Goal: Task Accomplishment & Management: Manage account settings

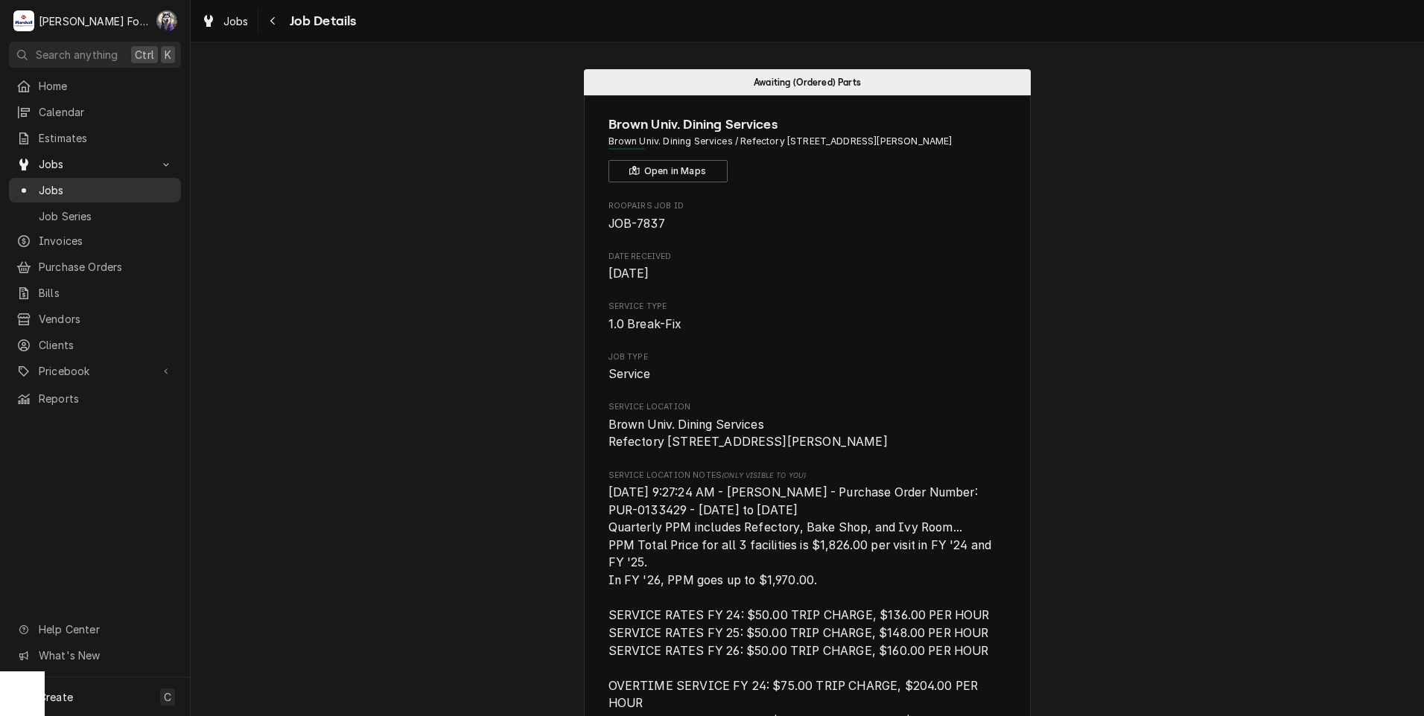
click at [49, 182] on span "Jobs" at bounding box center [106, 190] width 135 height 16
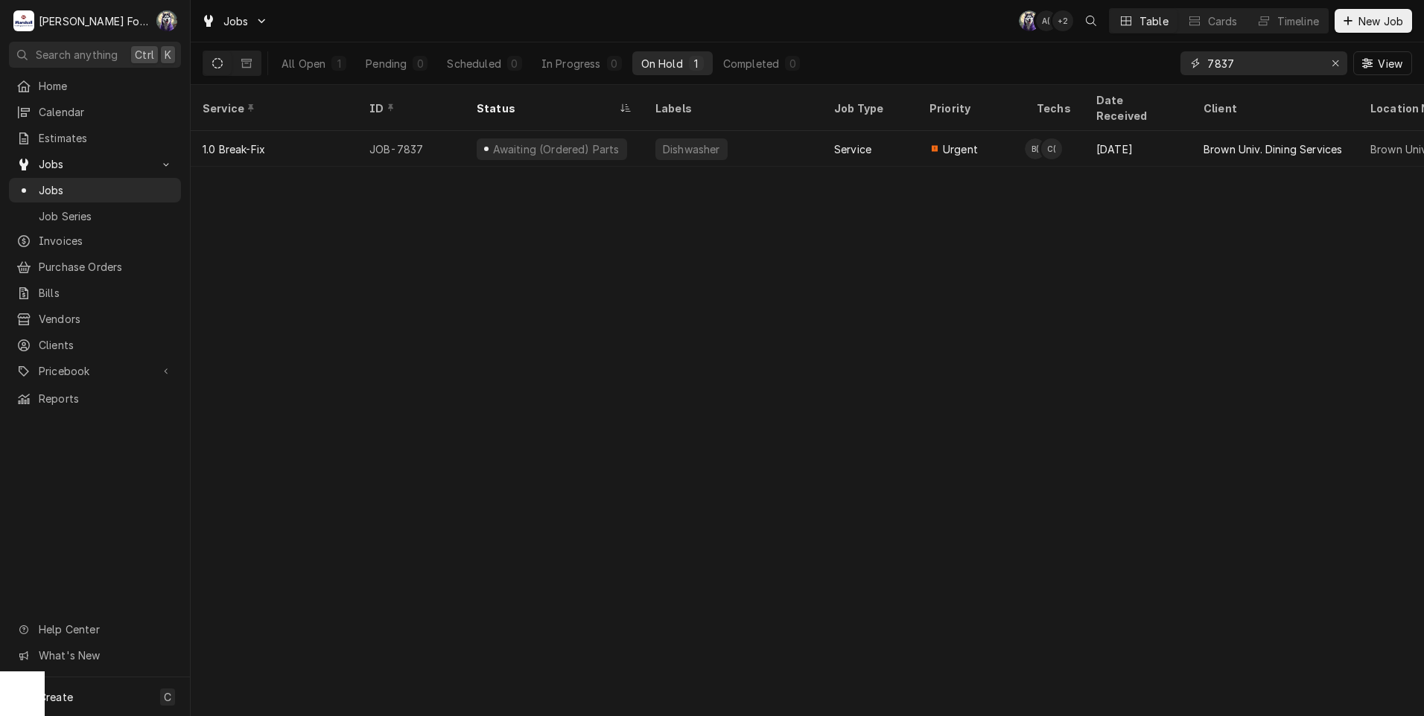
drag, startPoint x: 1248, startPoint y: 66, endPoint x: 1066, endPoint y: 74, distance: 181.9
click at [1066, 73] on div "All Open 1 Pending 0 Scheduled 0 In Progress 0 On Hold 1 Completed 0 7837 View" at bounding box center [807, 63] width 1209 height 42
type input "7841"
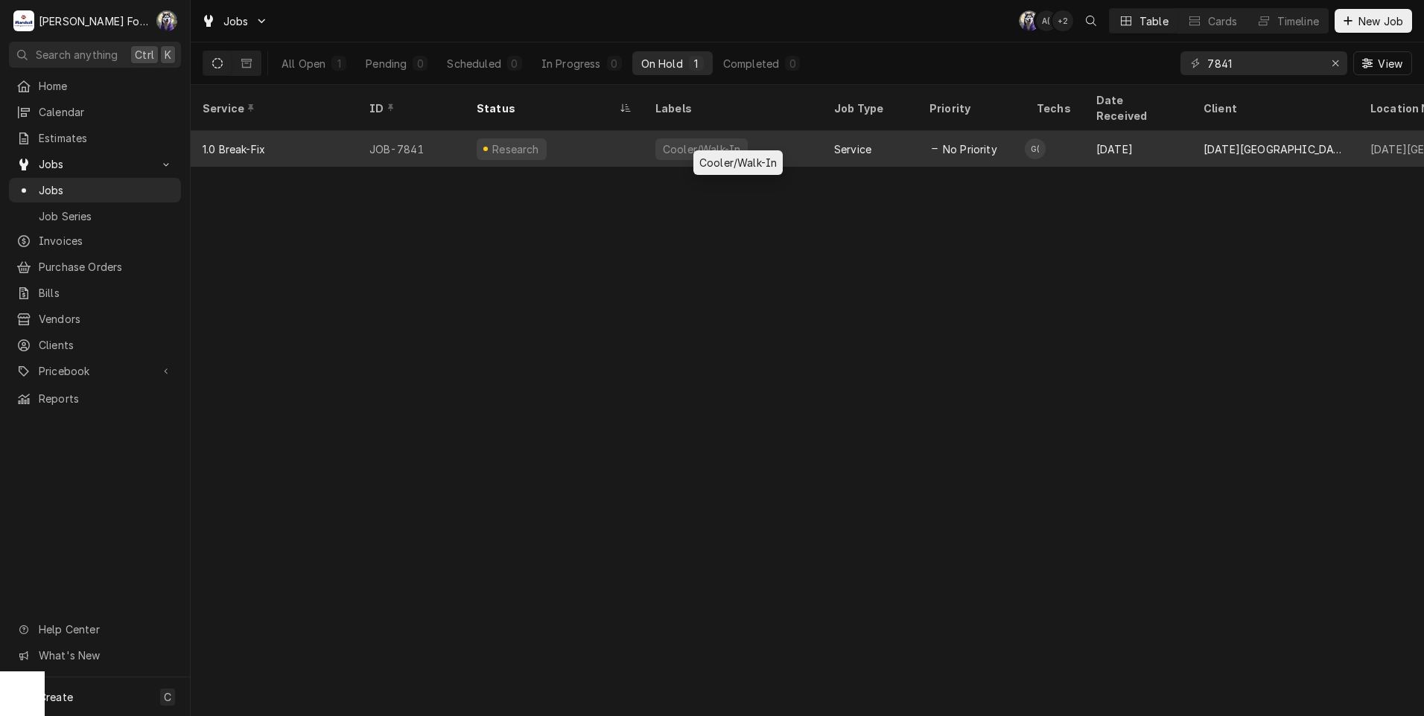
click at [681, 141] on div "Cooler/Walk-In" at bounding box center [732, 149] width 179 height 36
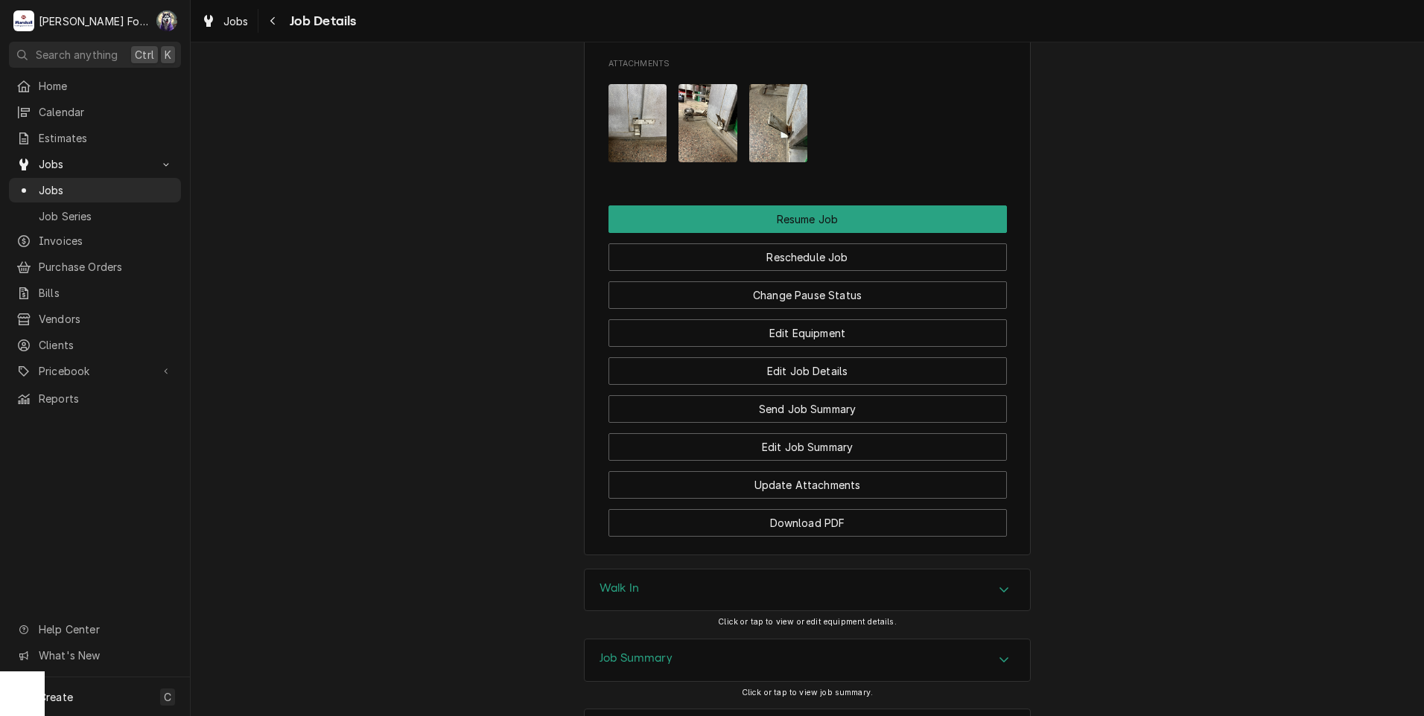
scroll to position [1573, 0]
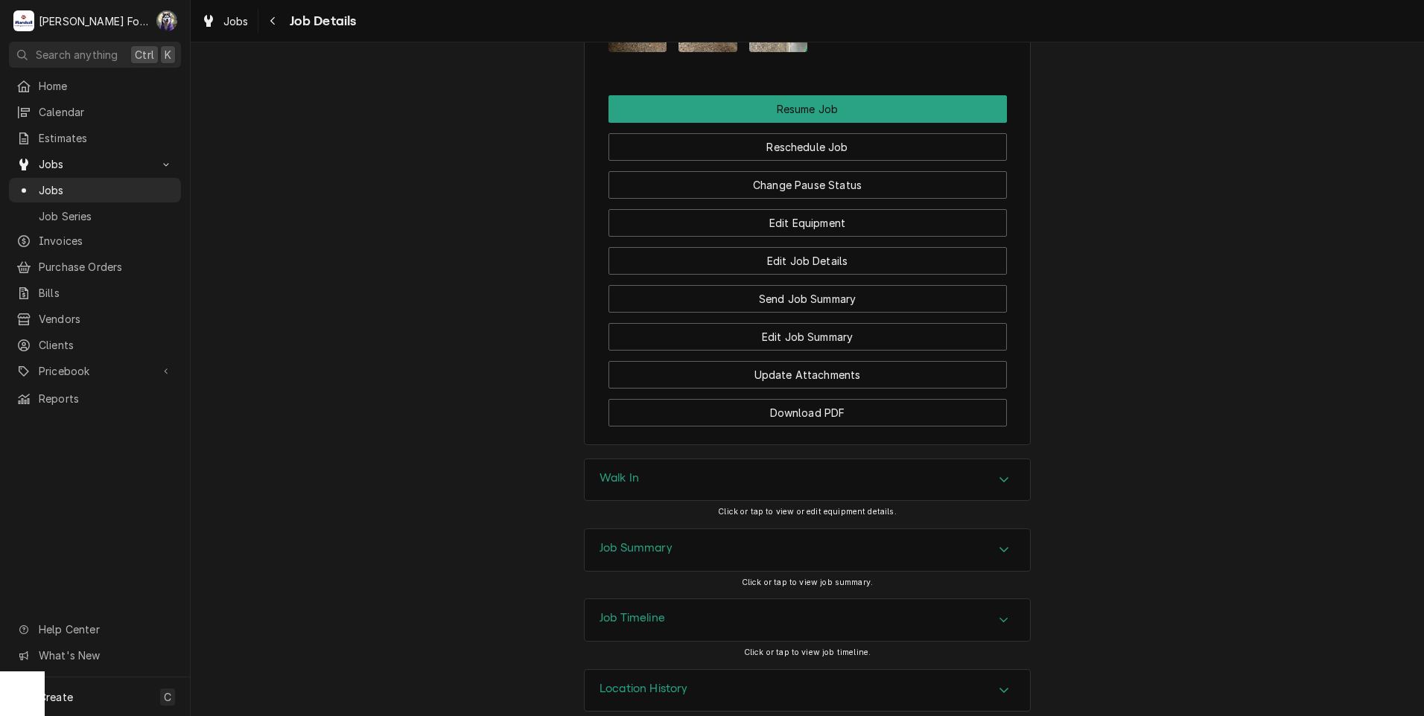
click at [722, 459] on div "Walk In" at bounding box center [807, 480] width 445 height 42
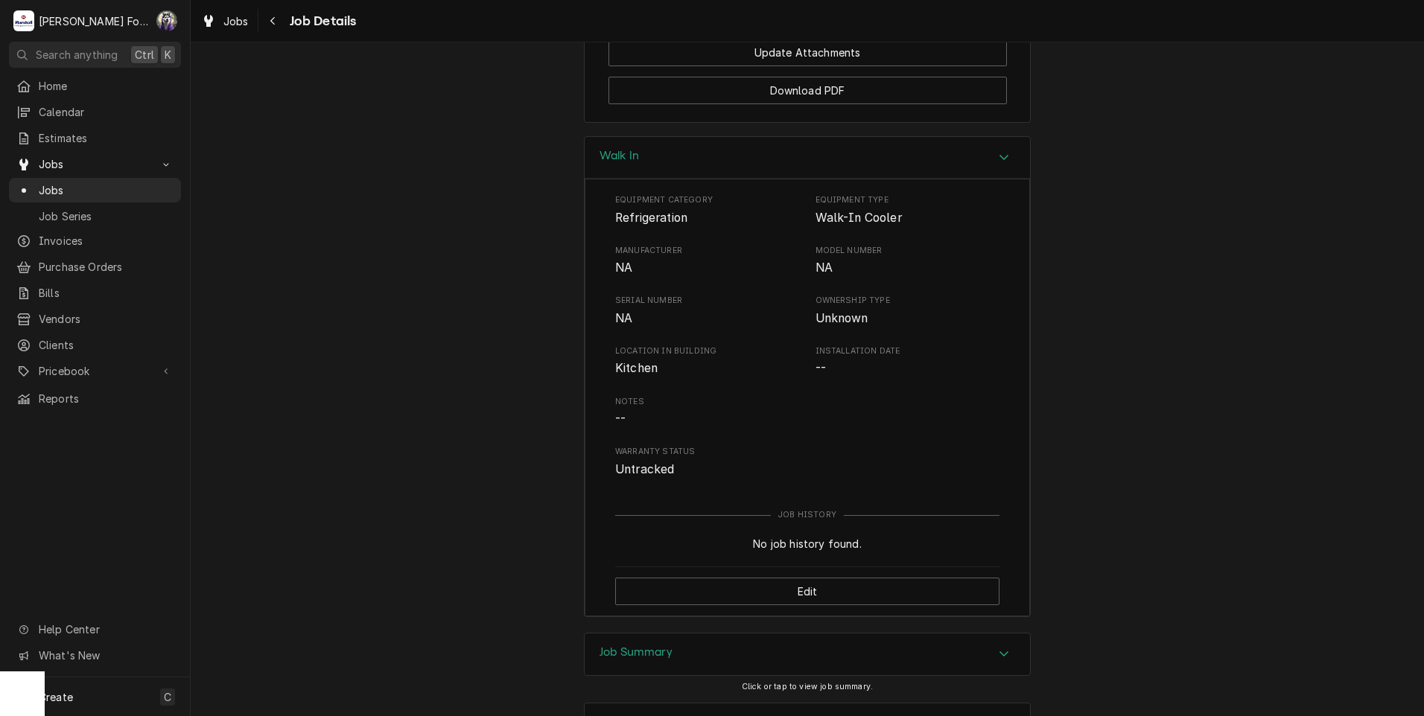
scroll to position [2000, 0]
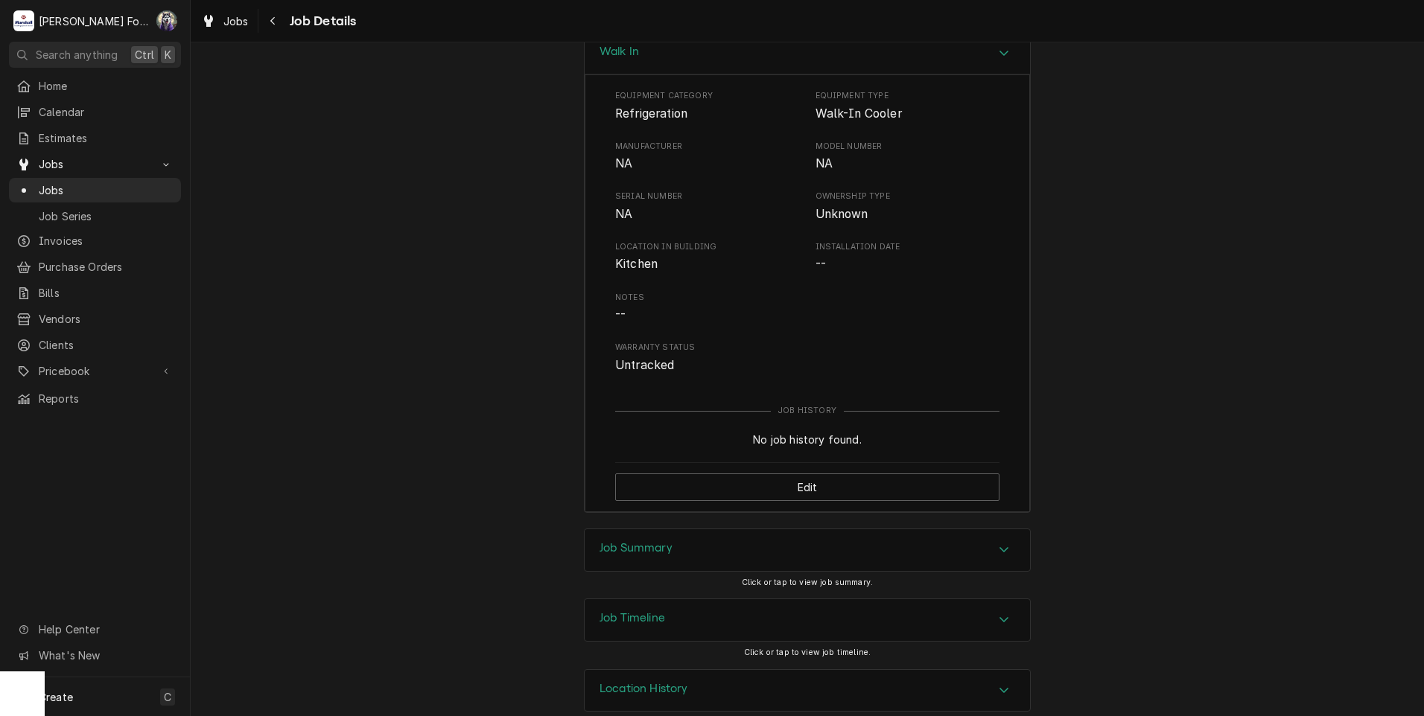
click at [656, 541] on h3 "Job Summary" at bounding box center [635, 548] width 73 height 14
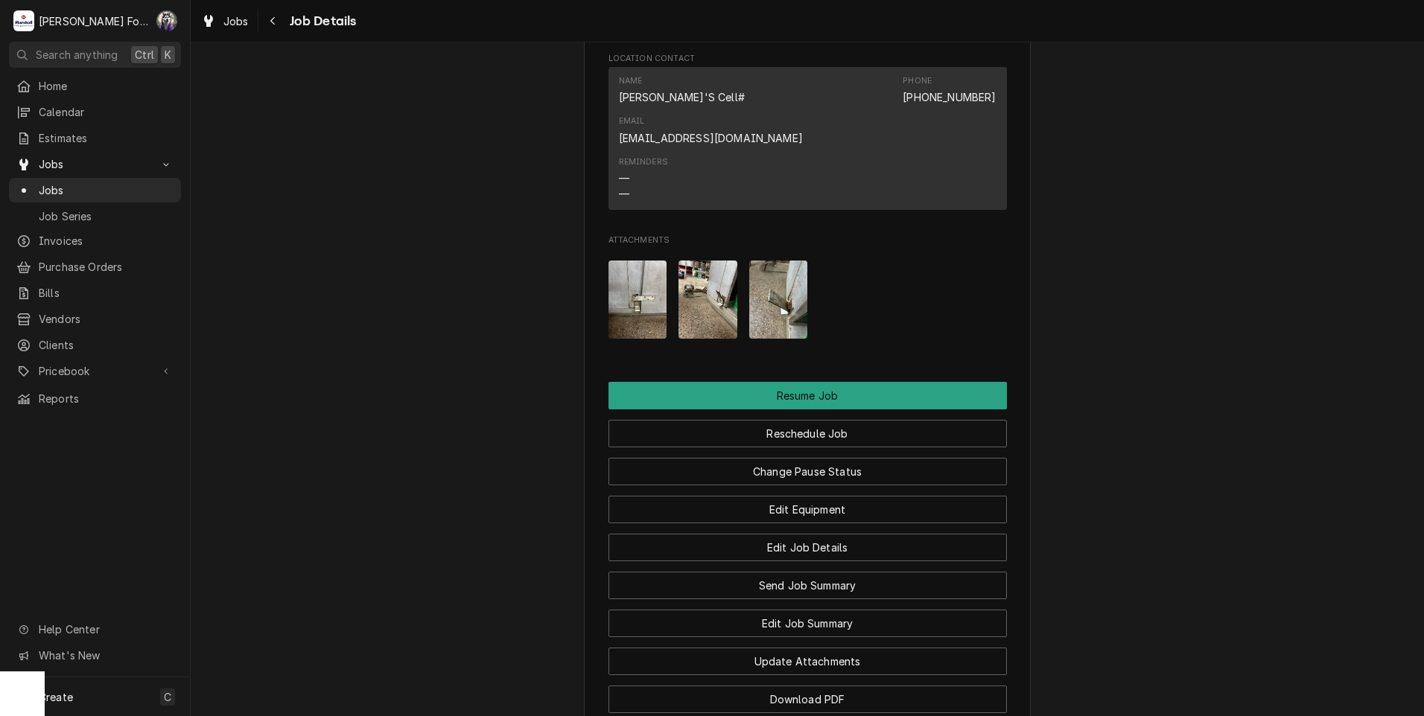
scroll to position [1255, 0]
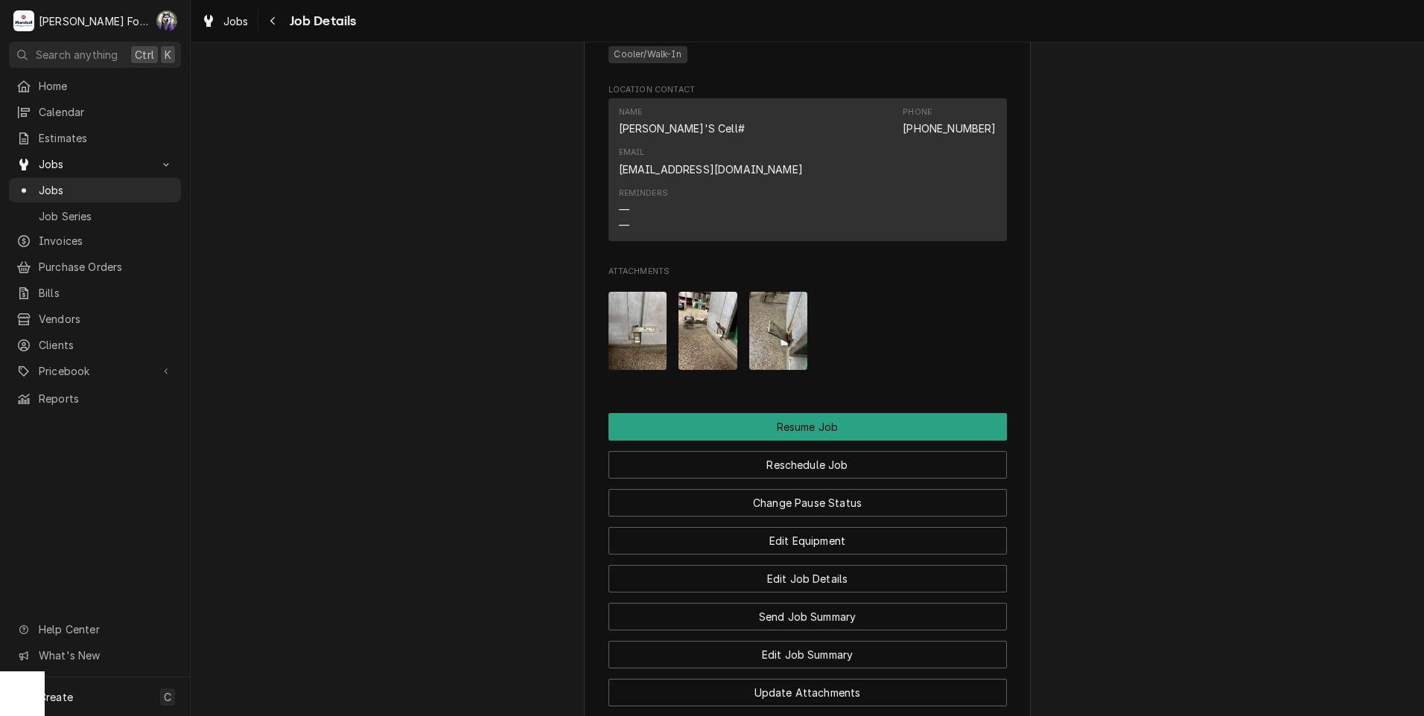
click at [626, 302] on img "Attachments" at bounding box center [637, 331] width 59 height 78
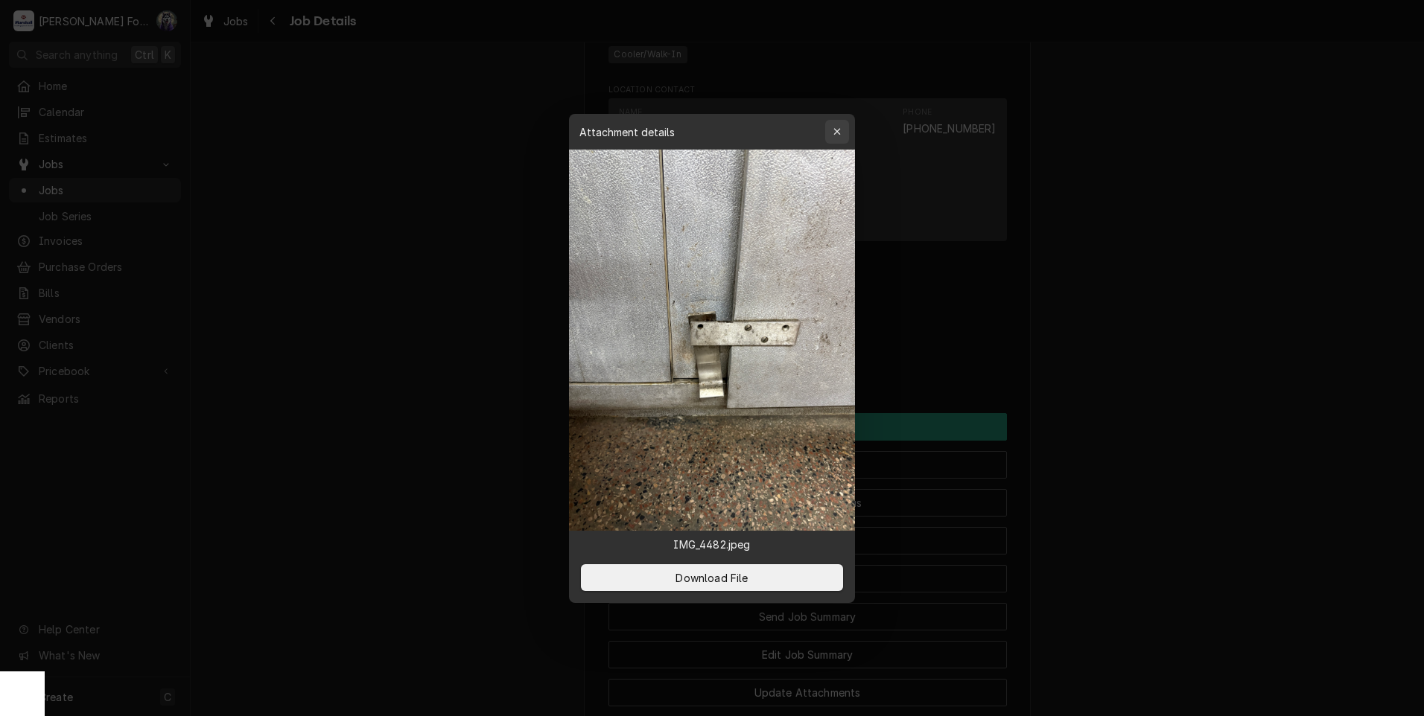
click at [839, 137] on div "button" at bounding box center [837, 131] width 15 height 15
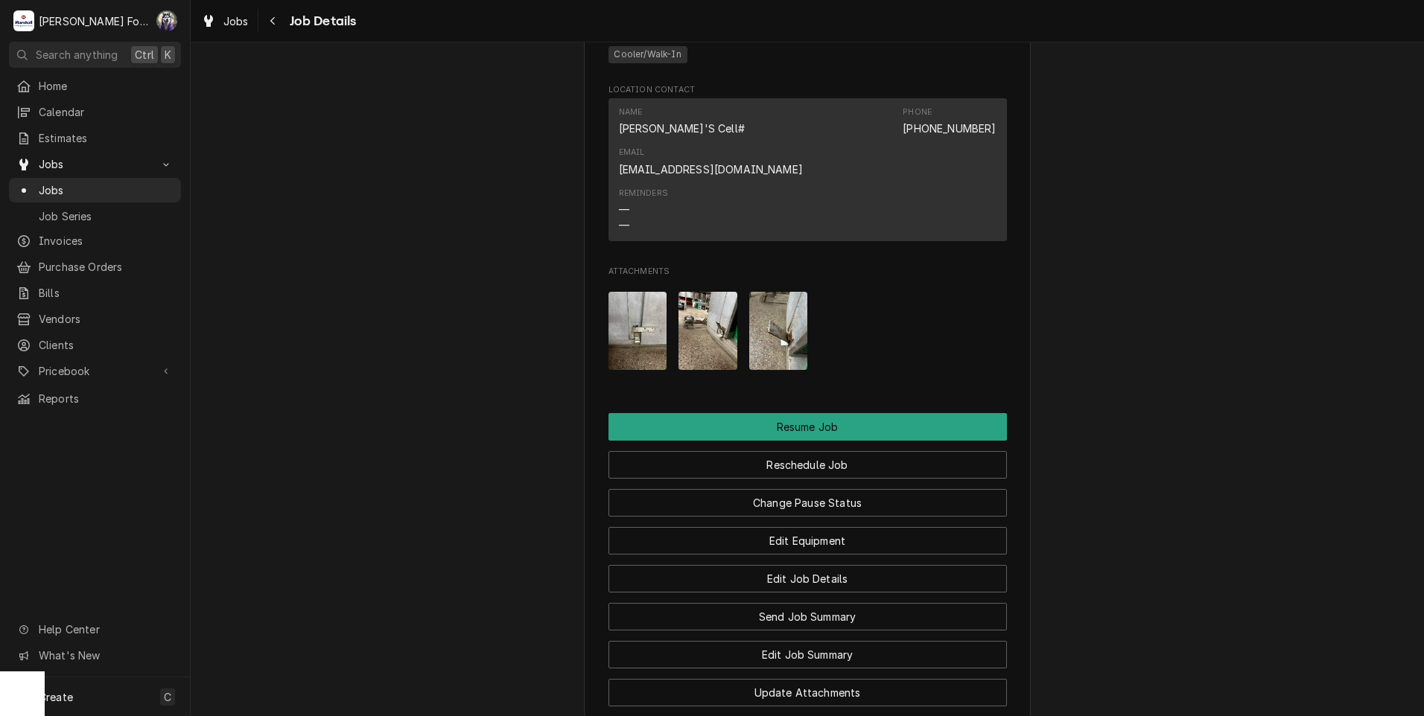
click at [715, 308] on img "Attachments" at bounding box center [707, 331] width 59 height 78
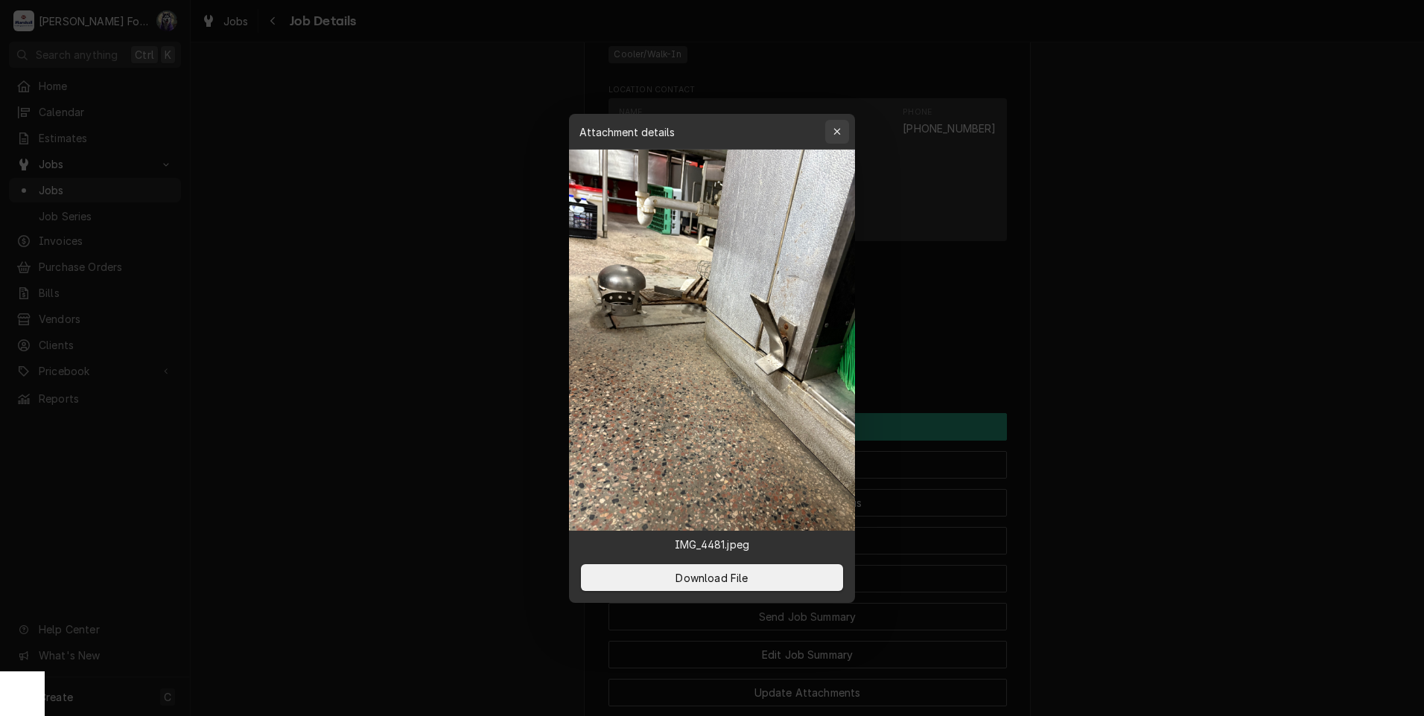
click at [839, 132] on icon "button" at bounding box center [837, 132] width 8 height 10
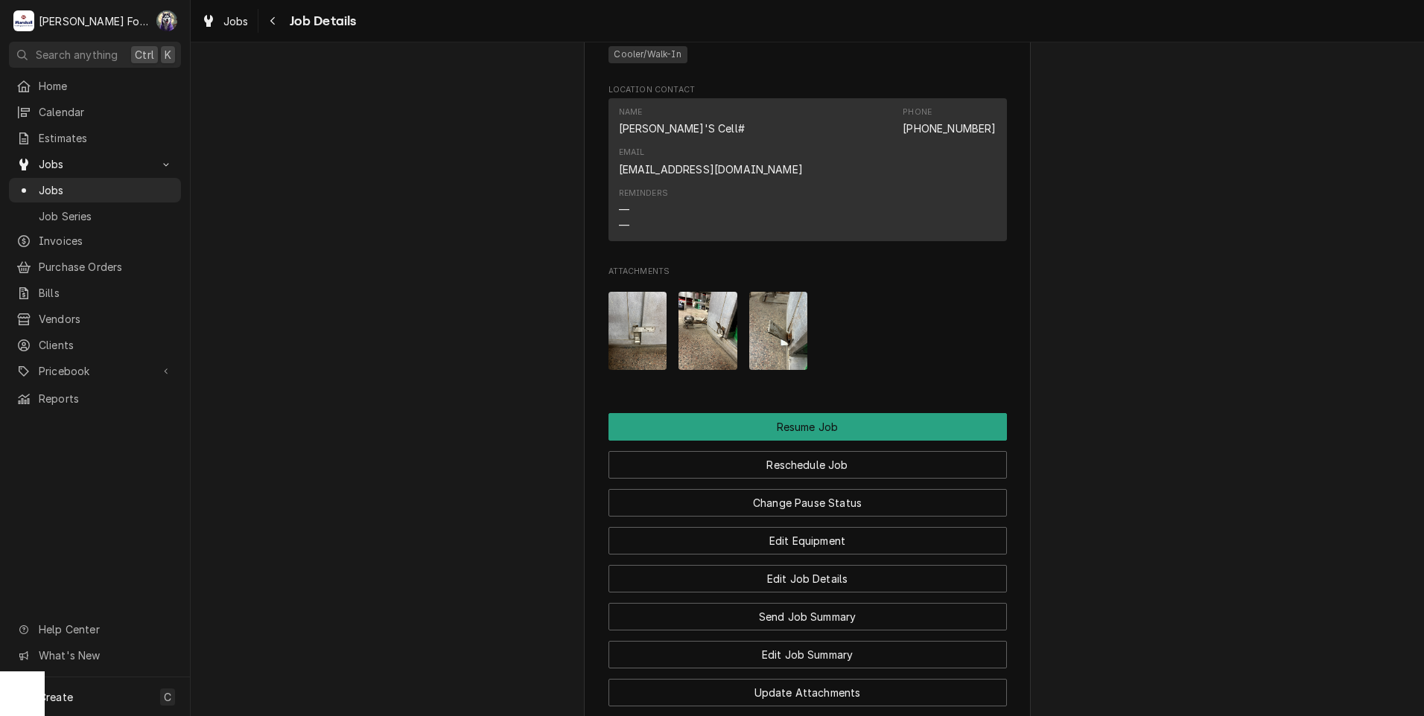
click at [766, 312] on img "Attachments" at bounding box center [778, 331] width 59 height 78
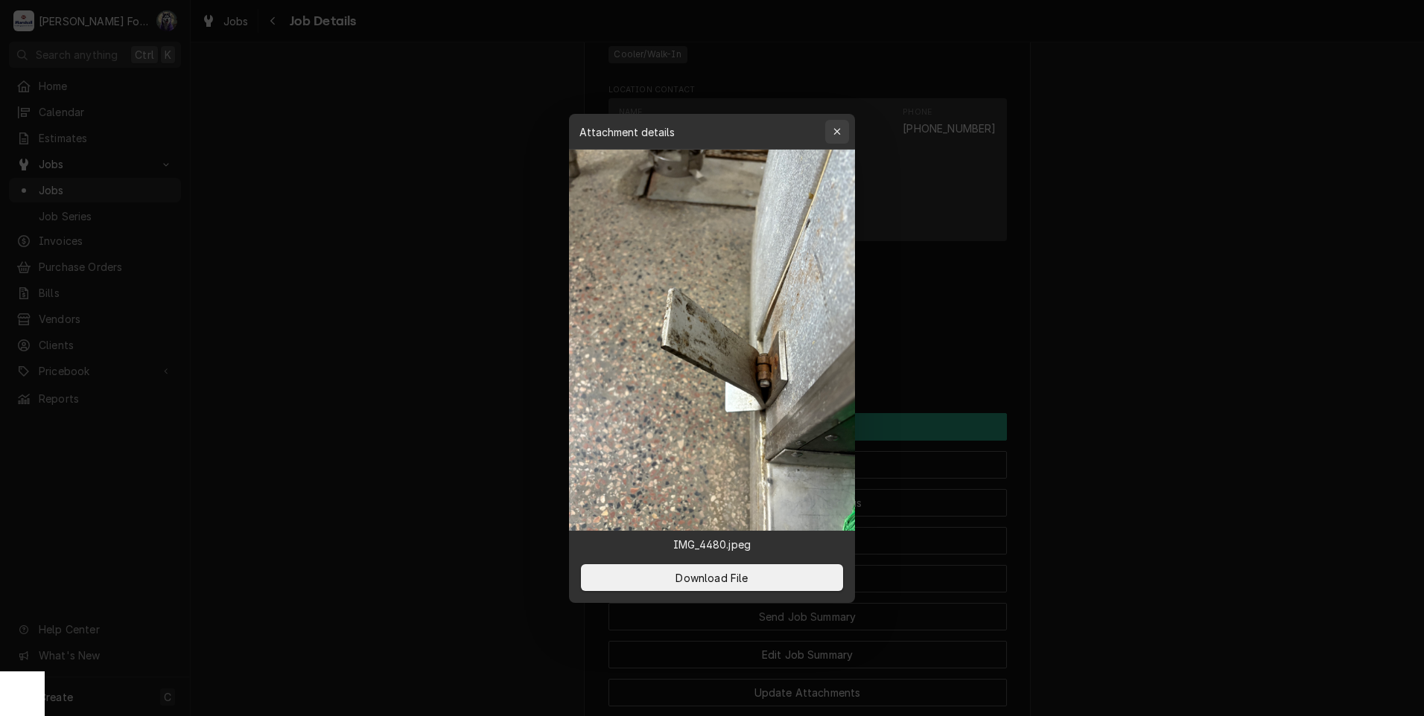
click at [839, 130] on icon "button" at bounding box center [837, 132] width 8 height 10
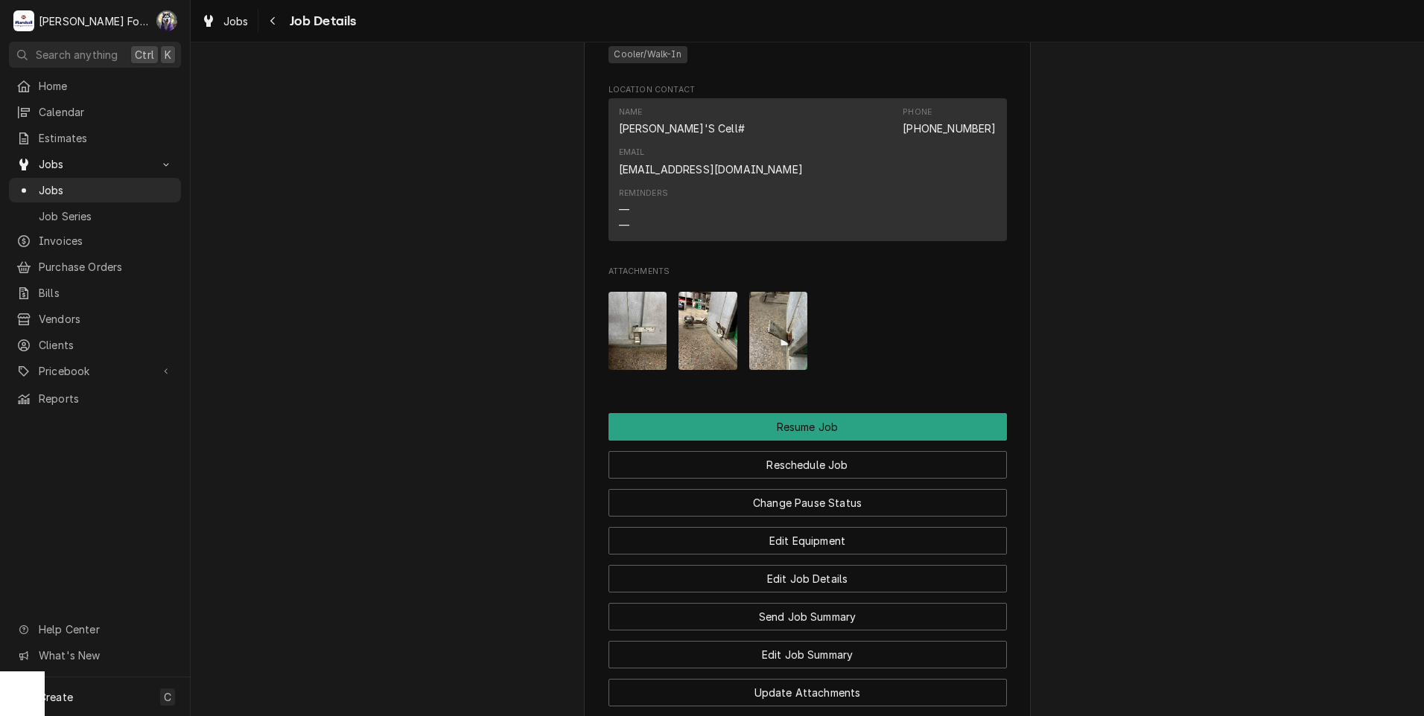
click at [769, 302] on img "Attachments" at bounding box center [778, 331] width 59 height 78
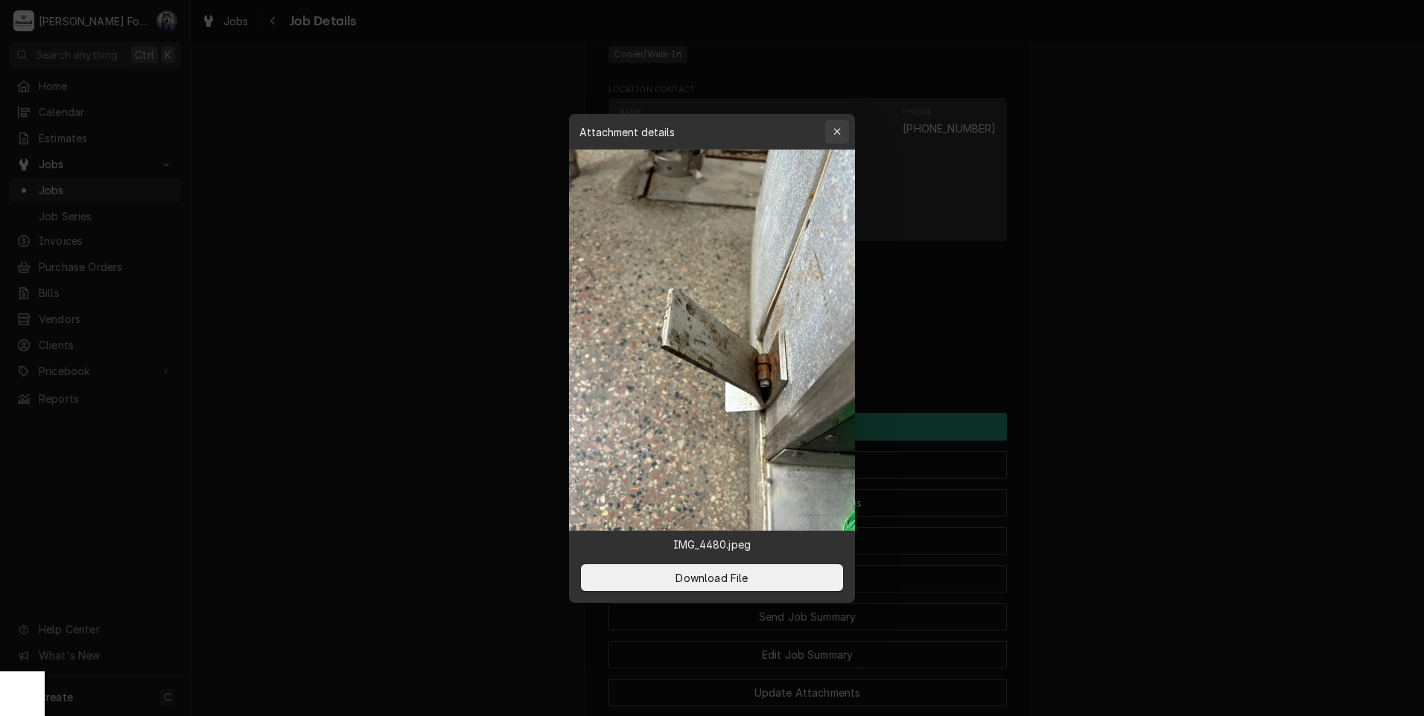
click at [842, 130] on div "button" at bounding box center [837, 131] width 15 height 15
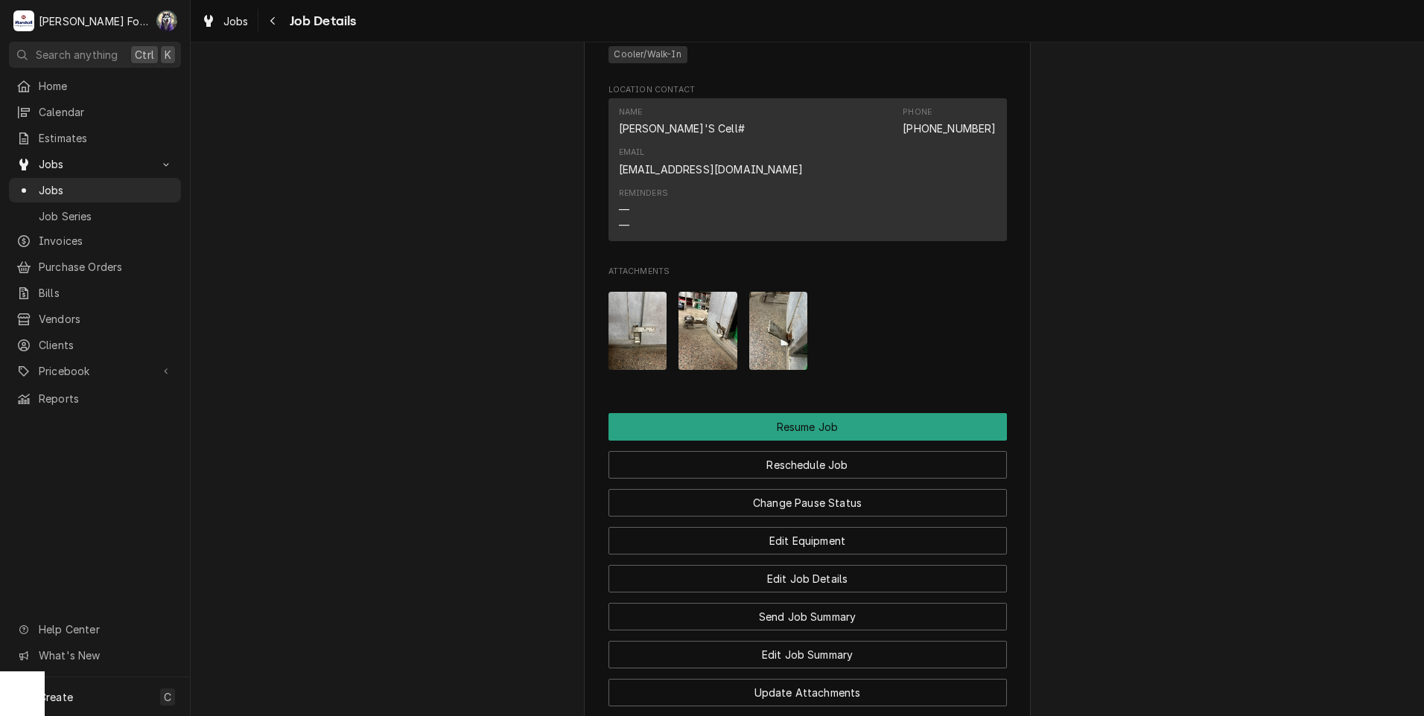
click at [648, 308] on img "Attachments" at bounding box center [637, 331] width 59 height 78
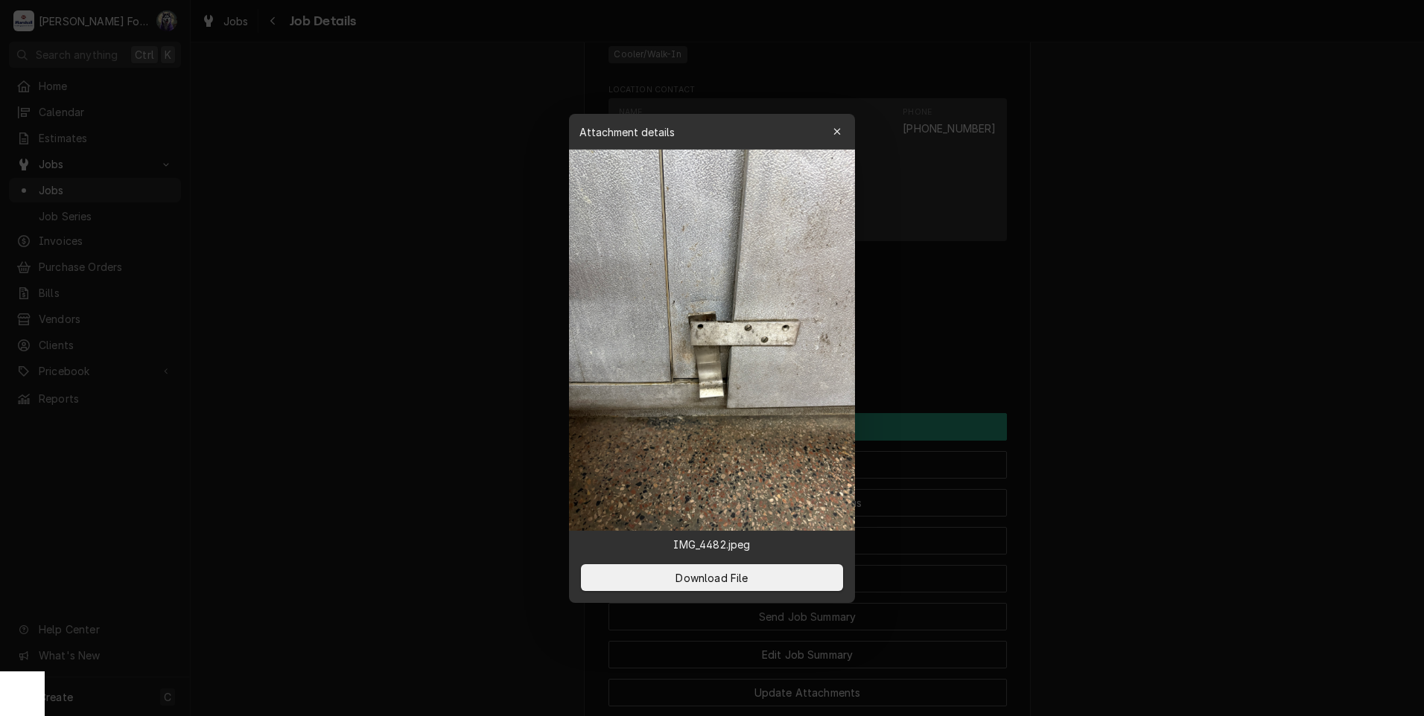
click at [401, 188] on div at bounding box center [712, 358] width 1424 height 716
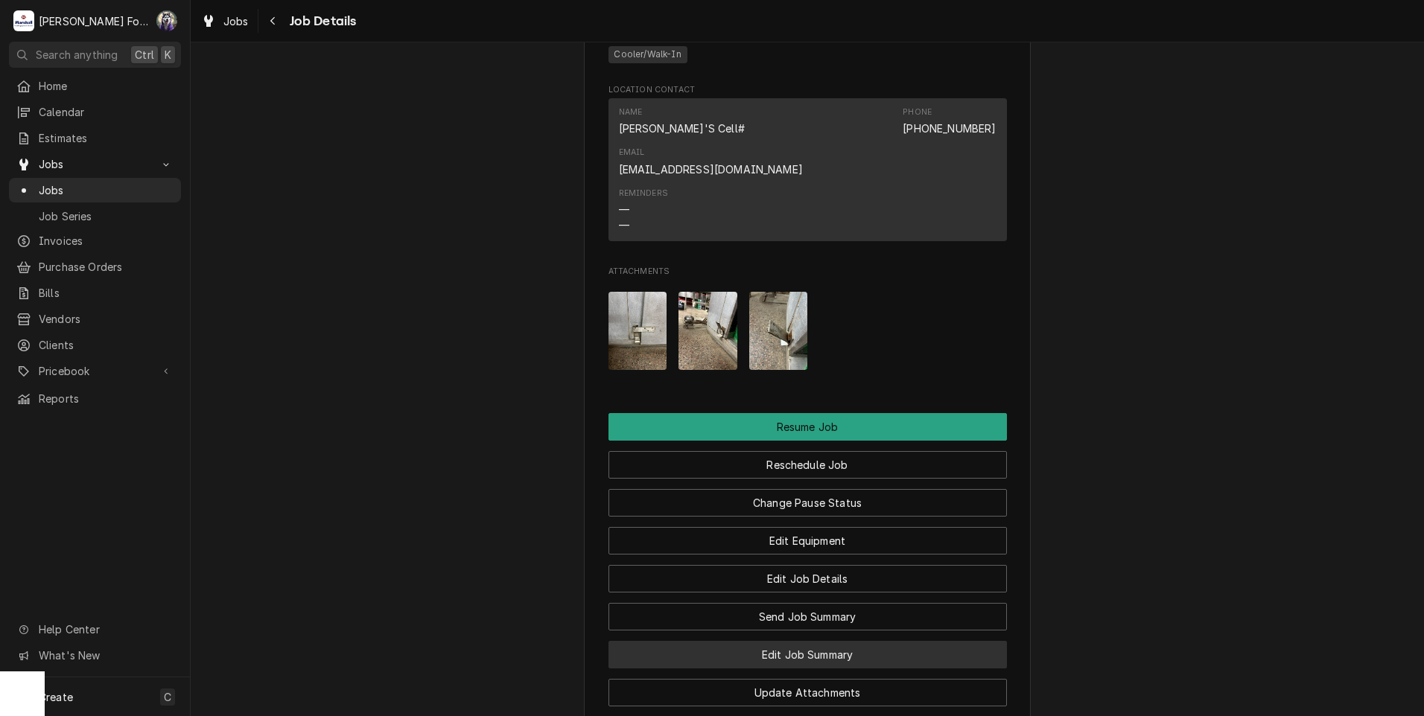
click at [790, 641] on button "Edit Job Summary" at bounding box center [807, 655] width 398 height 28
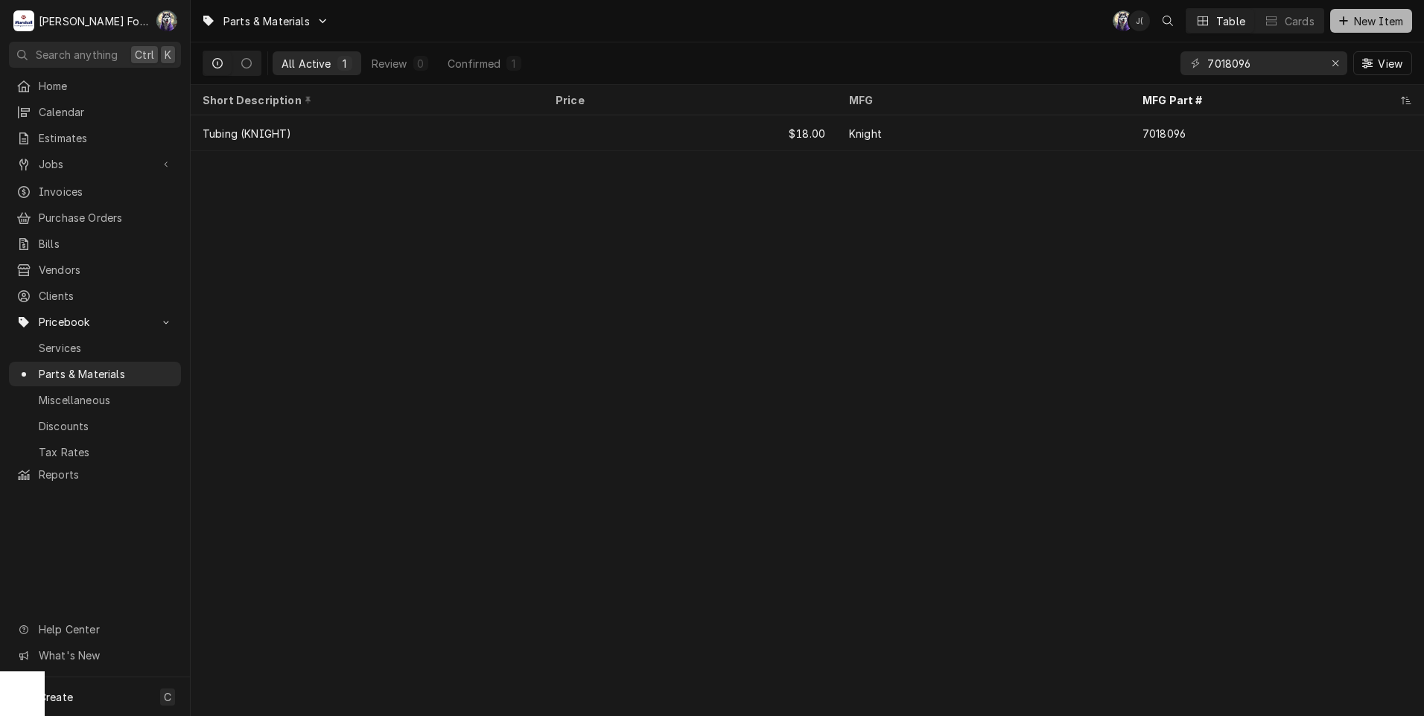
click at [1367, 17] on span "New Item" at bounding box center [1378, 21] width 55 height 16
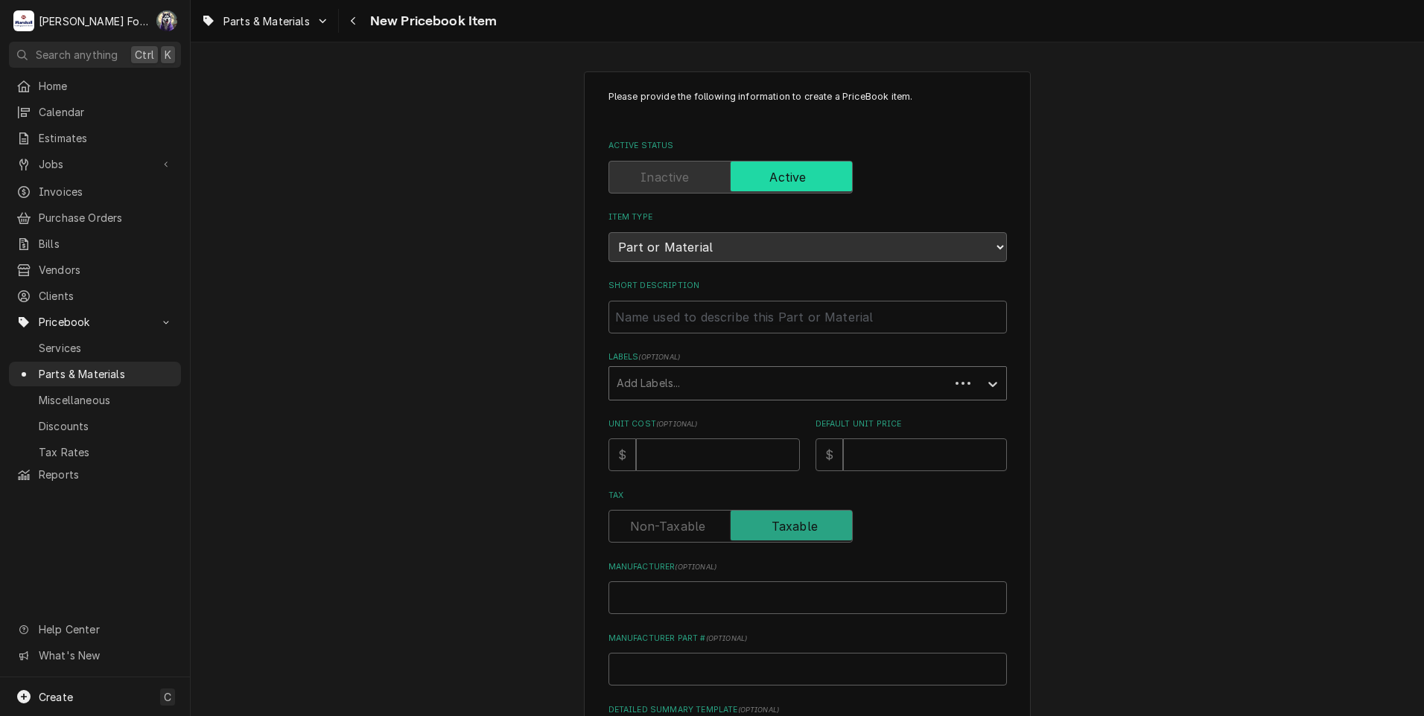
click at [760, 368] on div "Labels ( optional ) Add Labels..." at bounding box center [807, 376] width 398 height 48
drag, startPoint x: 775, startPoint y: 368, endPoint x: 769, endPoint y: 327, distance: 41.5
click at [769, 327] on input "Short Description" at bounding box center [807, 317] width 398 height 33
click at [754, 320] on input "Short Description" at bounding box center [807, 317] width 398 height 33
type textarea "x"
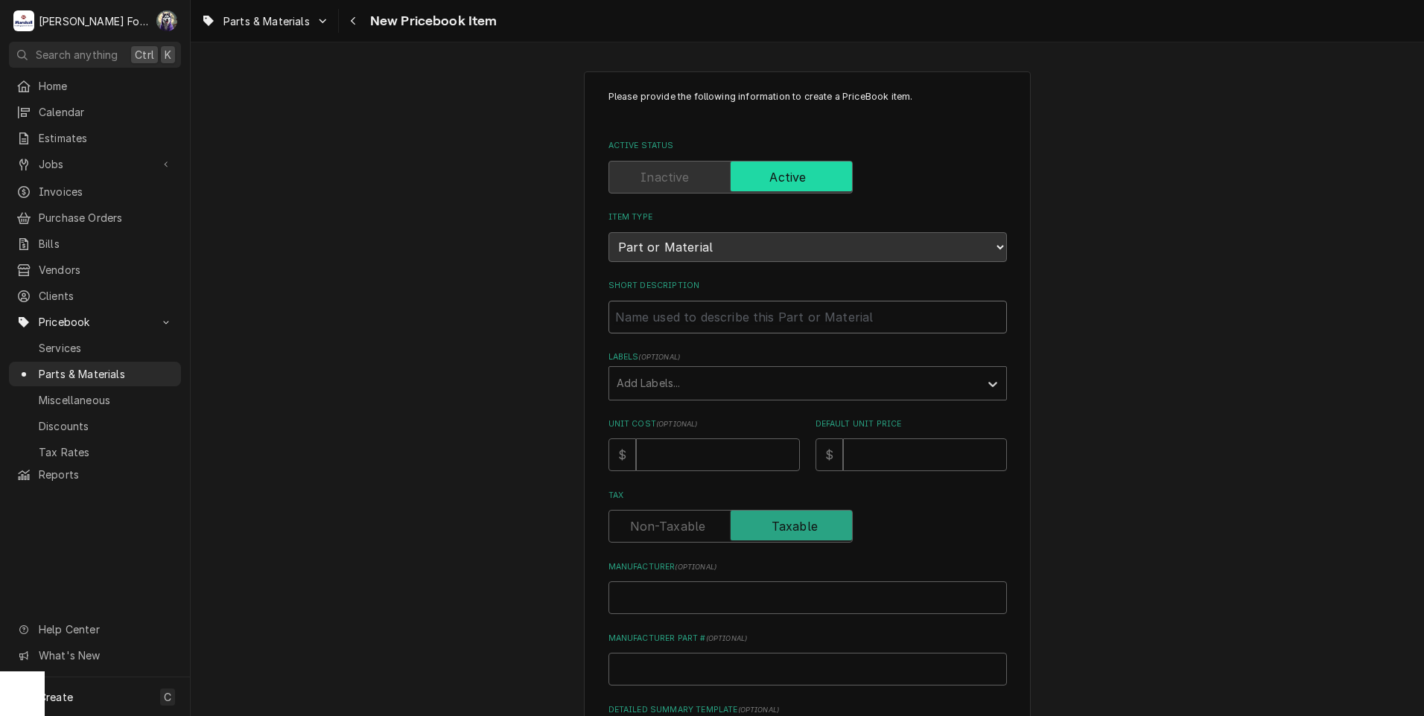
type input "F"
type textarea "x"
type input "FO"
type textarea "x"
type input "FOO"
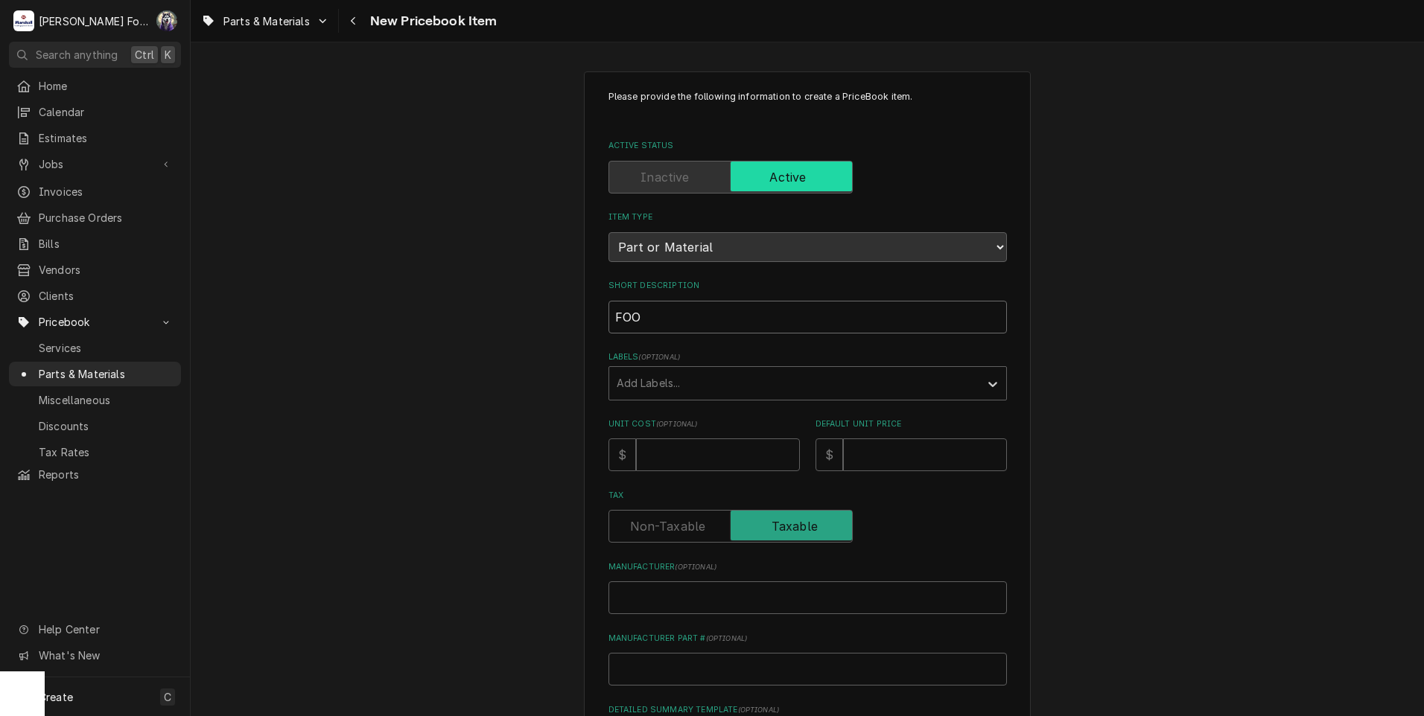
type textarea "x"
type input "FOOR"
type textarea "x"
type input "FOO"
type textarea "x"
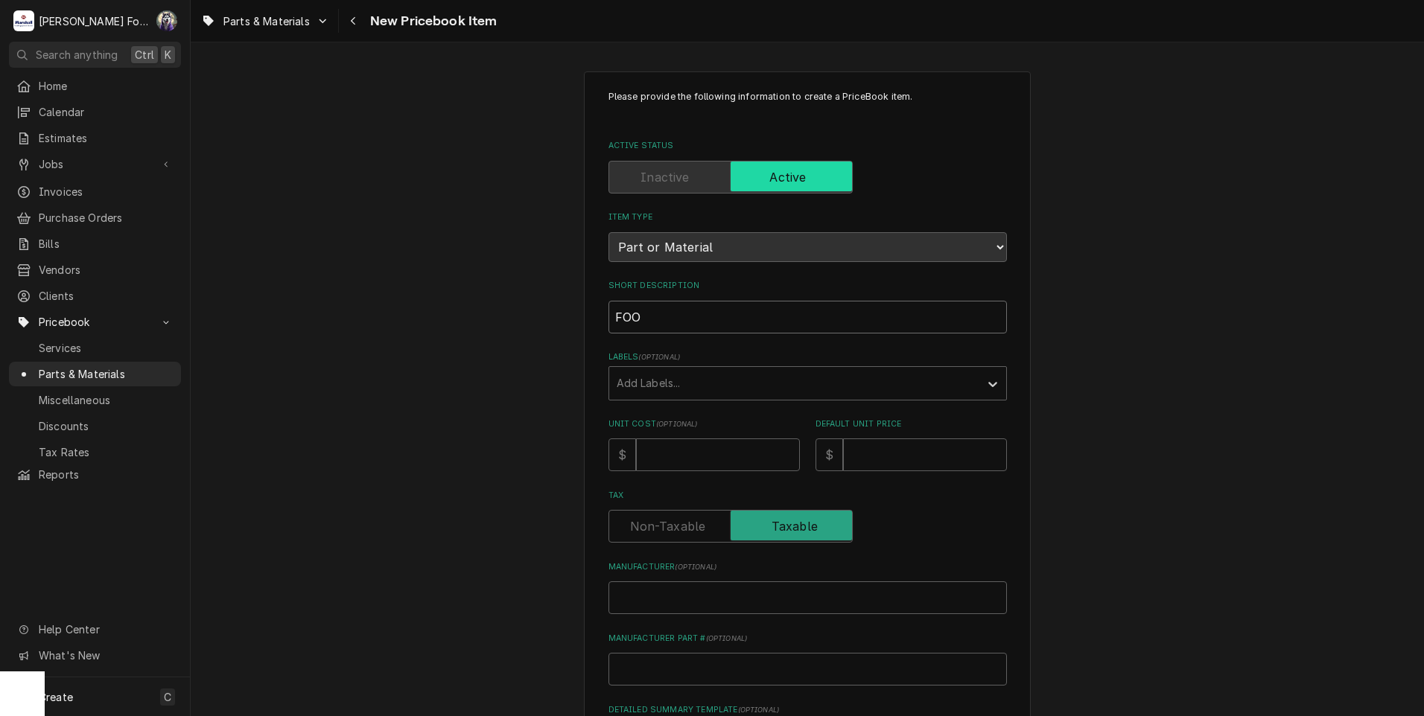
type input "FOOT"
type textarea "x"
type input "FOOT"
type textarea "x"
type input "FOOT T"
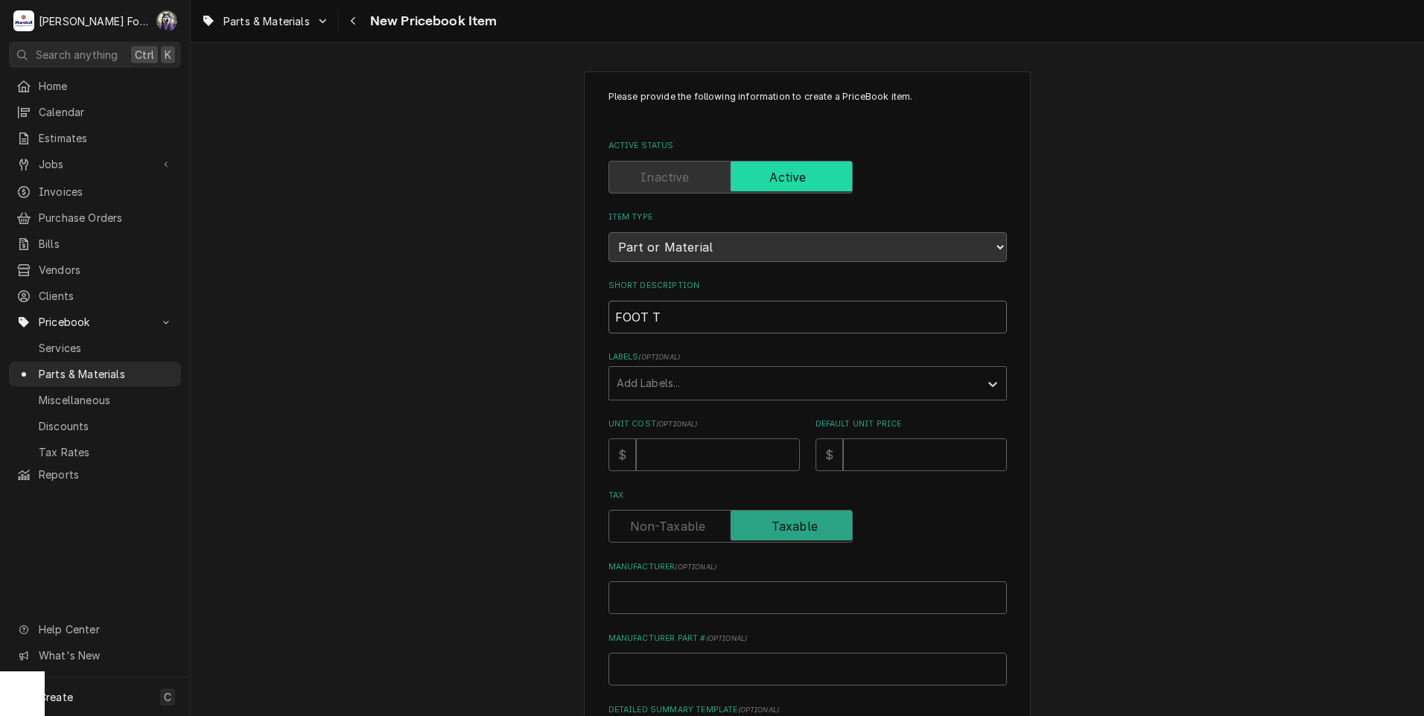
type textarea "x"
type input "FOOT TR"
type textarea "x"
type input "FOOT TRE"
type textarea "x"
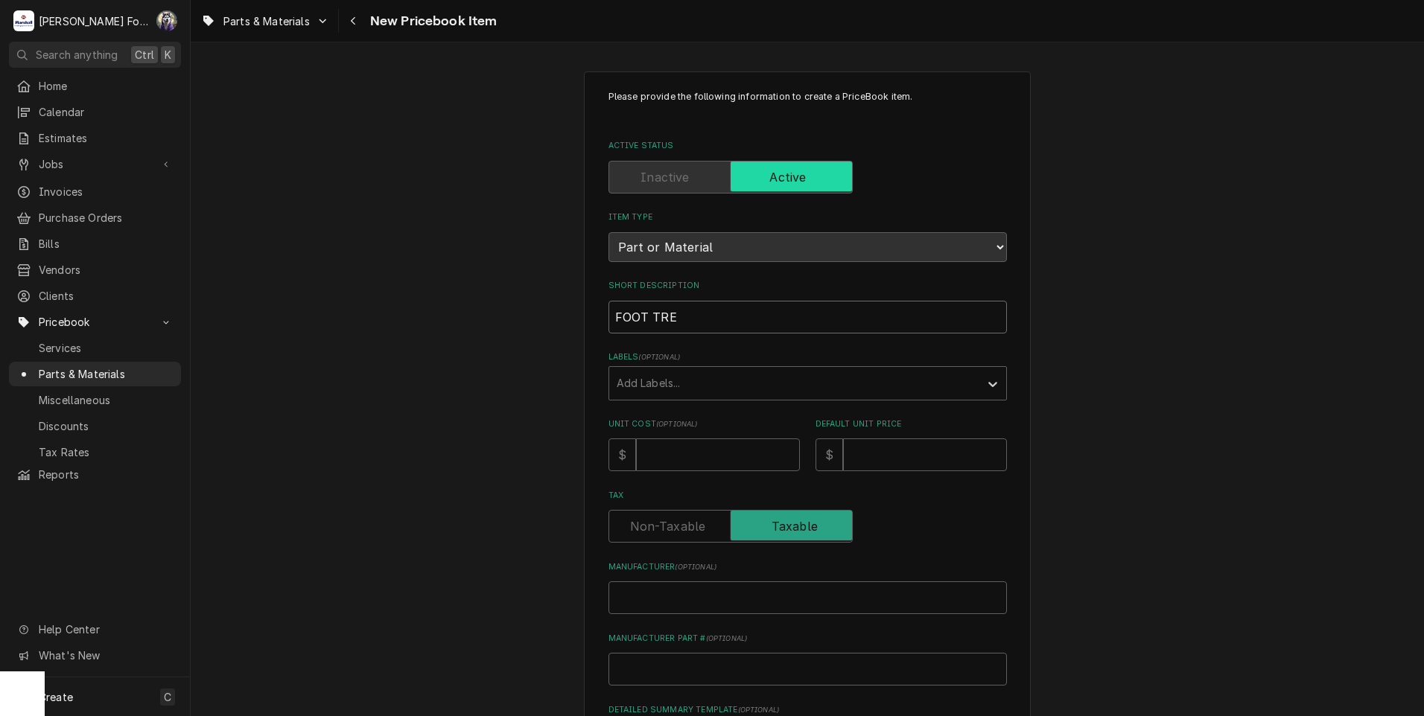
type input "FOOT TREA"
type textarea "x"
type input "FOOT TREAD"
type textarea "x"
type input "FOOT TREADL"
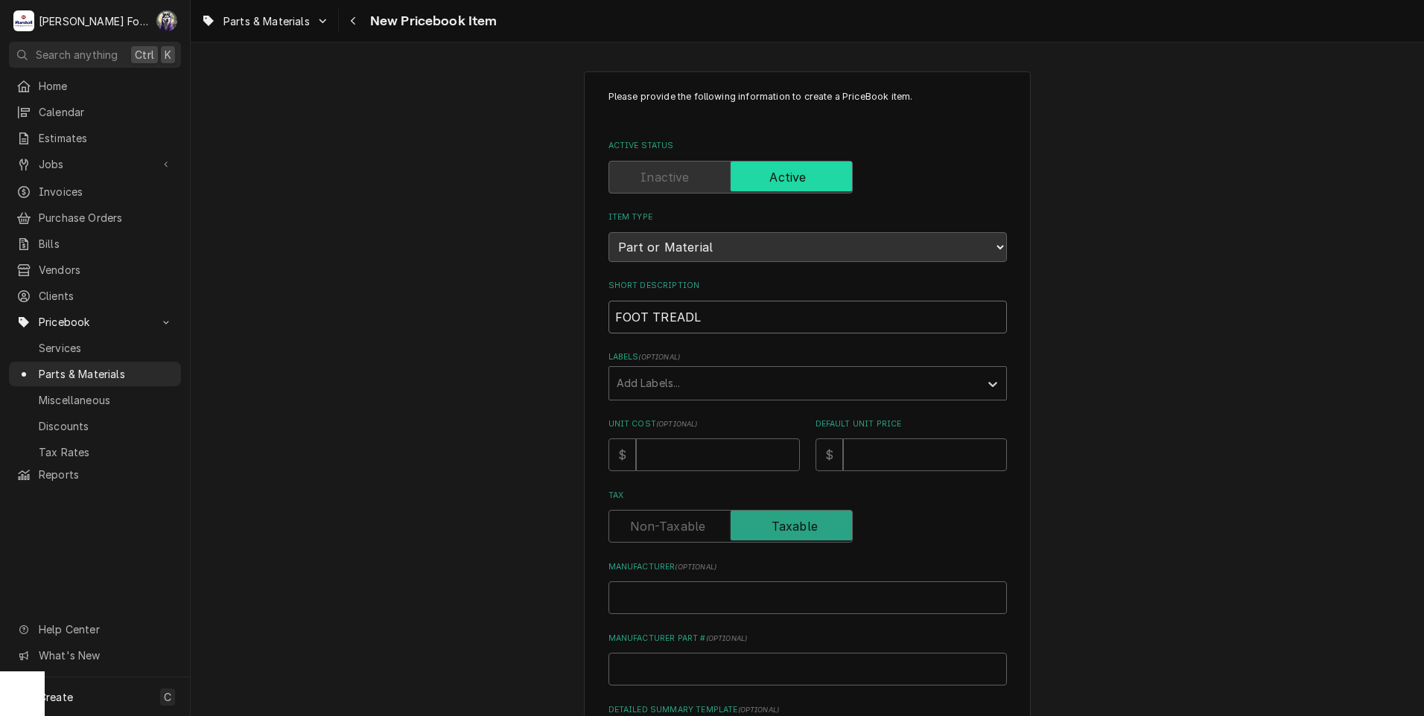
type textarea "x"
type input "FOOT TREADLE"
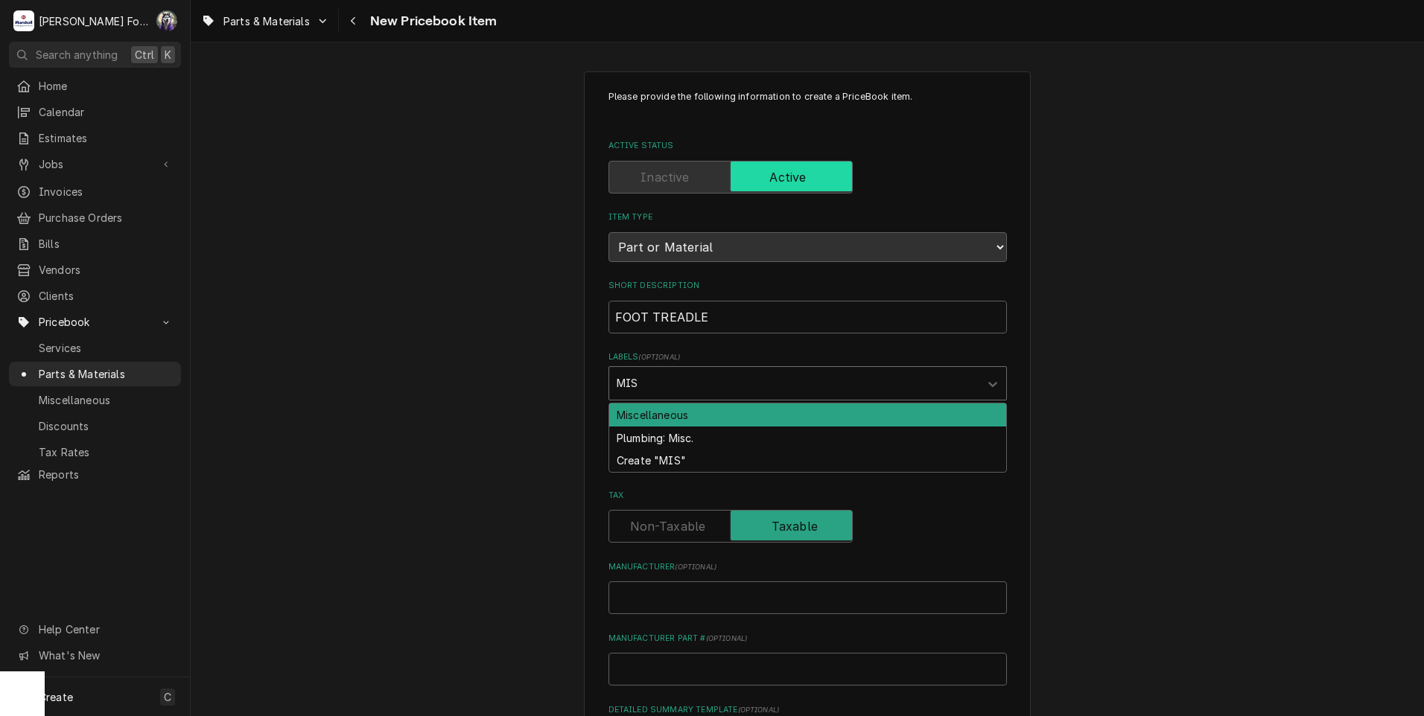
type input "MISC"
type textarea "x"
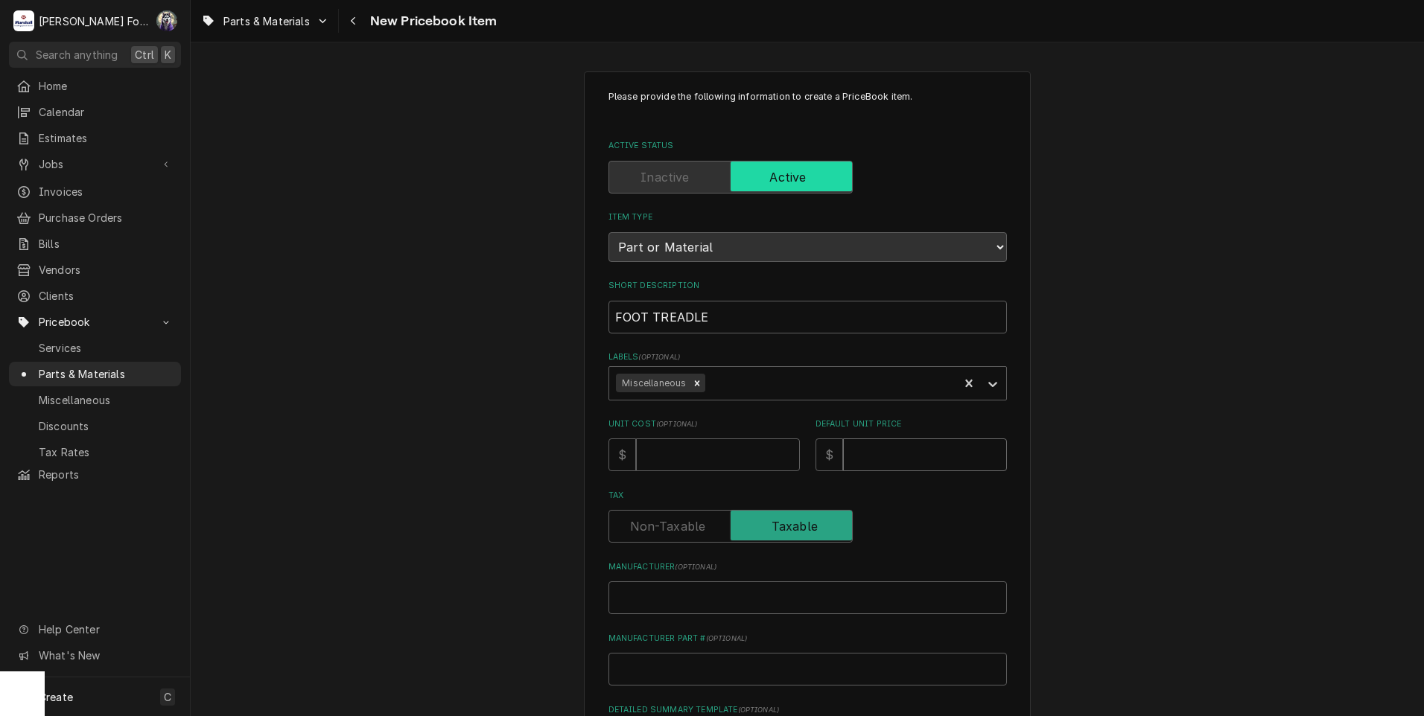
type textarea "x"
type input "2"
type textarea "x"
type input "25"
type textarea "x"
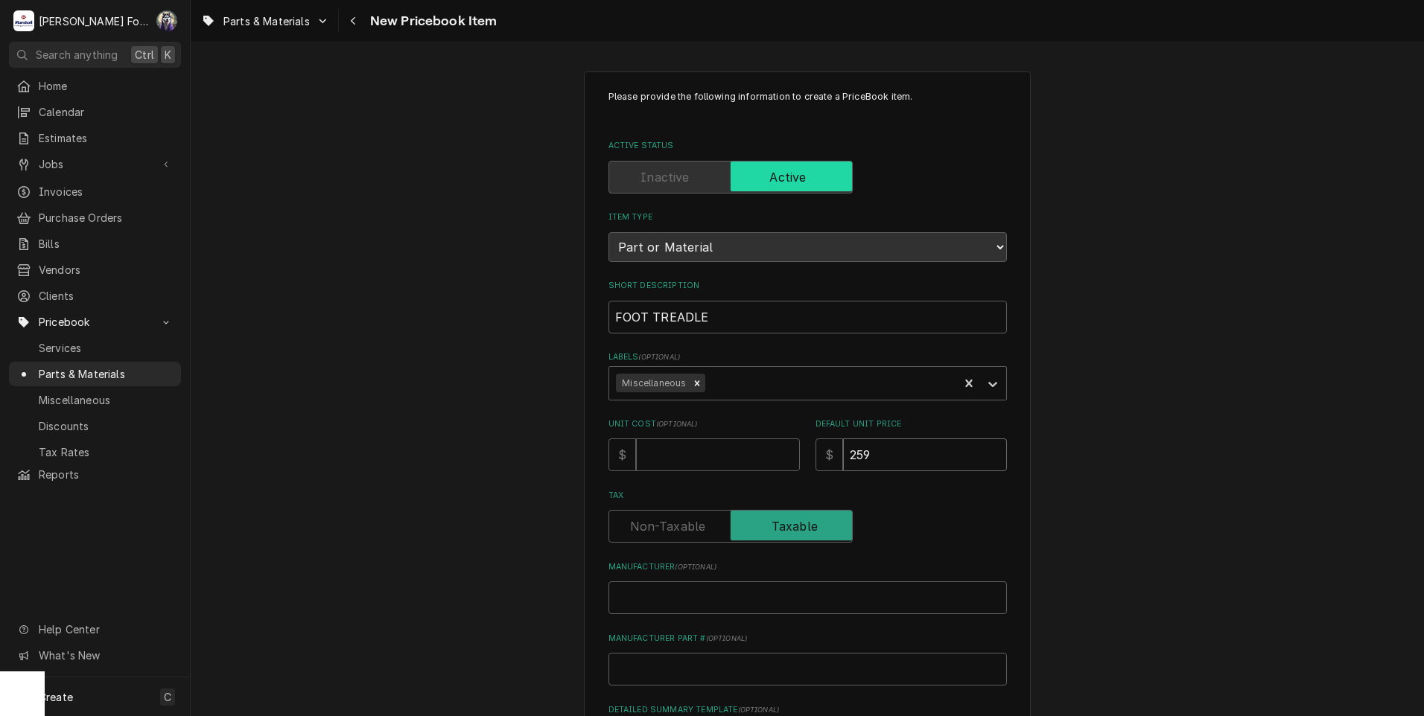
type input "259"
type textarea "x"
type input "T"
type textarea "x"
type input "TH"
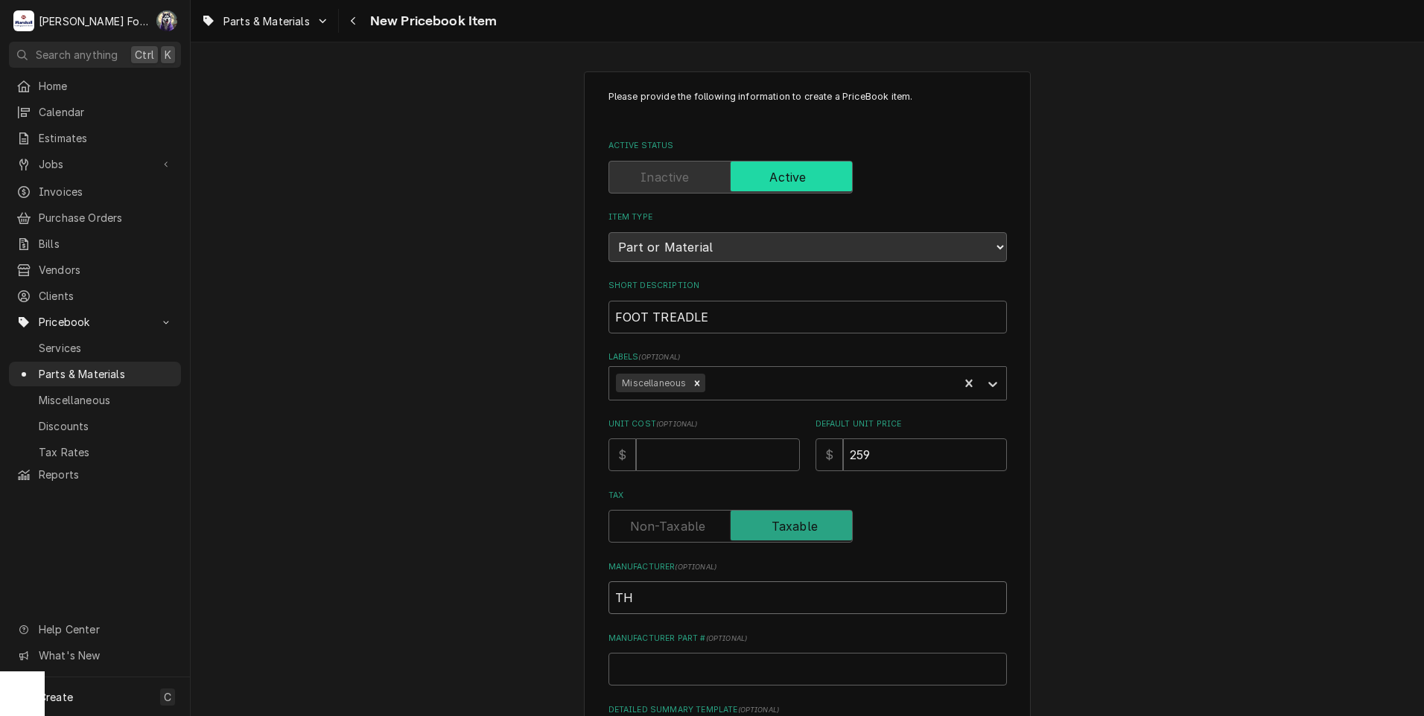
type textarea "x"
type input "THE"
type textarea "x"
type input "THER"
type textarea "x"
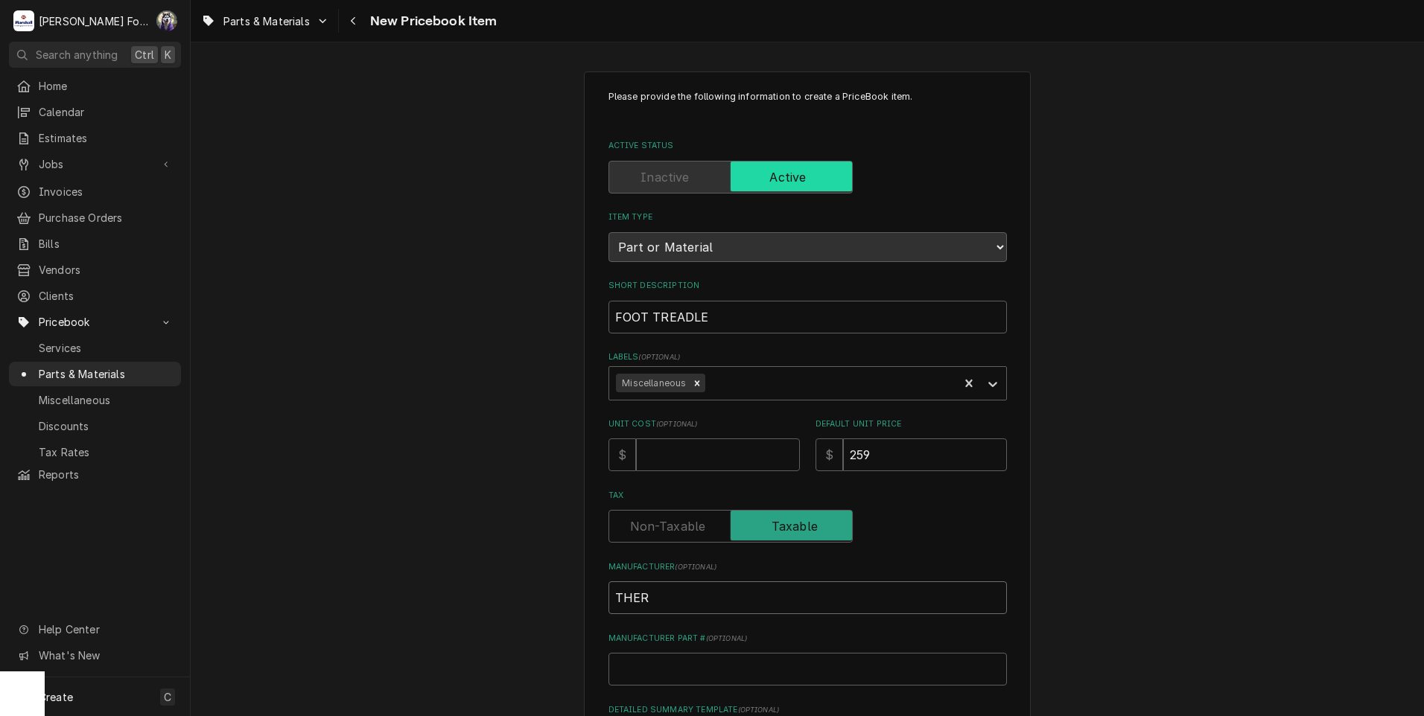
type input "THERM"
type textarea "x"
type input "THERMO"
type textarea "x"
type input "THERMOK"
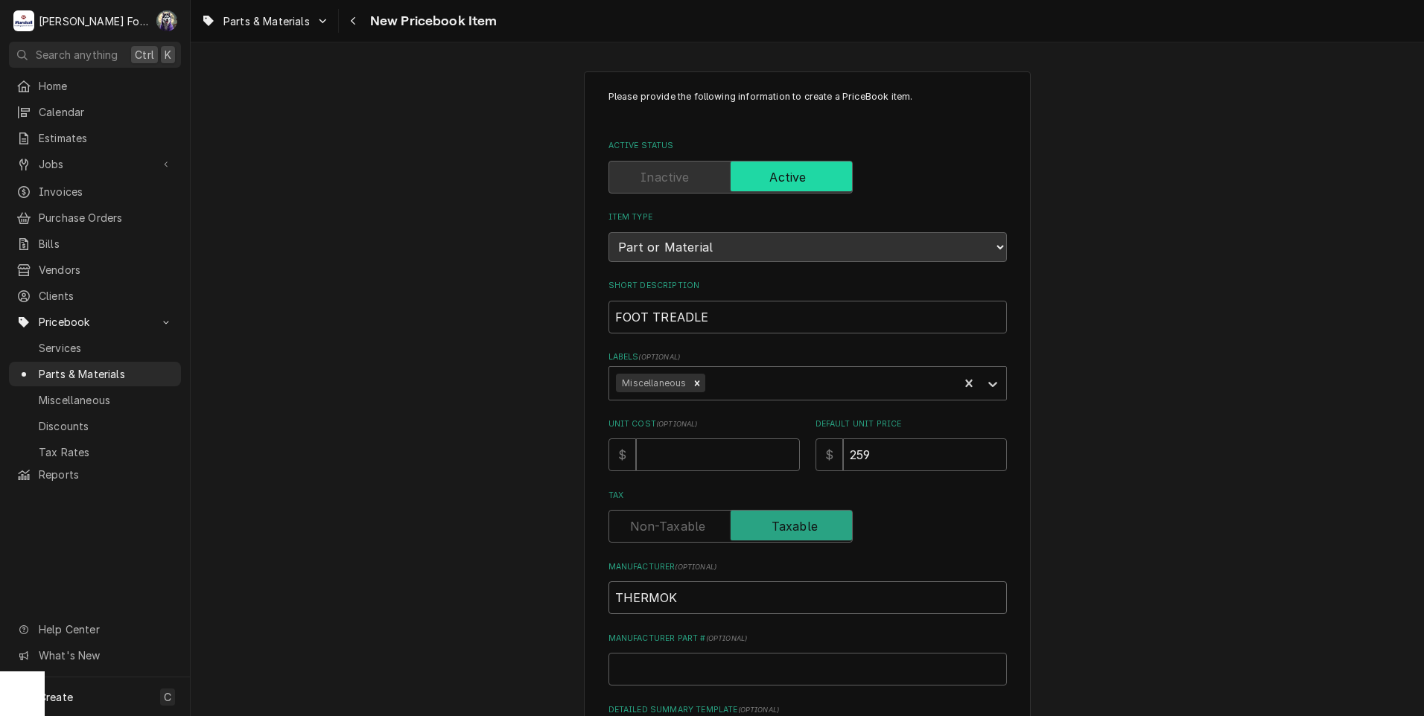
type textarea "x"
type input "THERMOKO"
type textarea "x"
type input "THERMOKOO"
type textarea "x"
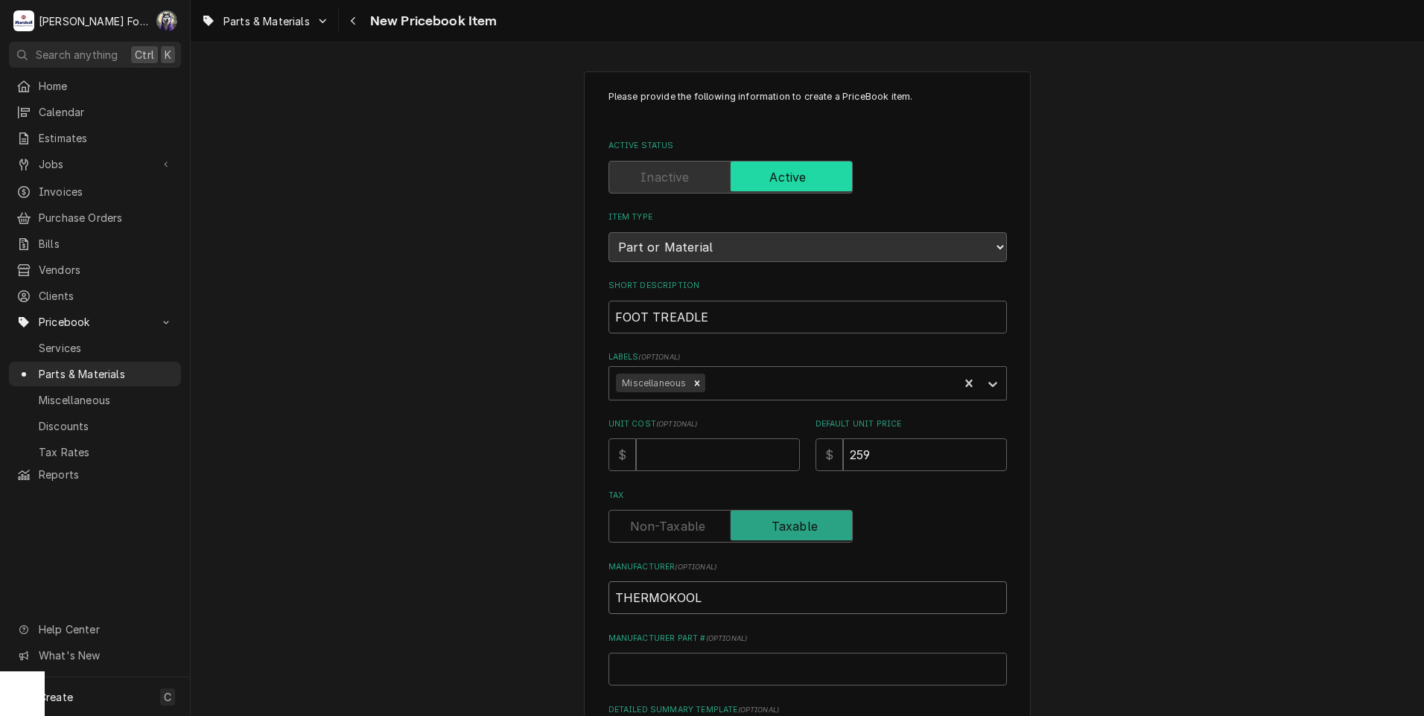
type input "THERMOKOOL"
type textarea "x"
type input "4"
type textarea "x"
type input "42"
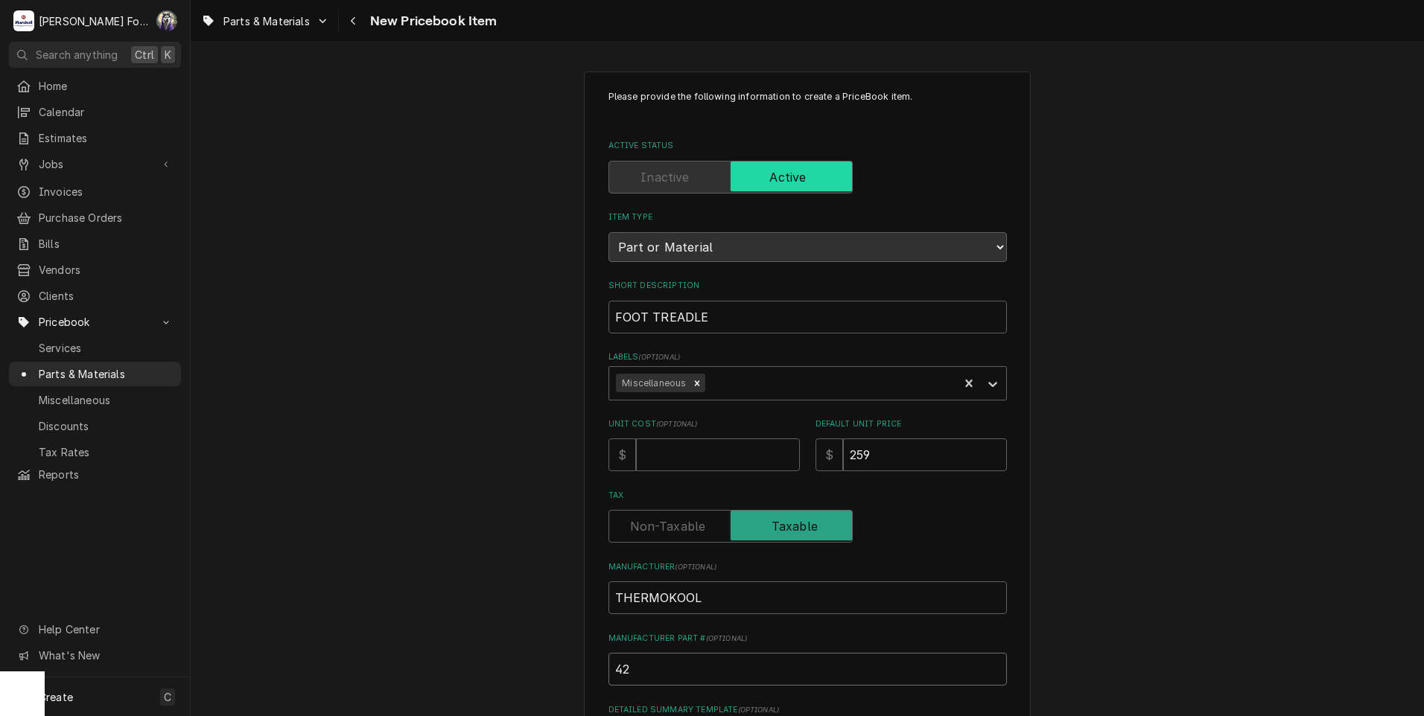
type textarea "x"
type input "425"
type textarea "x"
type input "4259"
type textarea "x"
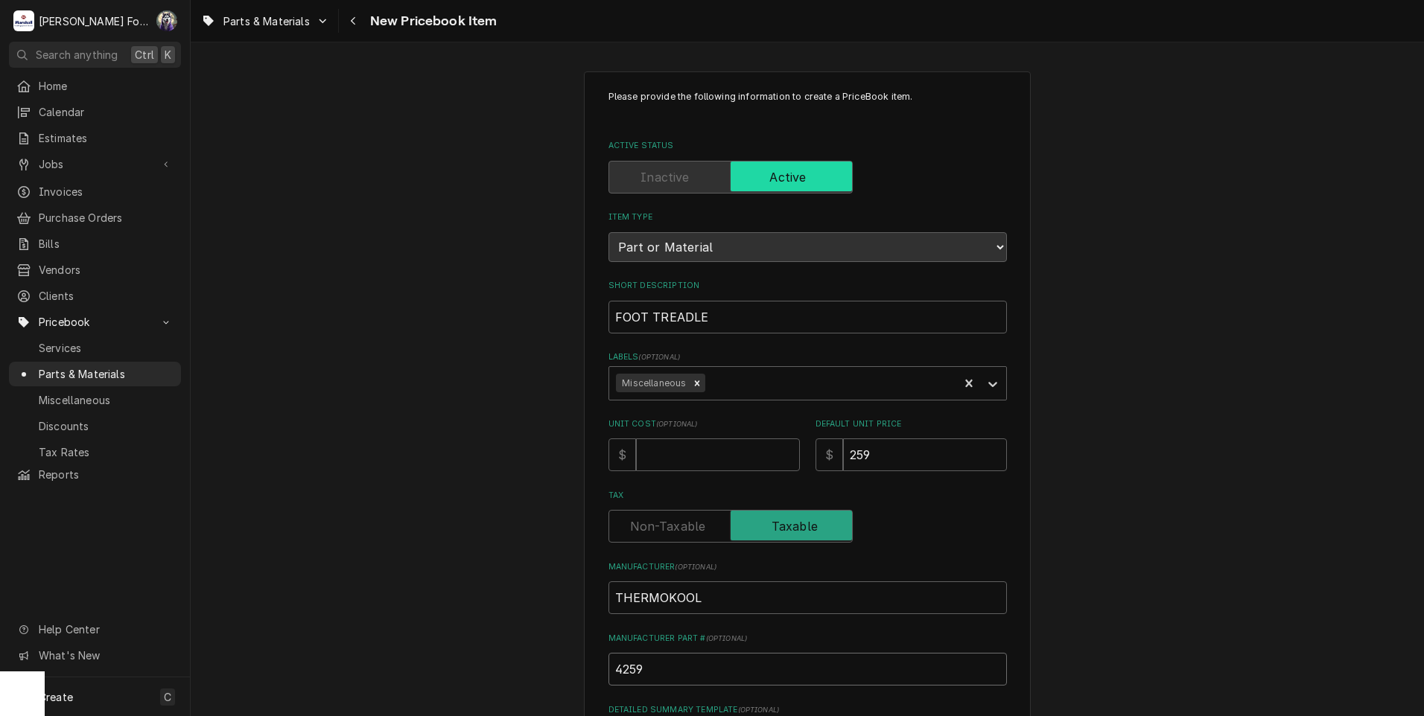
type input "42590"
type textarea "x"
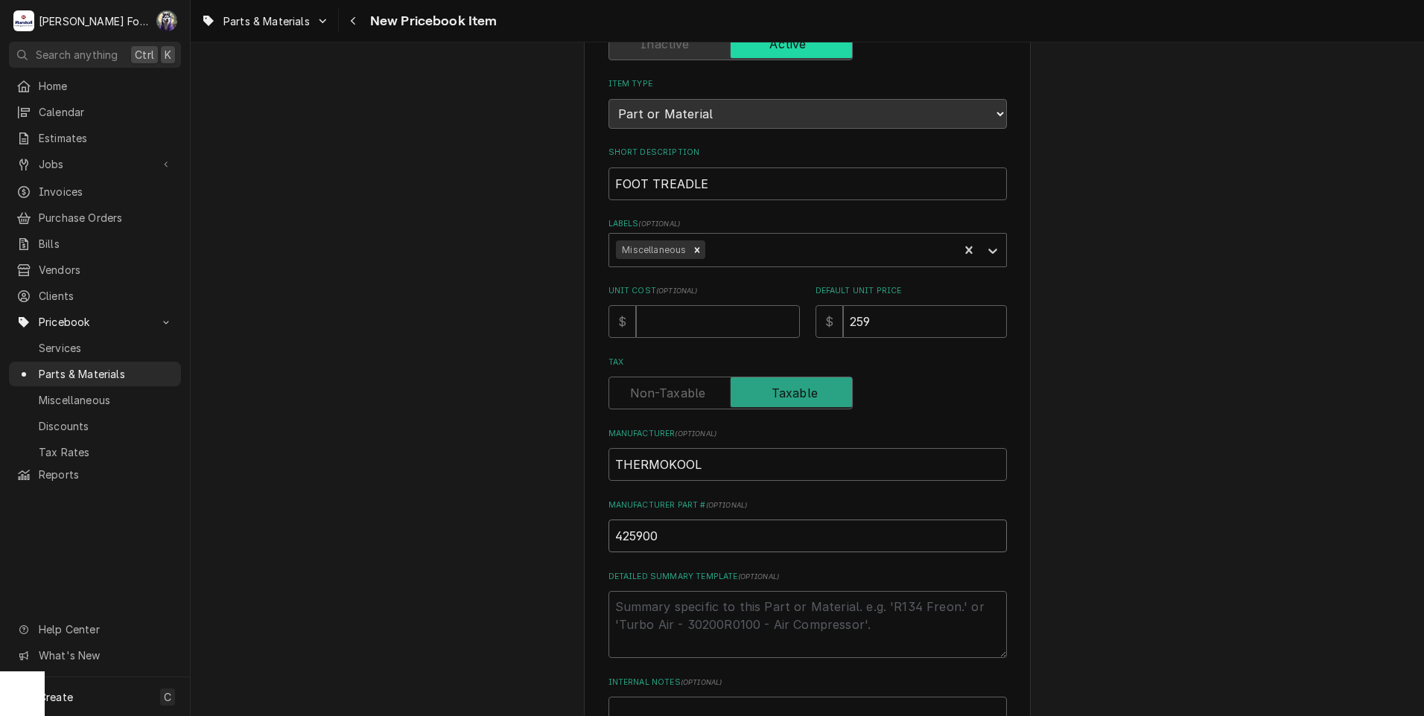
scroll to position [340, 0]
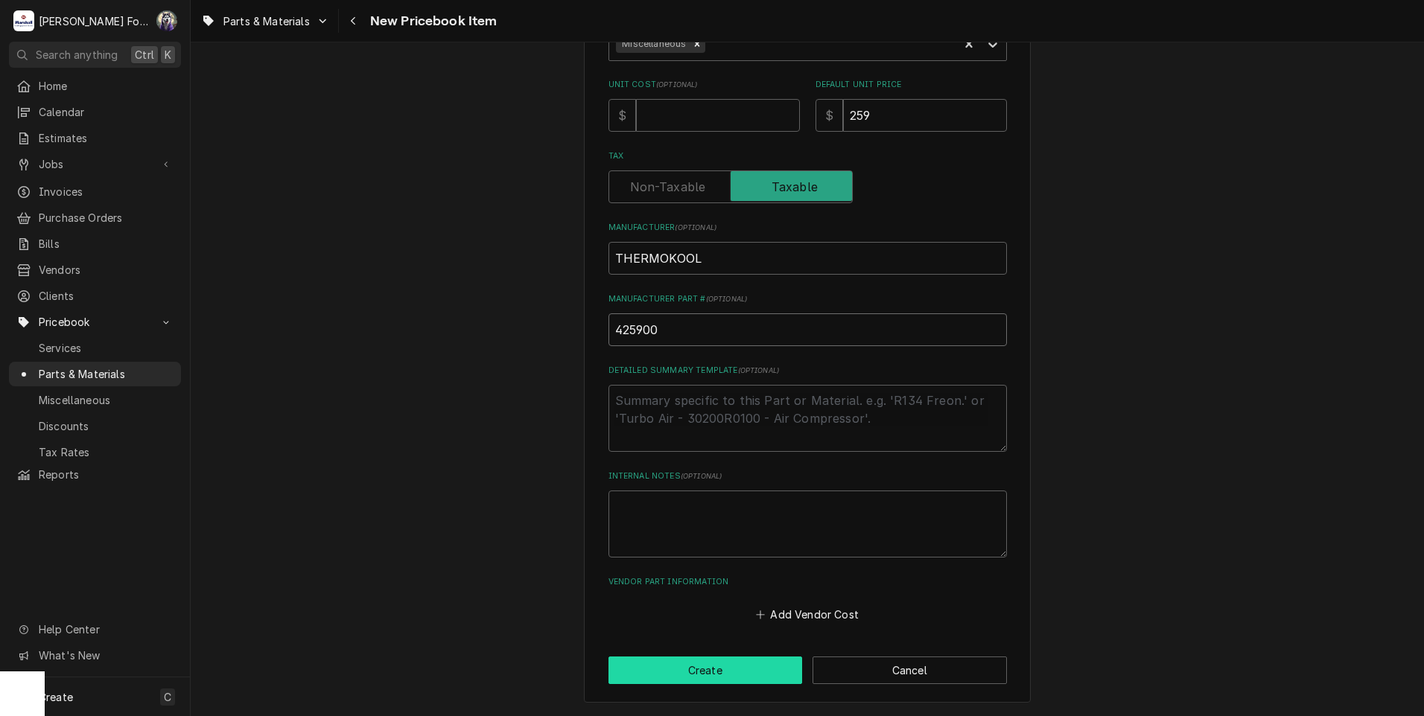
type input "425900"
click at [686, 663] on button "Create" at bounding box center [705, 671] width 194 height 28
type textarea "x"
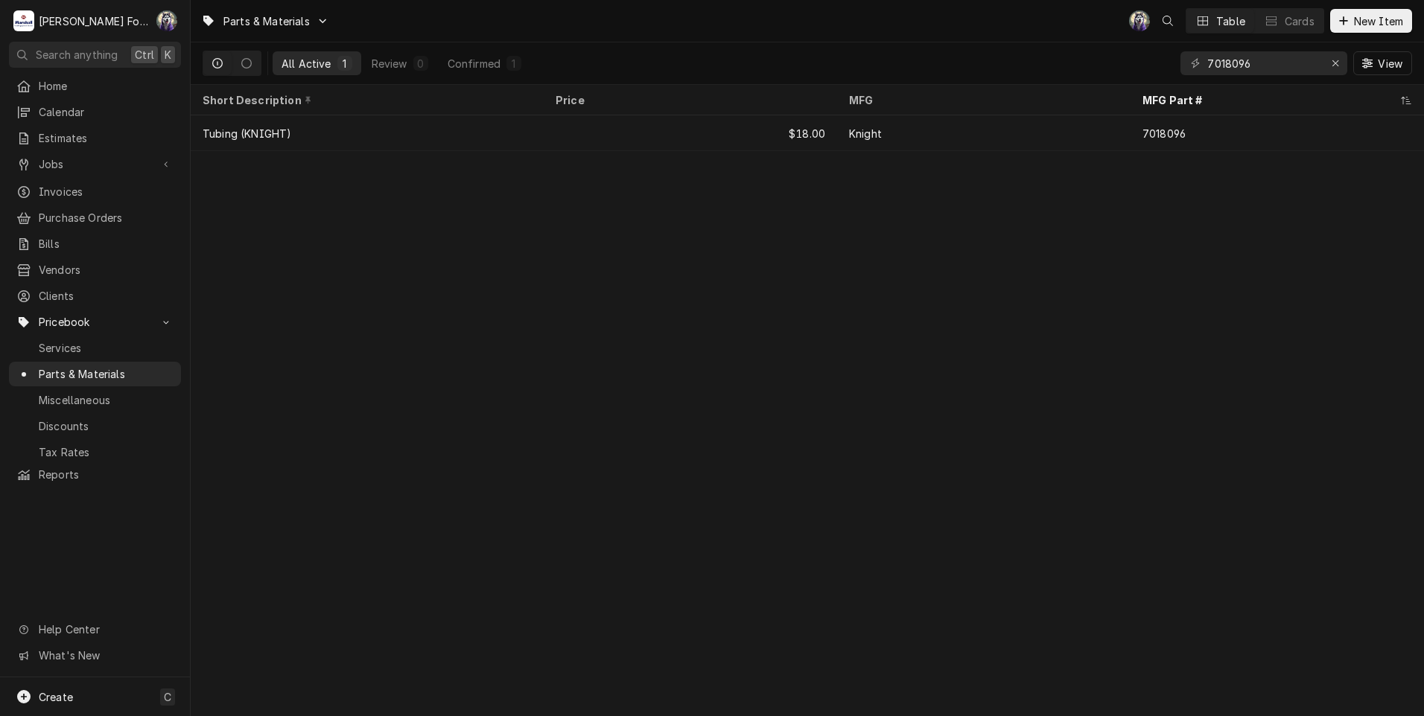
click at [576, 365] on div "Parts & Materials C( Table Cards New Item All Active 1 Review 0 Confirmed 1 701…" at bounding box center [807, 358] width 1233 height 716
click at [1362, 24] on span "New Item" at bounding box center [1378, 21] width 55 height 16
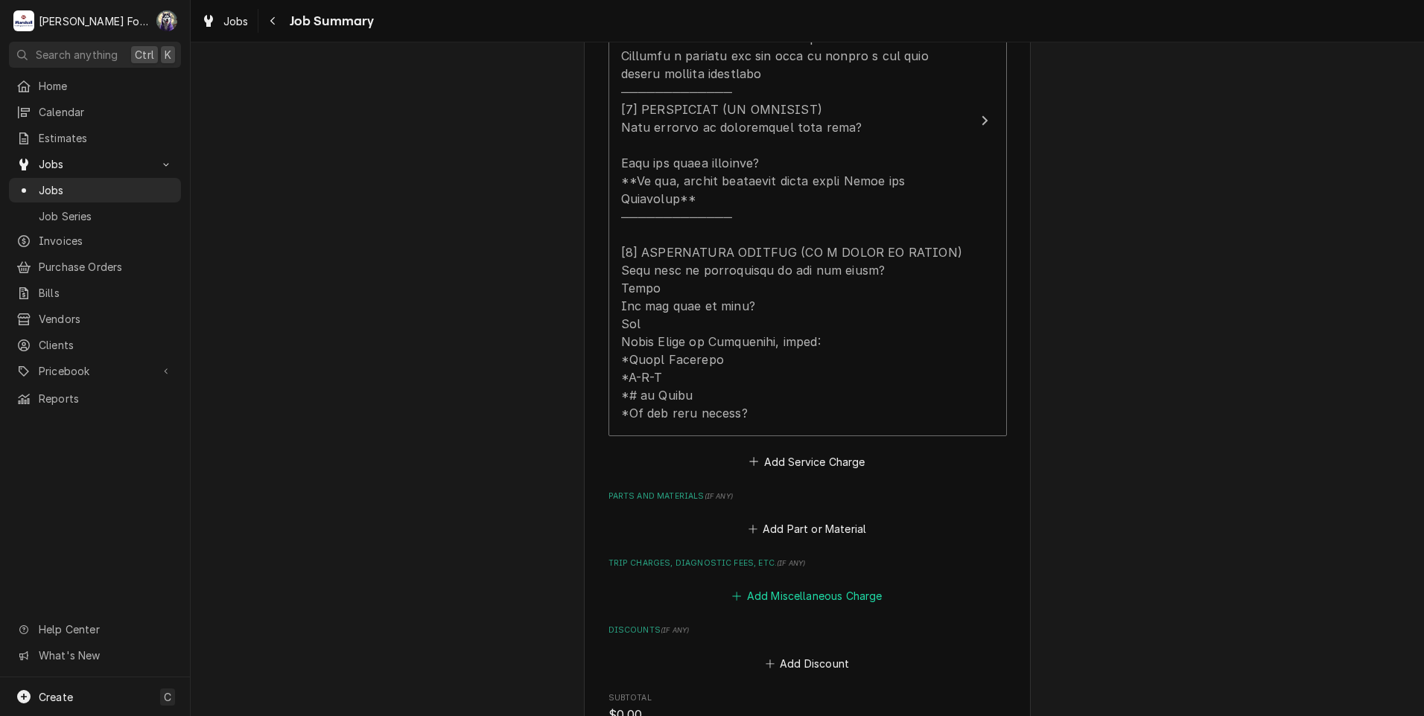
scroll to position [758, 0]
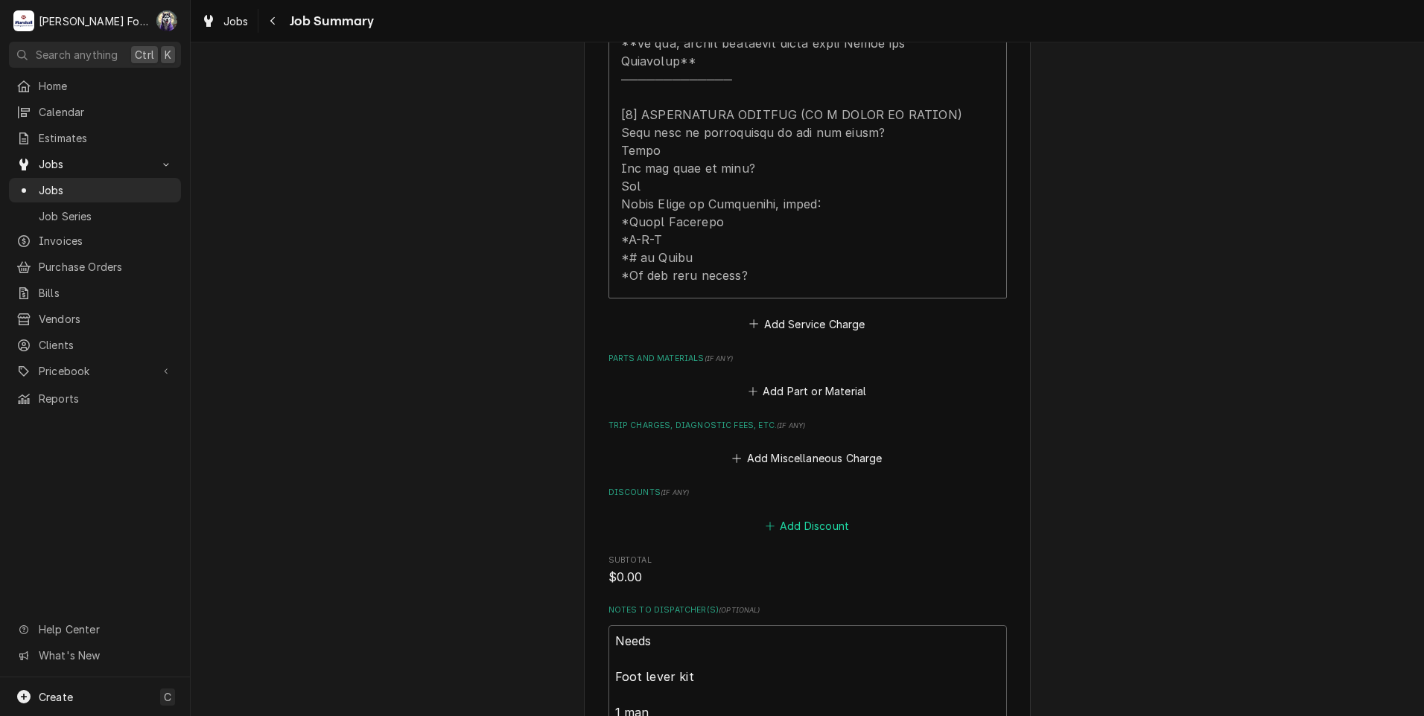
click at [788, 515] on button "Add Discount" at bounding box center [807, 525] width 89 height 21
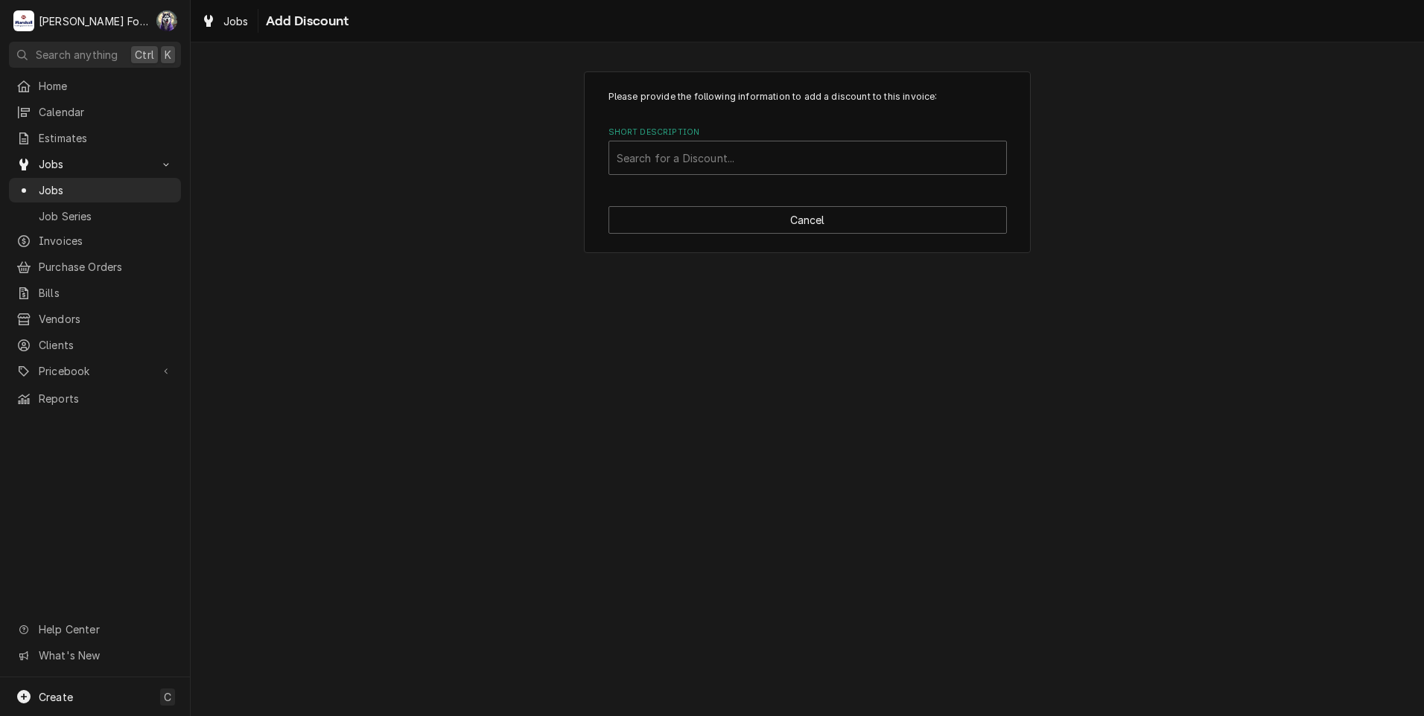
click at [795, 331] on div "Please provide the following information to add a discount to this invoice: Sho…" at bounding box center [807, 379] width 1233 height 674
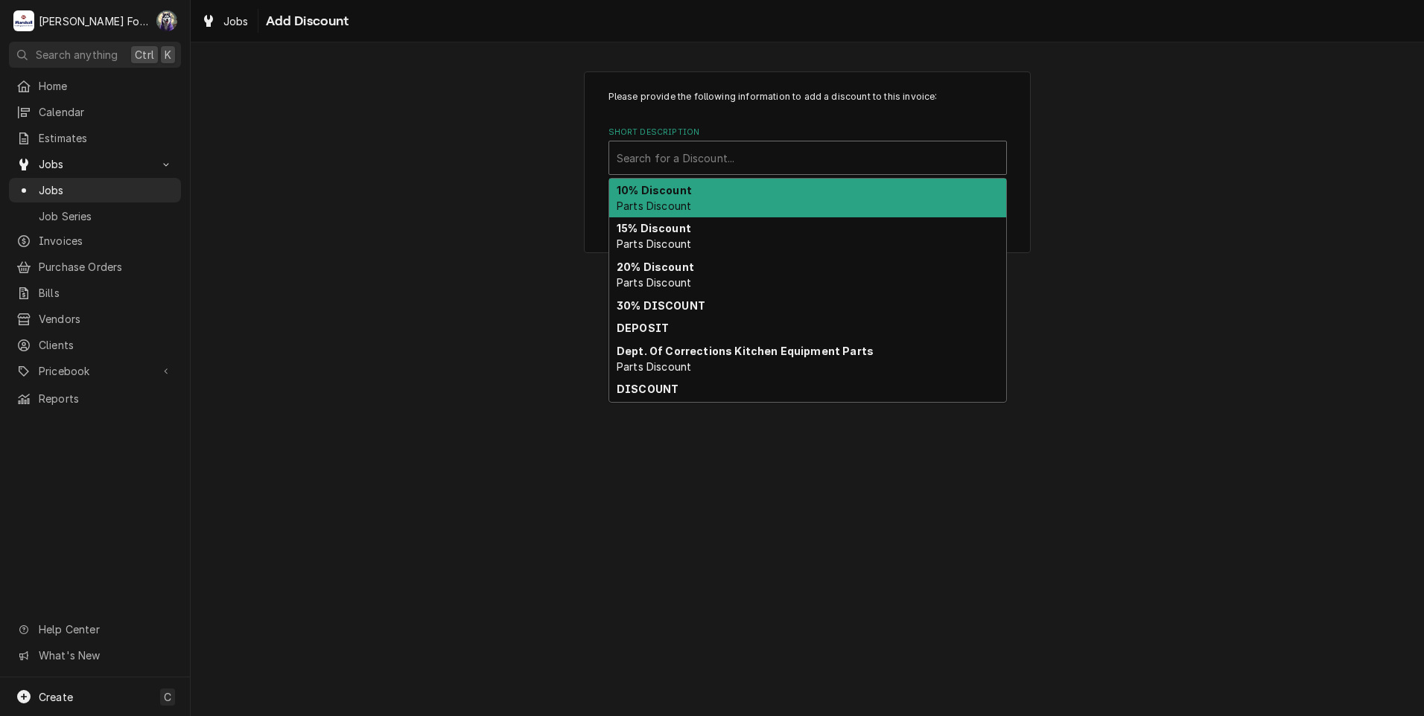
click at [774, 162] on div "Short Description" at bounding box center [808, 157] width 382 height 27
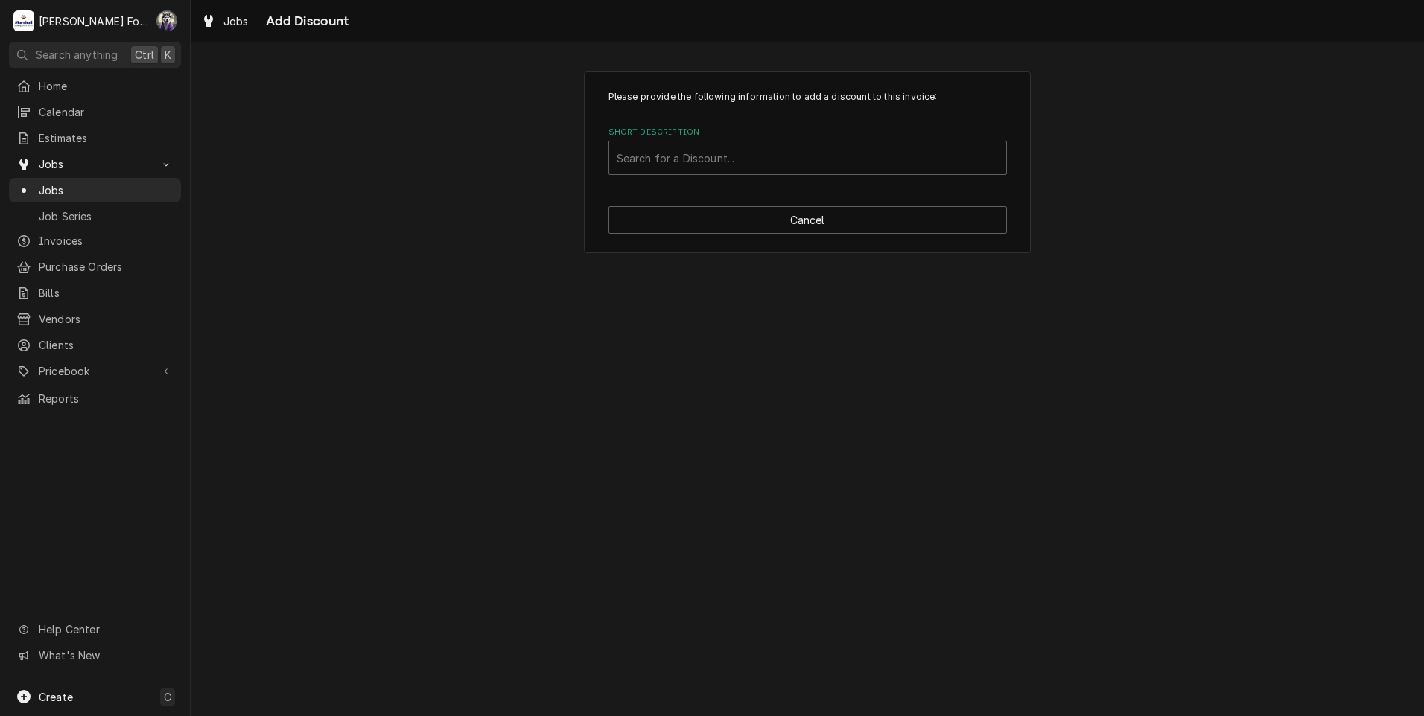
click at [540, 261] on div "Please provide the following information to add a discount to this invoice: Sho…" at bounding box center [807, 162] width 1233 height 208
click at [817, 217] on button "Cancel" at bounding box center [807, 220] width 398 height 28
type textarea "x"
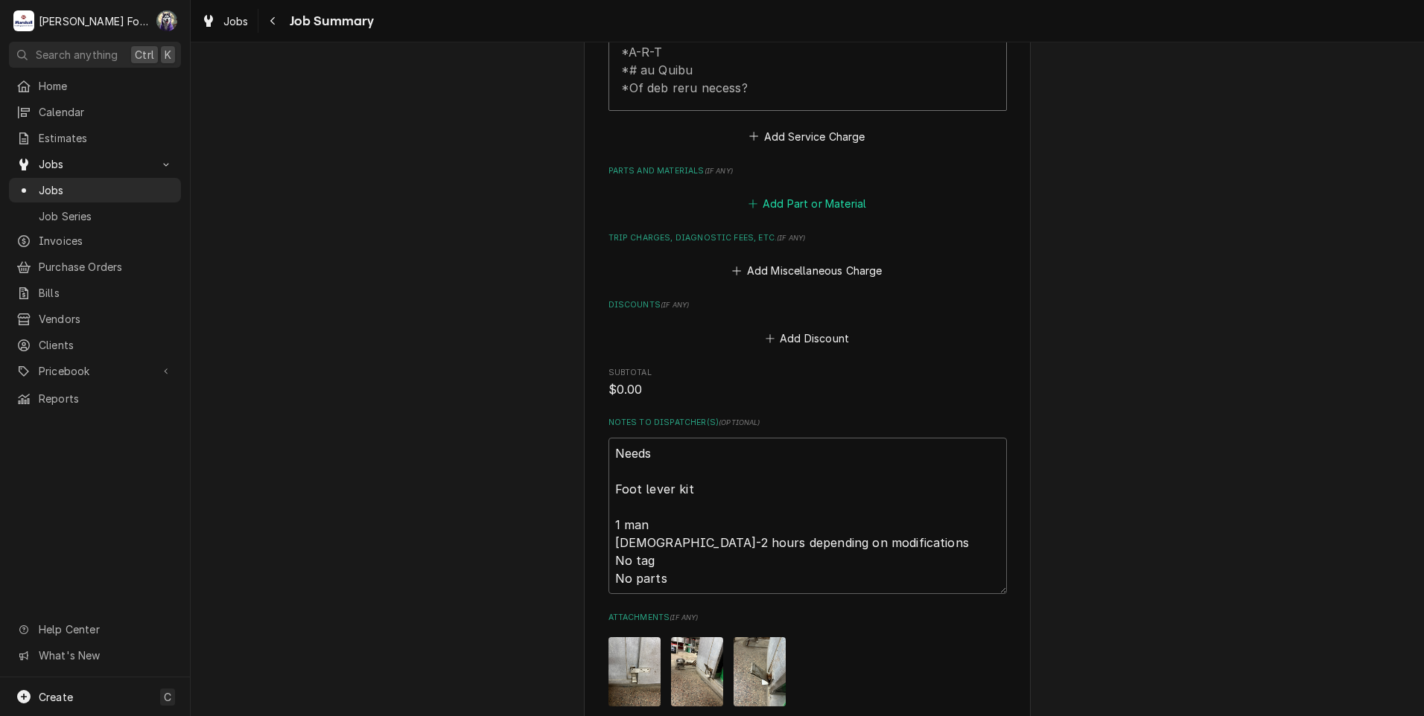
click at [813, 194] on button "Add Part or Material" at bounding box center [806, 204] width 123 height 21
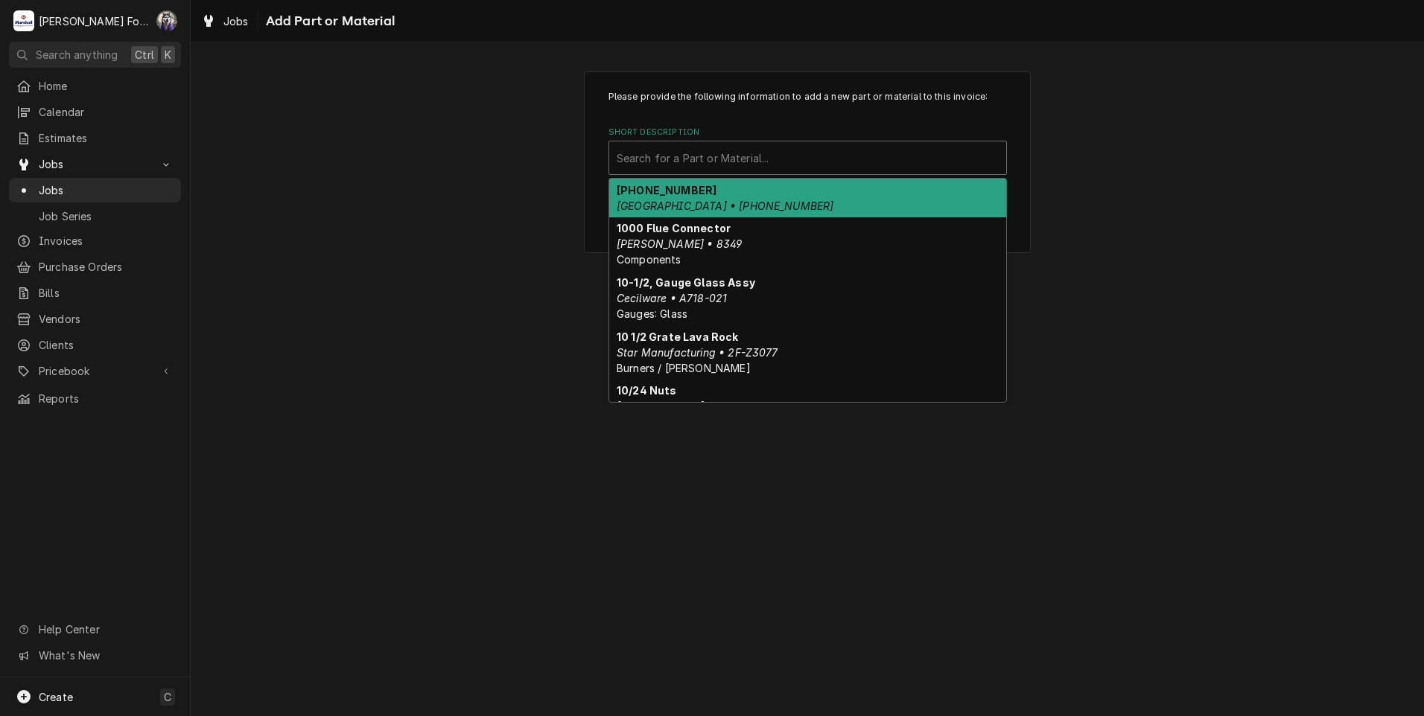
click at [758, 165] on div "Short Description" at bounding box center [808, 157] width 382 height 27
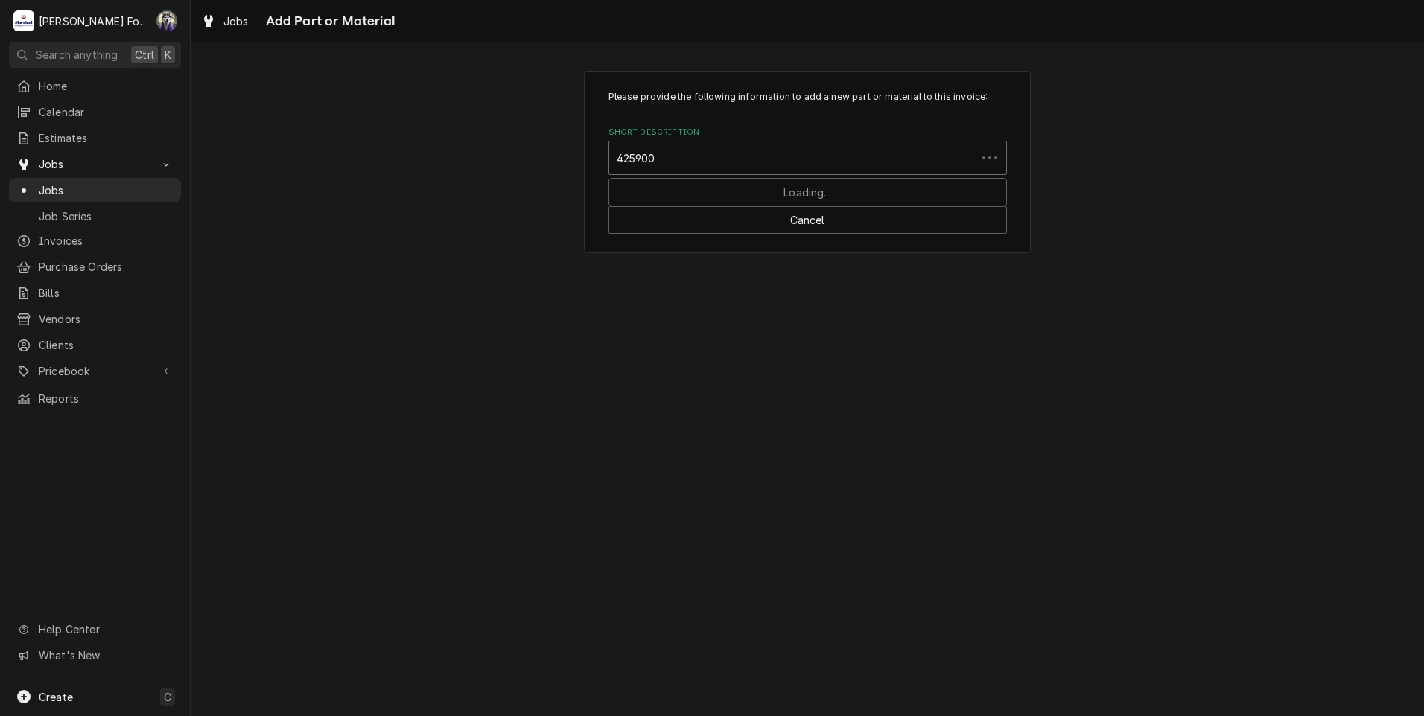
type input "425900"
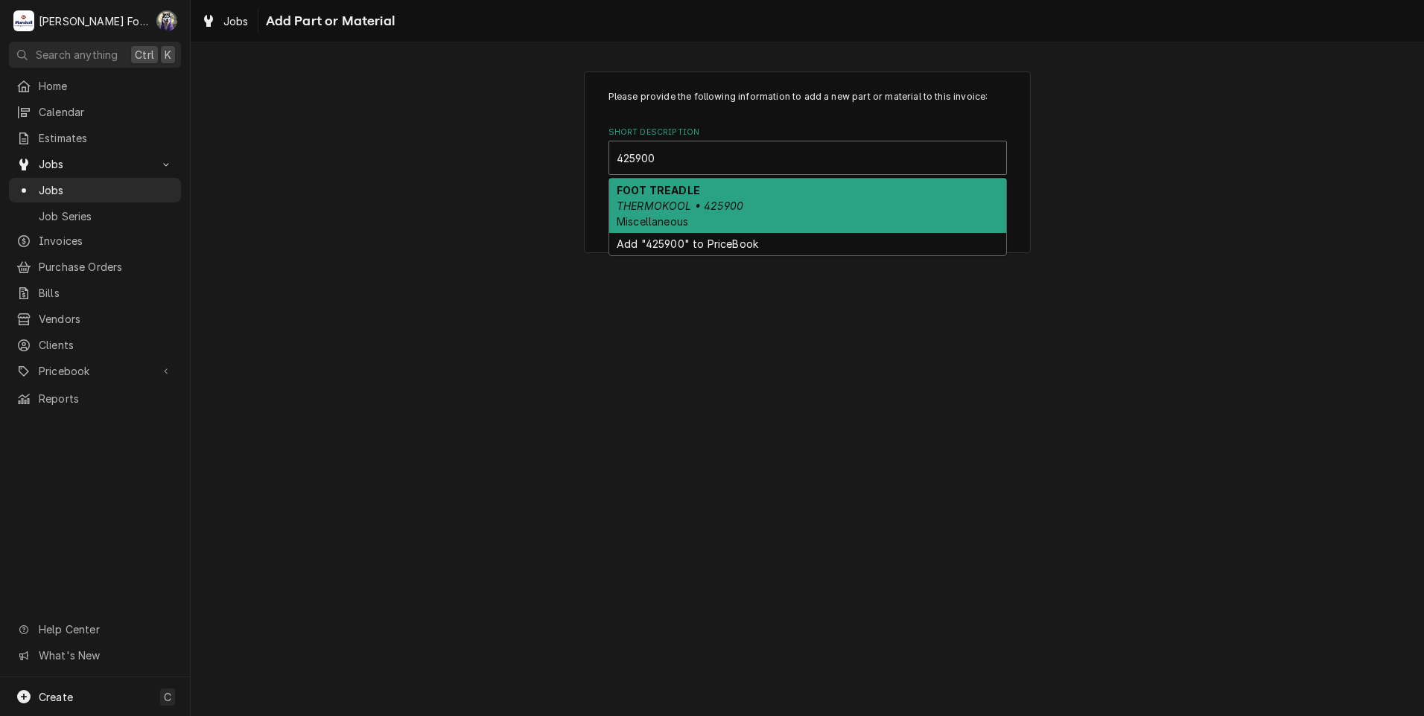
click at [766, 209] on div "FOOT TREADLE THERMOKOOL • 425900 Miscellaneous" at bounding box center [807, 206] width 397 height 54
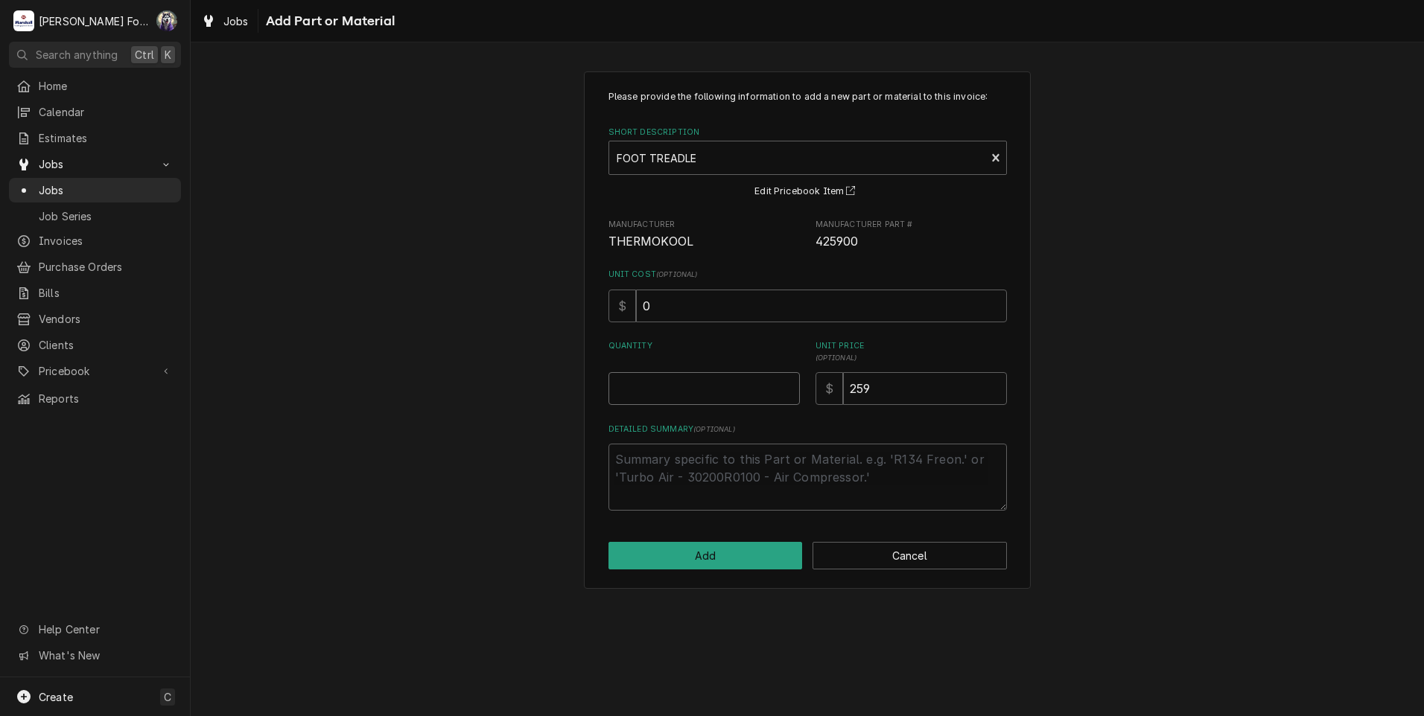
type textarea "x"
type input "0.5"
click at [786, 385] on input "0.5" at bounding box center [703, 388] width 191 height 33
type textarea "x"
type input "1"
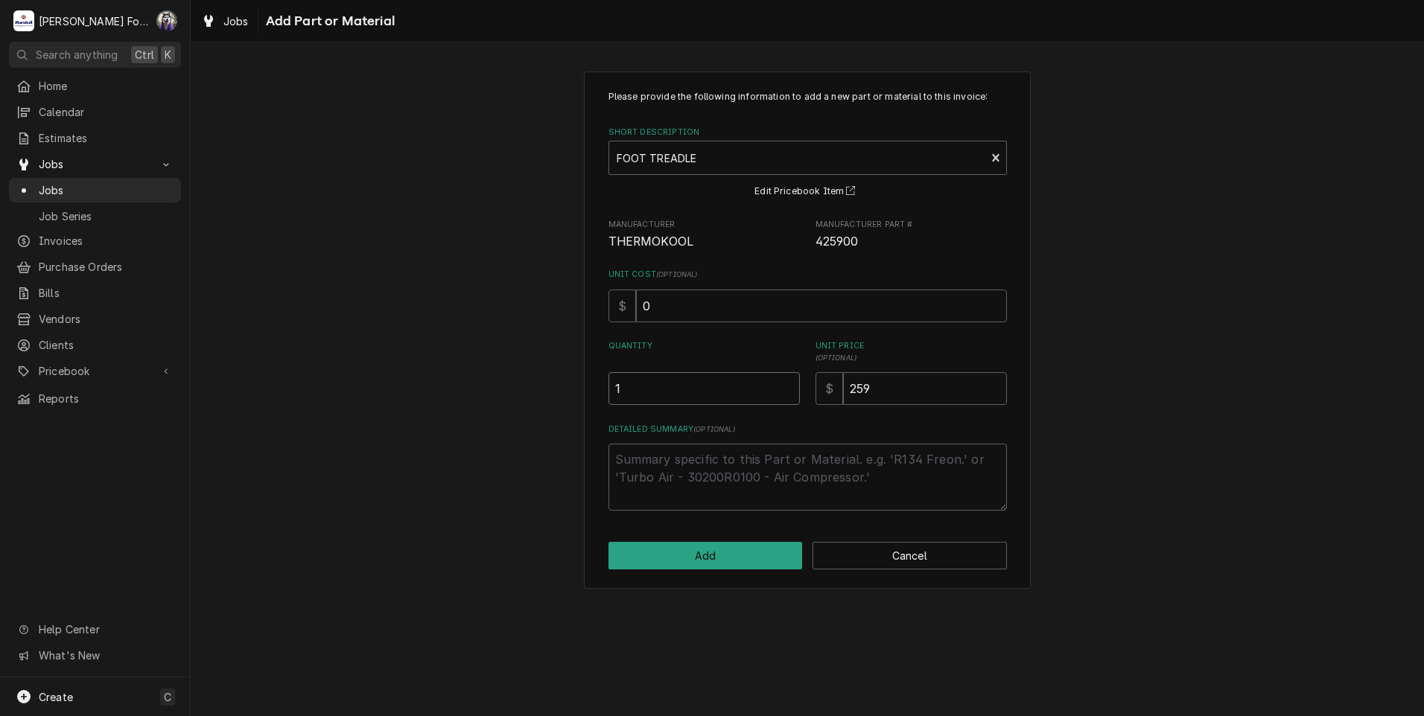
click at [786, 385] on input "1" at bounding box center [703, 388] width 191 height 33
click at [703, 559] on button "Add" at bounding box center [705, 556] width 194 height 28
type textarea "x"
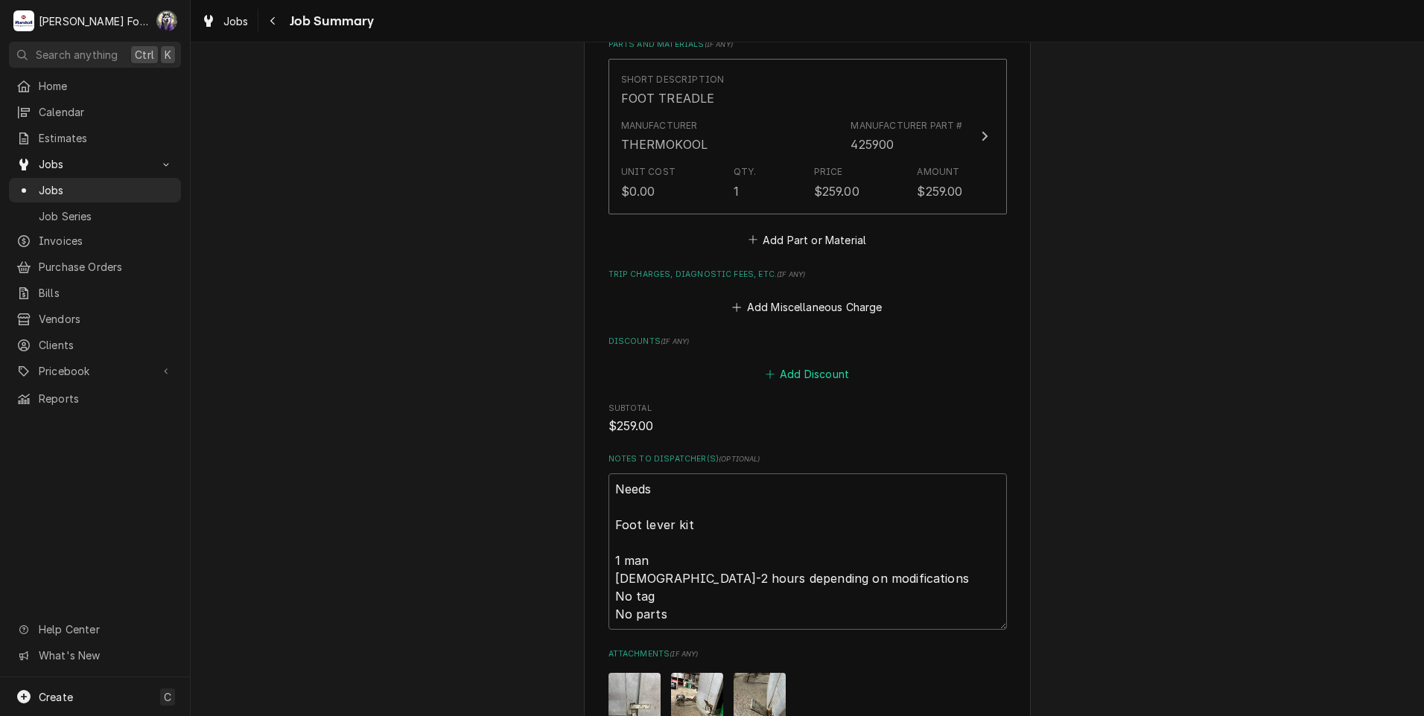
scroll to position [1070, 0]
click at [805, 232] on button "Add Part or Material" at bounding box center [806, 242] width 123 height 21
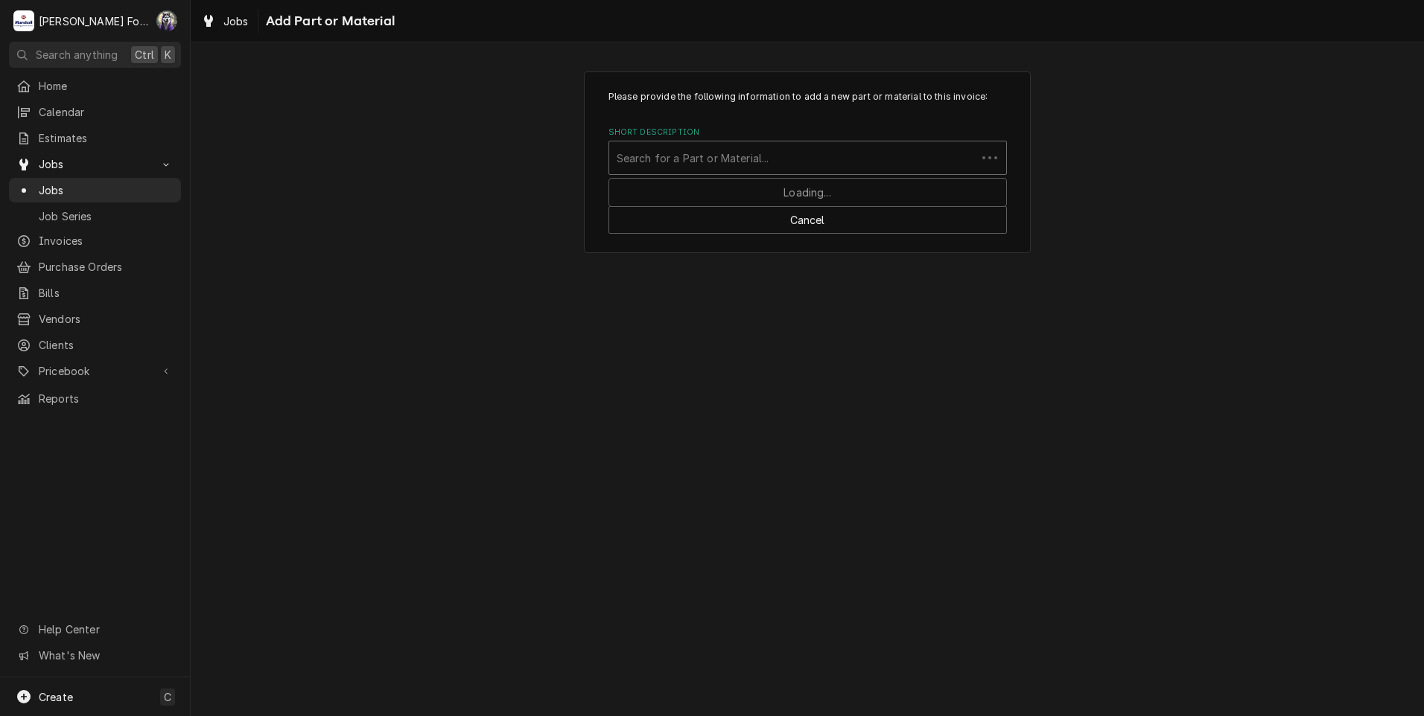
click at [786, 159] on div "Short Description" at bounding box center [793, 157] width 352 height 27
type input "SSDT"
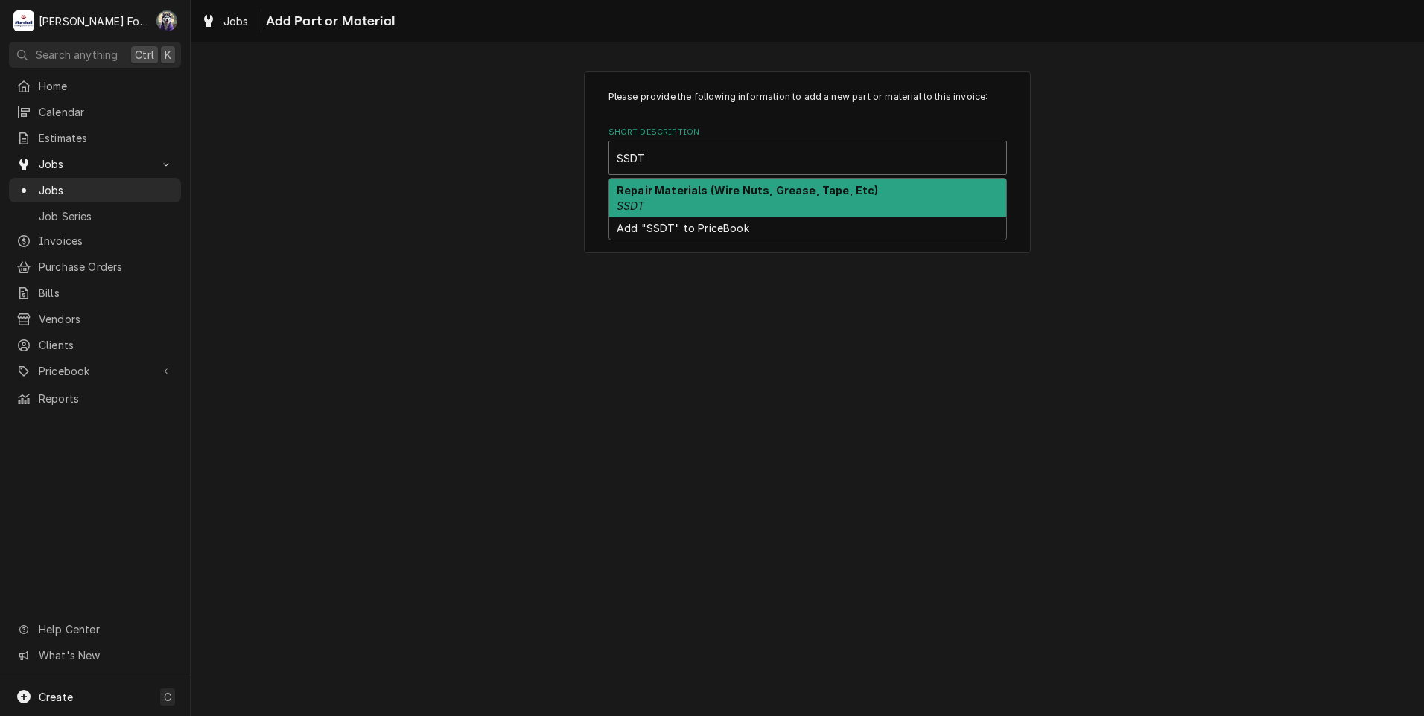
click at [696, 198] on div "Repair Materials (Wire Nuts, Grease, Tape, Etc) SSDT" at bounding box center [807, 198] width 397 height 39
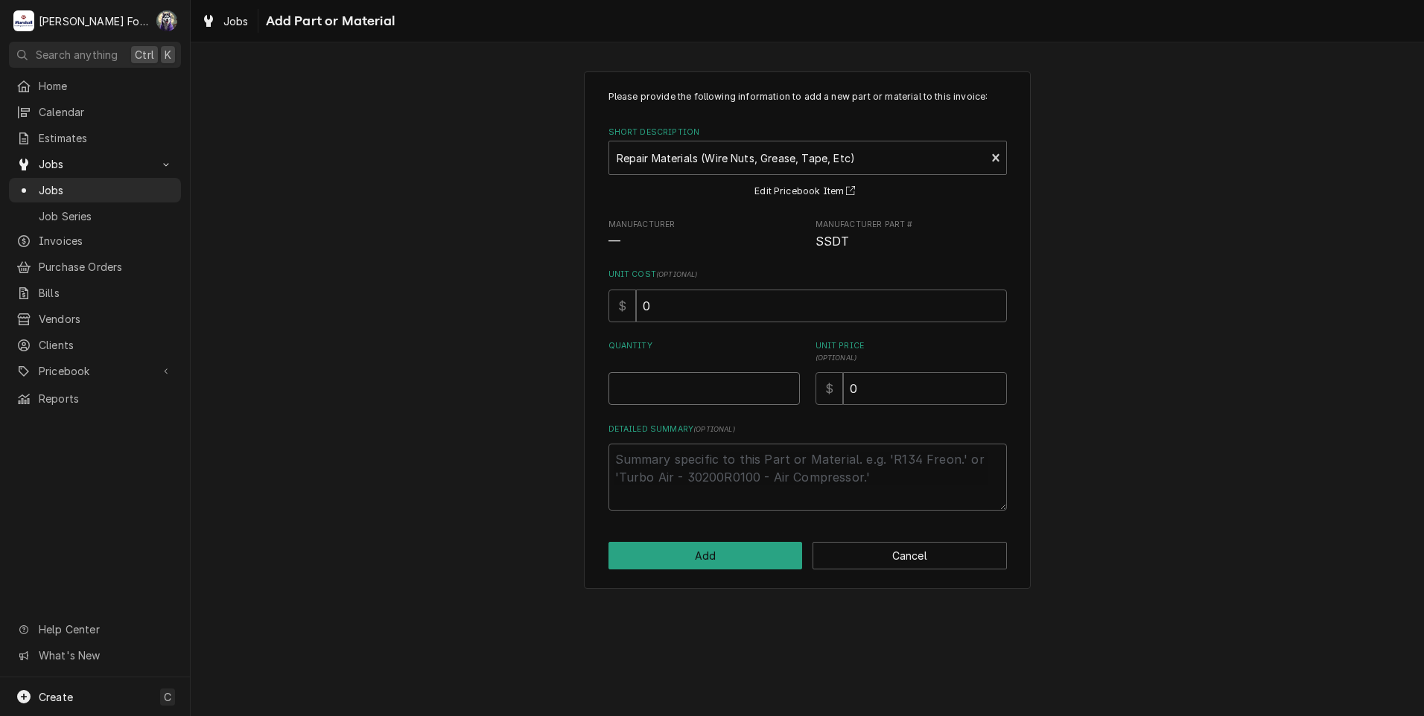
type textarea "x"
type input "0.5"
click at [788, 387] on input "0.5" at bounding box center [703, 388] width 191 height 33
type textarea "x"
type input "1"
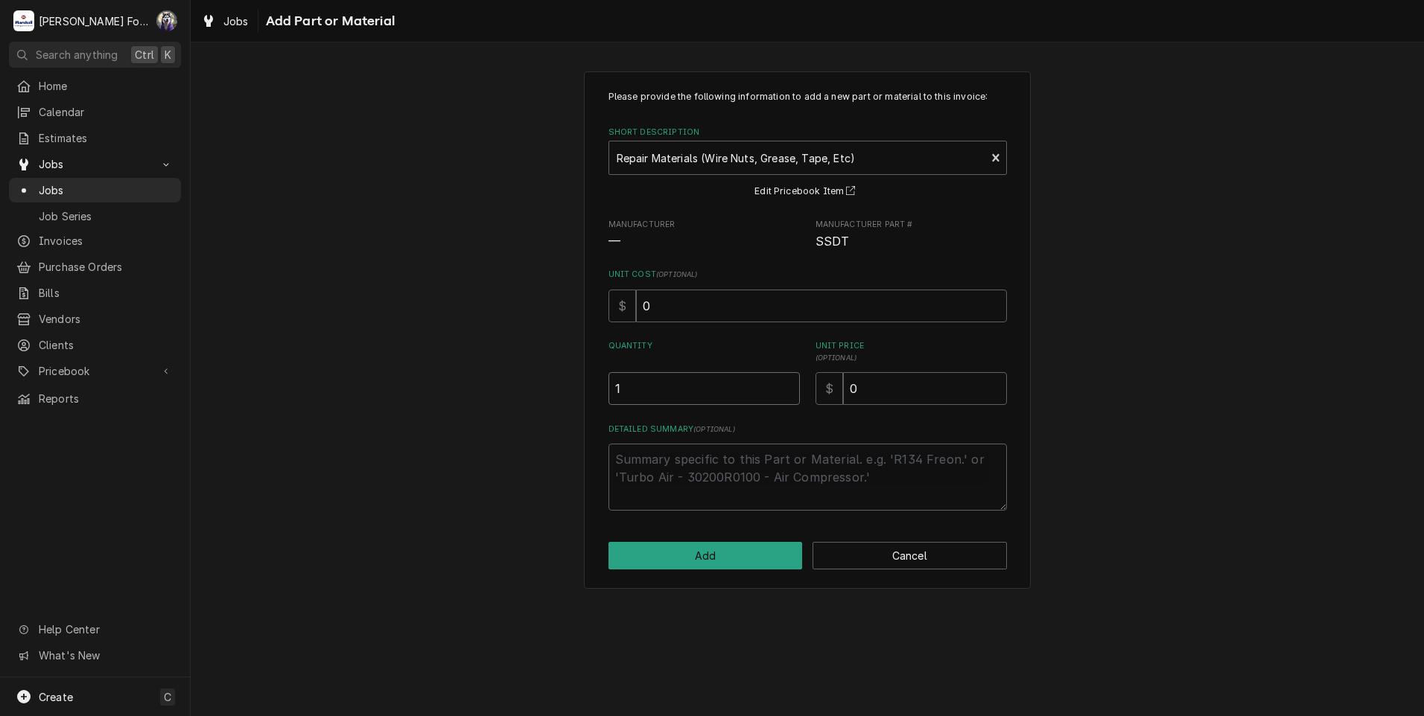
click at [788, 387] on input "1" at bounding box center [703, 388] width 191 height 33
drag, startPoint x: 852, startPoint y: 399, endPoint x: 745, endPoint y: 401, distance: 106.5
click at [745, 401] on div "Quantity 1 Unit Price ( optional ) $ 0" at bounding box center [807, 372] width 398 height 65
type textarea "x"
type input "6"
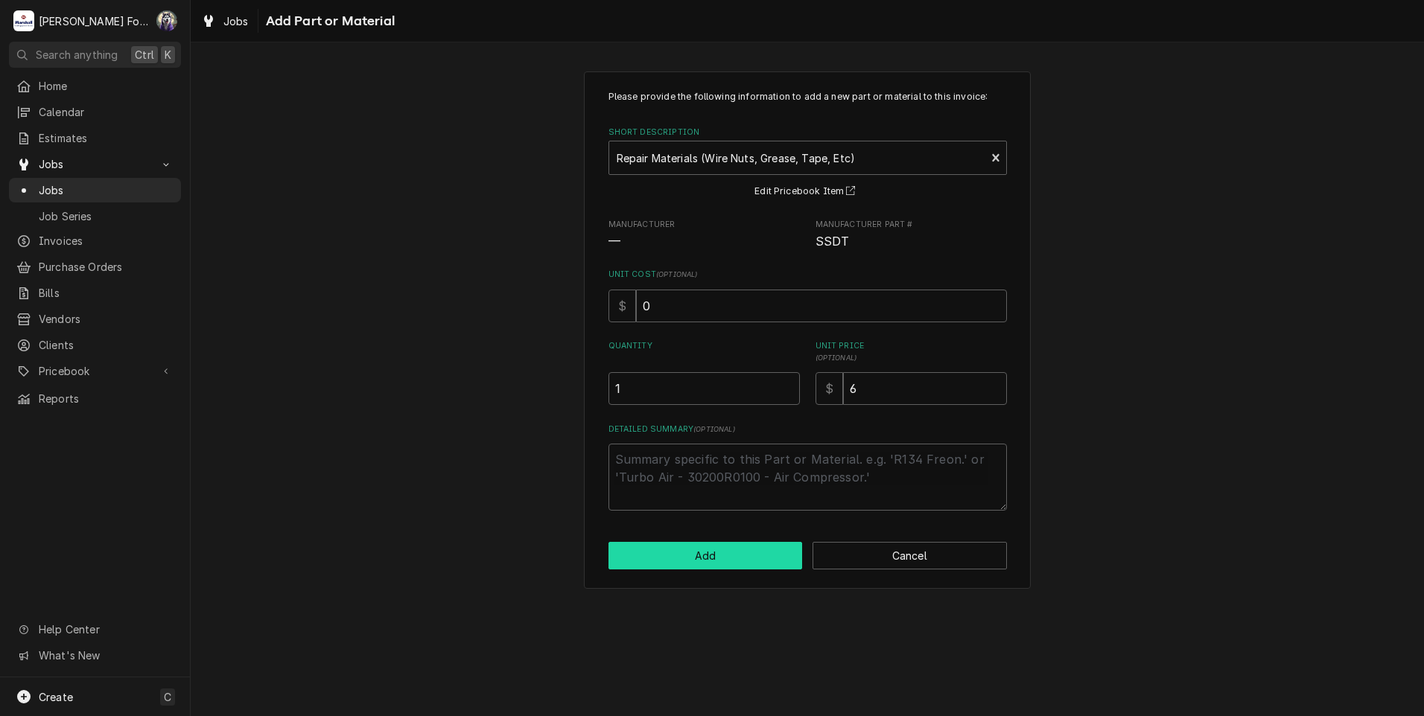
click at [719, 554] on button "Add" at bounding box center [705, 556] width 194 height 28
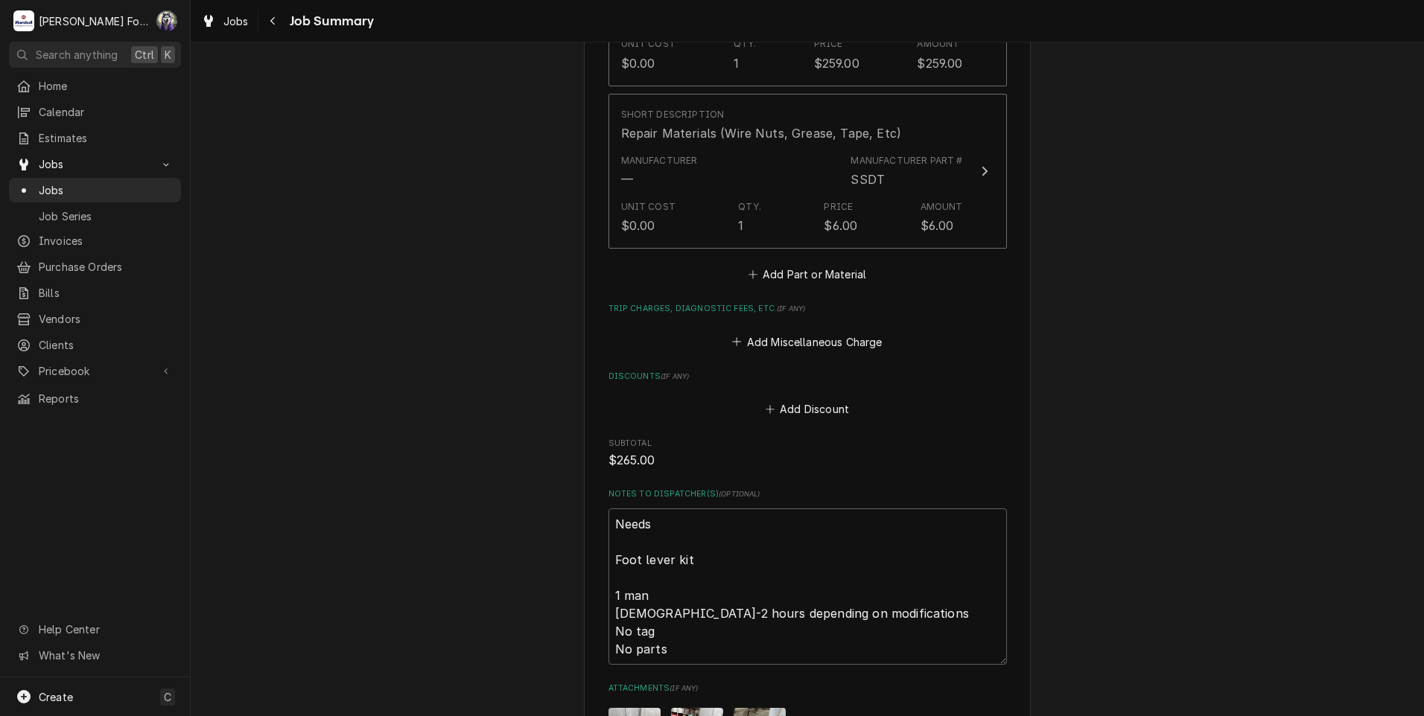
scroll to position [1520, 0]
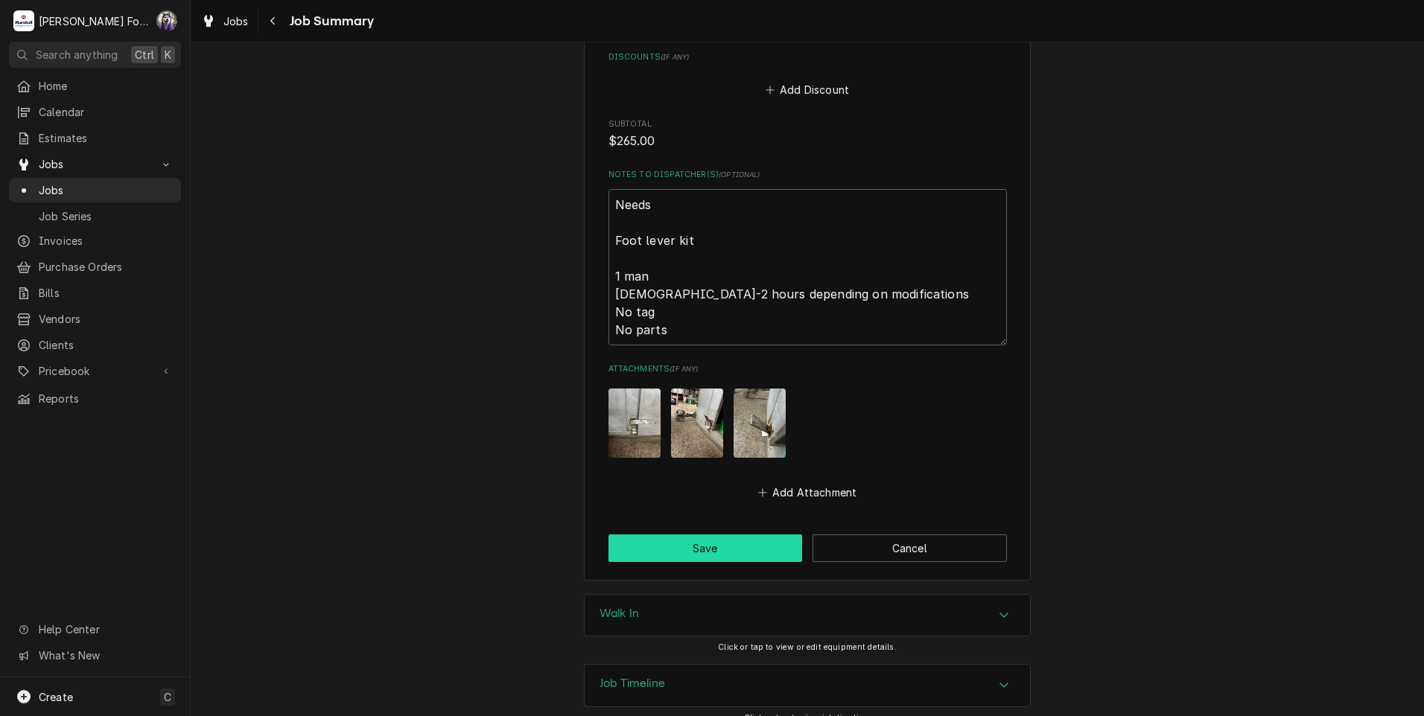
click at [683, 535] on button "Save" at bounding box center [705, 549] width 194 height 28
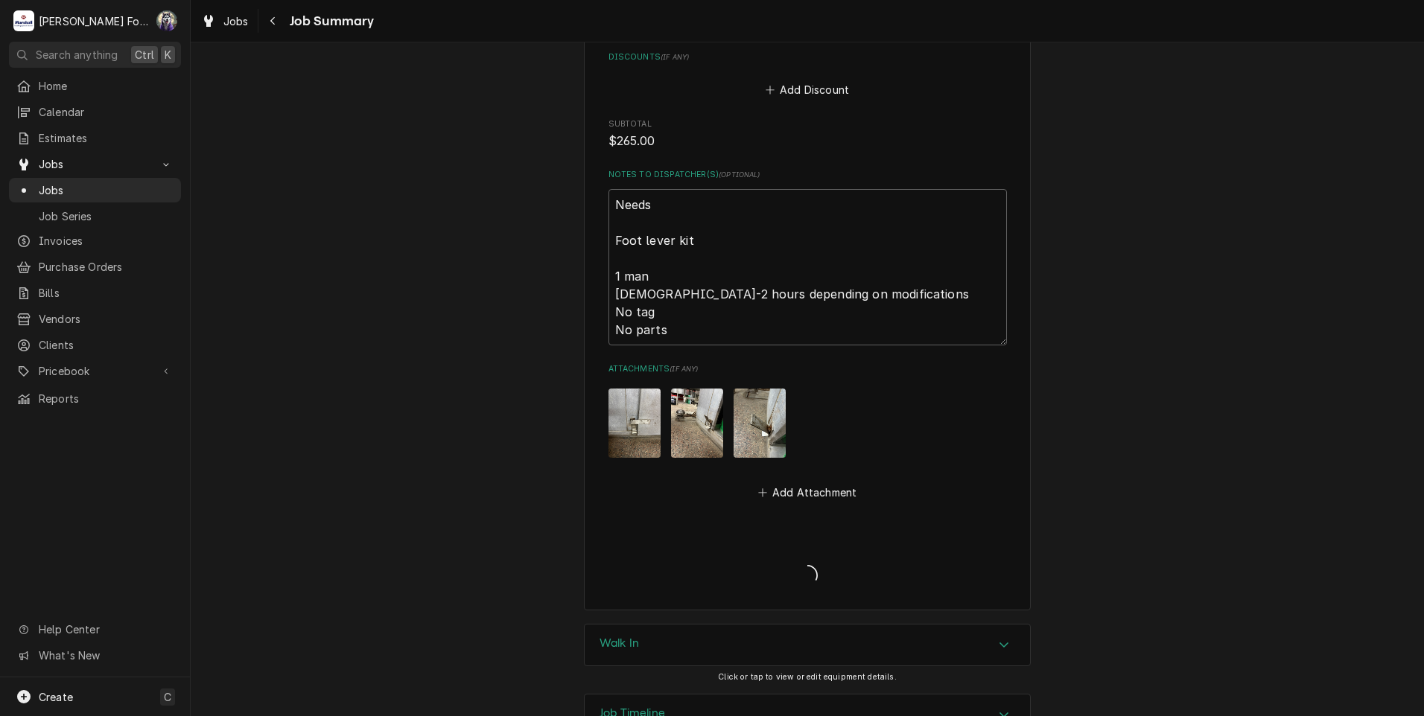
type textarea "x"
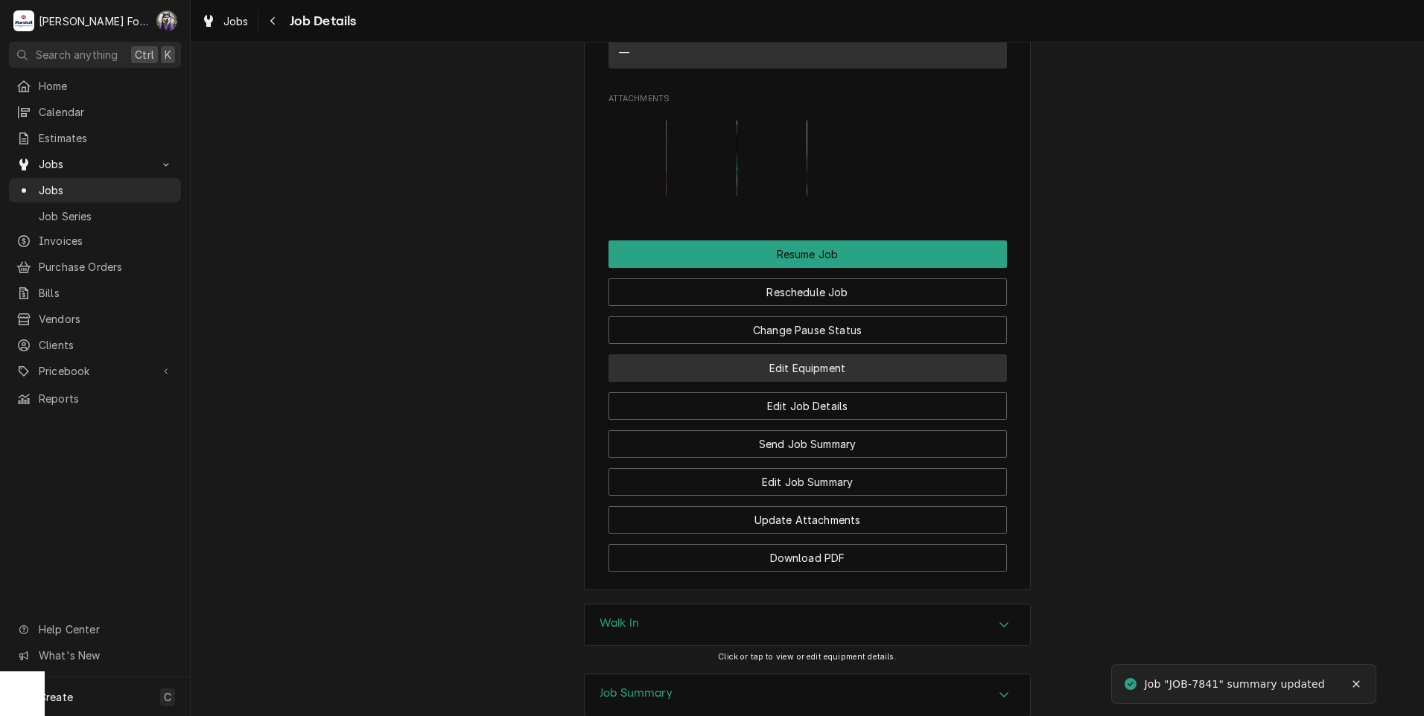
scroll to position [1325, 0]
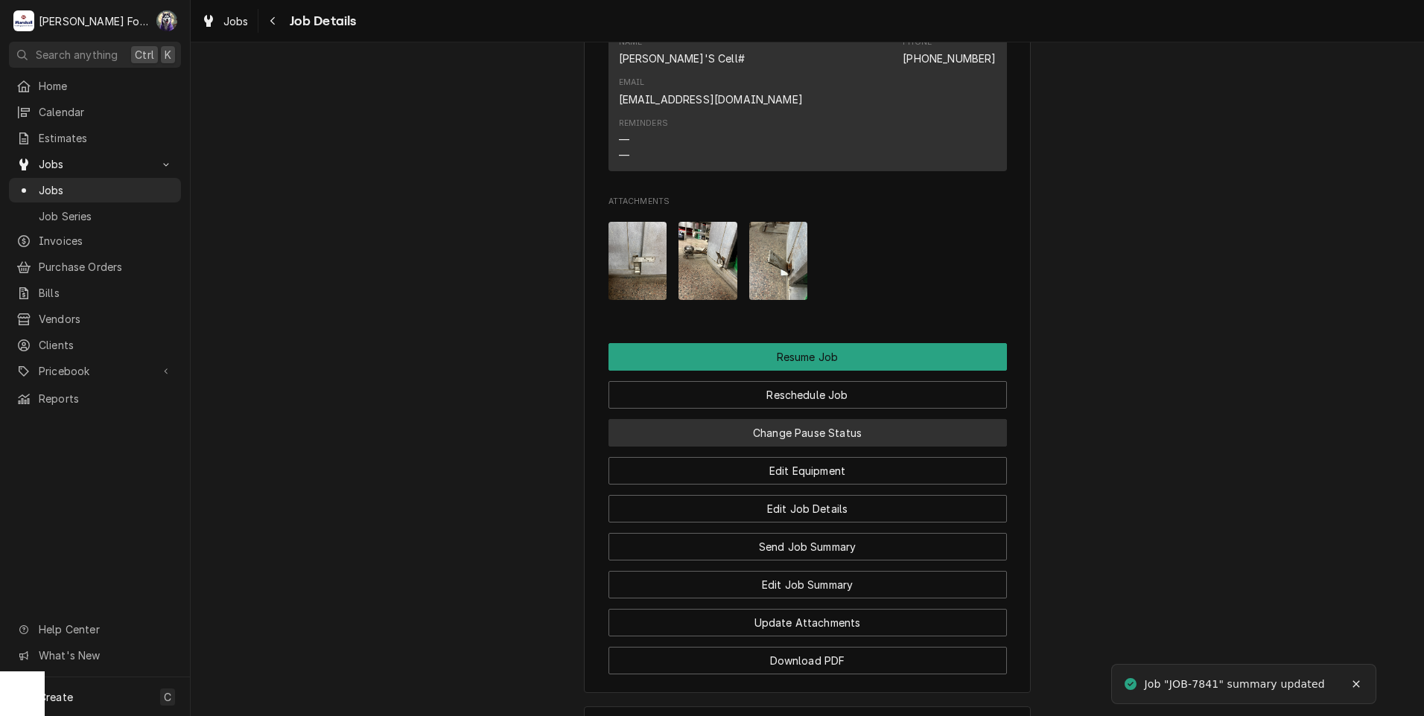
click at [747, 419] on button "Change Pause Status" at bounding box center [807, 433] width 398 height 28
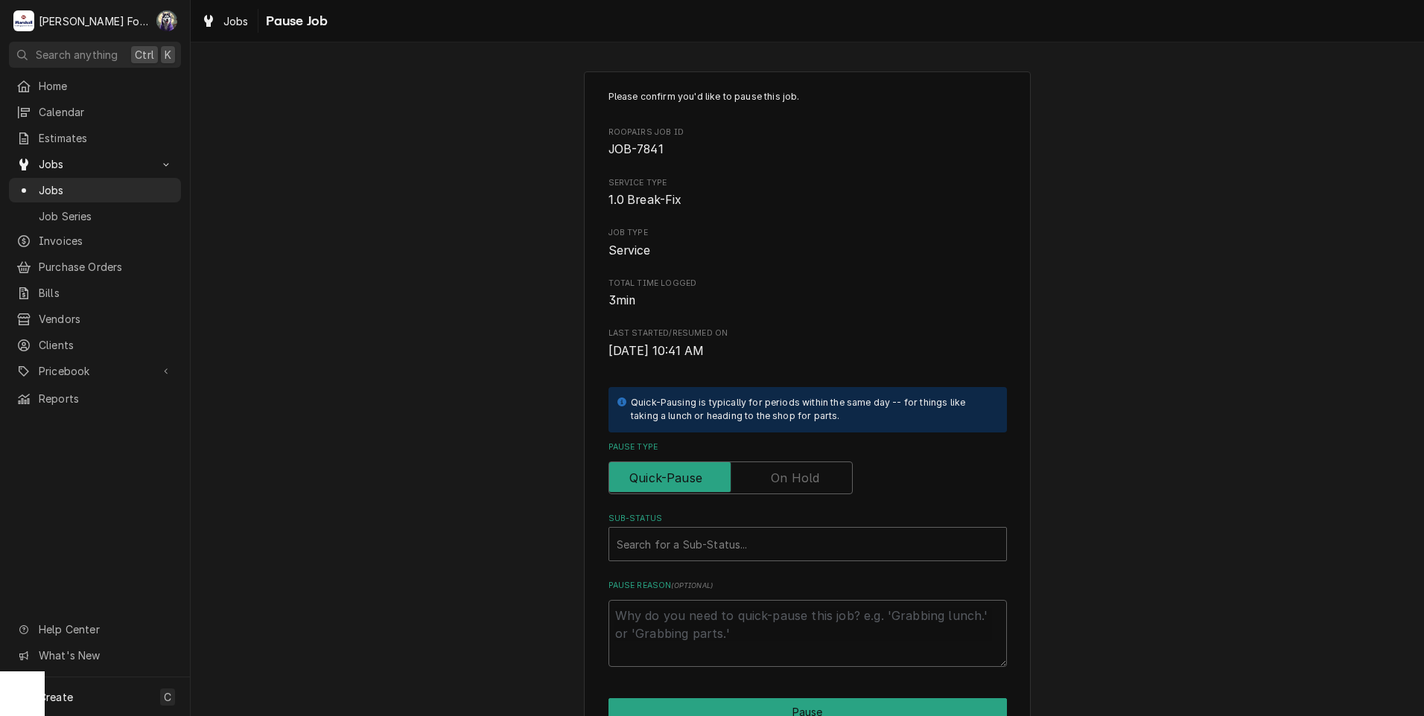
click at [775, 487] on label "Pause Type" at bounding box center [730, 478] width 244 height 33
click at [775, 487] on input "Pause Type" at bounding box center [730, 478] width 231 height 33
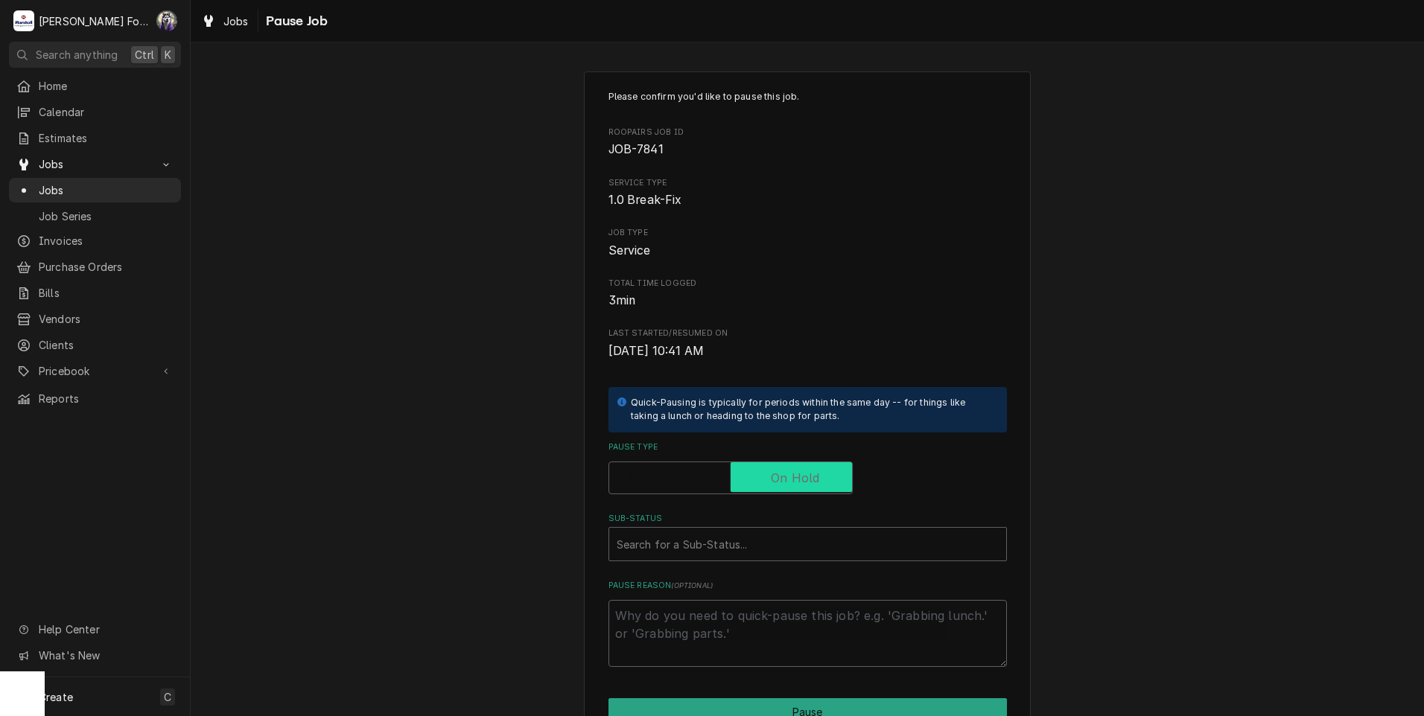
checkbox input "true"
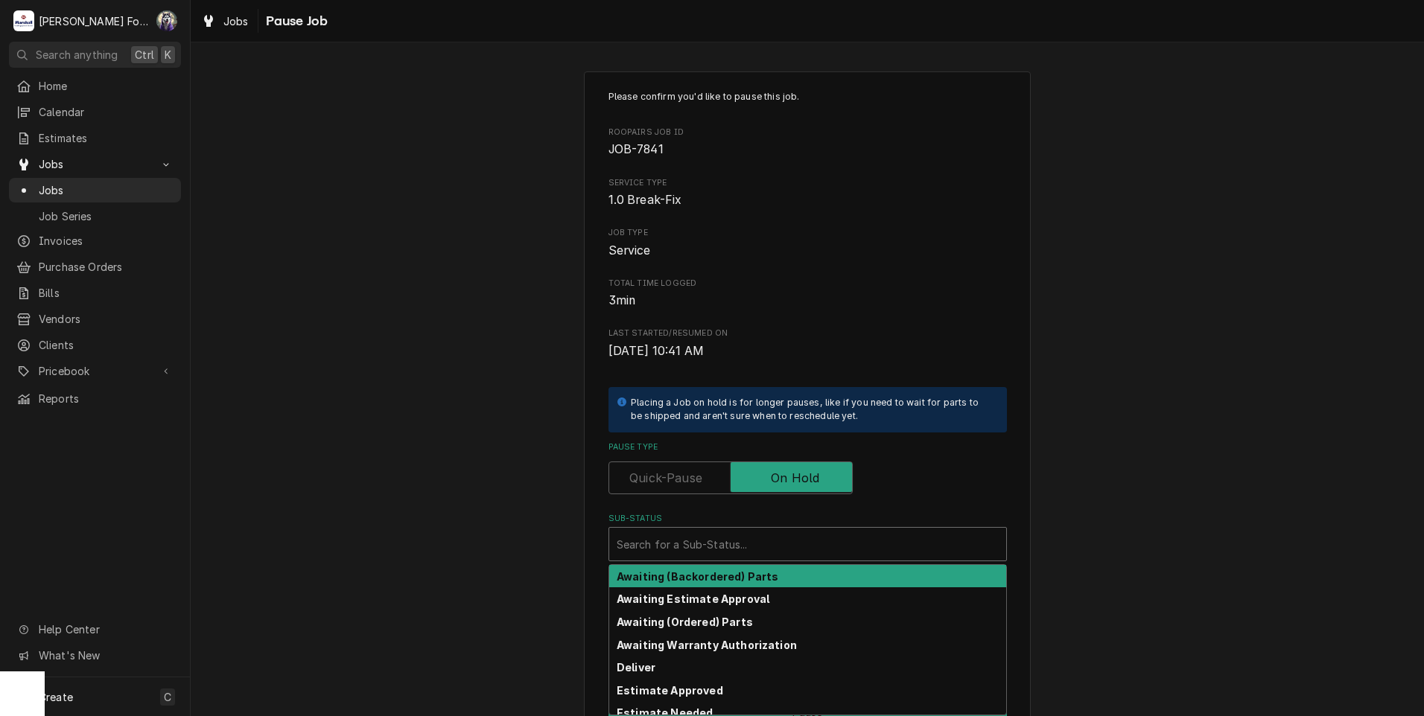
click at [707, 560] on div "Search for a Sub-Status..." at bounding box center [807, 544] width 397 height 33
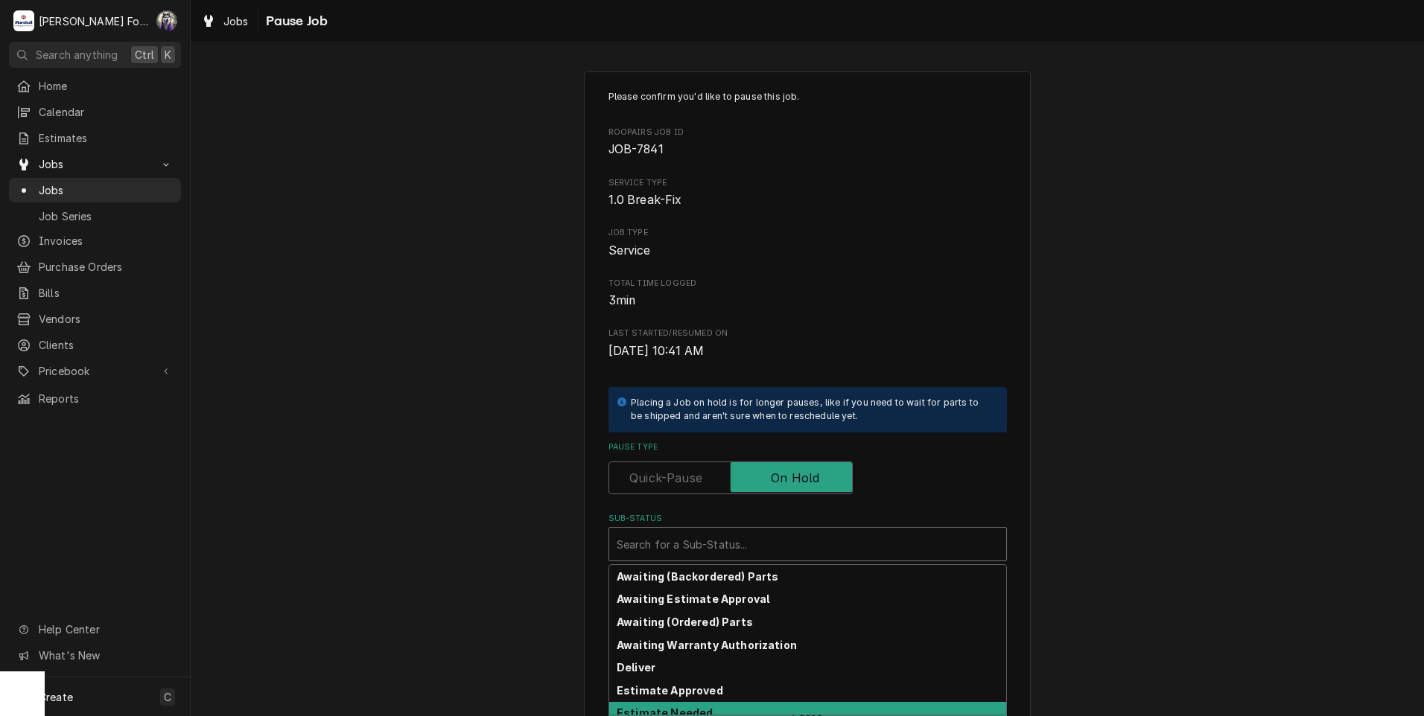
click at [670, 708] on strong "Estimate Needed" at bounding box center [665, 713] width 96 height 13
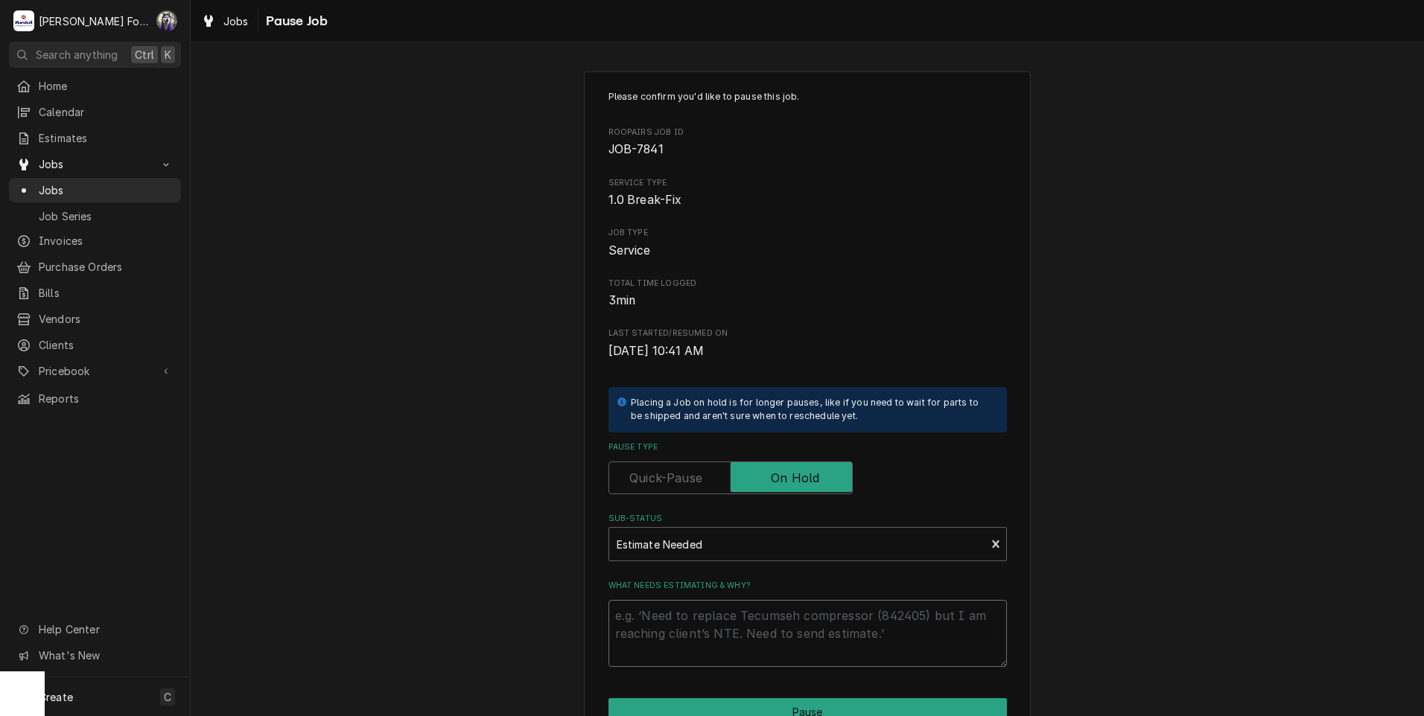
click at [681, 617] on textarea "What needs estimating & why?" at bounding box center [807, 633] width 398 height 67
type textarea "x"
type textarea "P"
type textarea "x"
type textarea "PA"
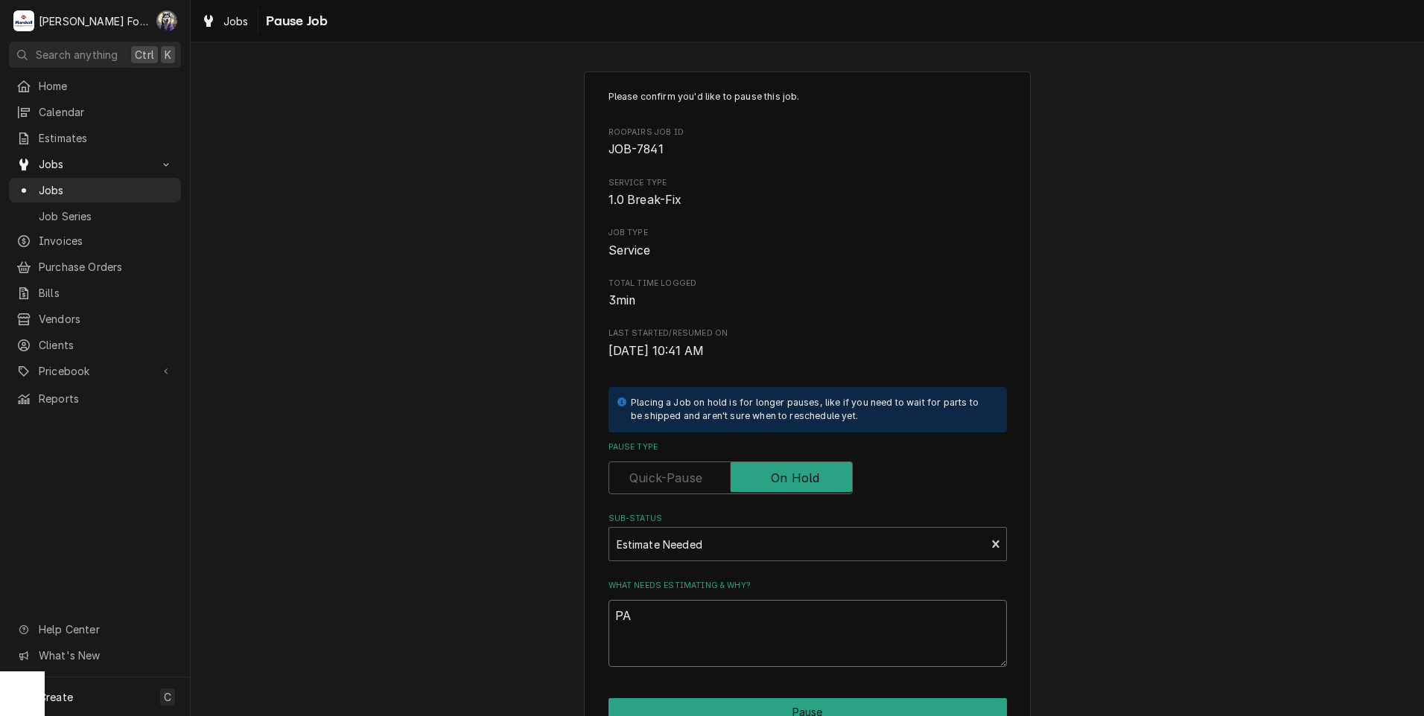
type textarea "x"
type textarea "PAR"
type textarea "x"
type textarea "PART"
type textarea "x"
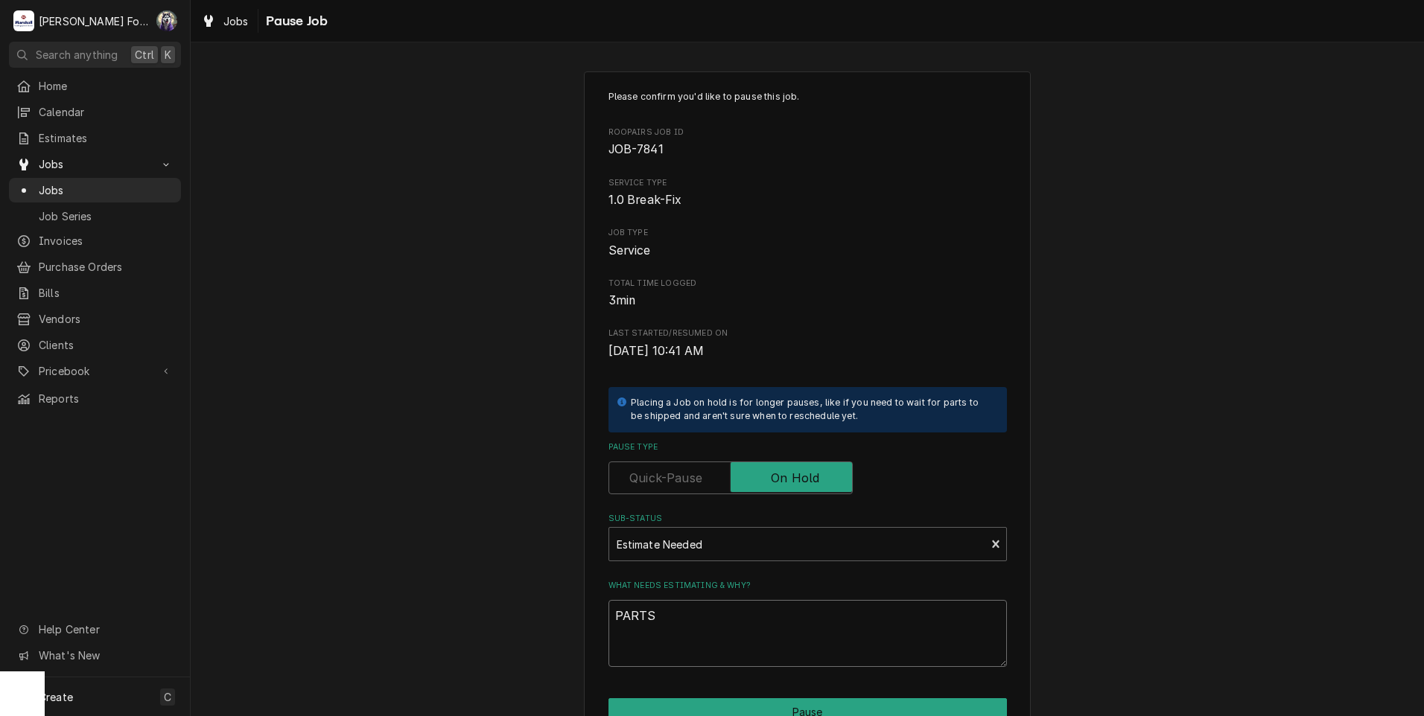
scroll to position [118, 0]
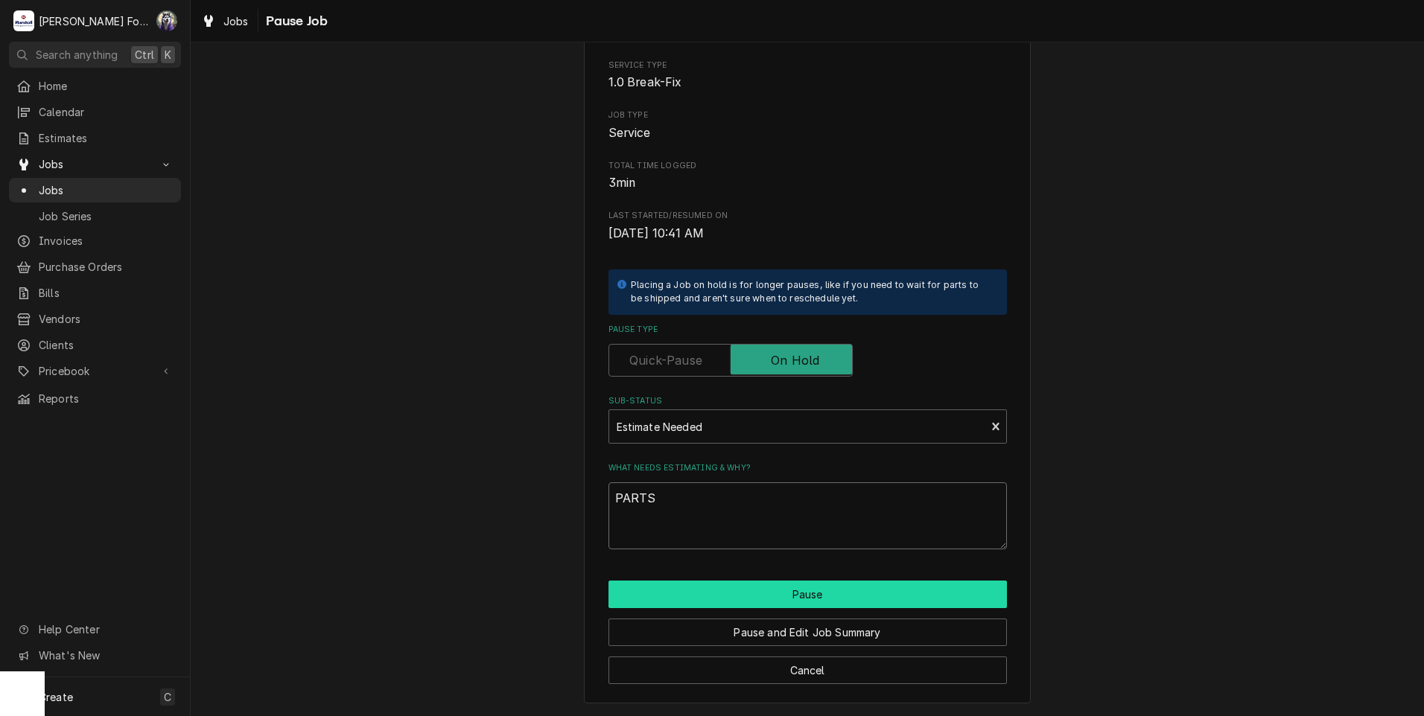
type textarea "PARTS"
click at [681, 598] on button "Pause" at bounding box center [807, 595] width 398 height 28
type textarea "x"
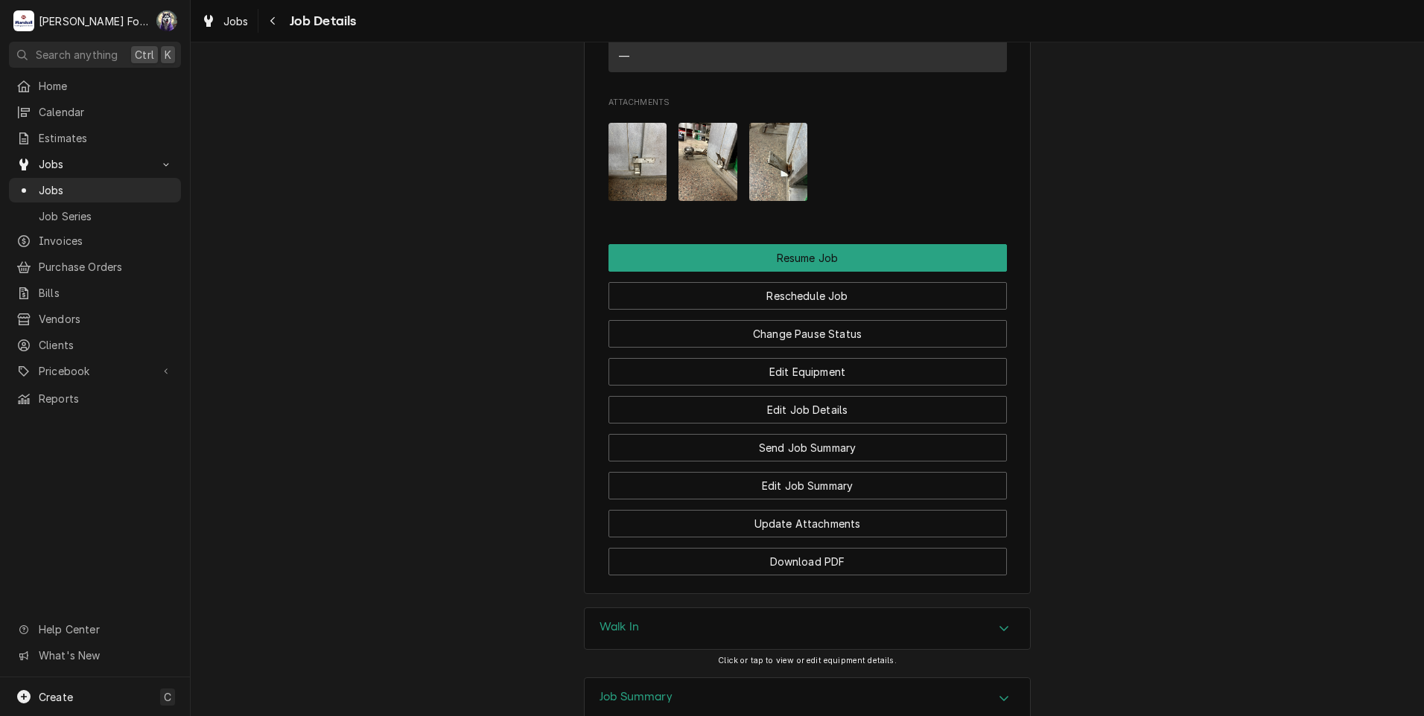
scroll to position [1573, 0]
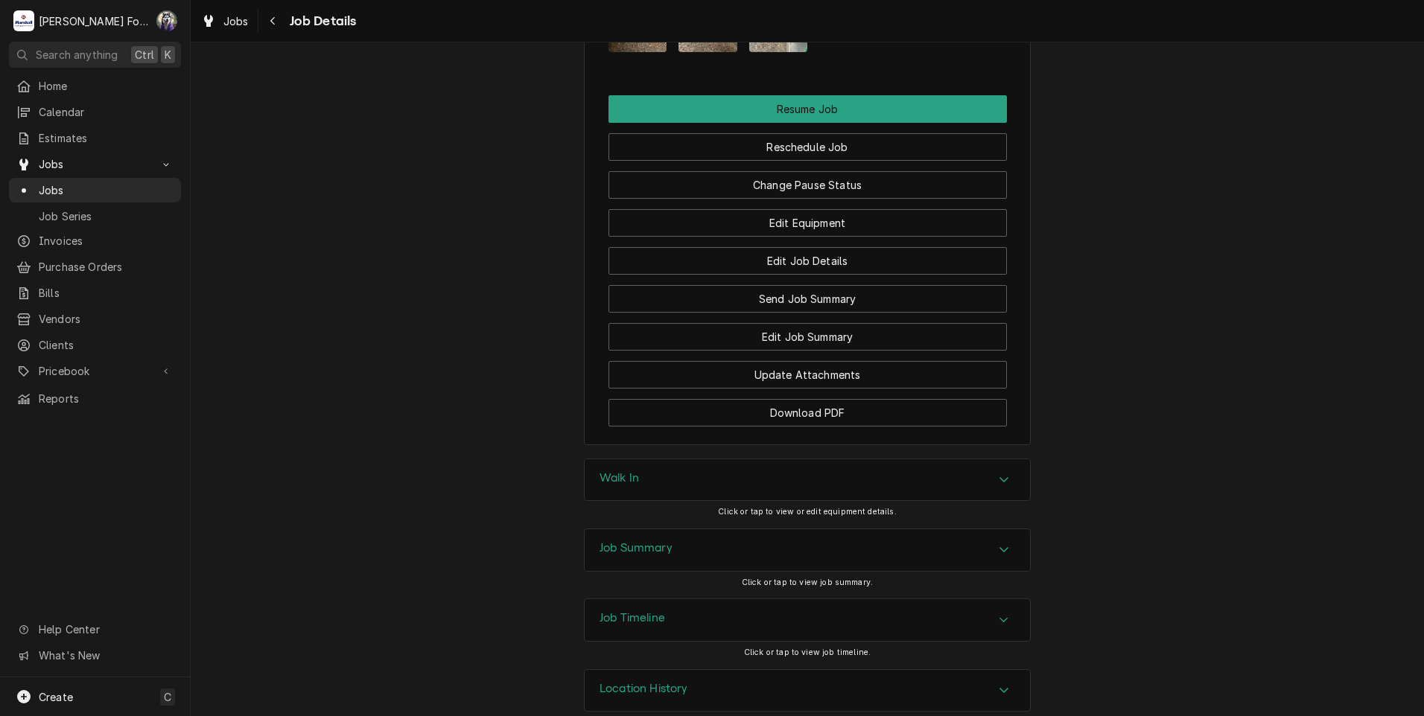
click at [655, 459] on div "Walk In" at bounding box center [807, 480] width 445 height 42
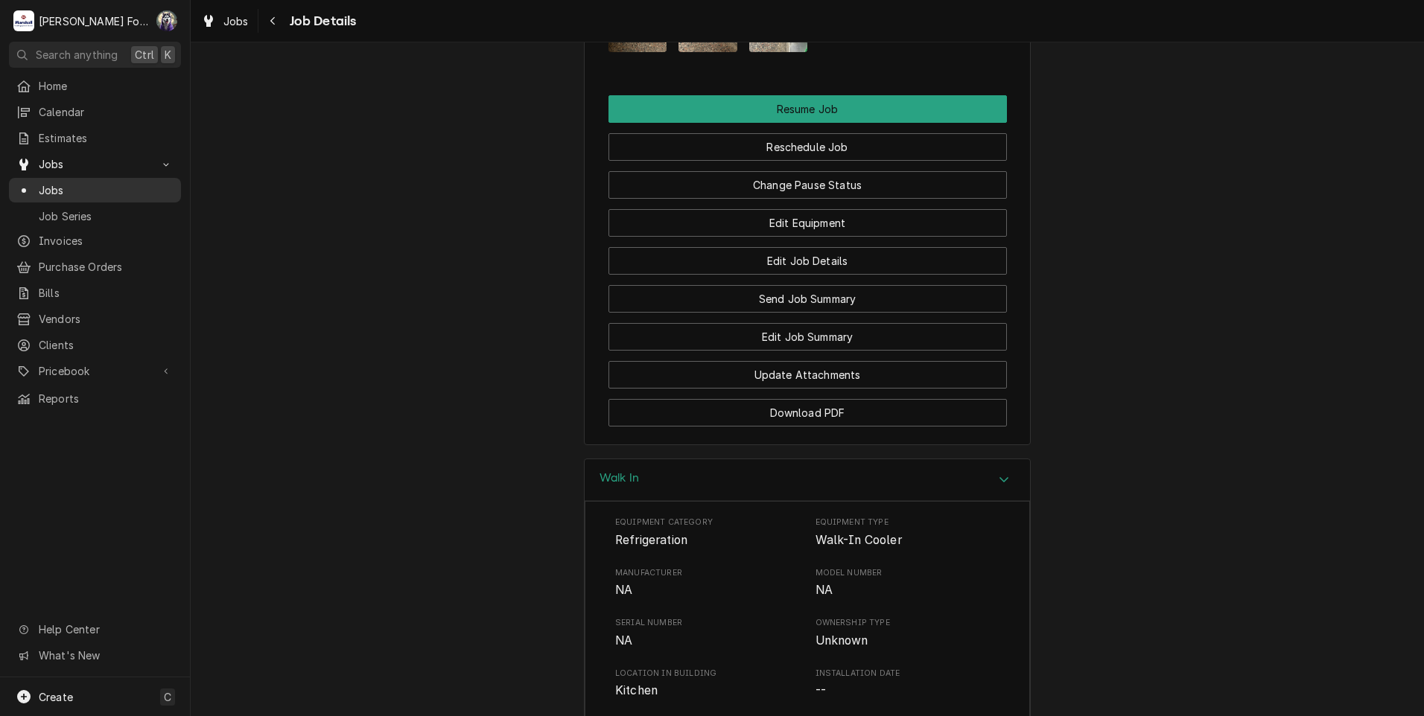
click at [46, 182] on span "Jobs" at bounding box center [106, 190] width 135 height 16
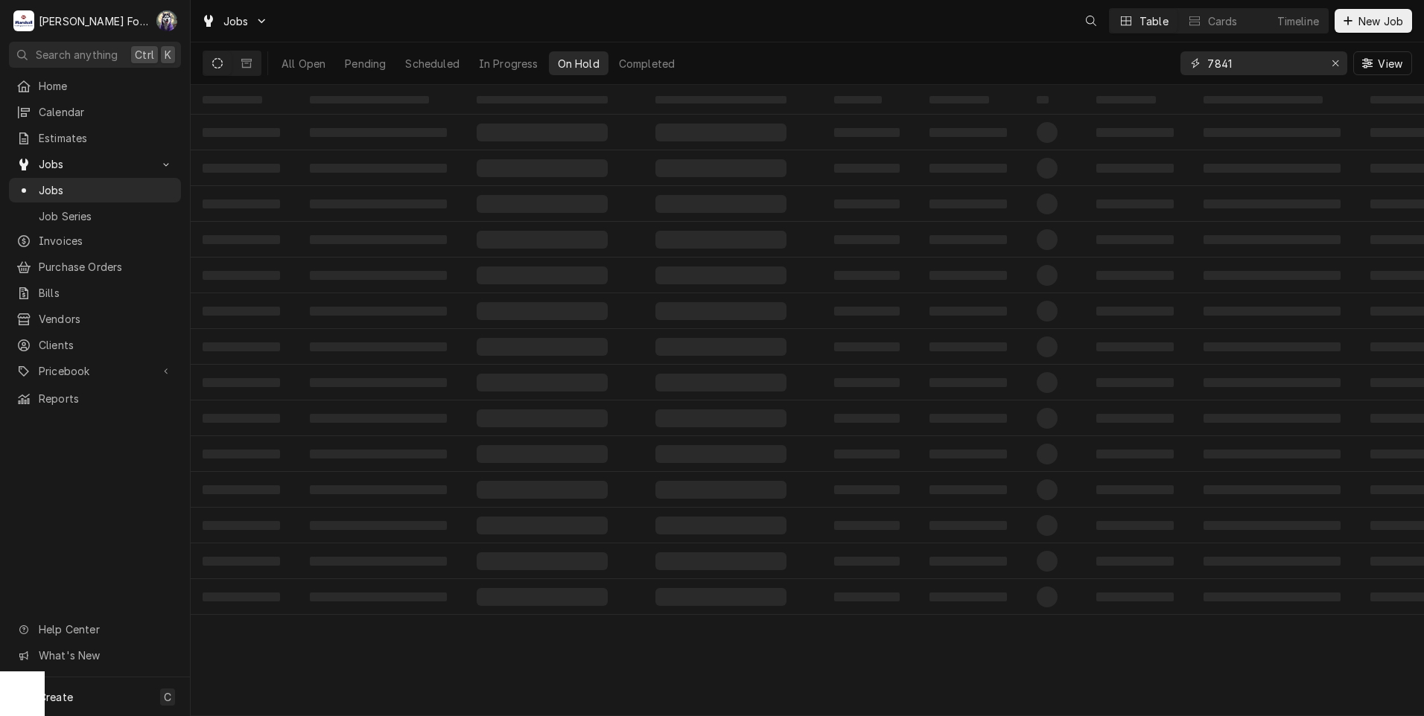
click at [1123, 85] on div "Jobs Table Cards Timeline New Job All Open Pending Scheduled In Progress On Hol…" at bounding box center [807, 358] width 1233 height 716
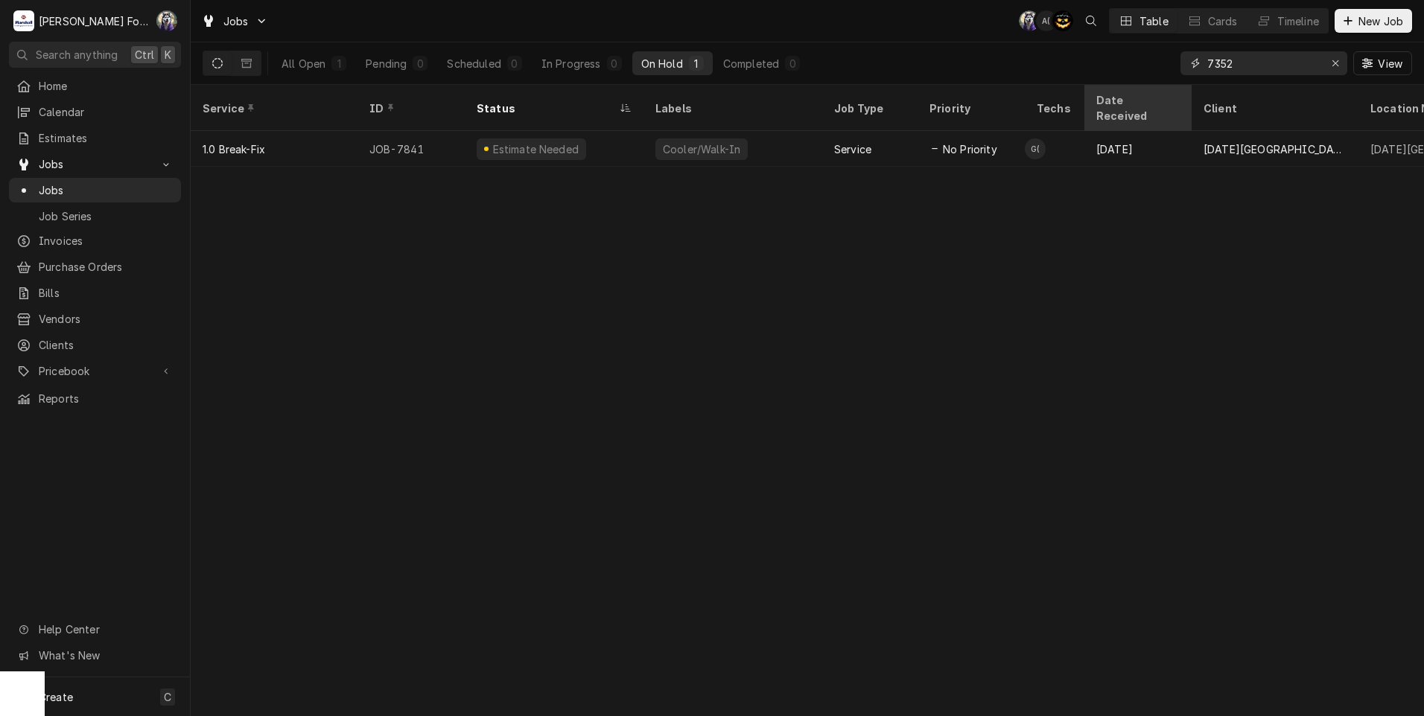
type input "7352"
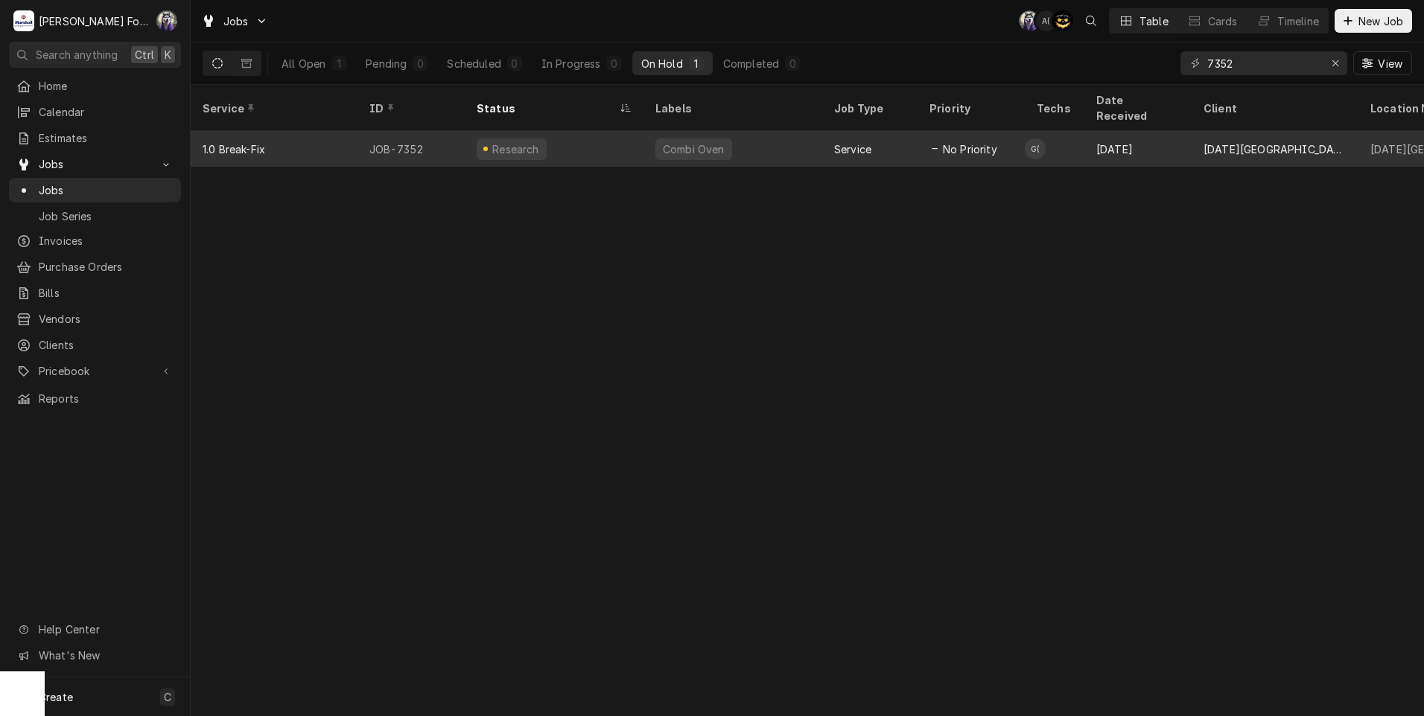
click at [664, 139] on div "Combi Oven" at bounding box center [693, 150] width 77 height 22
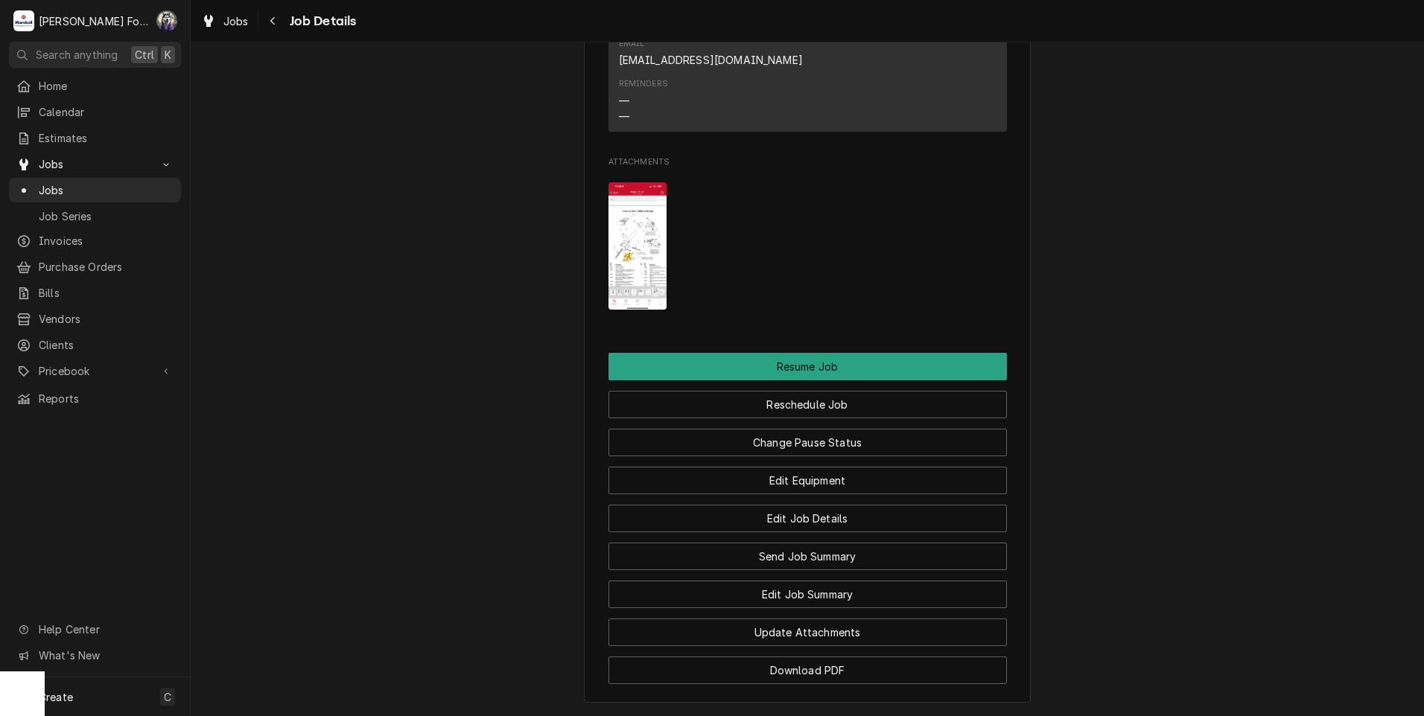
scroll to position [1614, 0]
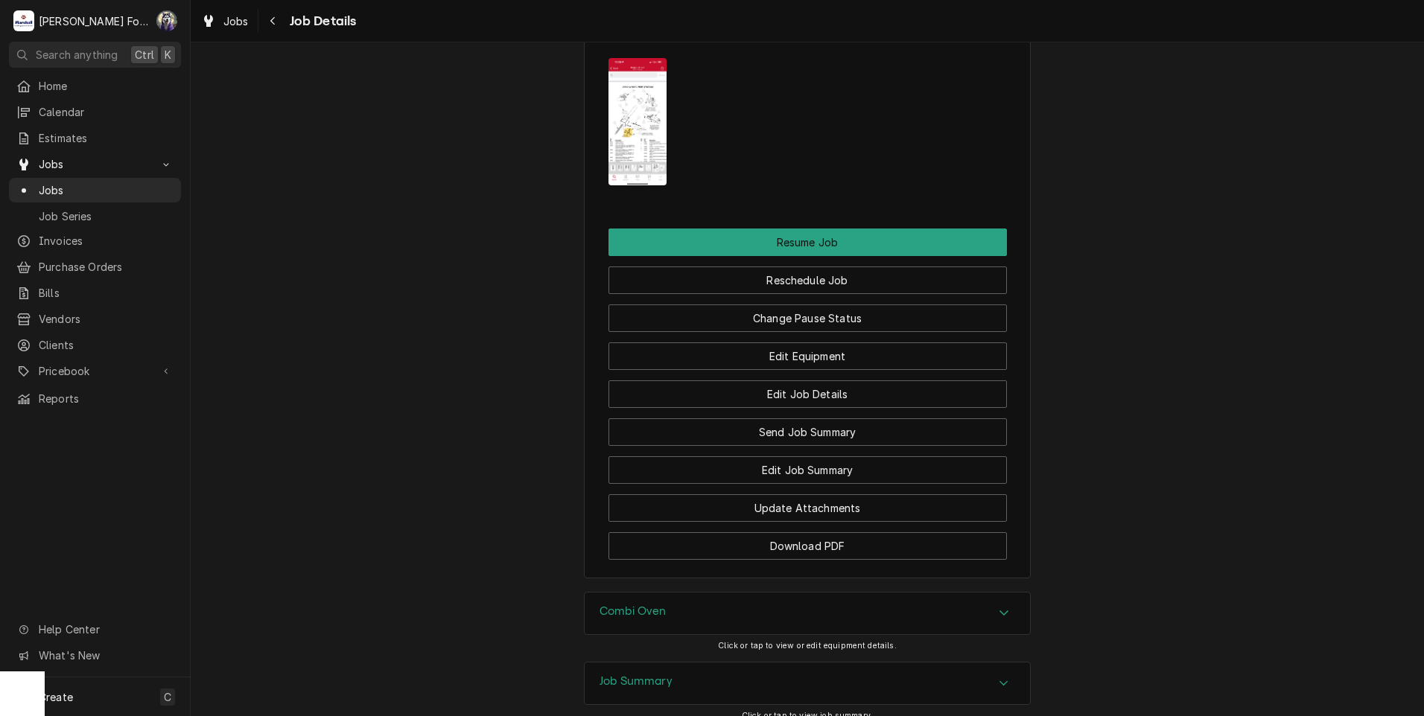
click at [654, 605] on div "Combi Oven" at bounding box center [632, 614] width 67 height 18
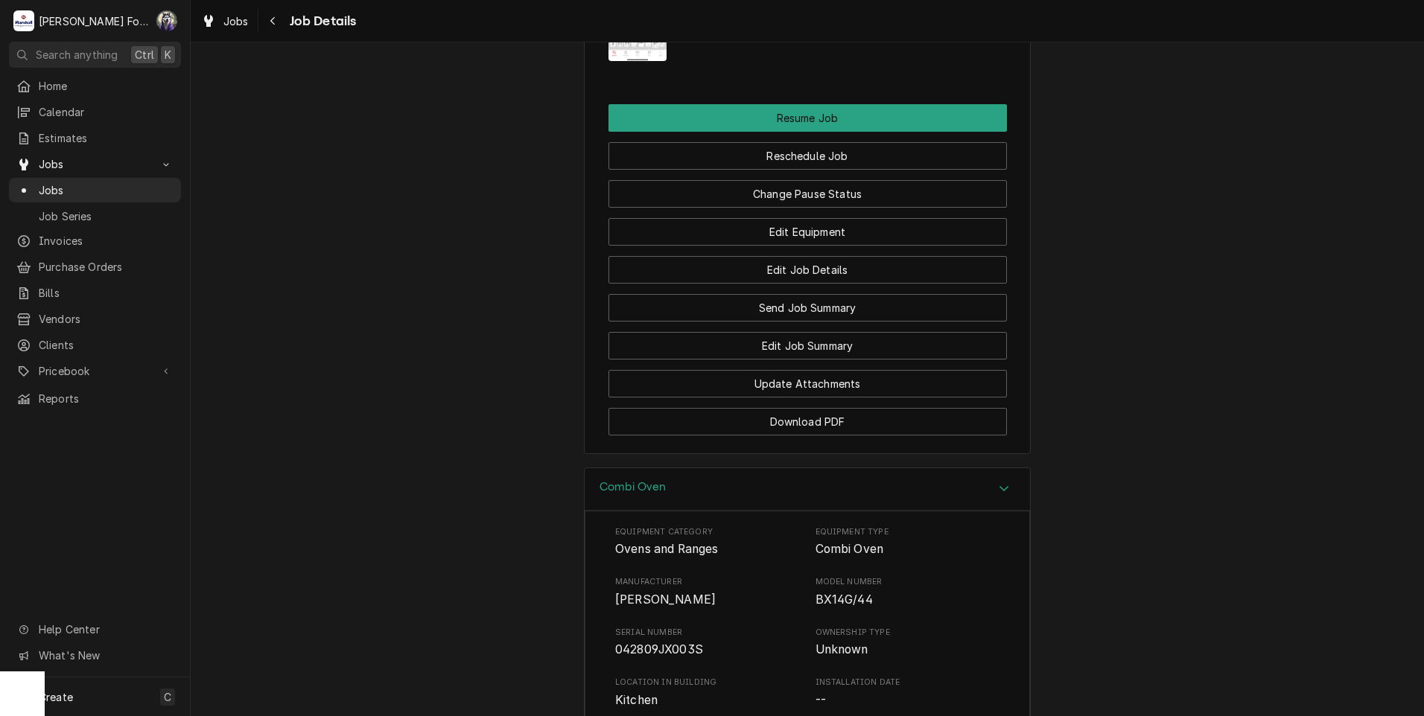
scroll to position [2110, 0]
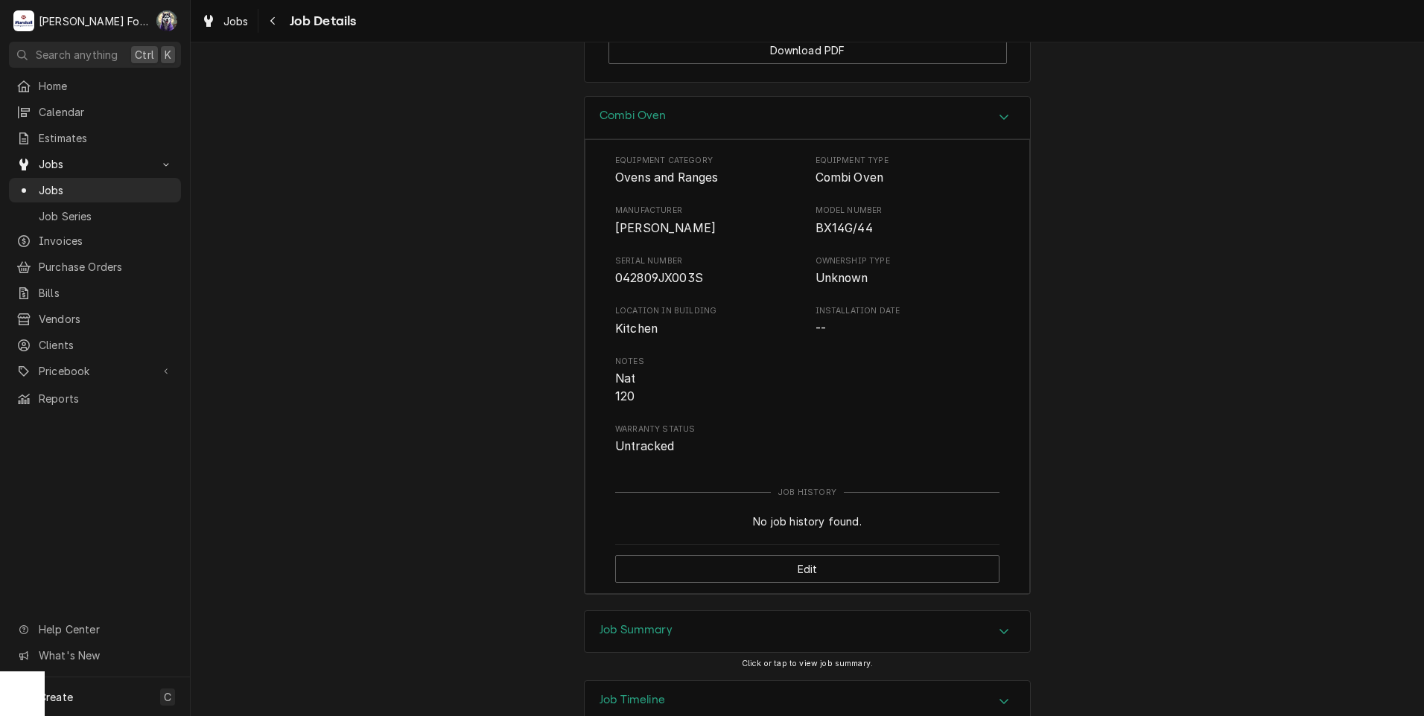
click at [701, 611] on div "Job Summary" at bounding box center [807, 632] width 445 height 42
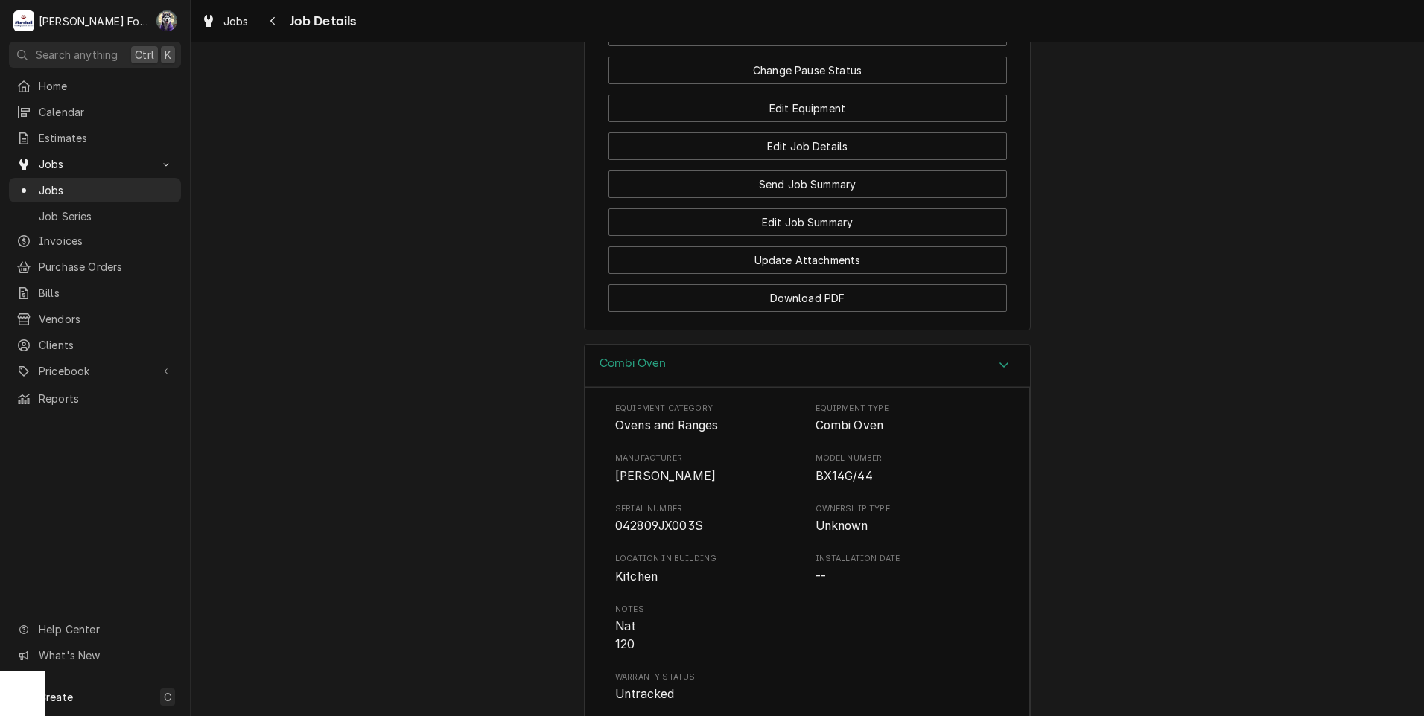
scroll to position [1489, 0]
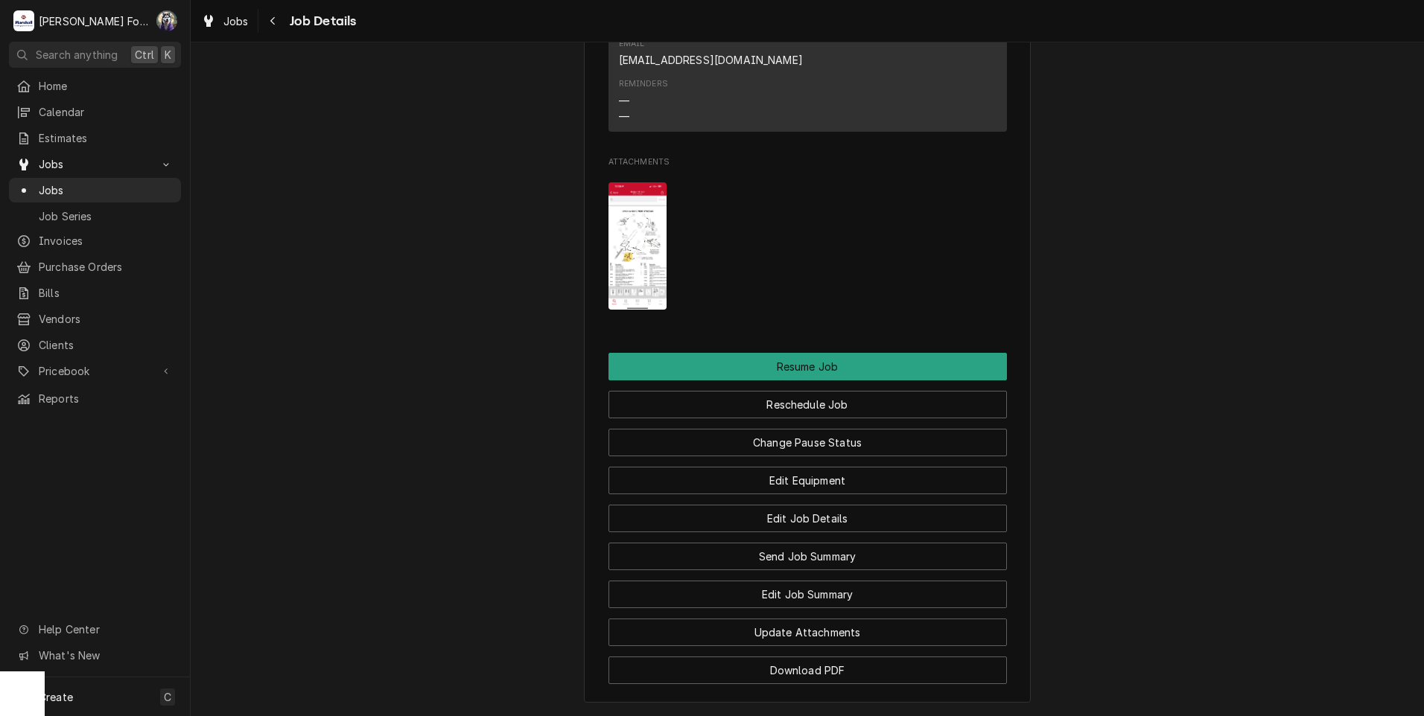
click at [618, 182] on img "Attachments" at bounding box center [637, 245] width 59 height 127
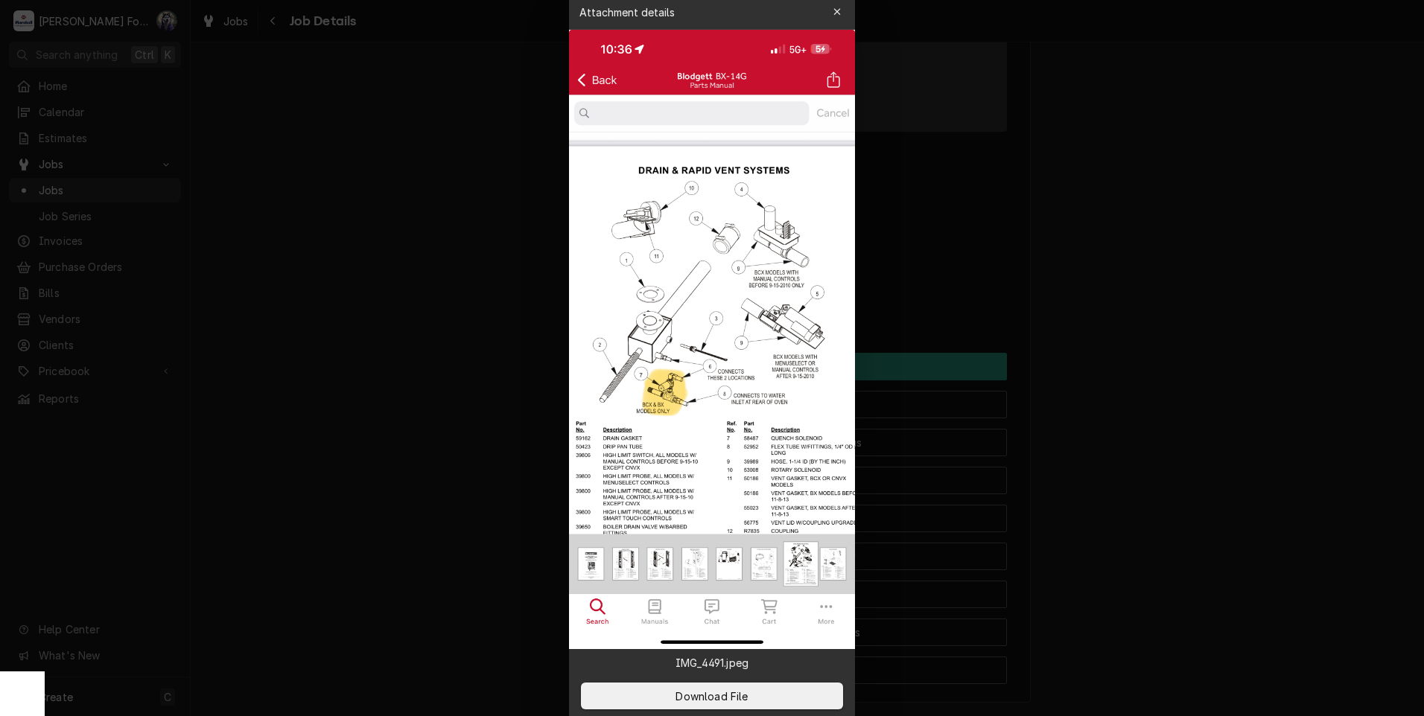
click at [442, 354] on div at bounding box center [712, 358] width 1424 height 716
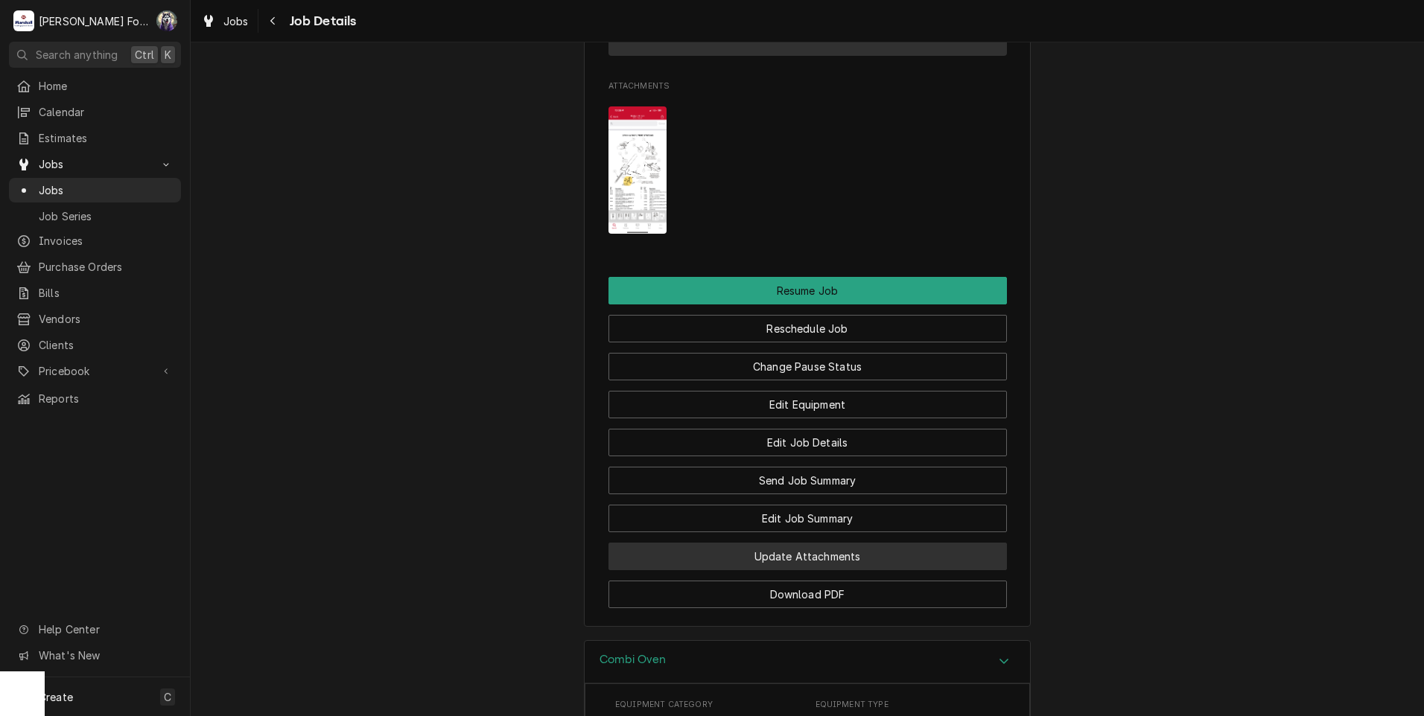
scroll to position [1614, 0]
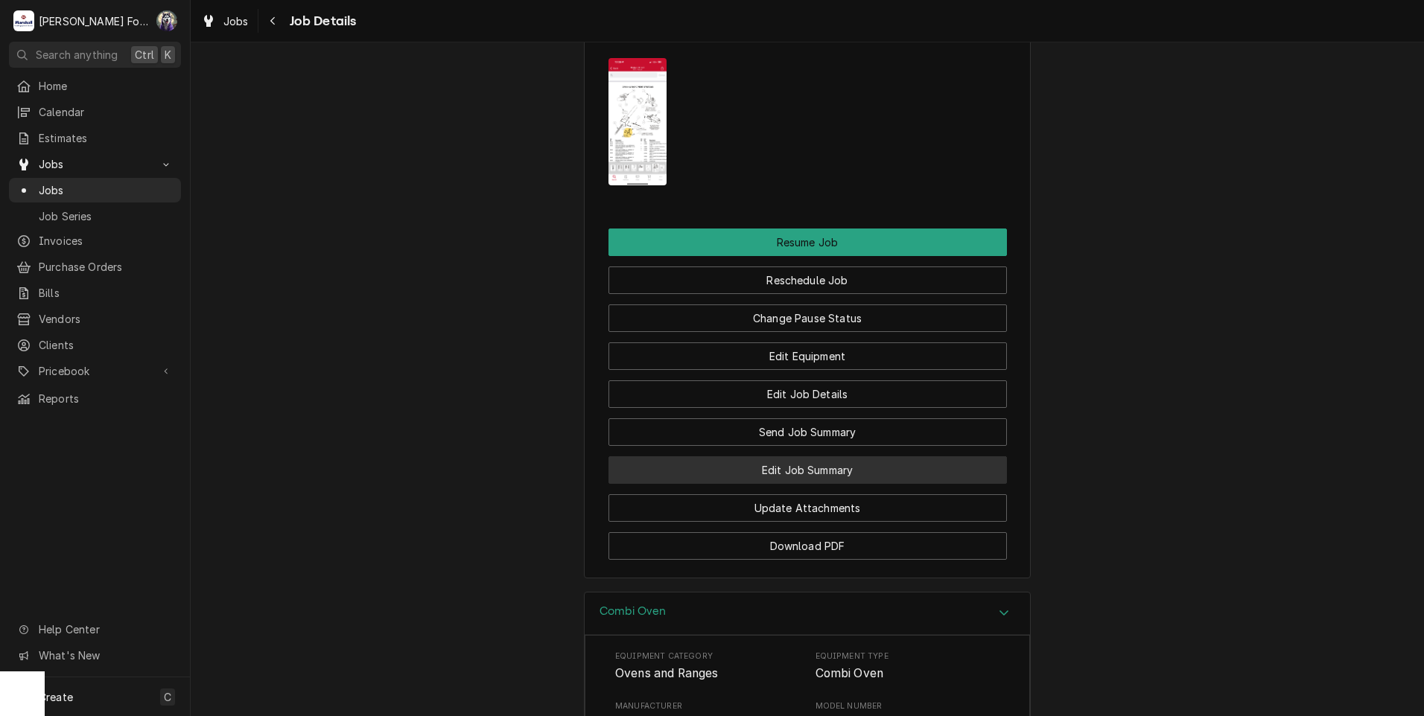
click at [805, 457] on button "Edit Job Summary" at bounding box center [807, 471] width 398 height 28
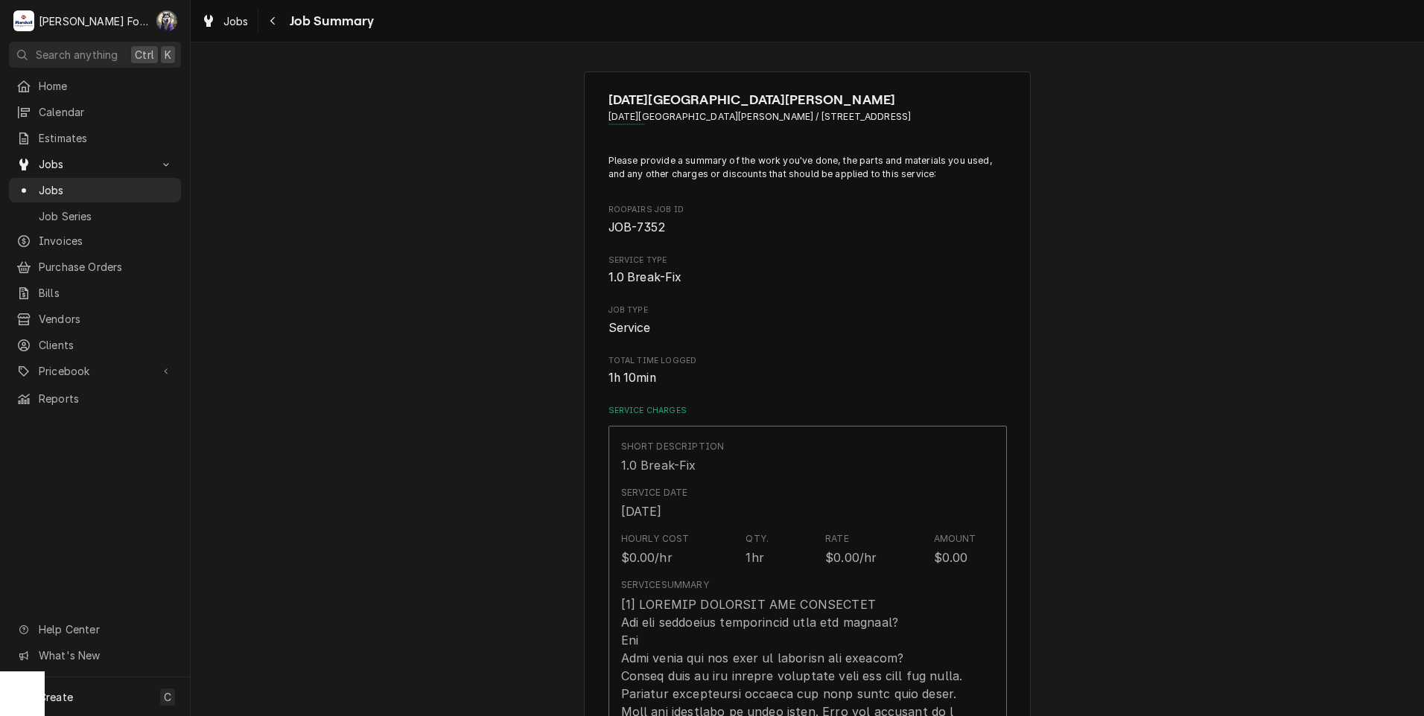
type textarea "x"
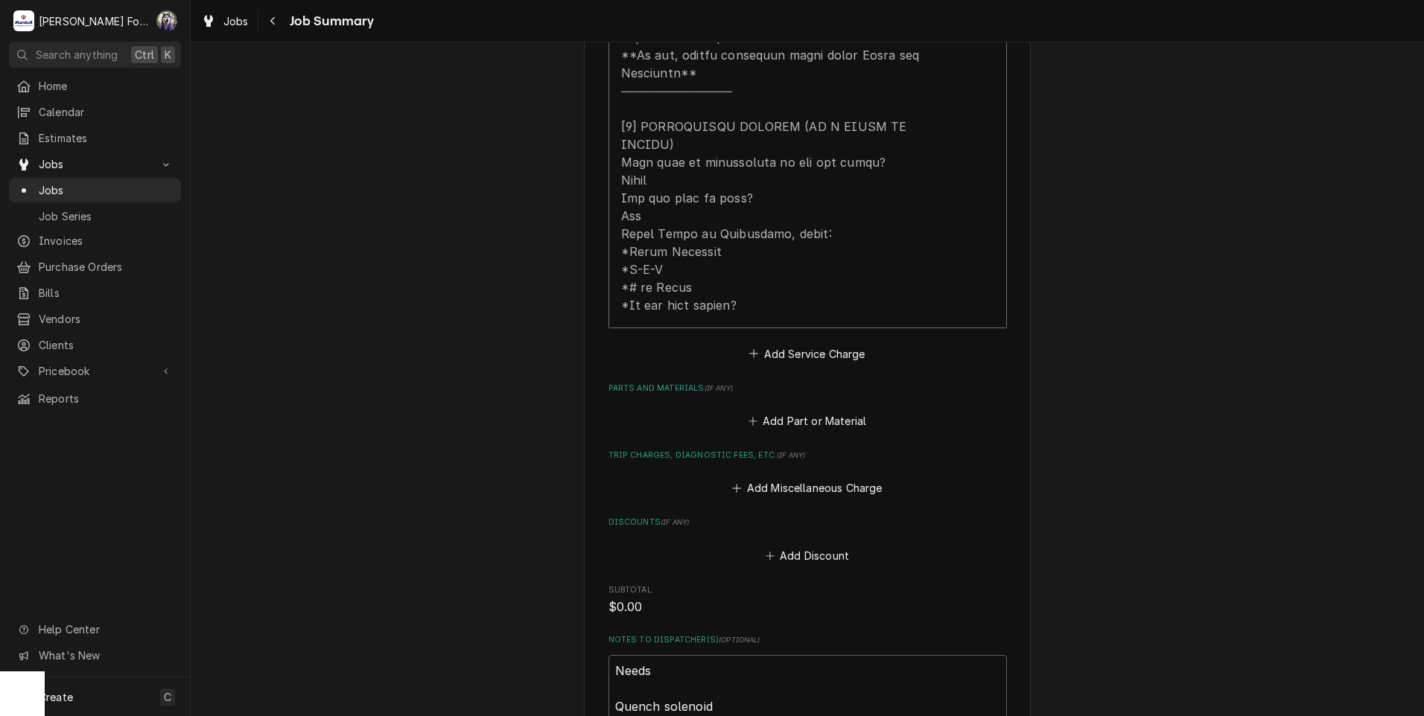
scroll to position [993, 0]
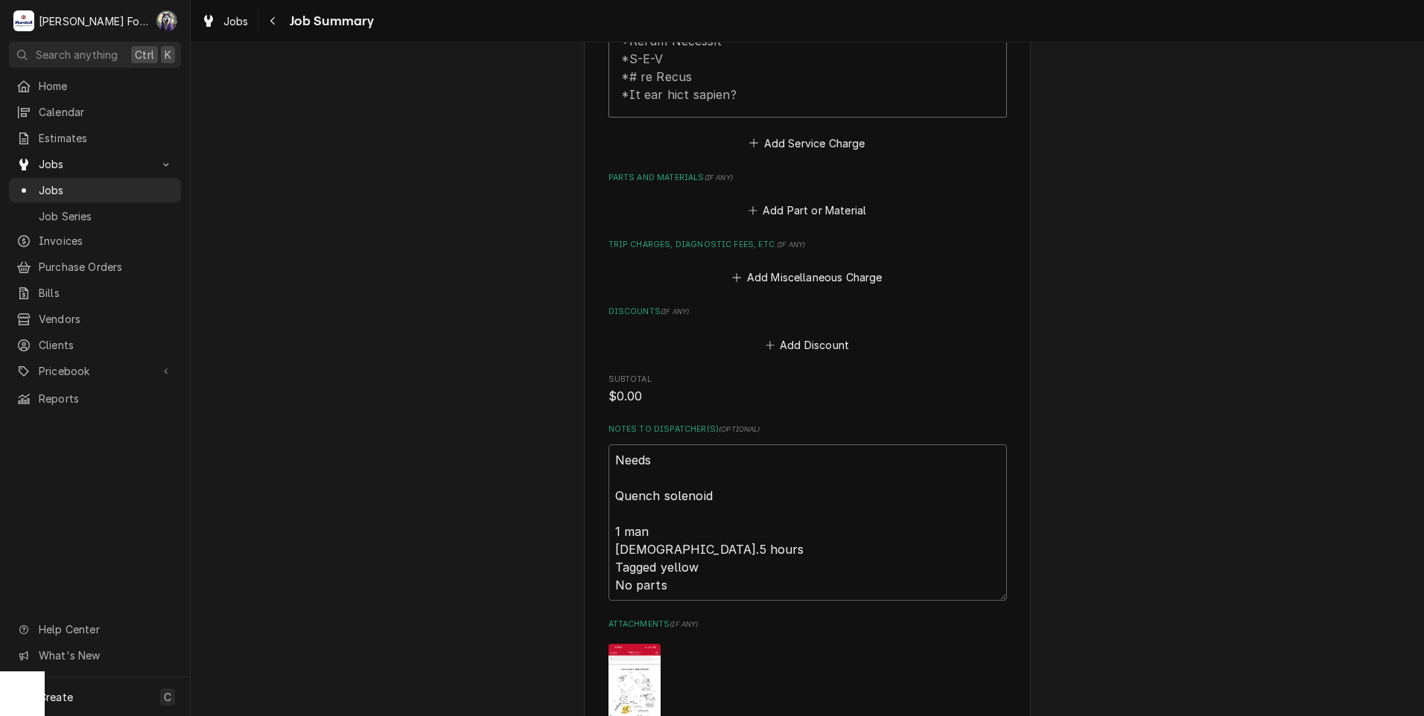
click at [811, 192] on div "Add Part or Material" at bounding box center [807, 206] width 398 height 29
click at [810, 200] on button "Add Part or Material" at bounding box center [806, 210] width 123 height 21
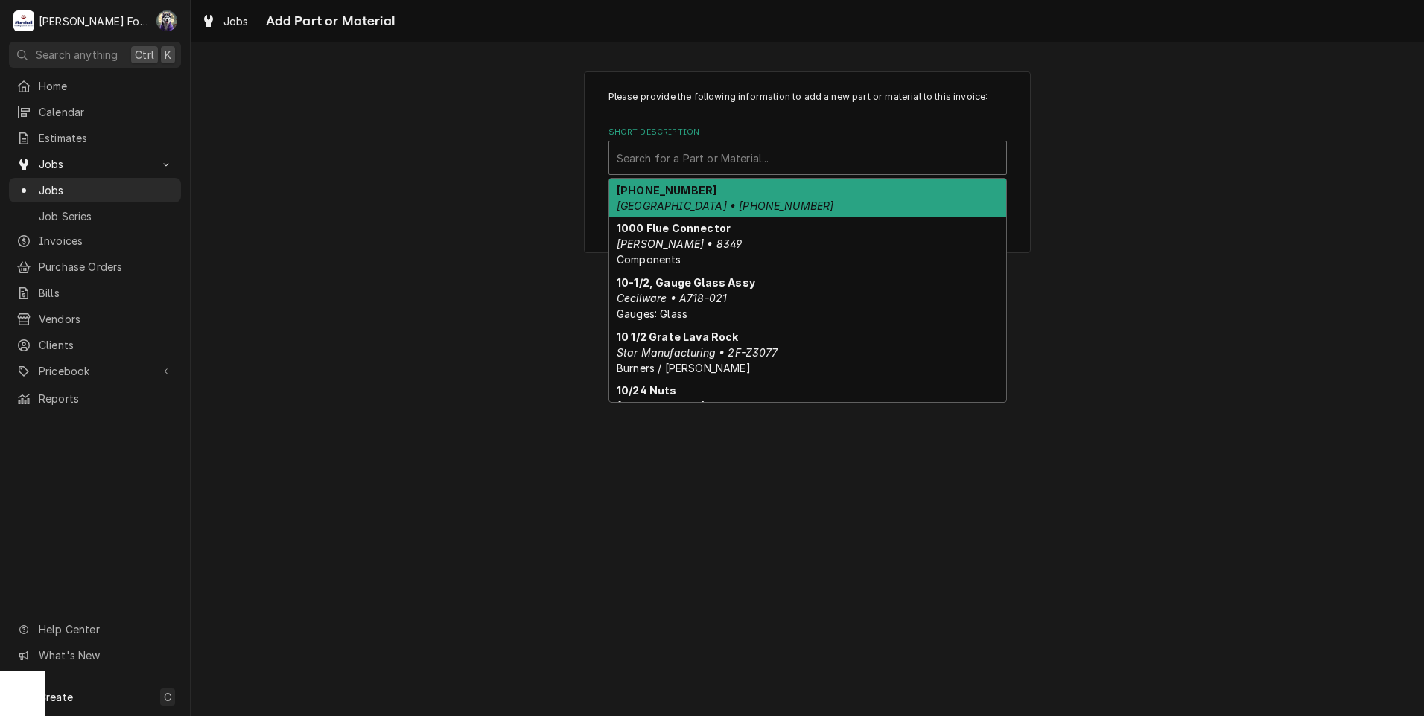
click at [787, 159] on div "Short Description" at bounding box center [808, 157] width 382 height 27
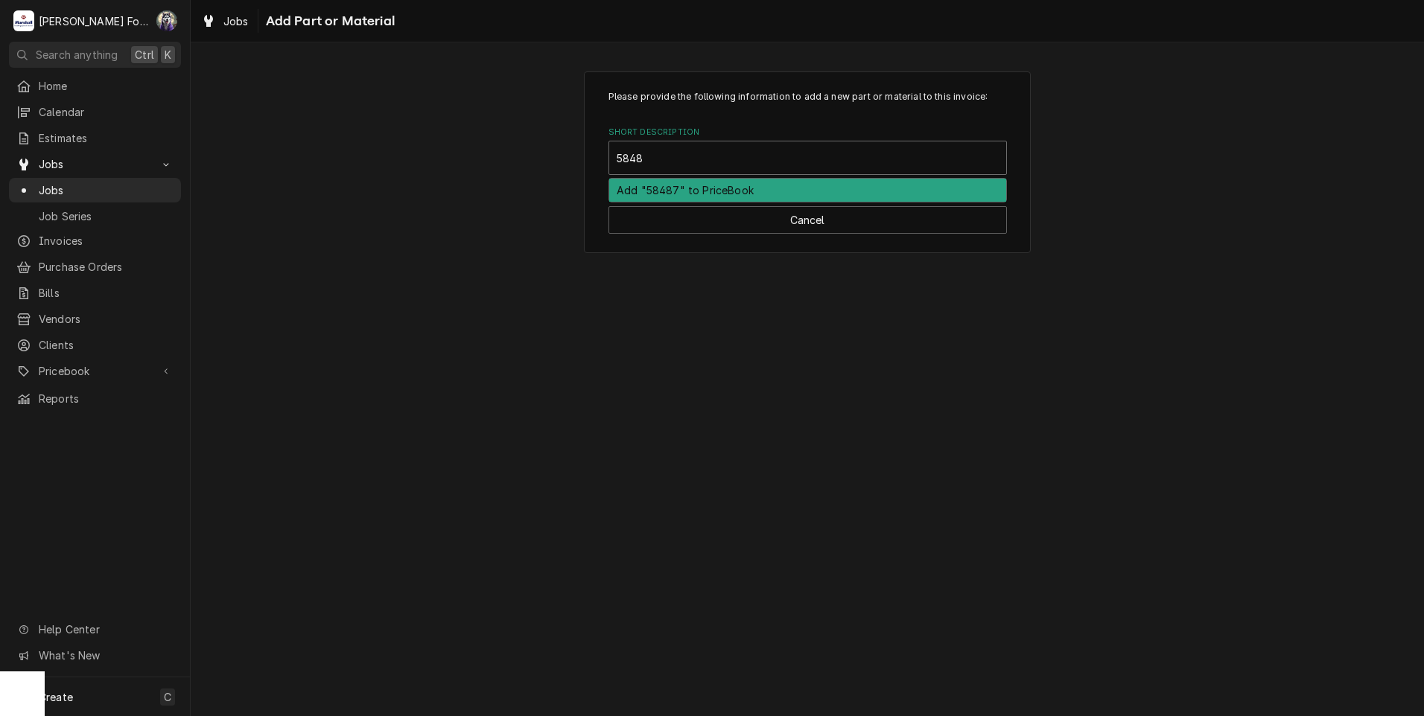
type input "58487"
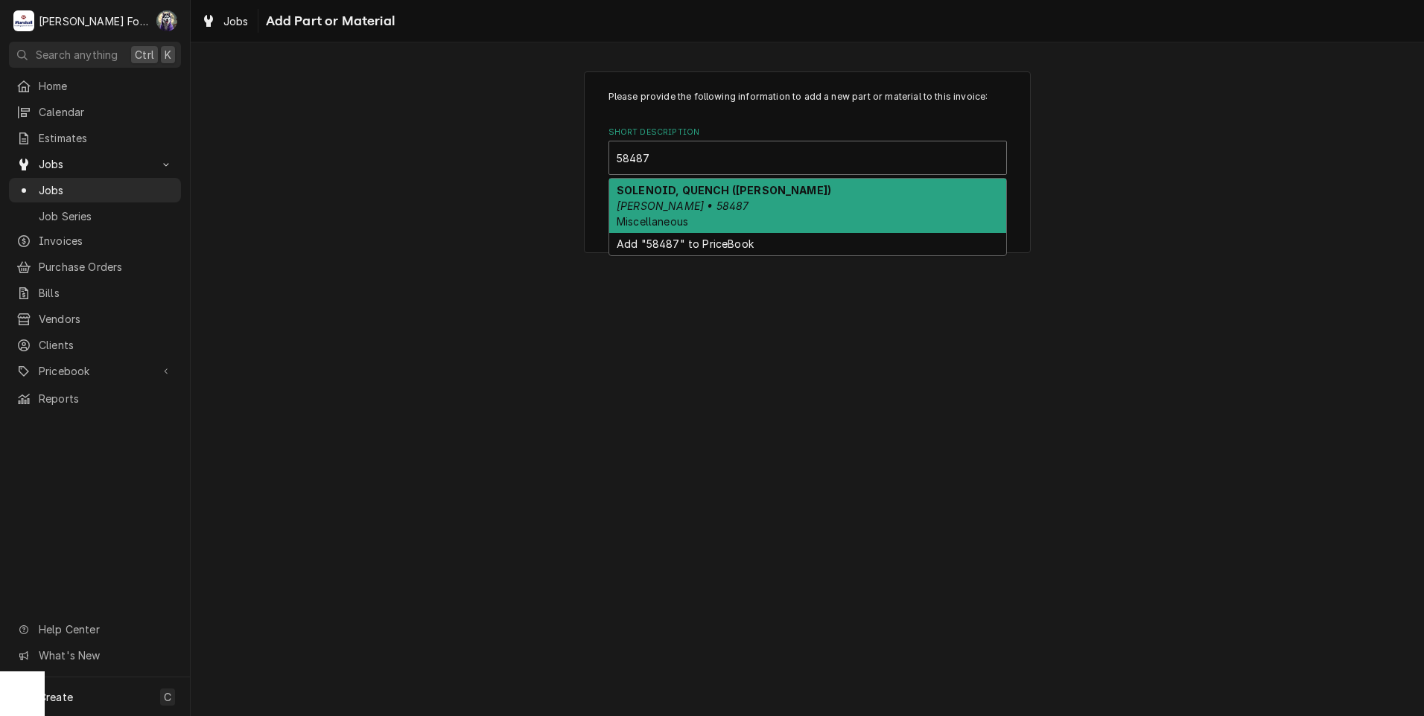
click at [718, 200] on div "SOLENOID, QUENCH (BLODGETT) BLODGETT • 58487 Miscellaneous" at bounding box center [807, 206] width 397 height 54
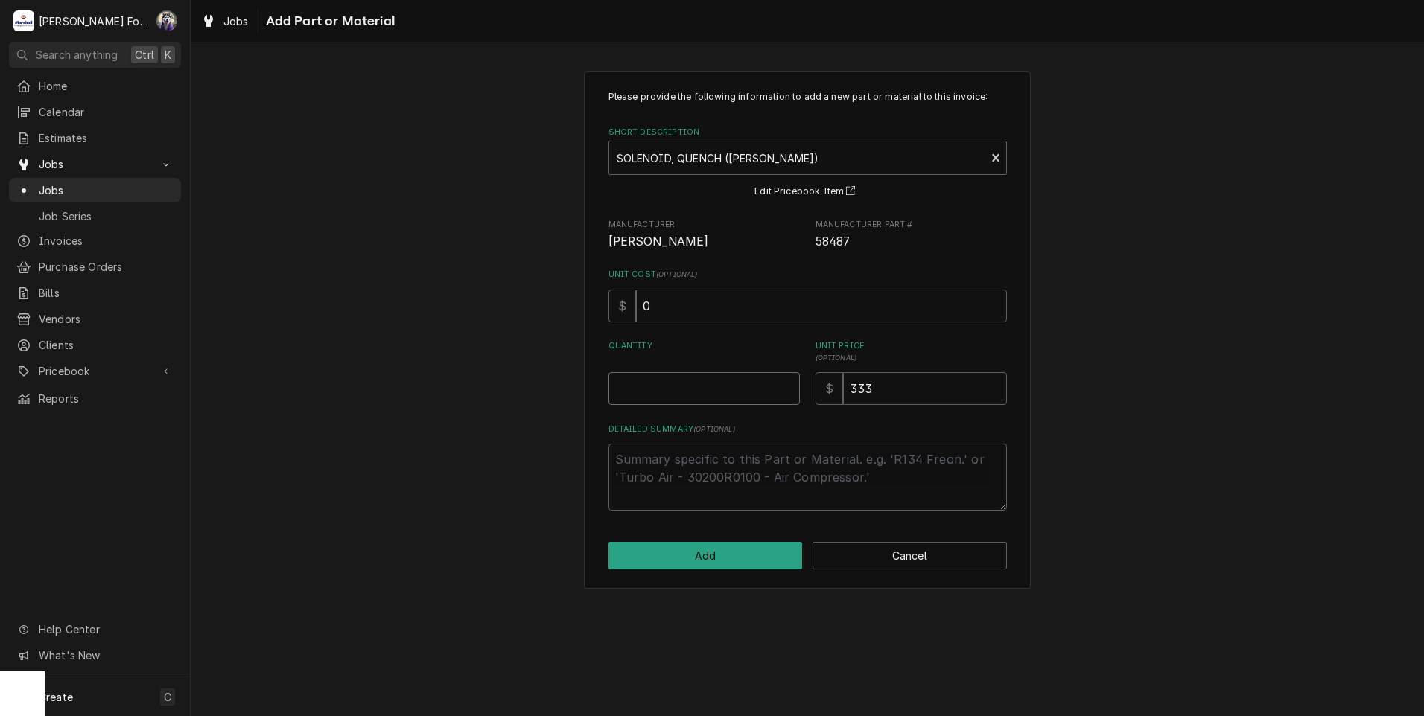
type textarea "x"
type input "0.5"
click at [788, 384] on input "0.5" at bounding box center [703, 388] width 191 height 33
type textarea "x"
type input "1"
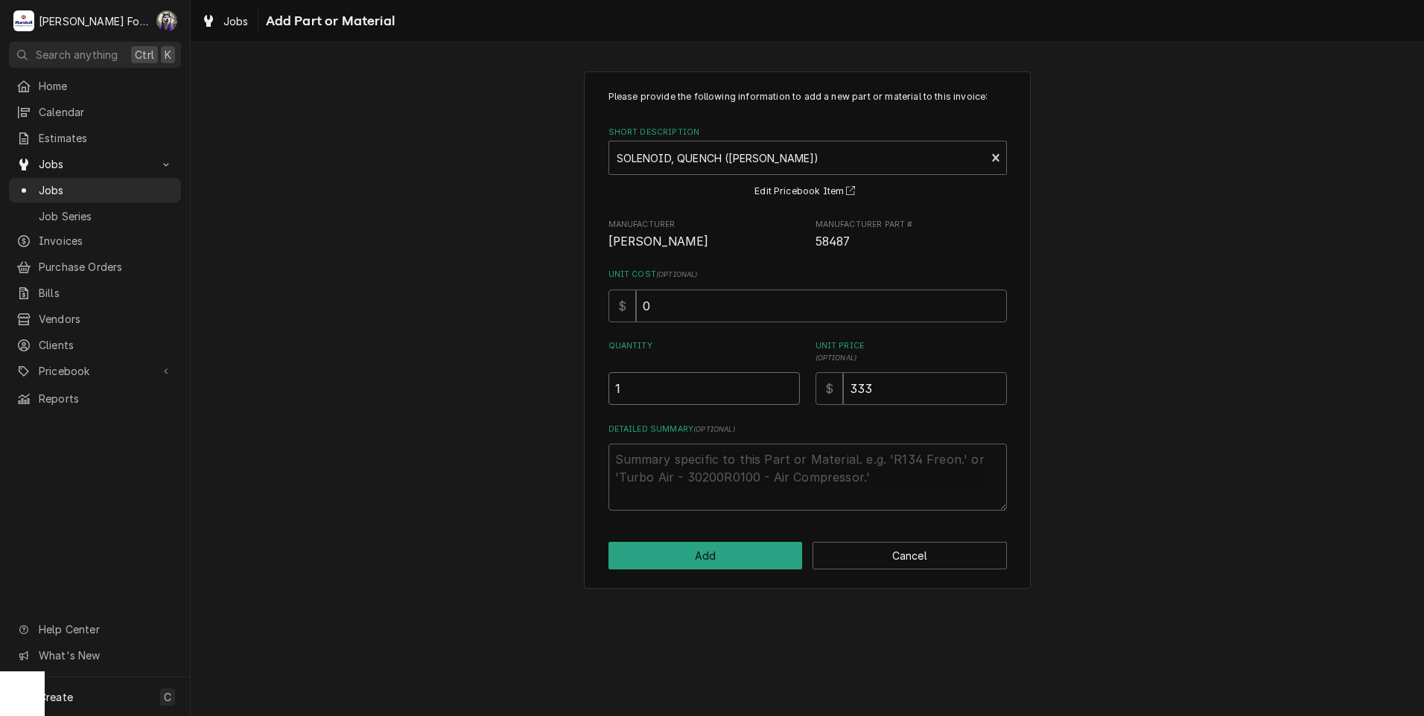
click at [787, 384] on input "1" at bounding box center [703, 388] width 191 height 33
click at [710, 552] on button "Add" at bounding box center [705, 556] width 194 height 28
type textarea "x"
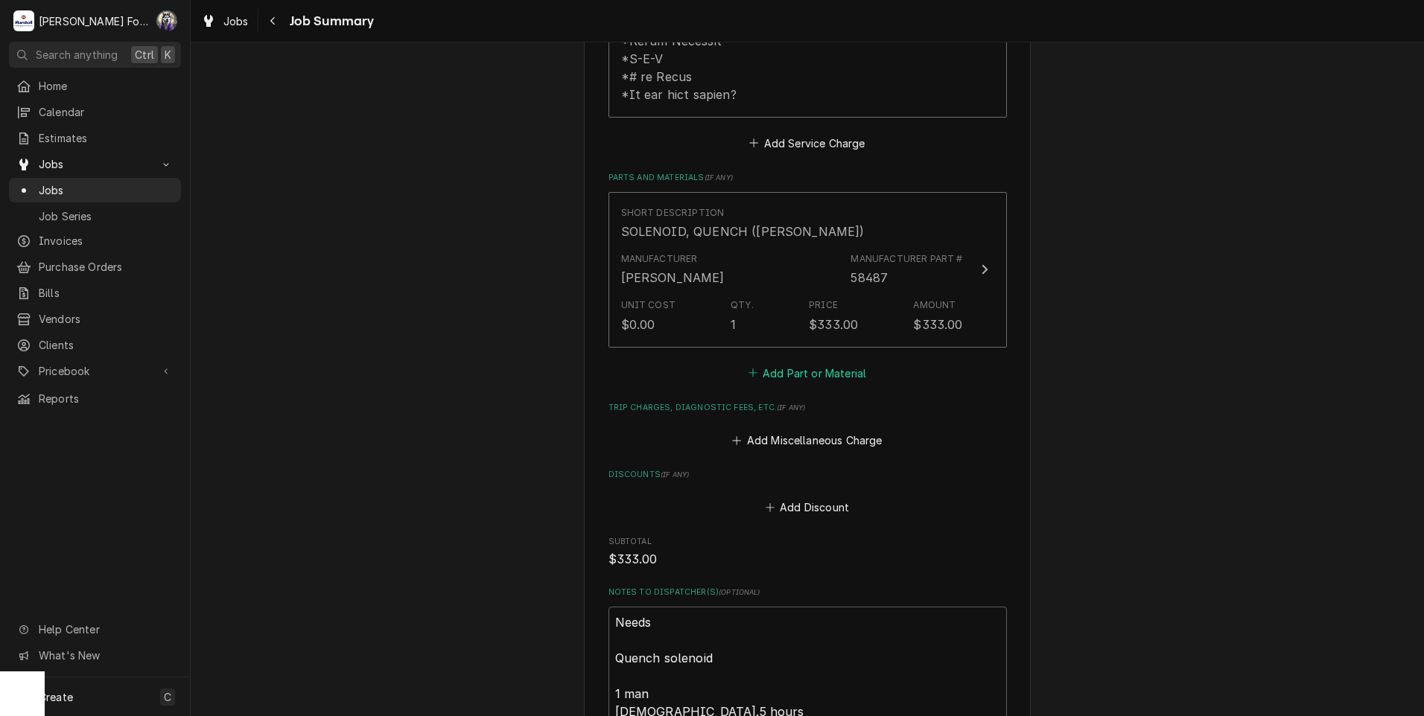
click at [808, 363] on button "Add Part or Material" at bounding box center [806, 373] width 123 height 21
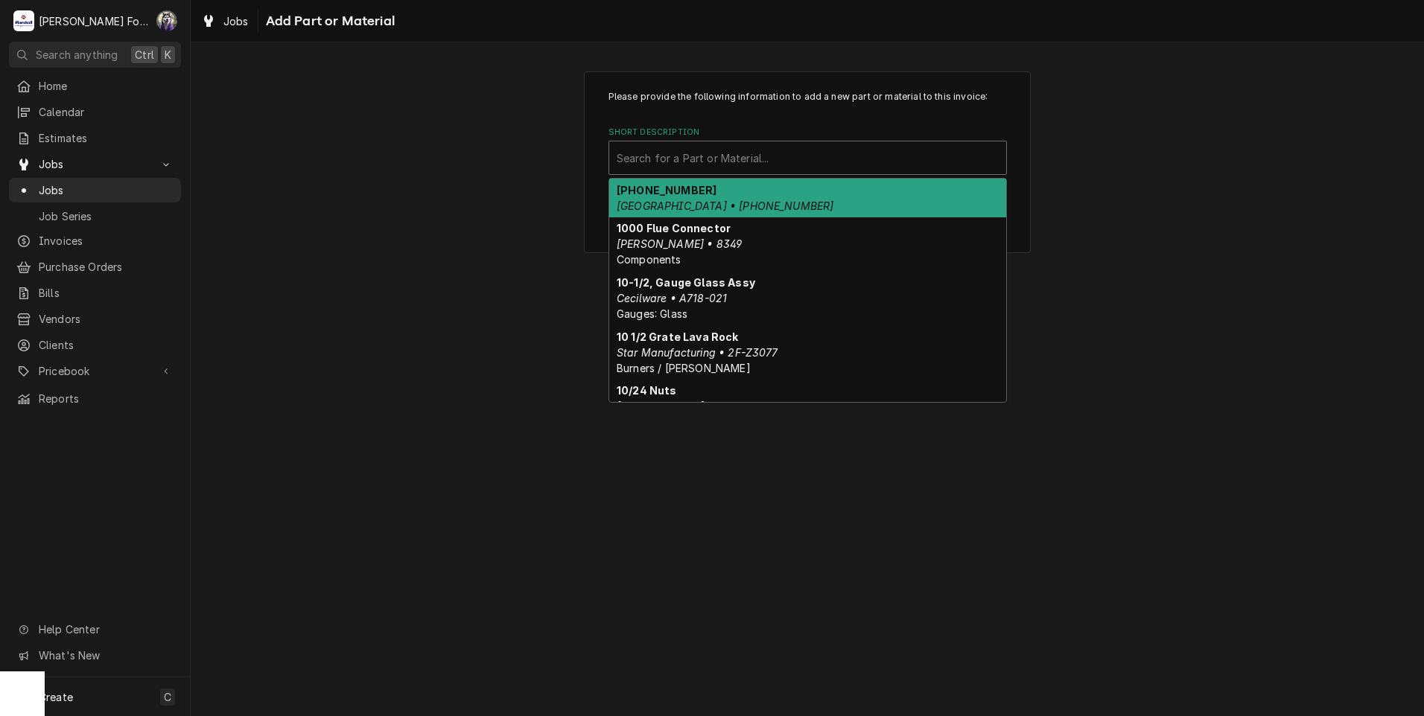
click at [798, 159] on div "Short Description" at bounding box center [808, 157] width 382 height 27
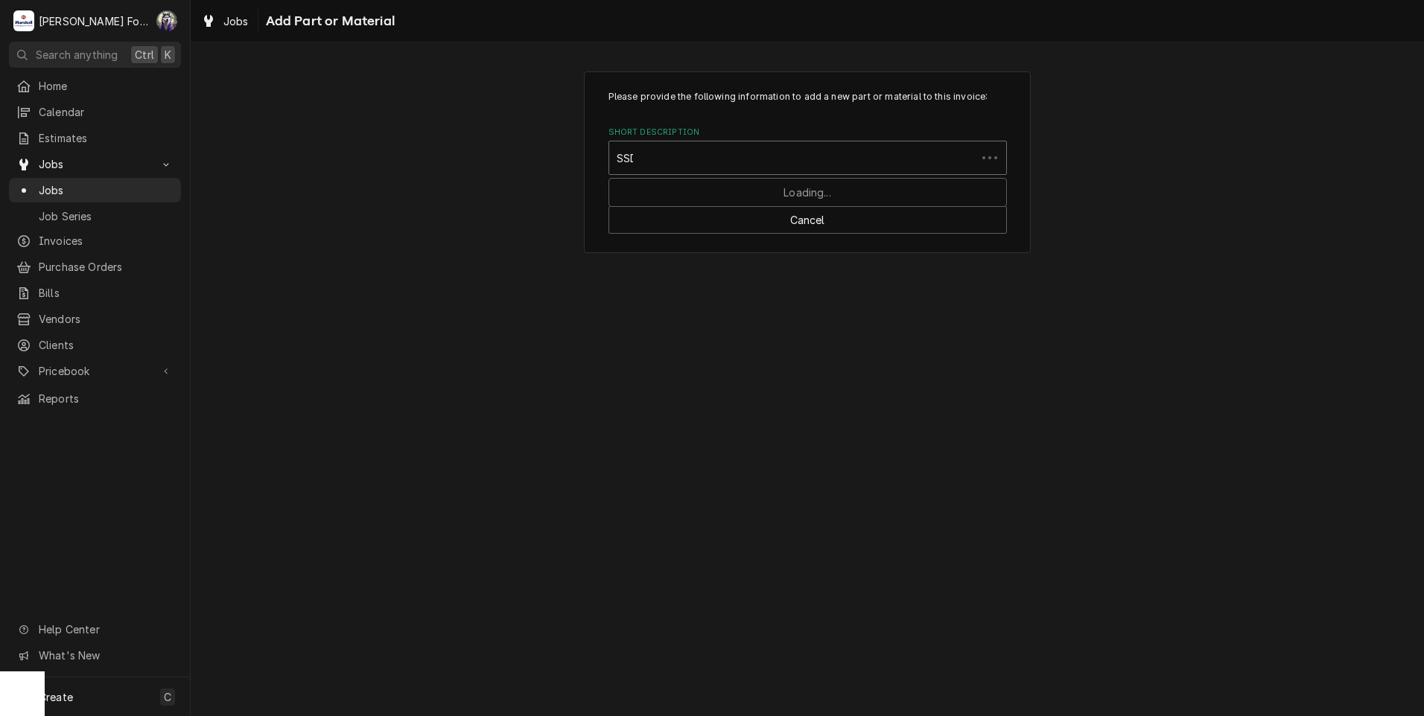
type input "SSDT"
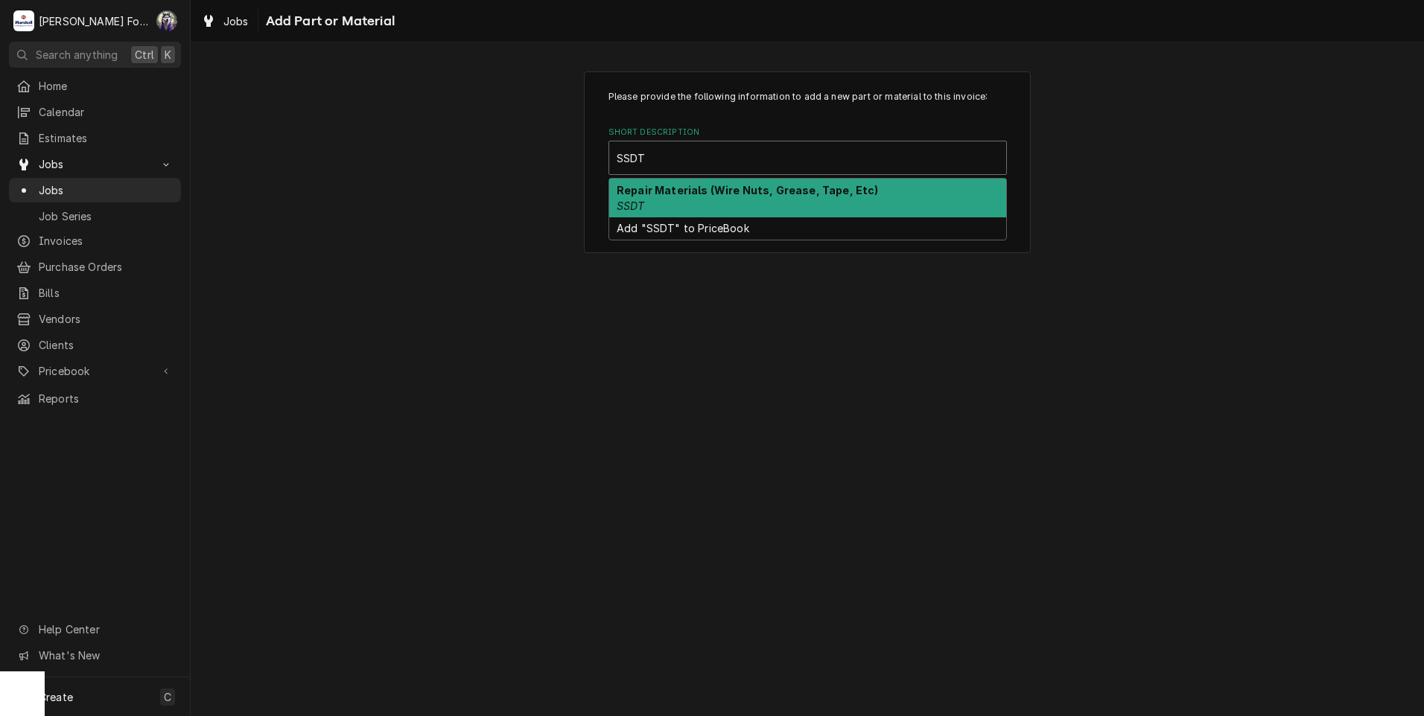
click at [750, 190] on strong "Repair Materials (Wire Nuts, Grease, Tape, Etc)" at bounding box center [748, 190] width 262 height 13
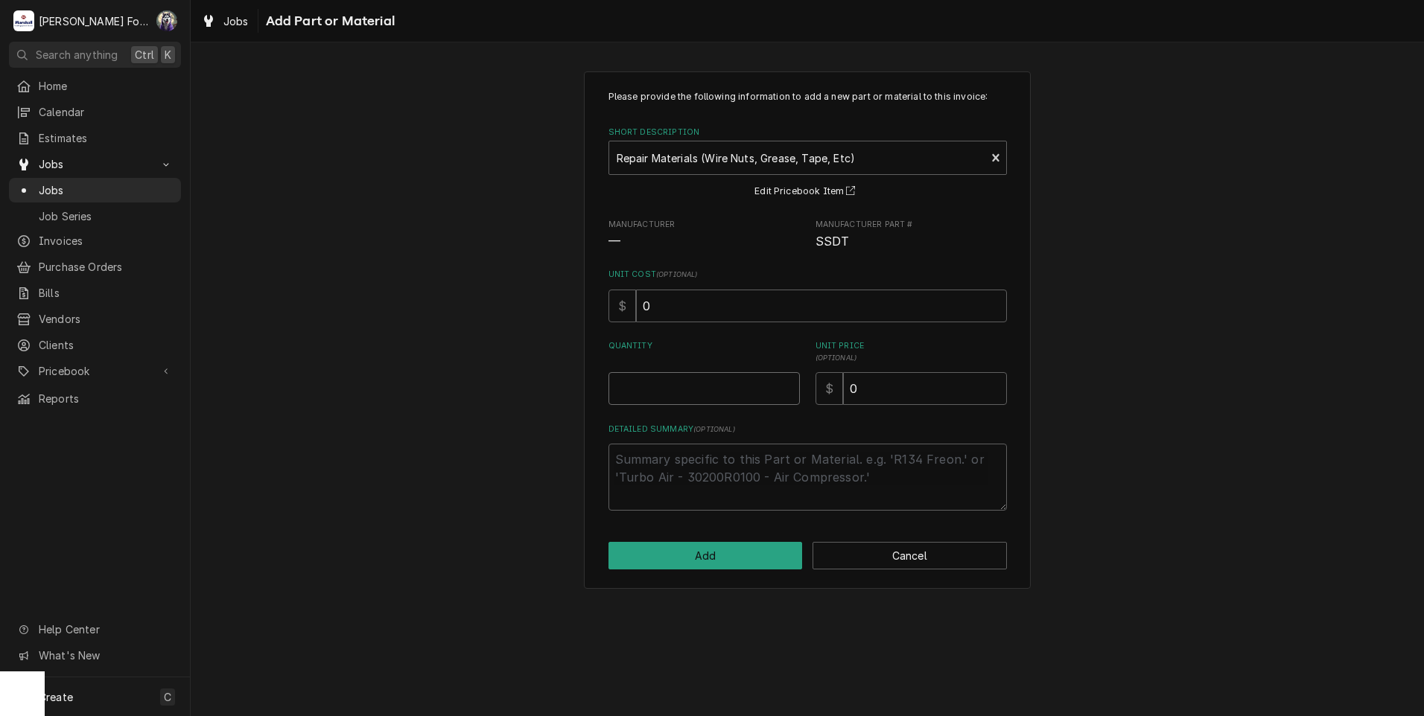
type textarea "x"
type input "0.5"
click at [783, 385] on input "0.5" at bounding box center [703, 388] width 191 height 33
type textarea "x"
type input "1"
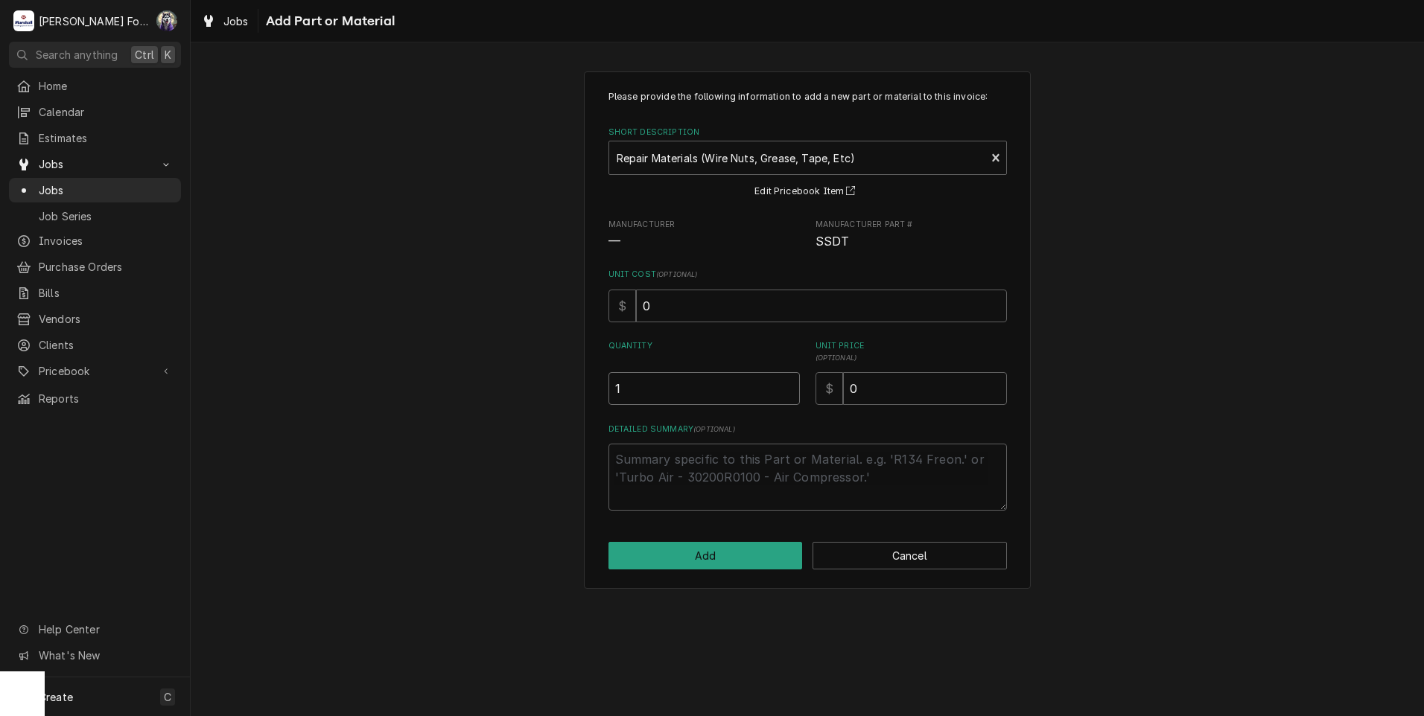
click at [783, 385] on input "1" at bounding box center [703, 388] width 191 height 33
type textarea "x"
type input "1.5"
click at [783, 385] on input "1.5" at bounding box center [703, 388] width 191 height 33
type textarea "x"
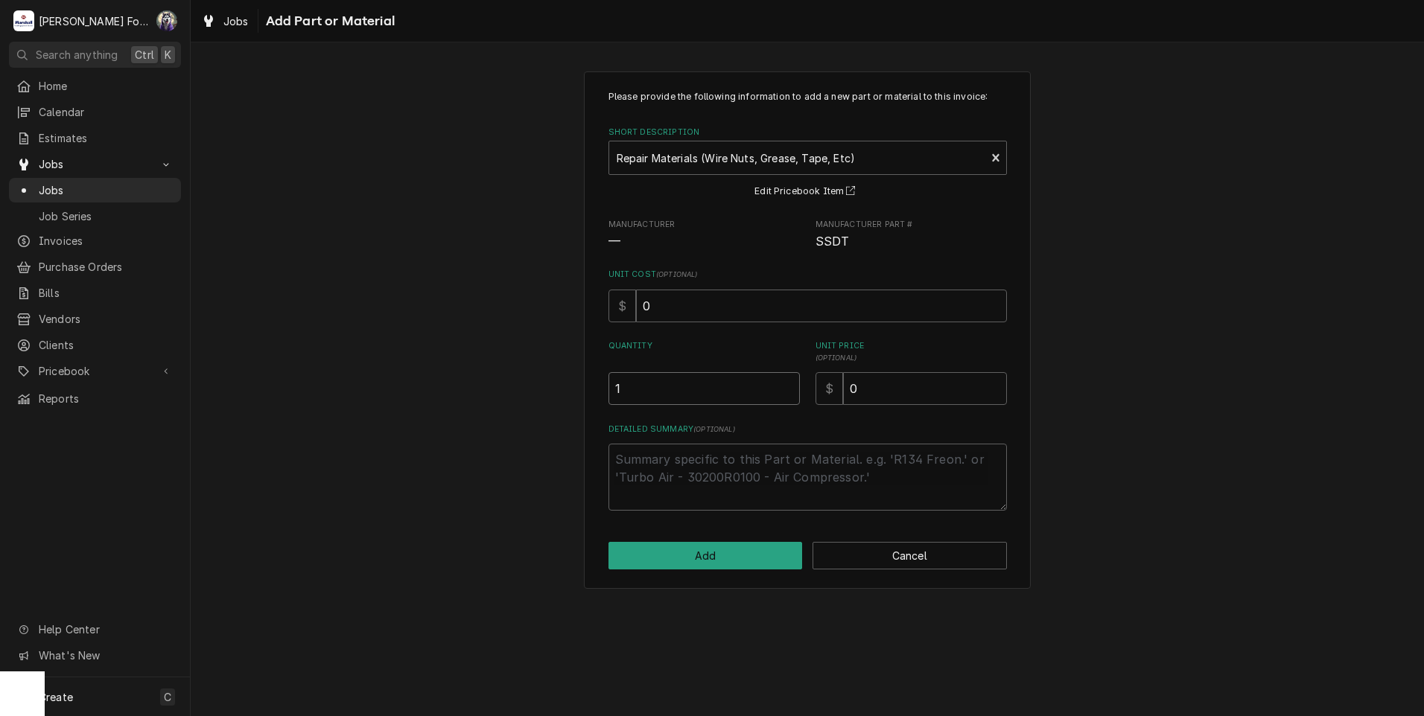
type input "1"
click at [790, 394] on input "1" at bounding box center [703, 388] width 191 height 33
drag, startPoint x: 902, startPoint y: 385, endPoint x: 711, endPoint y: 421, distance: 194.0
click at [739, 416] on div "Please provide the following information to add a new part or material to this …" at bounding box center [807, 300] width 398 height 421
type textarea "x"
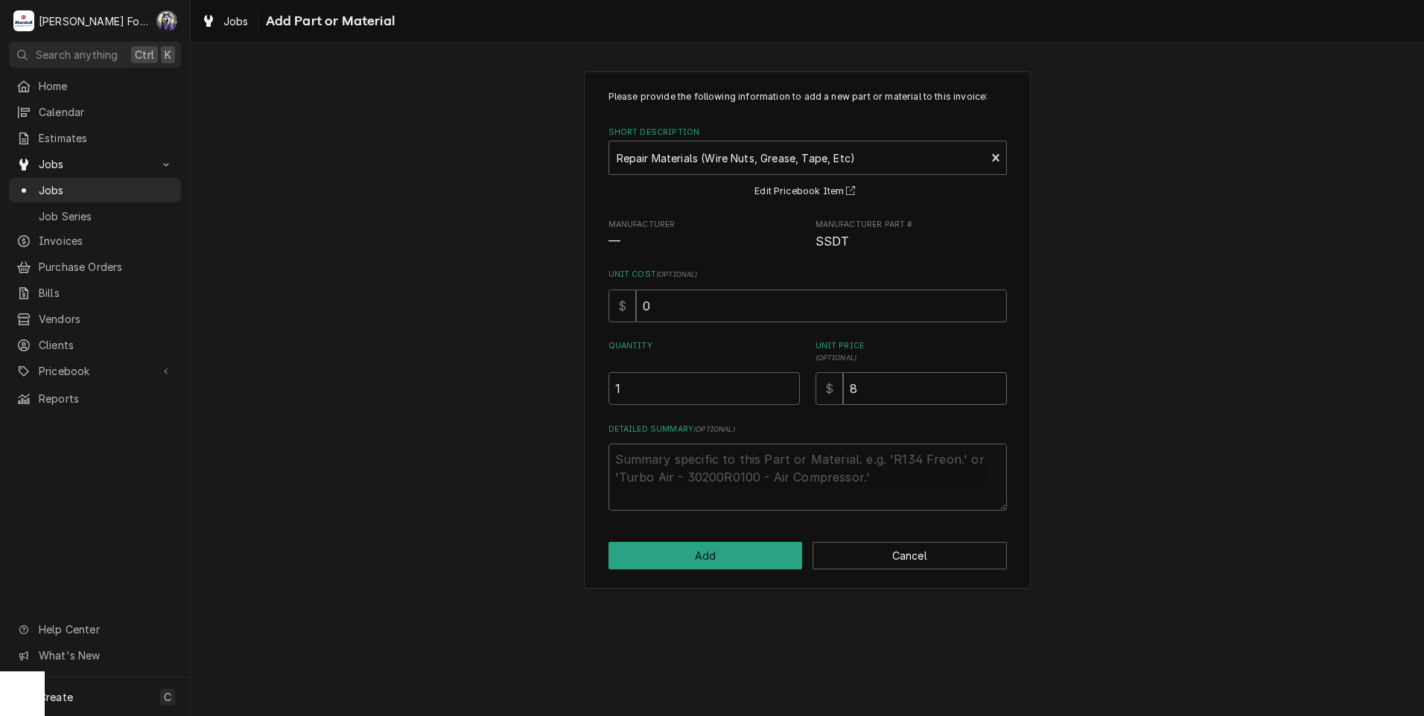
type input "8"
click at [696, 563] on button "Add" at bounding box center [705, 556] width 194 height 28
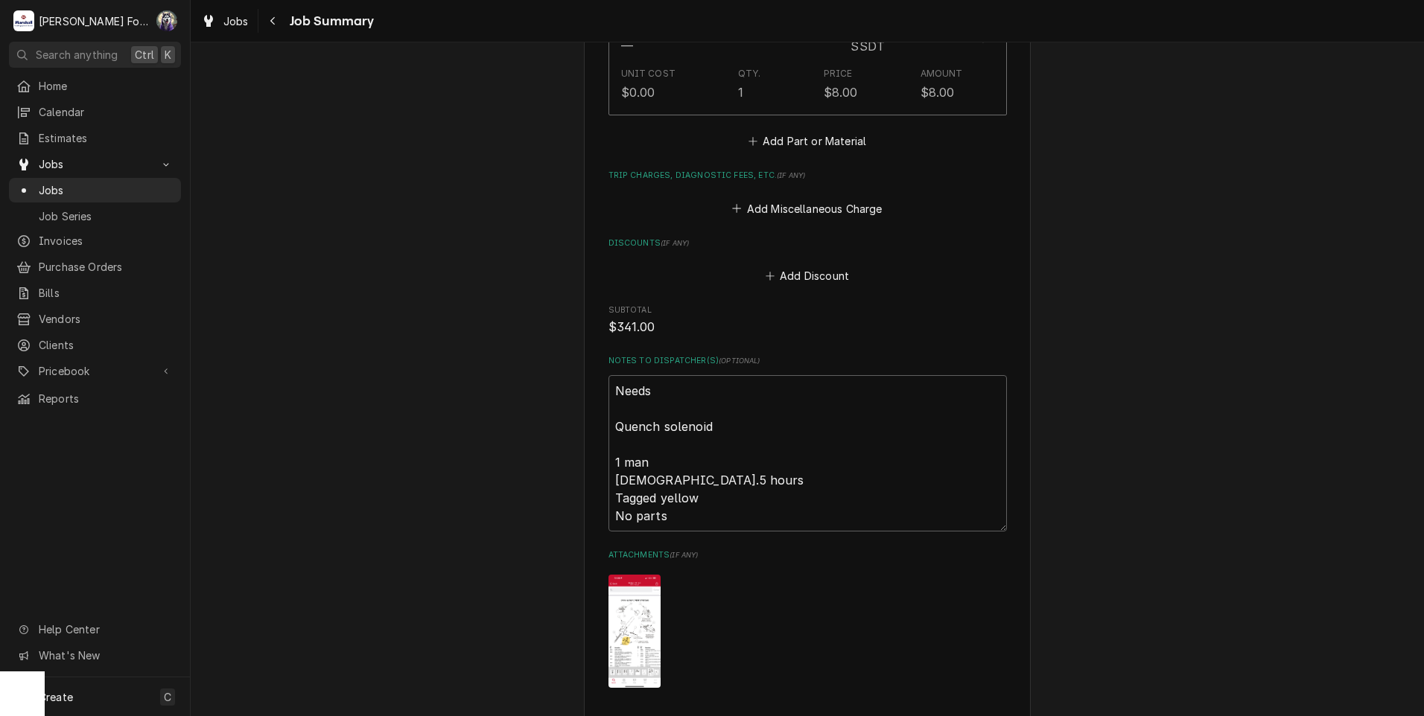
scroll to position [1489, 0]
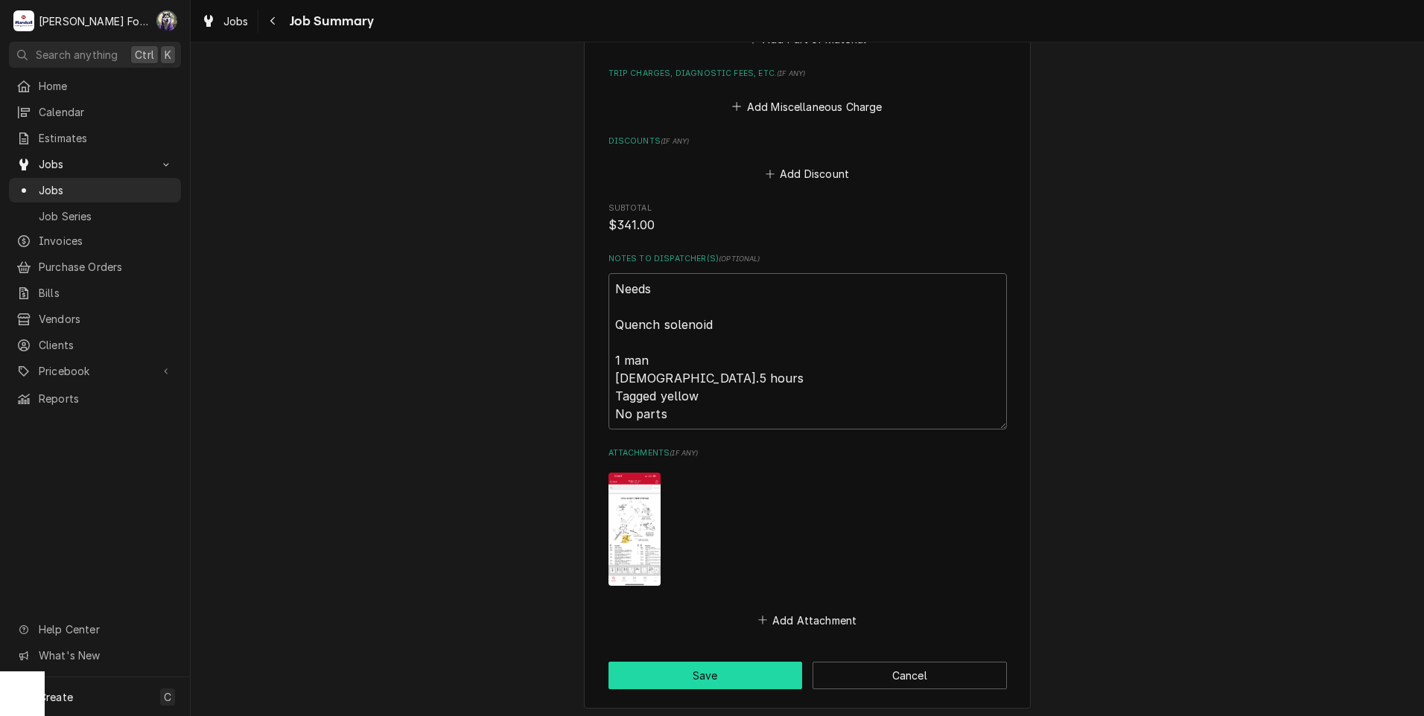
click at [703, 662] on button "Save" at bounding box center [705, 676] width 194 height 28
type textarea "x"
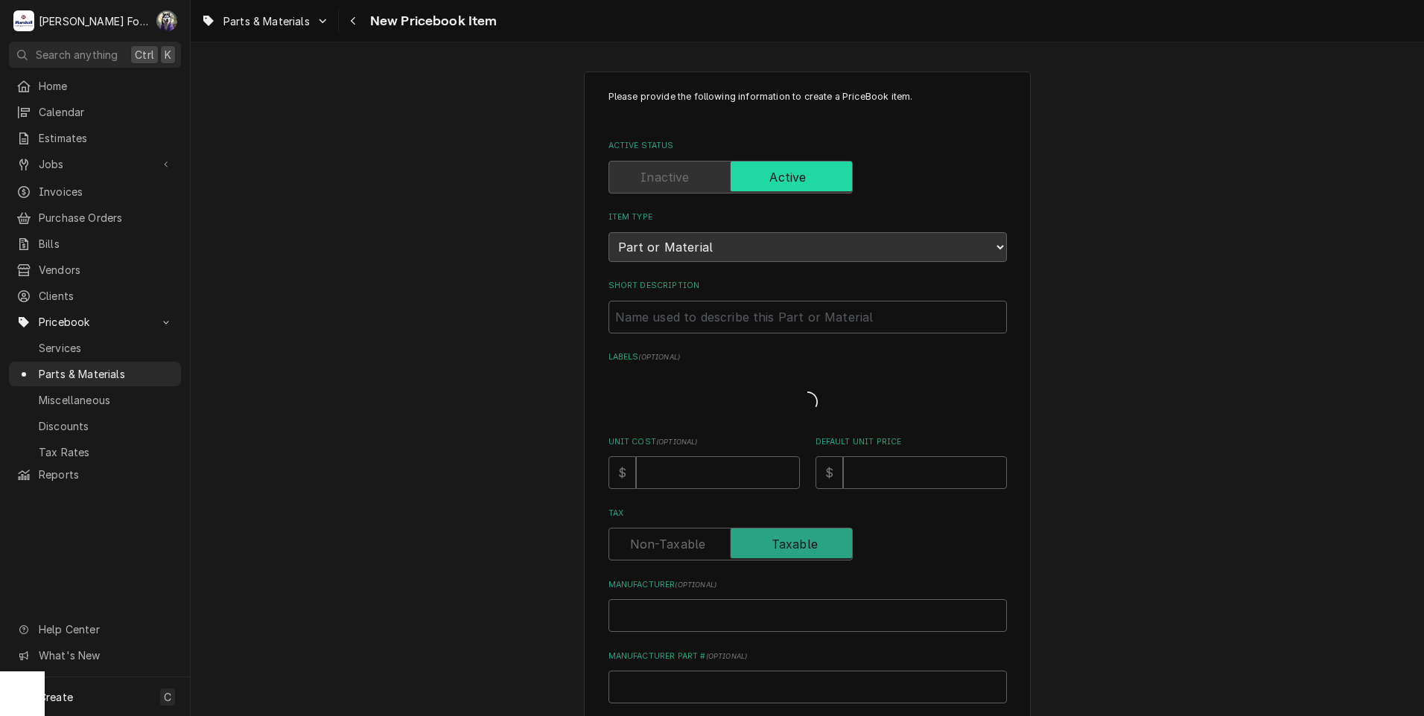
type textarea "x"
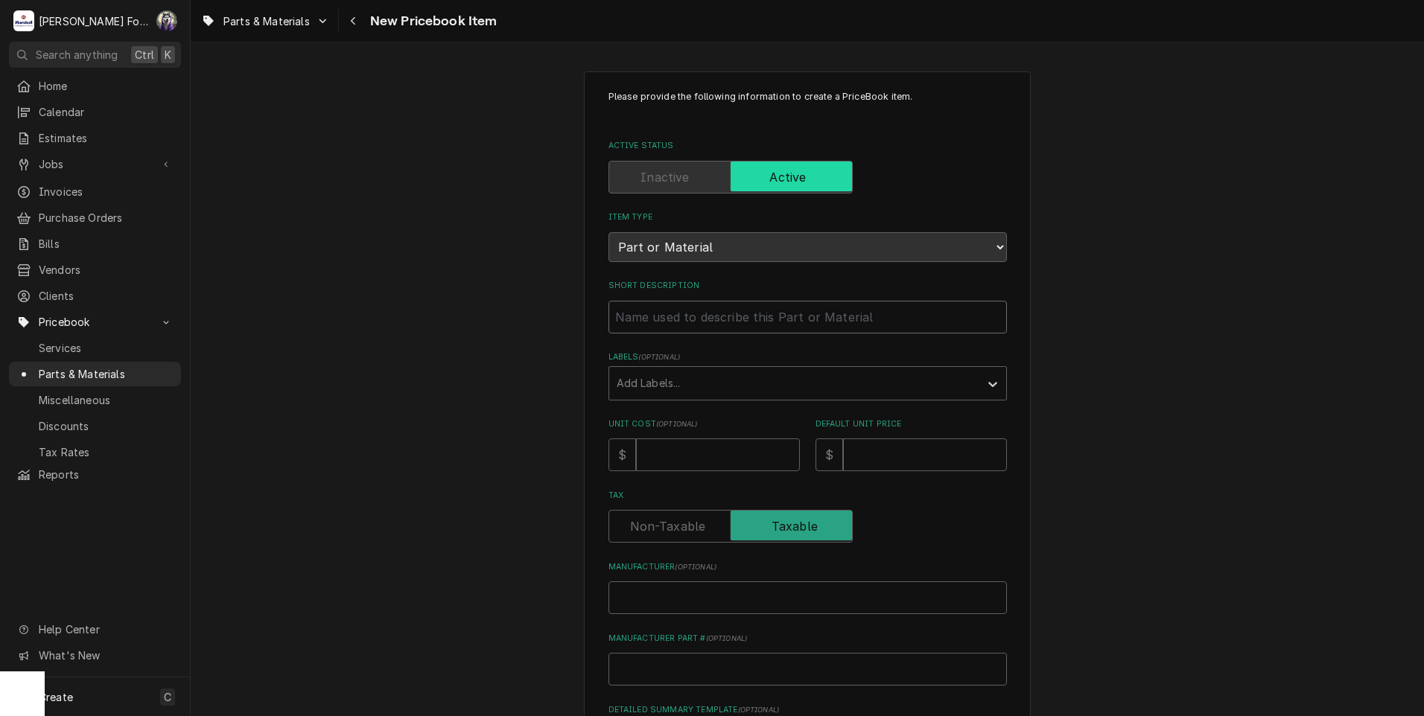
click at [725, 314] on input "Short Description" at bounding box center [807, 317] width 398 height 33
type input "S"
type textarea "x"
type input "SO"
type textarea "x"
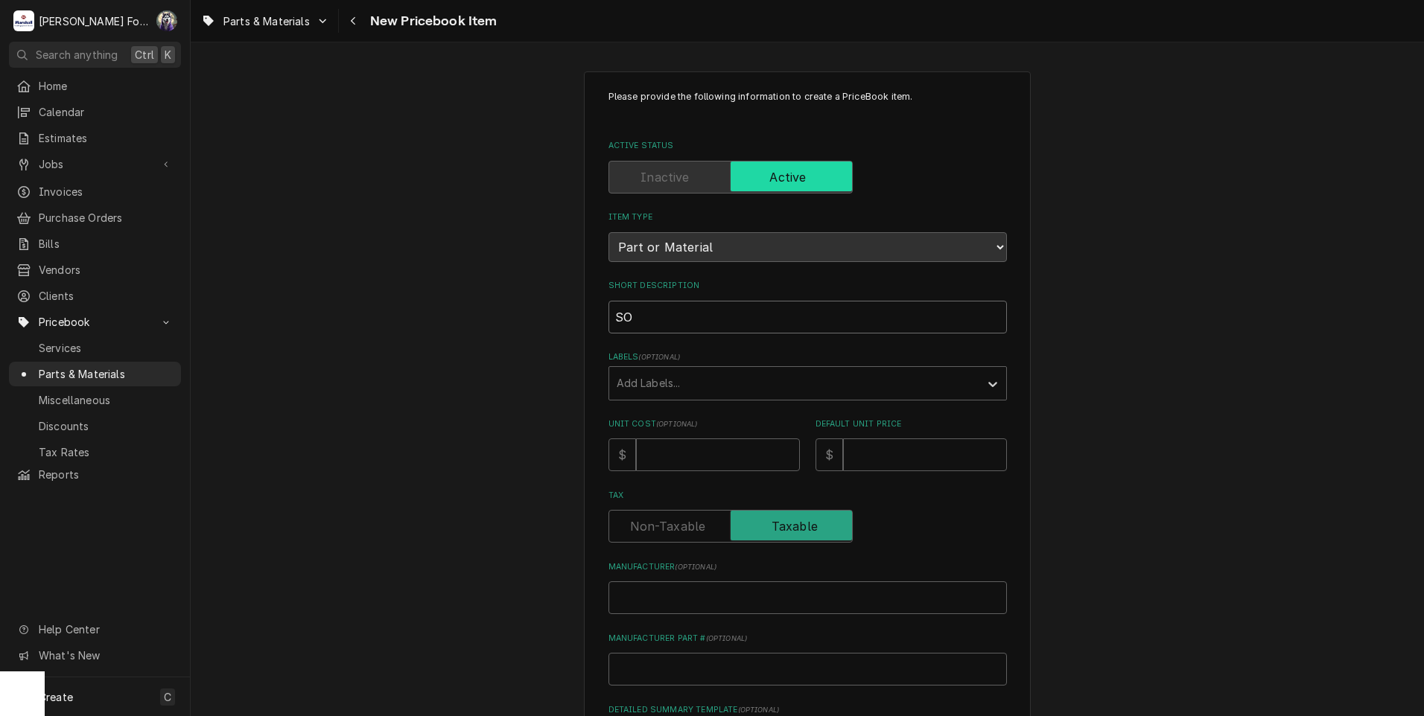
type input "SOL"
type textarea "x"
type input "SOLE"
type textarea "x"
type input "SOLEN"
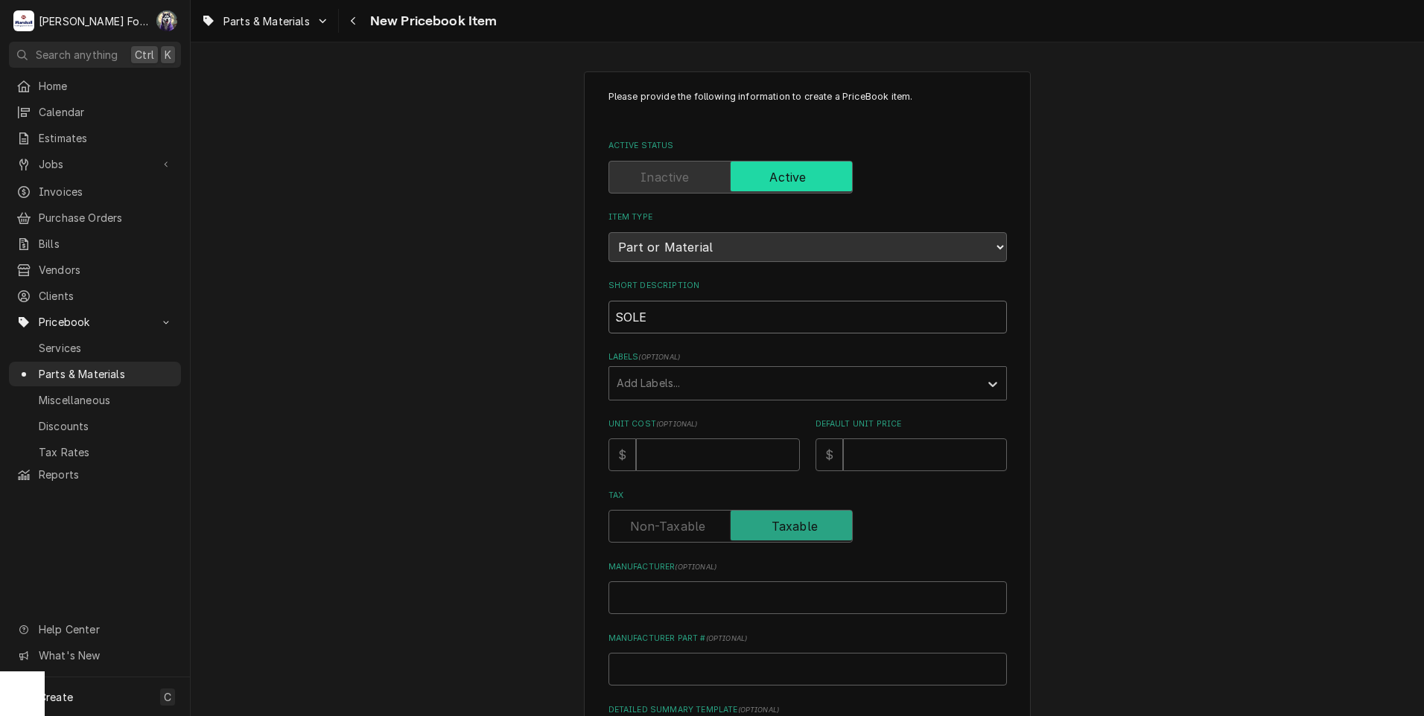
type textarea "x"
type input "SOLENO"
type textarea "x"
type input "SOLENOI"
type textarea "x"
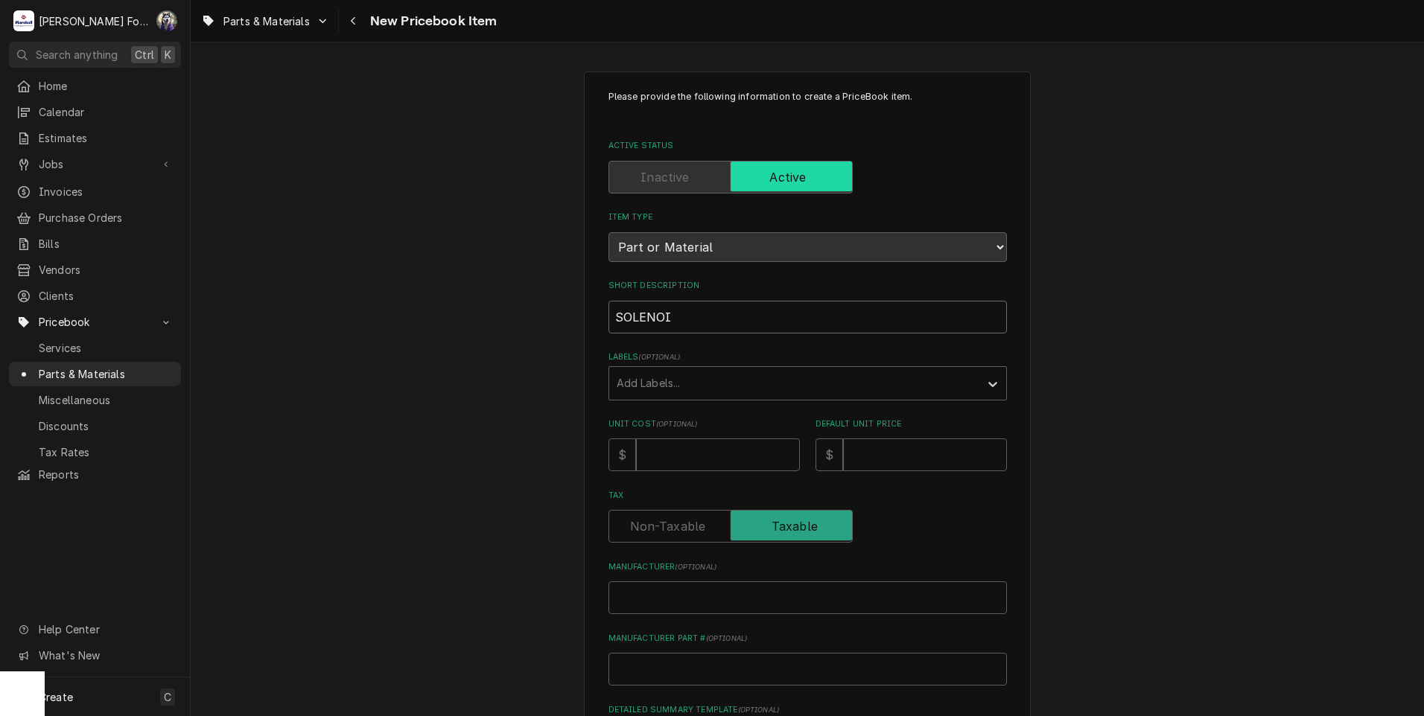
type input "SOLENOID"
type textarea "x"
type input "SOLENOID,"
type textarea "x"
type input "SOLENOID,"
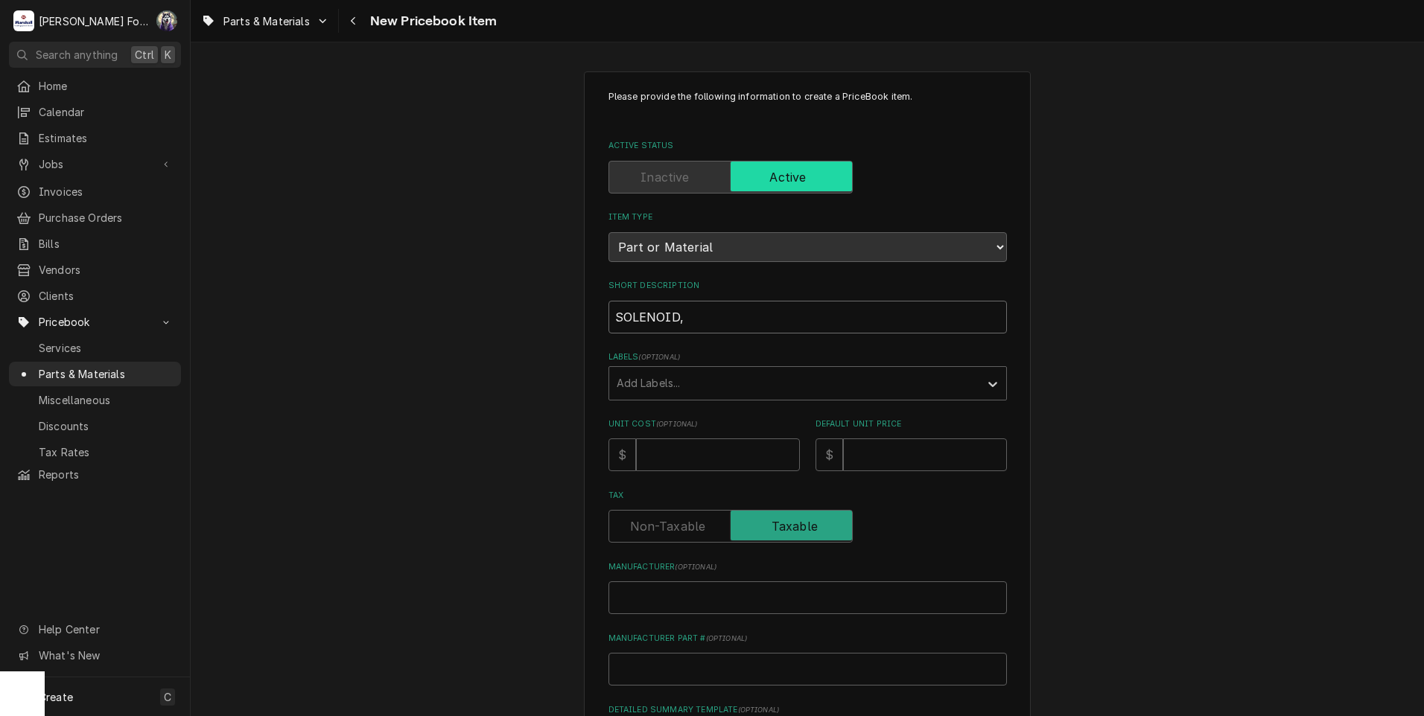
type textarea "x"
type input "SOLENOID, Q"
type textarea "x"
type input "SOLENOID, QU"
type textarea "x"
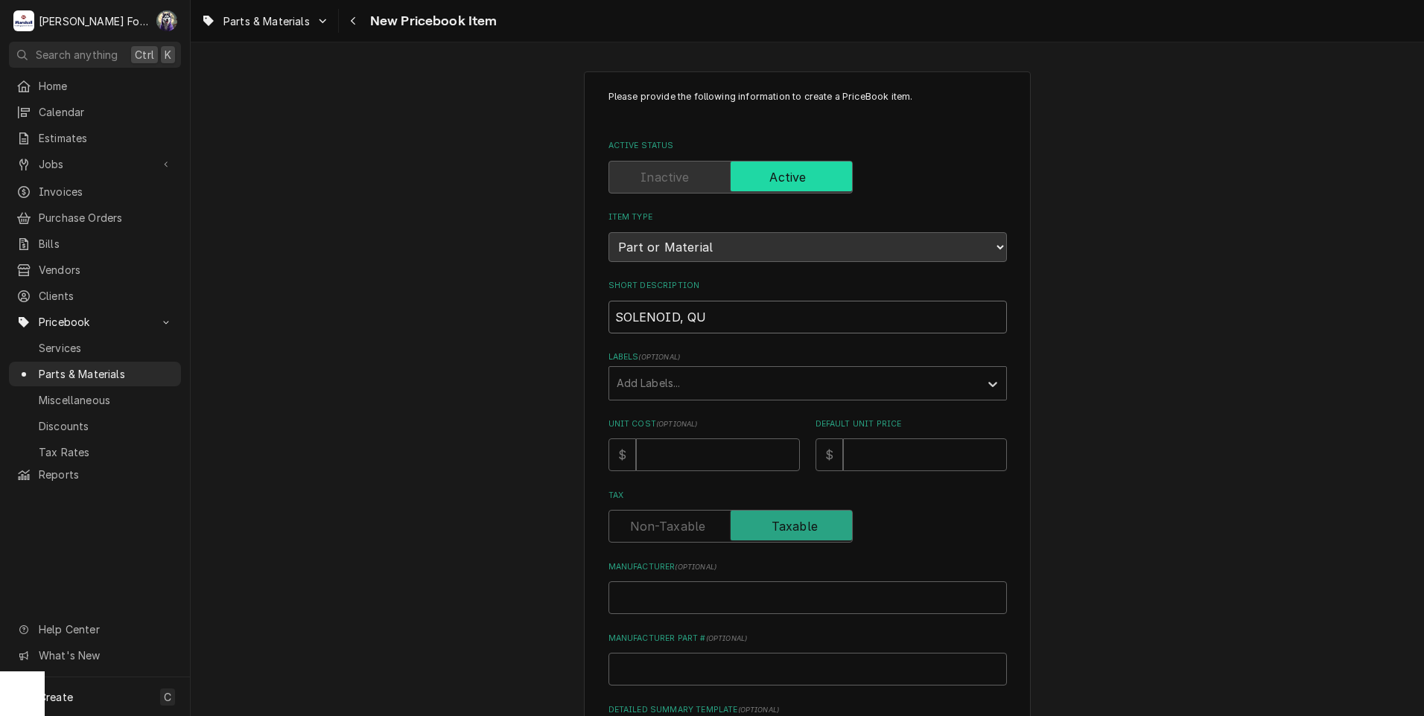
type input "SOLENOID, QUE"
type textarea "x"
type input "SOLENOID, QUEN"
type textarea "x"
type input "SOLENOID, QUENC"
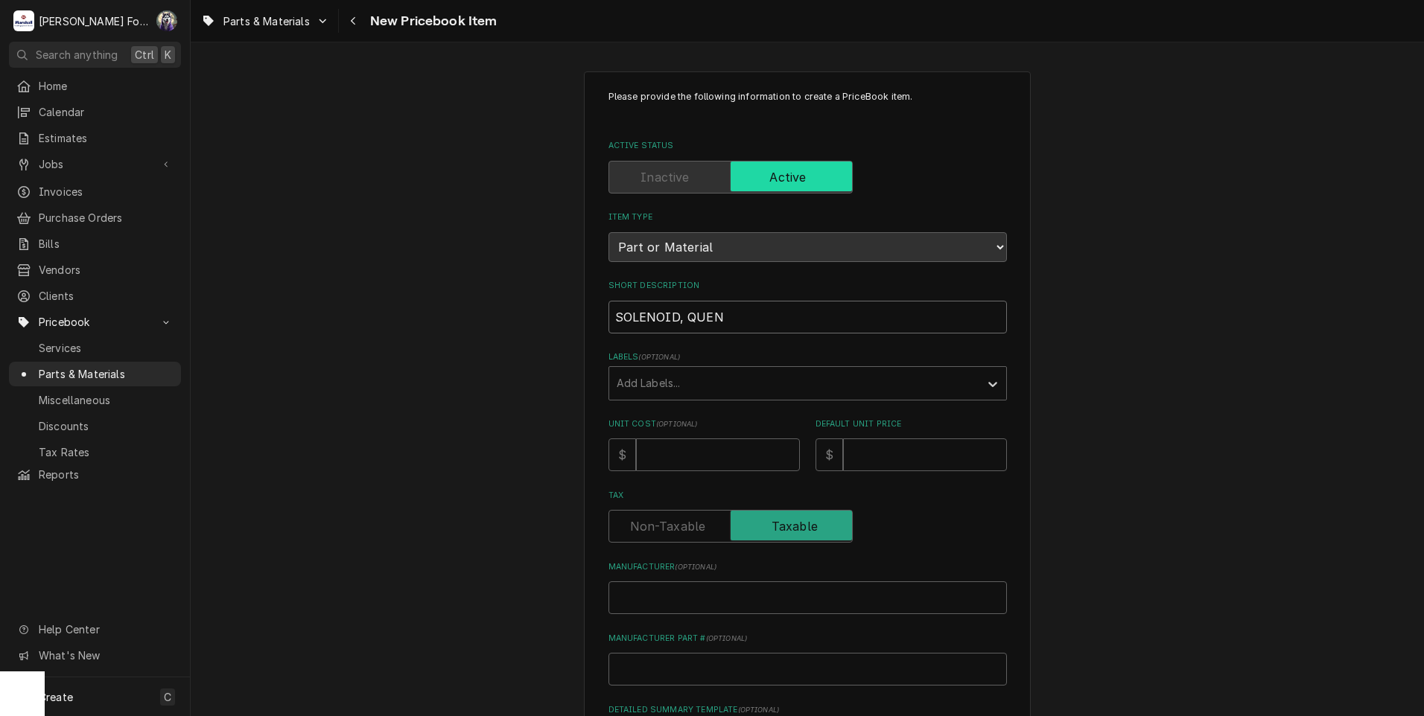
type textarea "x"
type input "SOLENOID, QUENCH"
type textarea "x"
type input "SOLENOID, QUENCH"
type textarea "x"
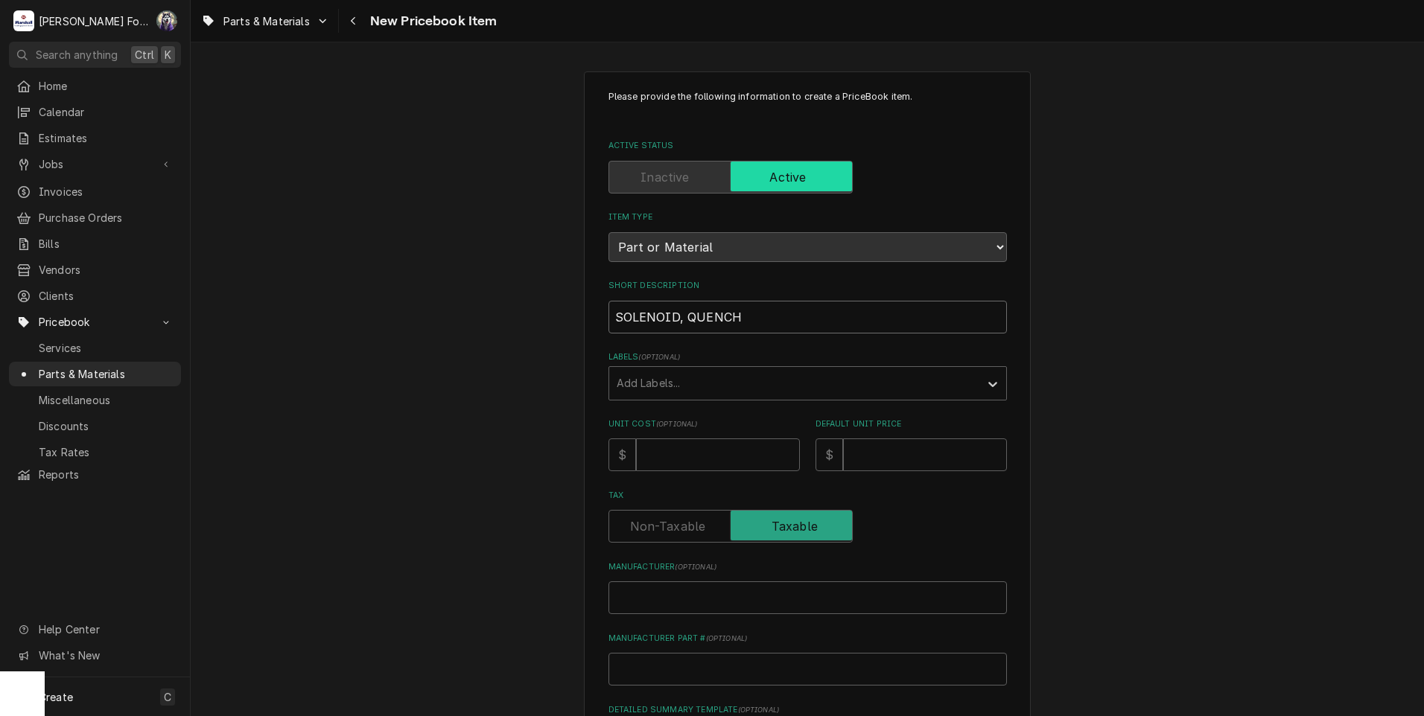
type input "SOLENOID, QUENCH ("
type textarea "x"
type input "SOLENOID, QUENCH (B"
type textarea "x"
type input "SOLENOID, QUENCH (BL"
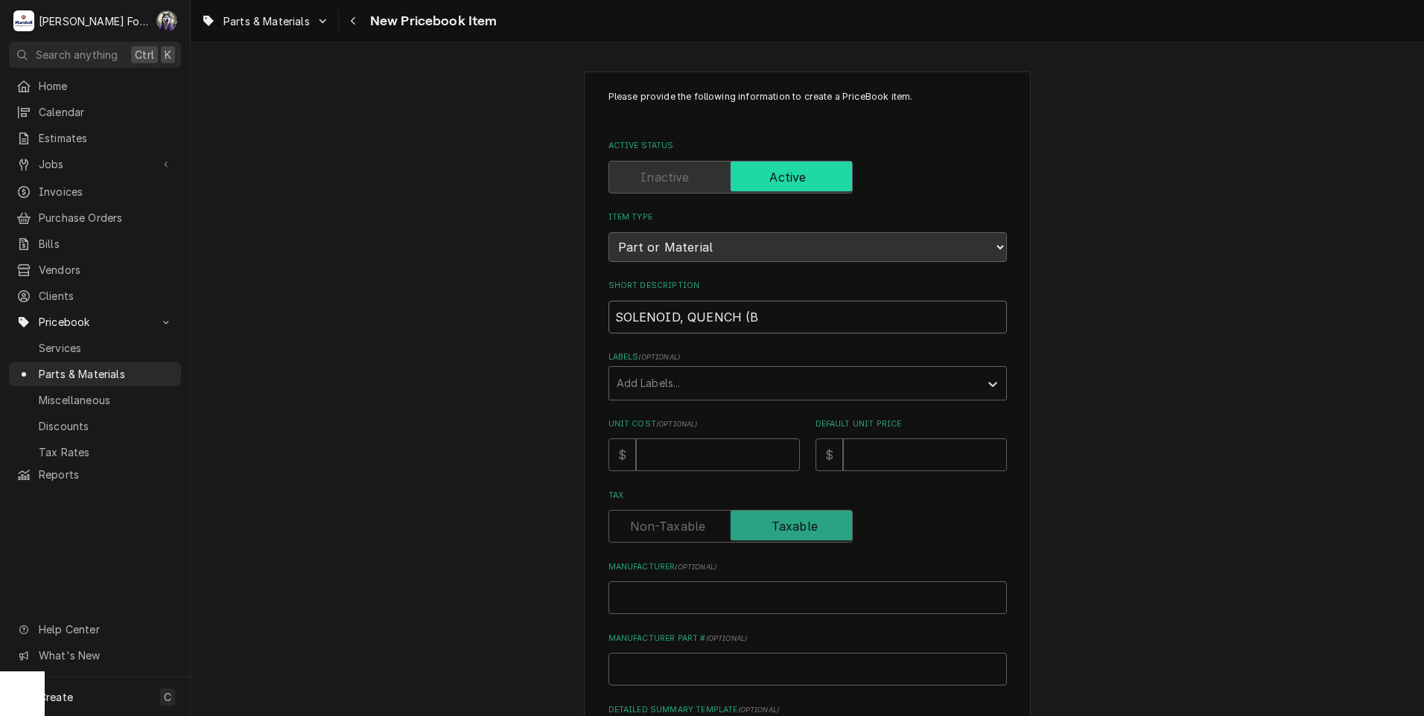
type textarea "x"
type input "SOLENOID, QUENCH (BLO"
type textarea "x"
type input "SOLENOID, QUENCH (BLOD"
type textarea "x"
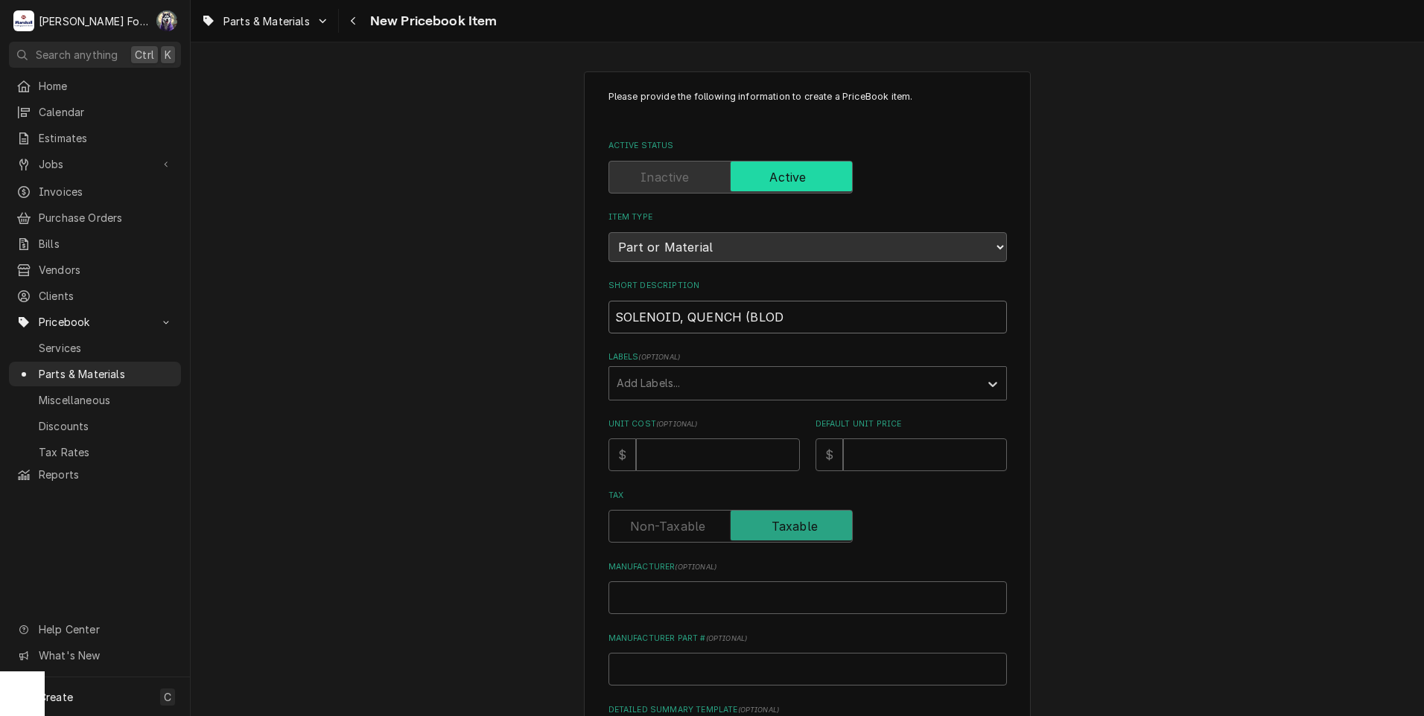
type input "SOLENOID, QUENCH (BLODG"
type textarea "x"
type input "SOLENOID, QUENCH (BLODGE"
type textarea "x"
type input "SOLENOID, QUENCH (BLODGET"
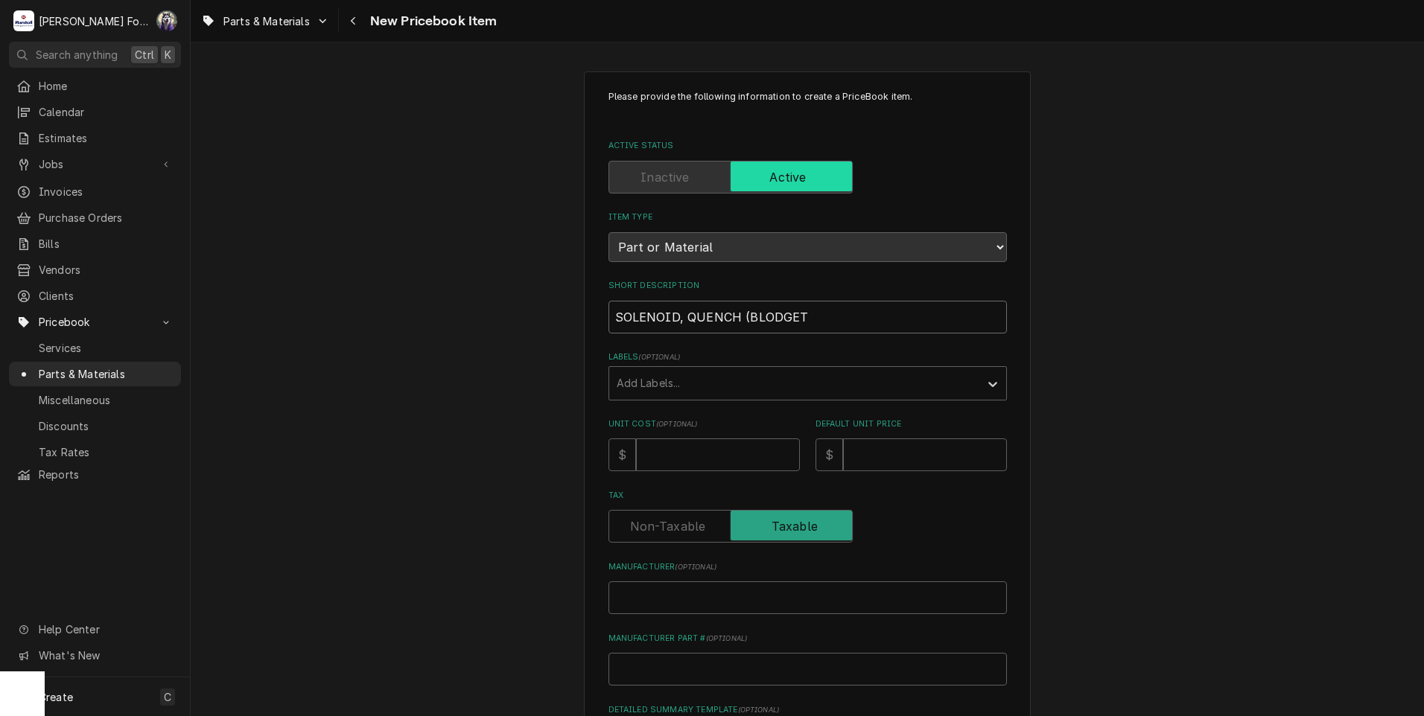
type textarea "x"
type input "SOLENOID, QUENCH (BLODGETT"
type textarea "x"
type input "SOLENOID, QUENCH (BLODGETT)"
type textarea "x"
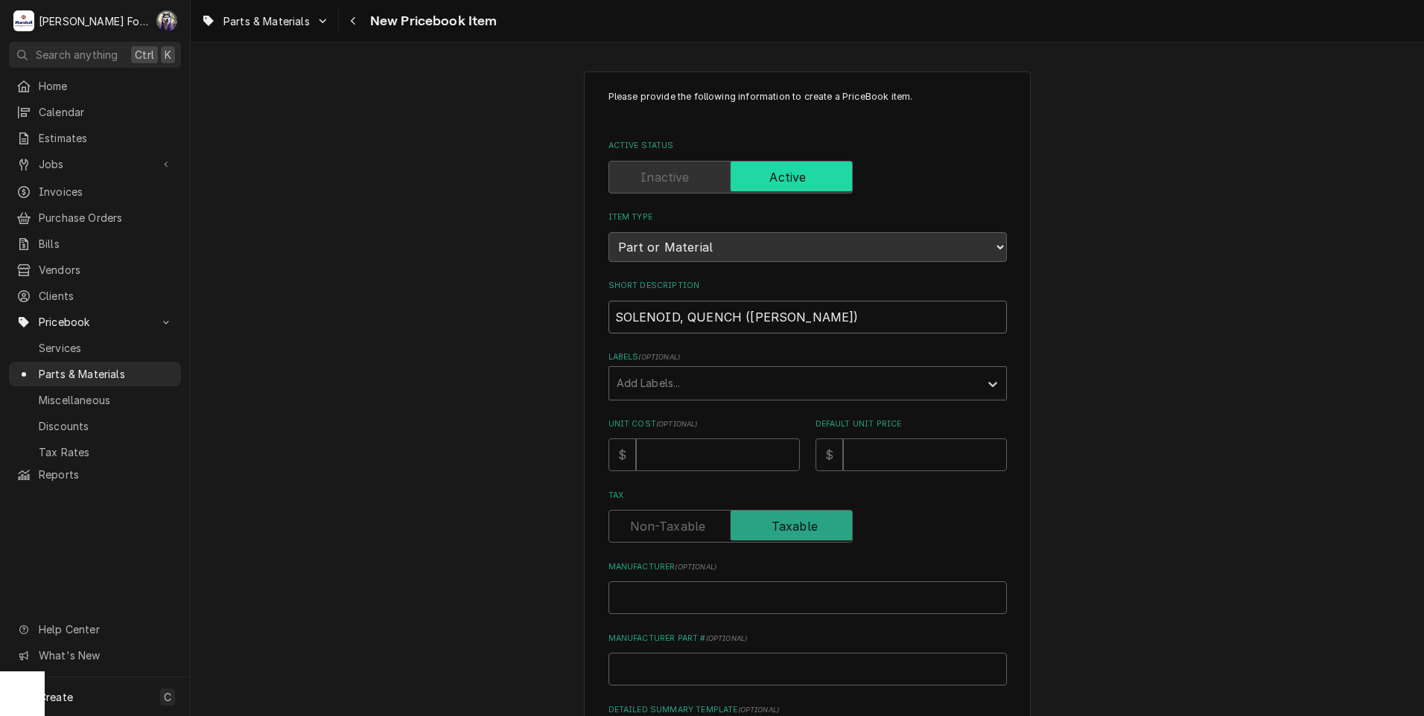
type input "SOLENOID, QUENCH (BLODGETT)"
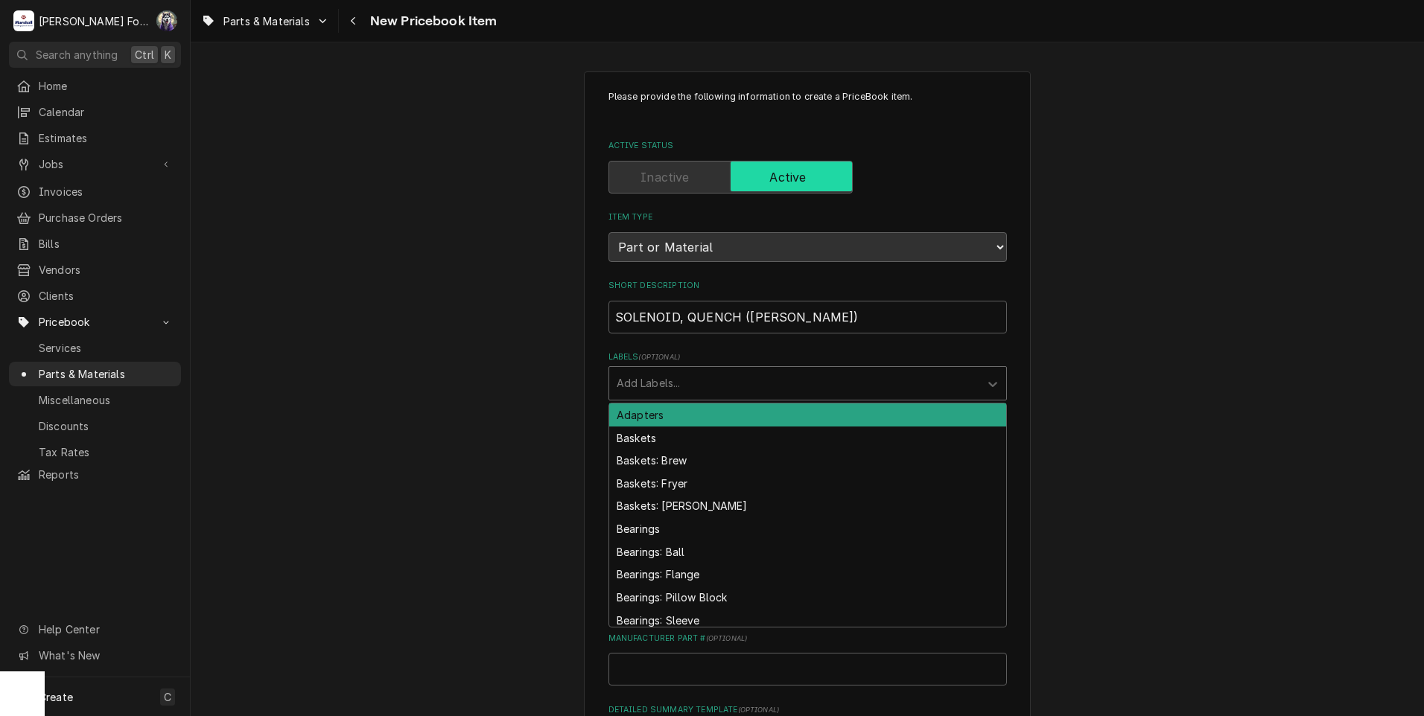
click at [684, 389] on div "Labels" at bounding box center [794, 383] width 355 height 27
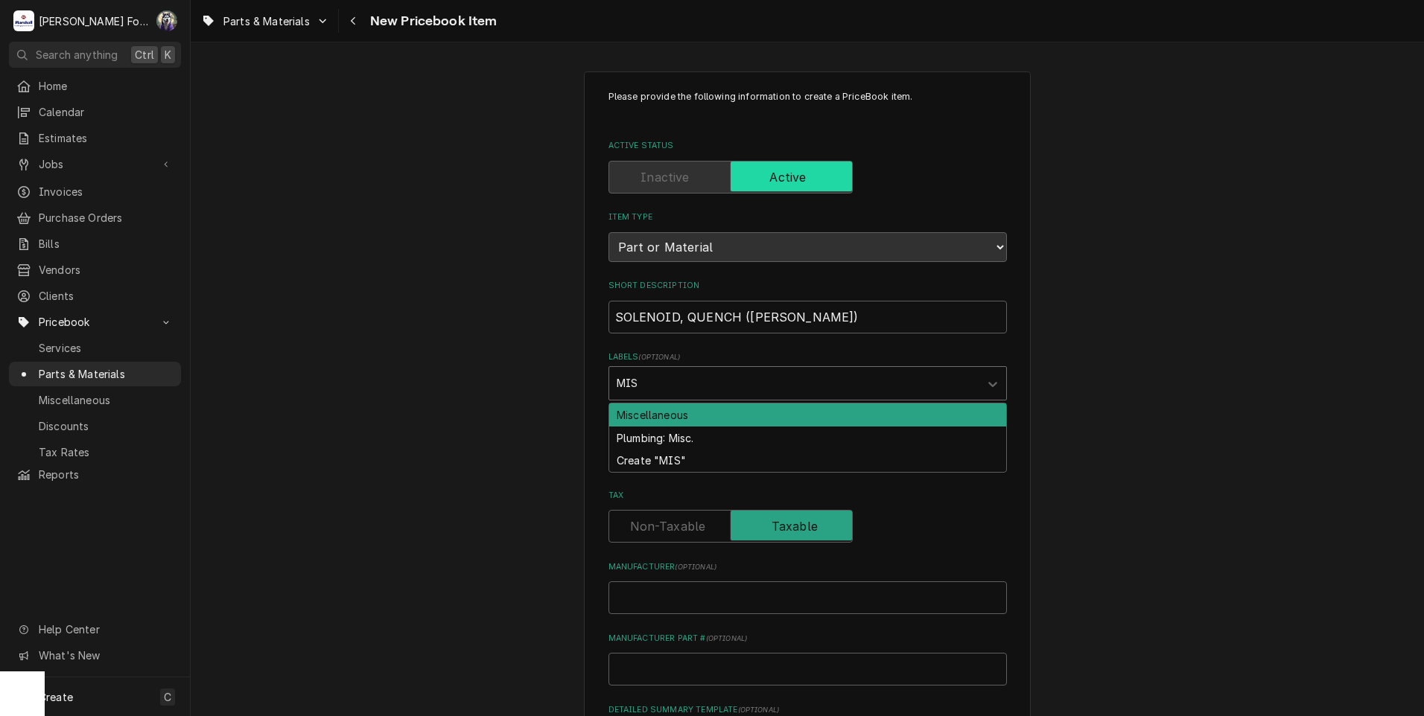
type input "MISC"
type textarea "x"
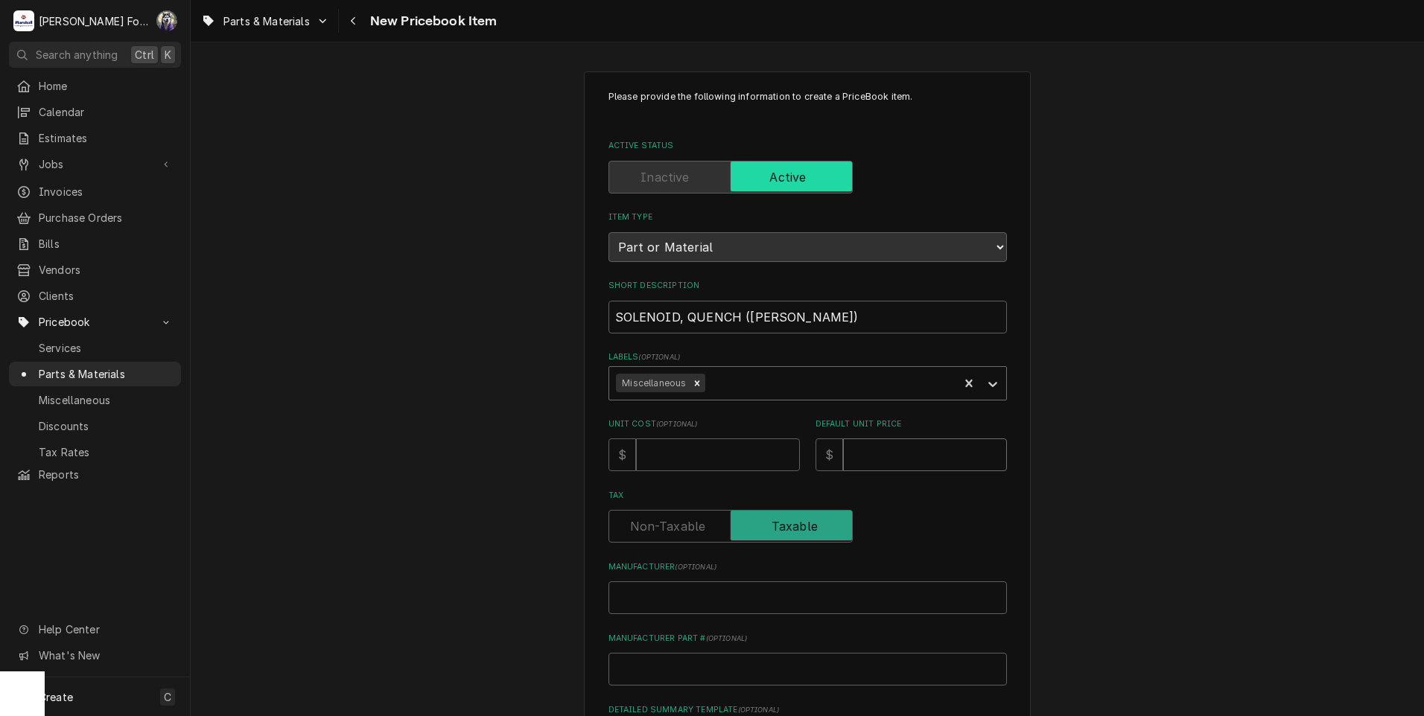
type input "3"
type textarea "x"
type input "33"
type textarea "x"
type input "333"
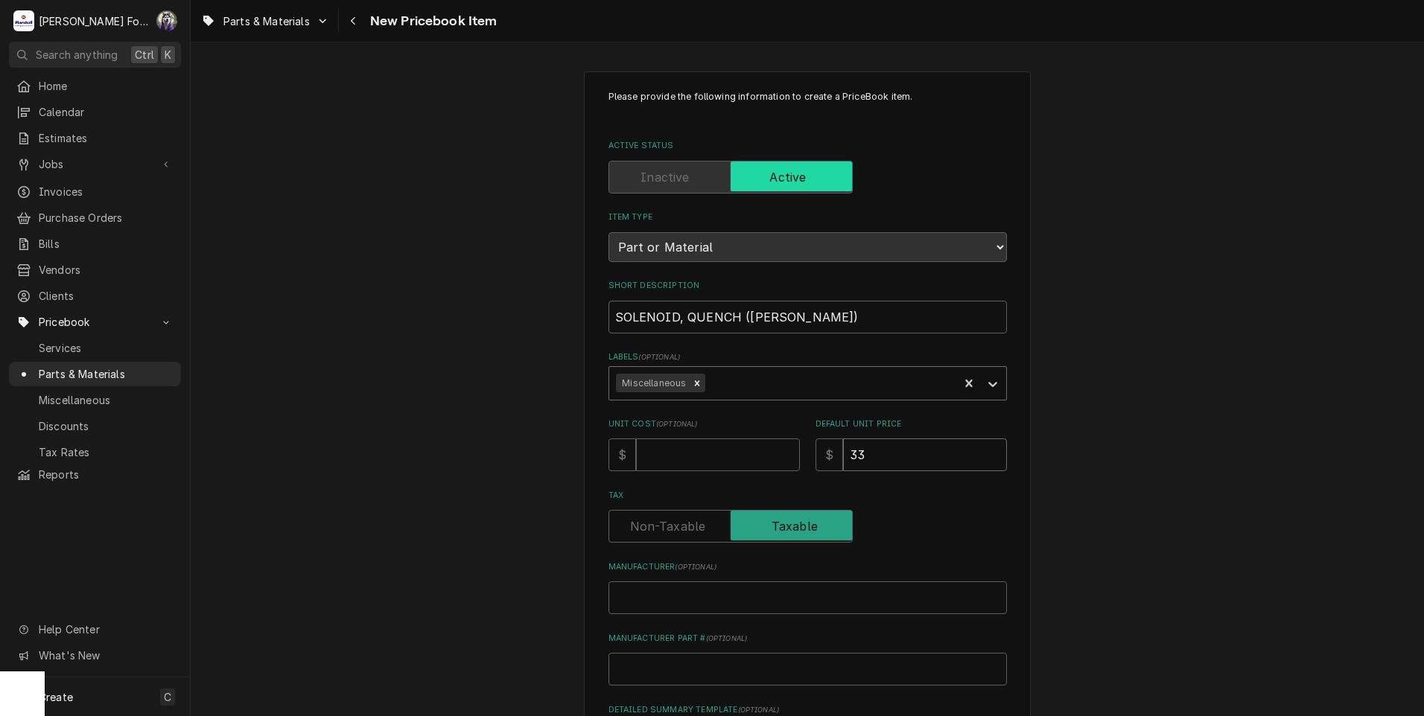
type textarea "x"
type input "333"
type input "B"
type textarea "x"
type input "BL"
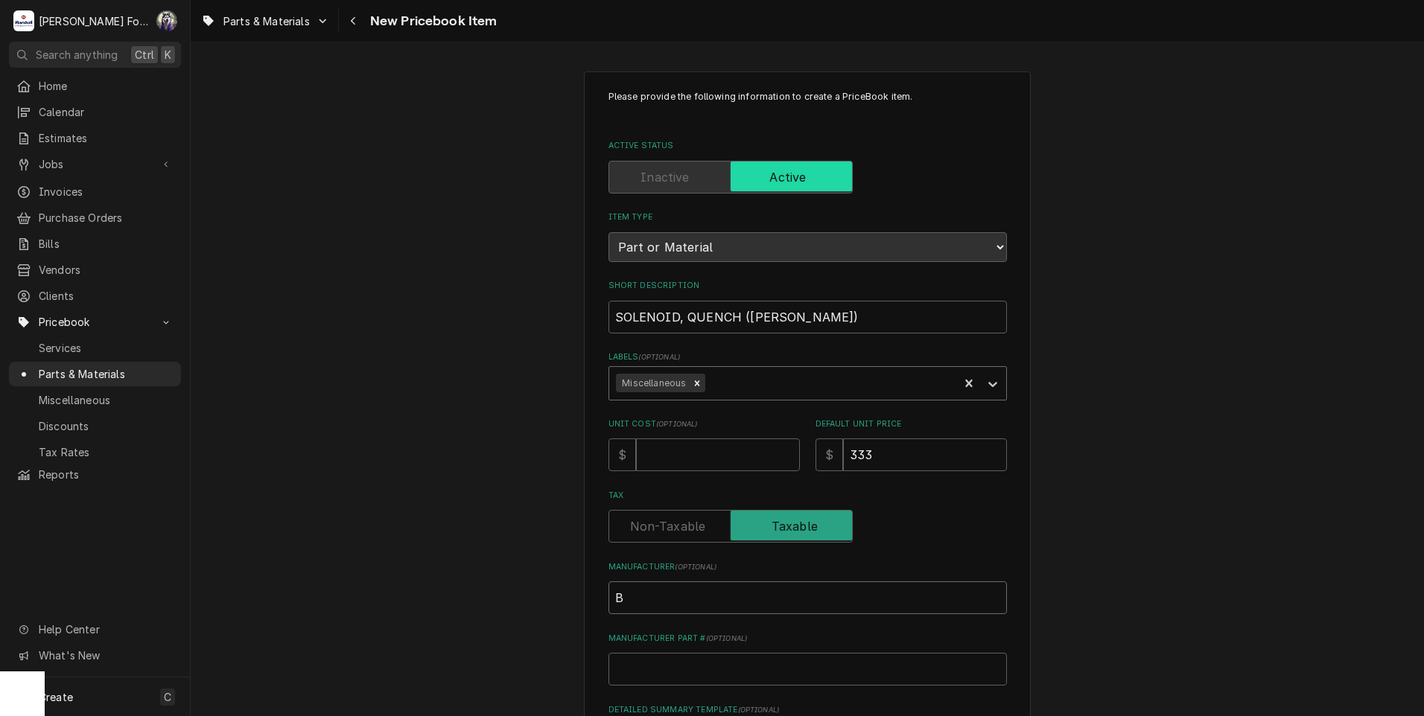
type textarea "x"
type input "BLO"
type textarea "x"
type input "BLOD"
type textarea "x"
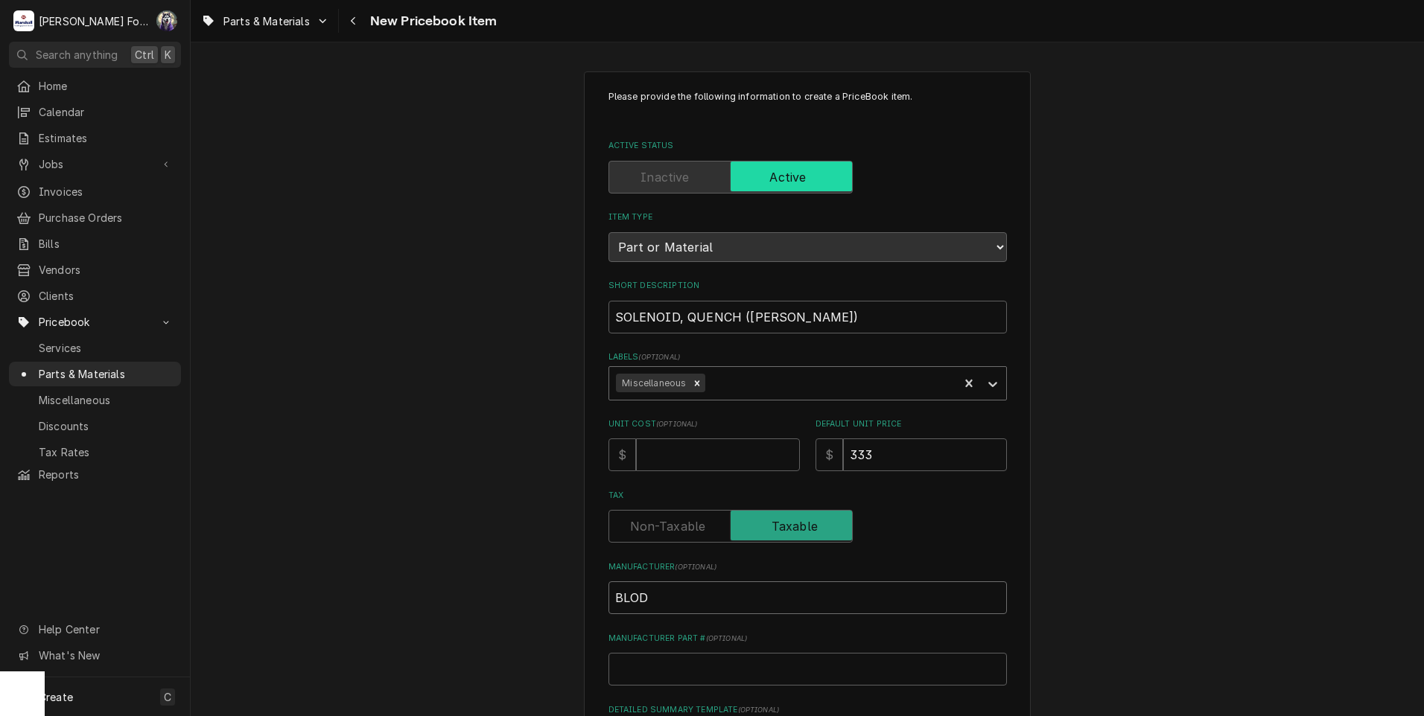
type input "BLODG"
type textarea "x"
type input "BLODGE"
type textarea "x"
type input "BLODGET"
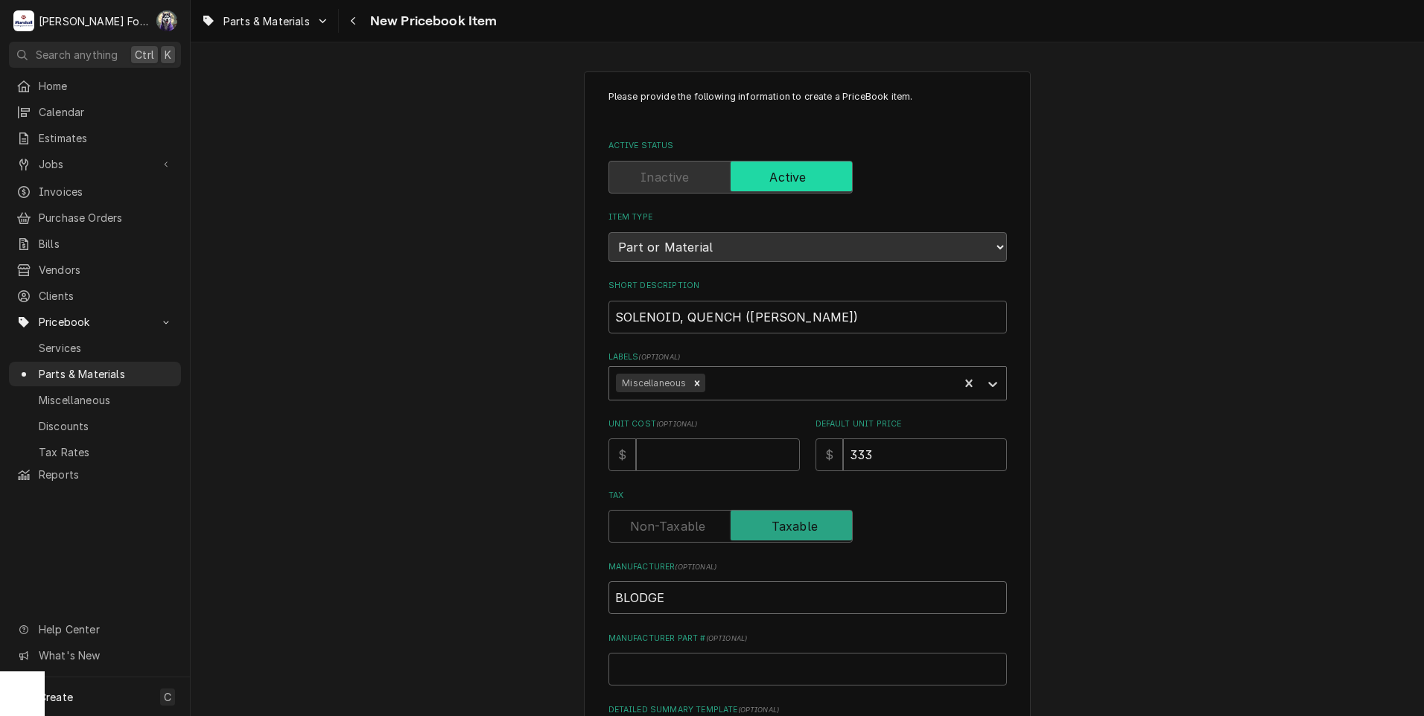
type textarea "x"
type input "BLODGETT"
type textarea "x"
type input "BLODGETT"
type input "5"
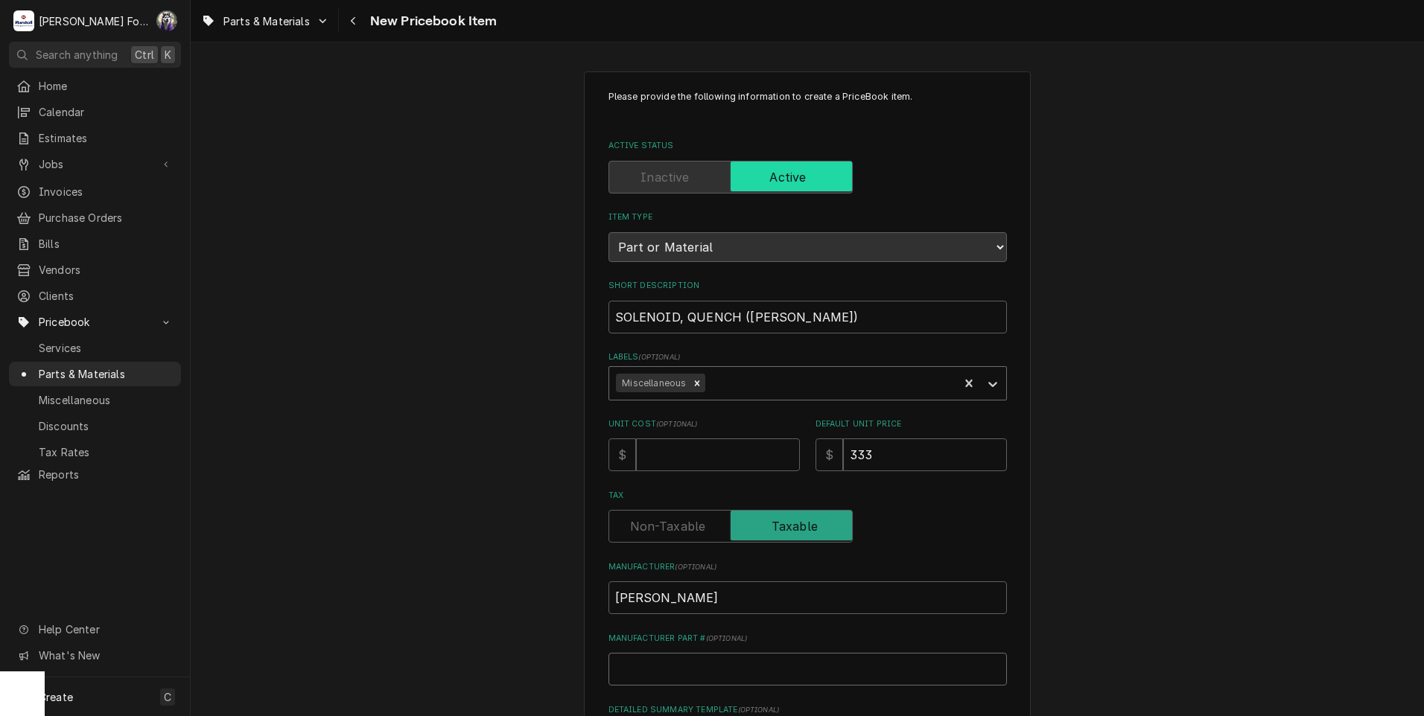
type textarea "x"
type input "58"
type textarea "x"
type input "584"
type textarea "x"
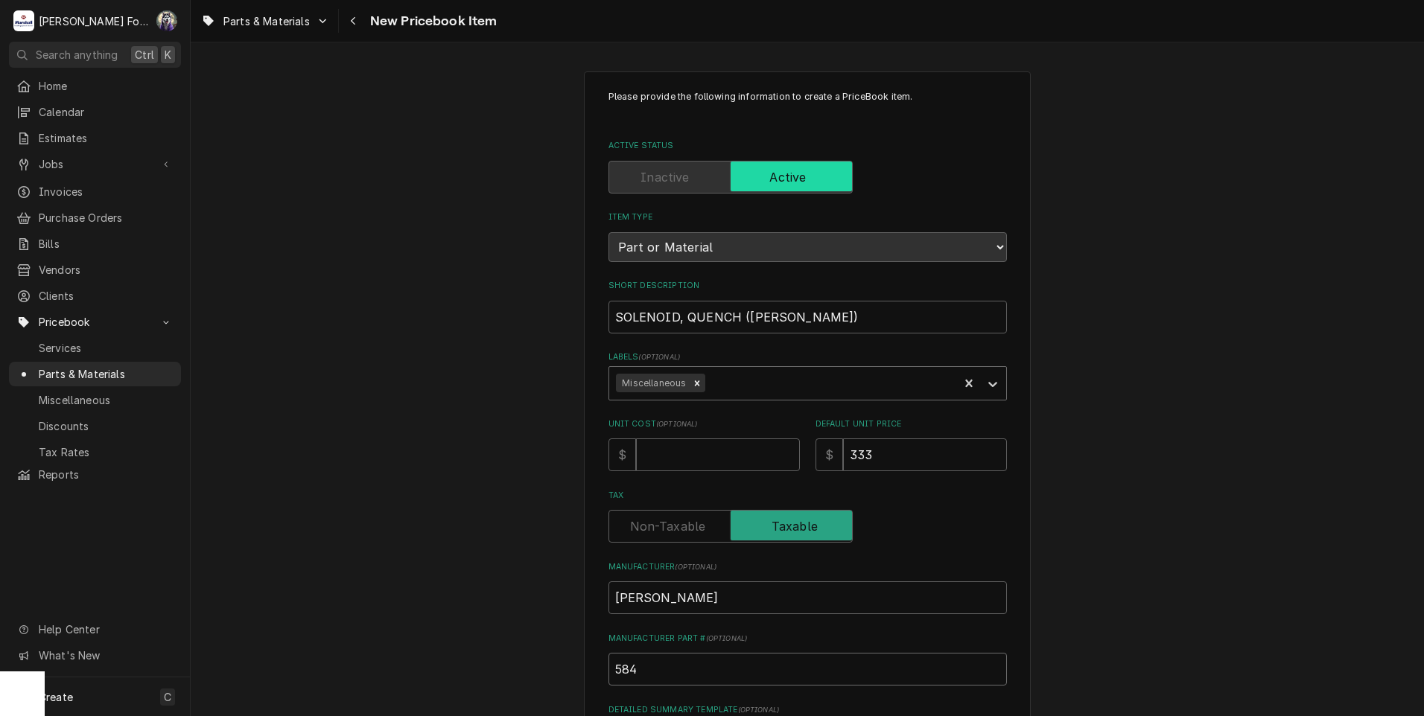
type input "5848"
type textarea "x"
type input "58487"
type textarea "x"
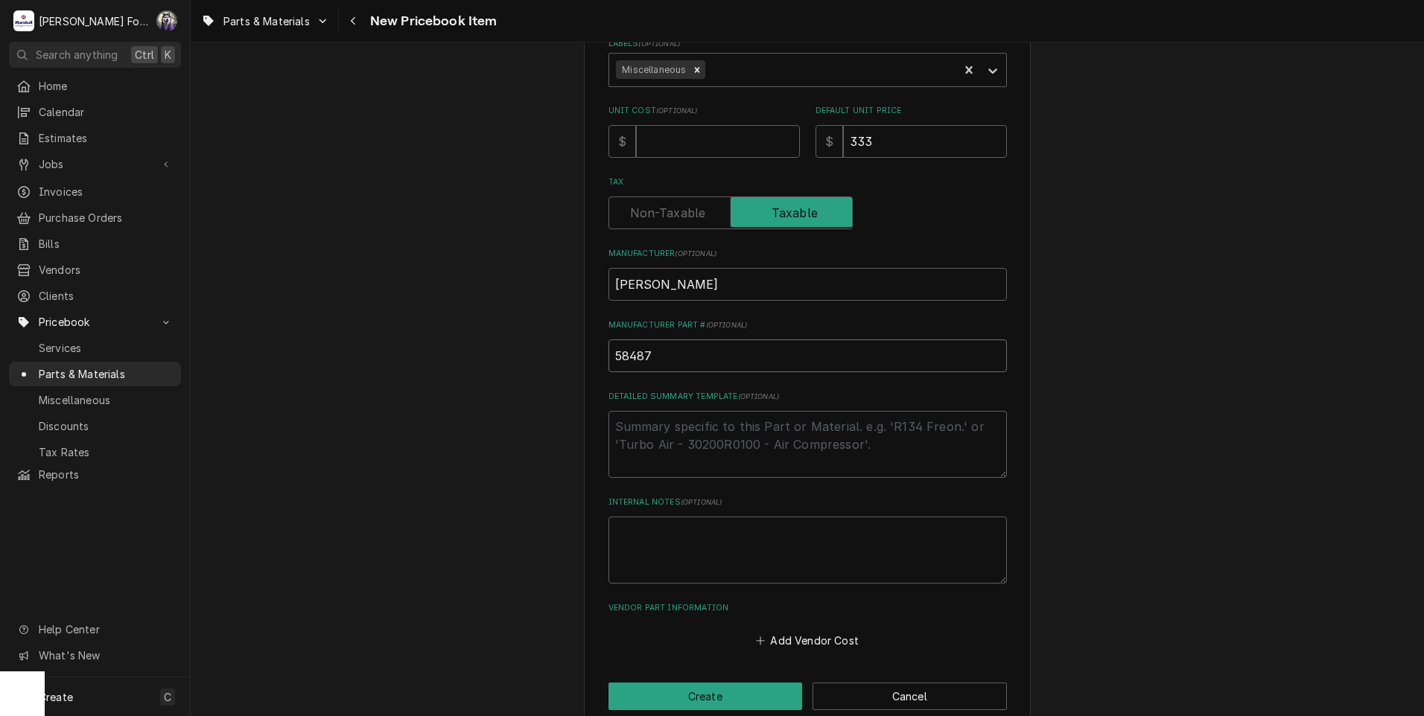
scroll to position [340, 0]
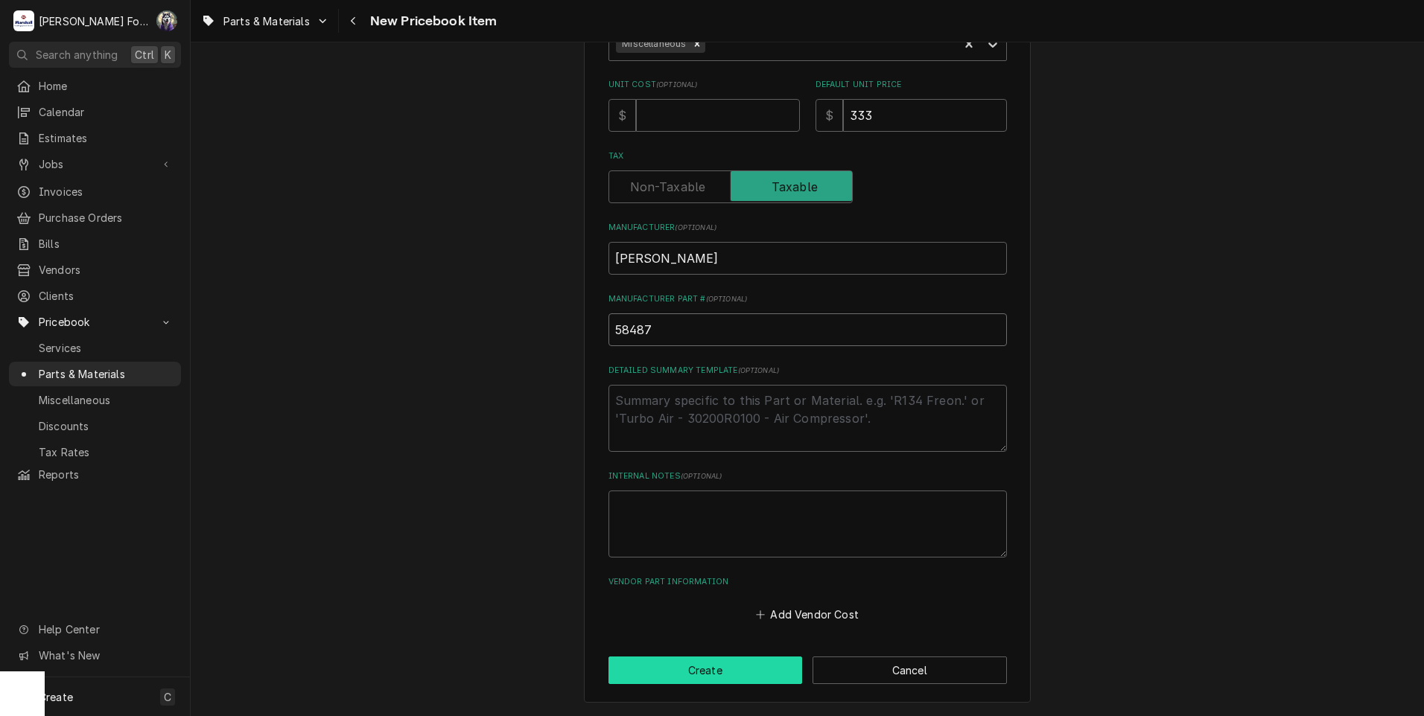
type input "58487"
click at [701, 671] on button "Create" at bounding box center [705, 671] width 194 height 28
type textarea "x"
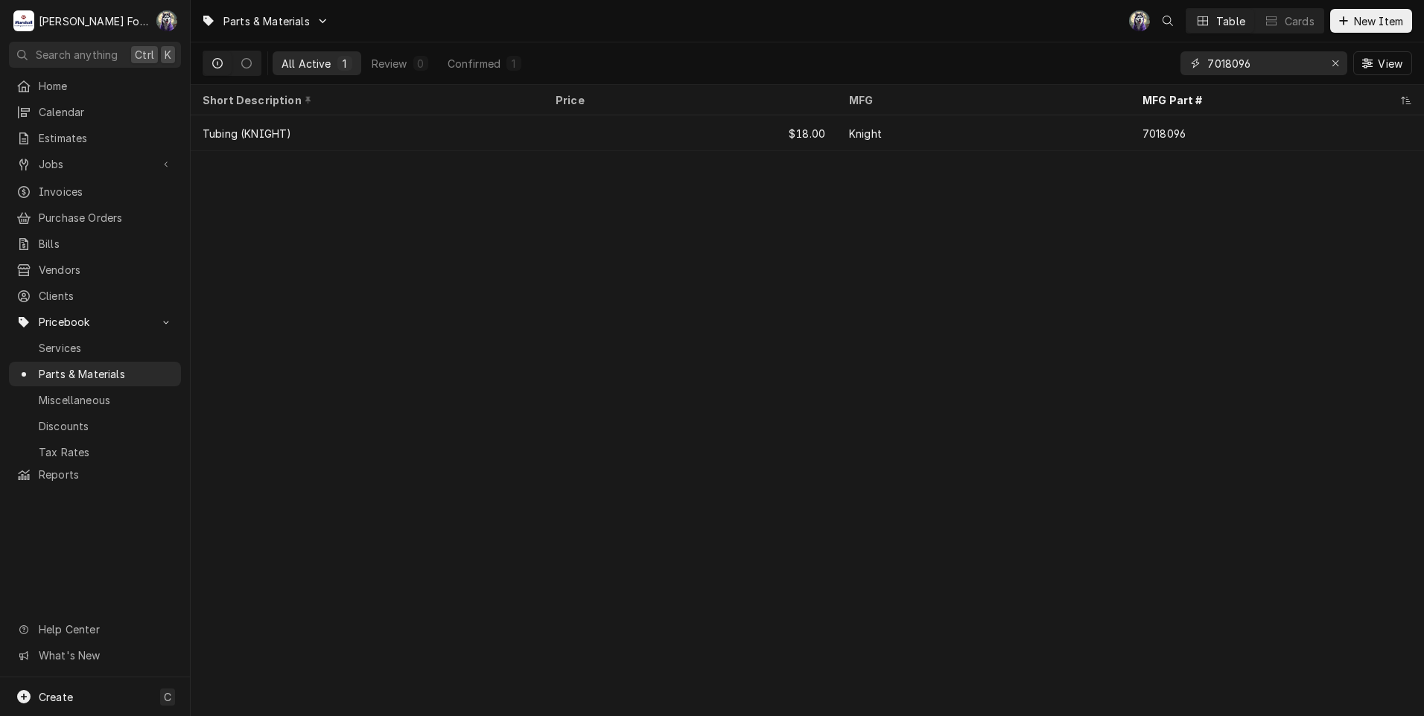
drag, startPoint x: 1272, startPoint y: 61, endPoint x: 1180, endPoint y: 65, distance: 91.7
click at [1180, 65] on div "7018096" at bounding box center [1263, 63] width 167 height 24
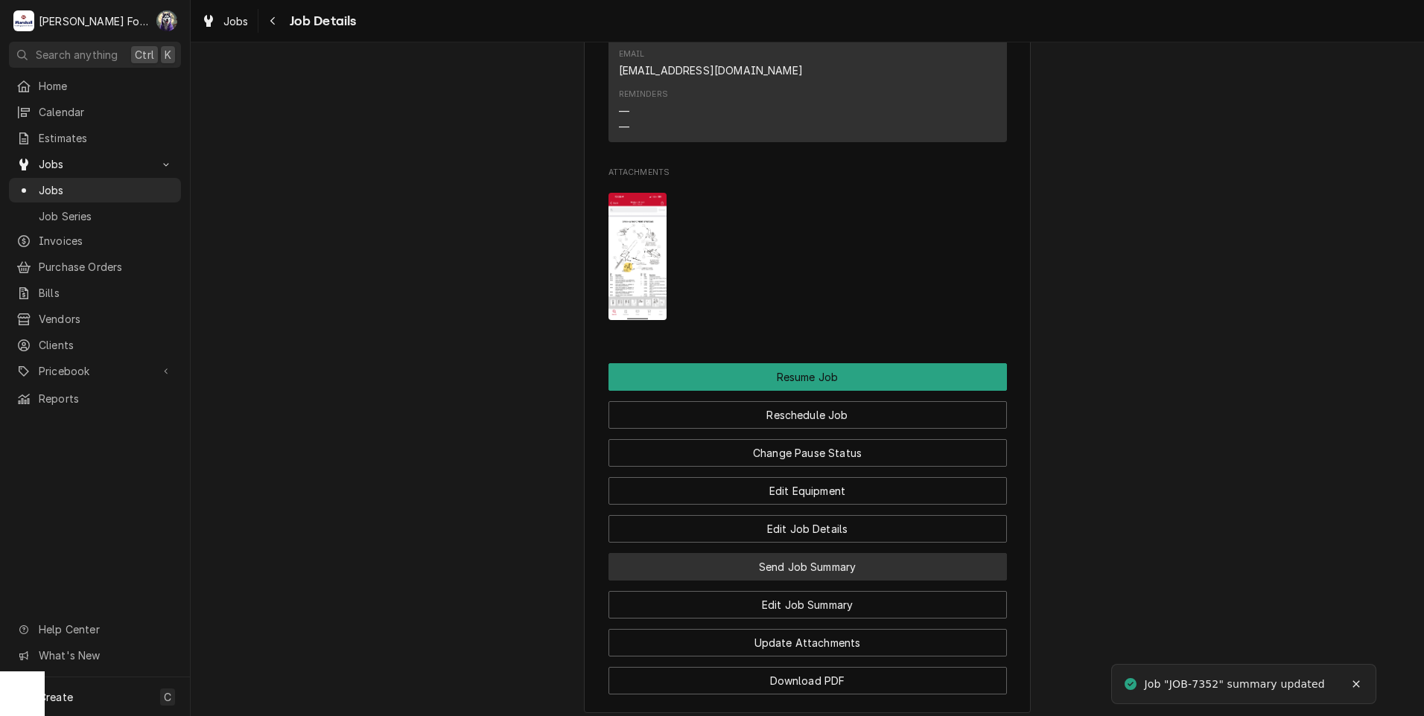
scroll to position [1489, 0]
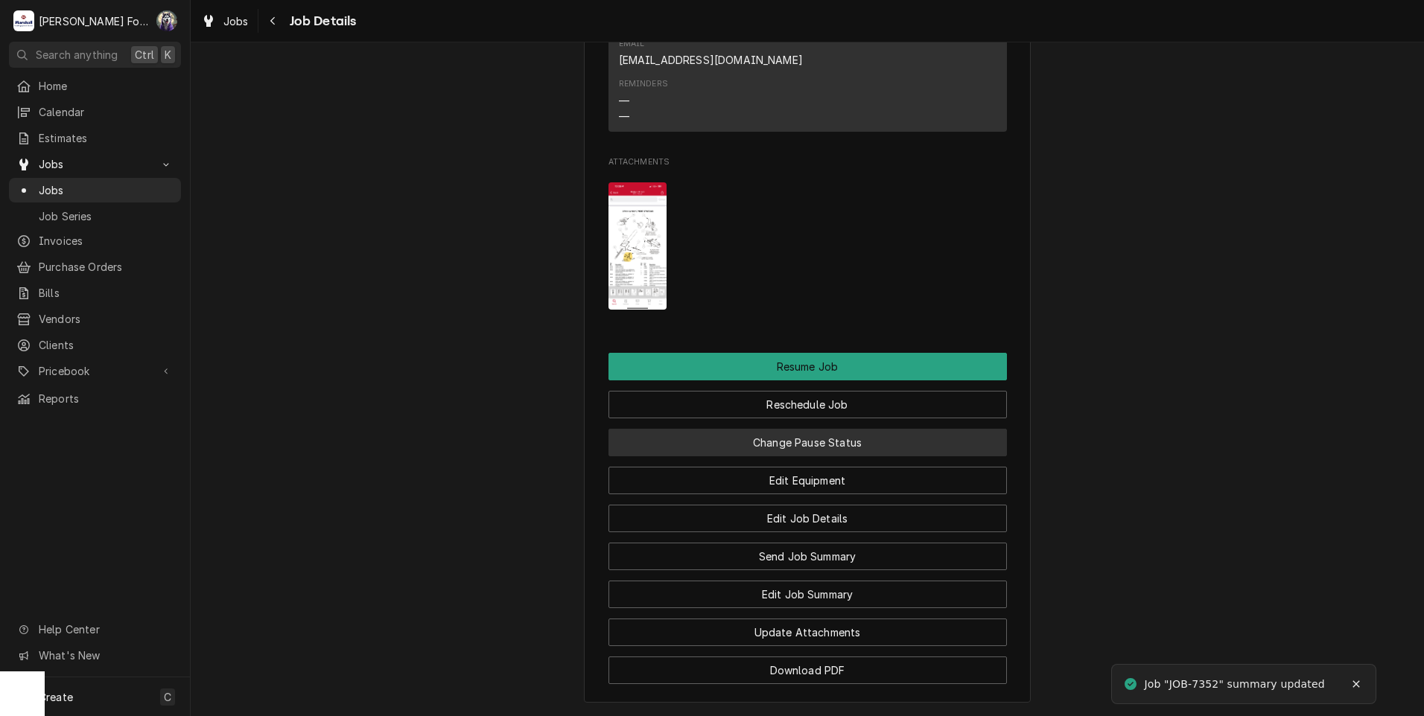
click at [744, 429] on button "Change Pause Status" at bounding box center [807, 443] width 398 height 28
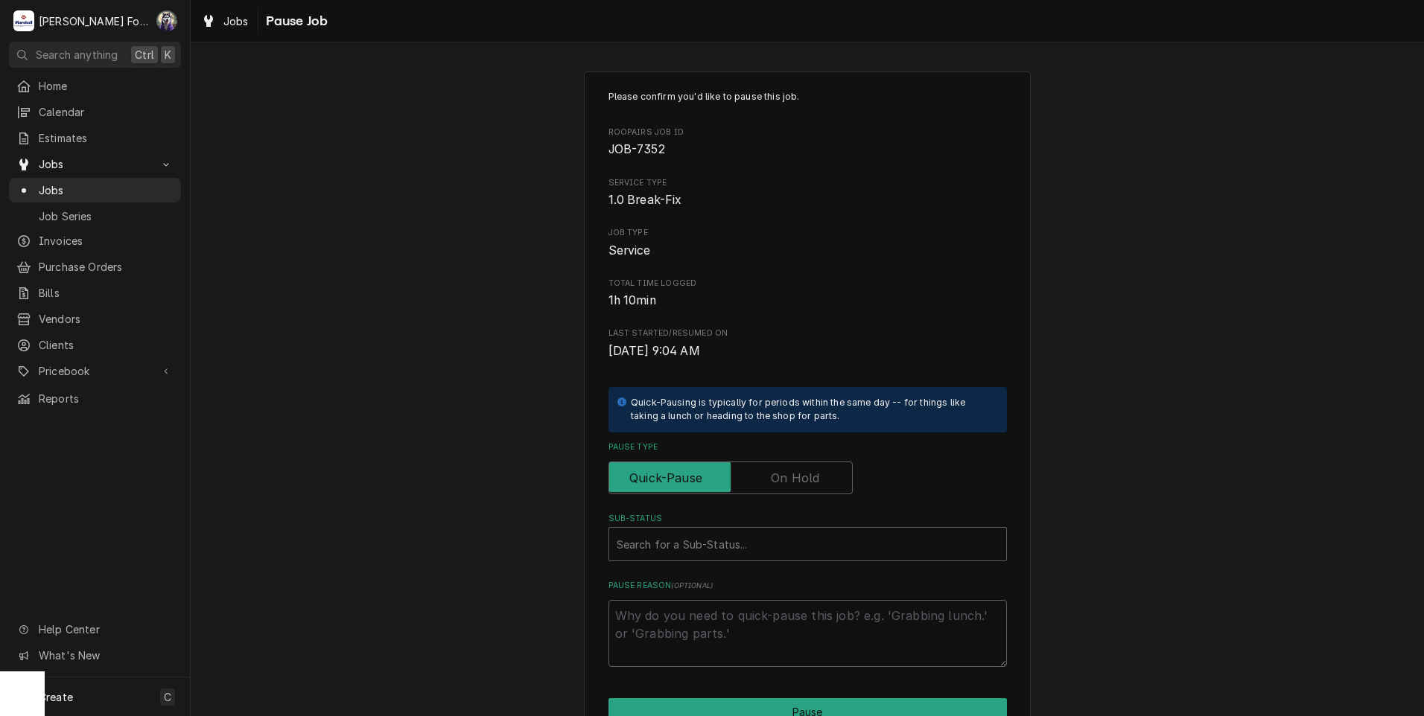
click at [773, 473] on label "Pause Type" at bounding box center [730, 478] width 244 height 33
click at [773, 473] on input "Pause Type" at bounding box center [730, 478] width 231 height 33
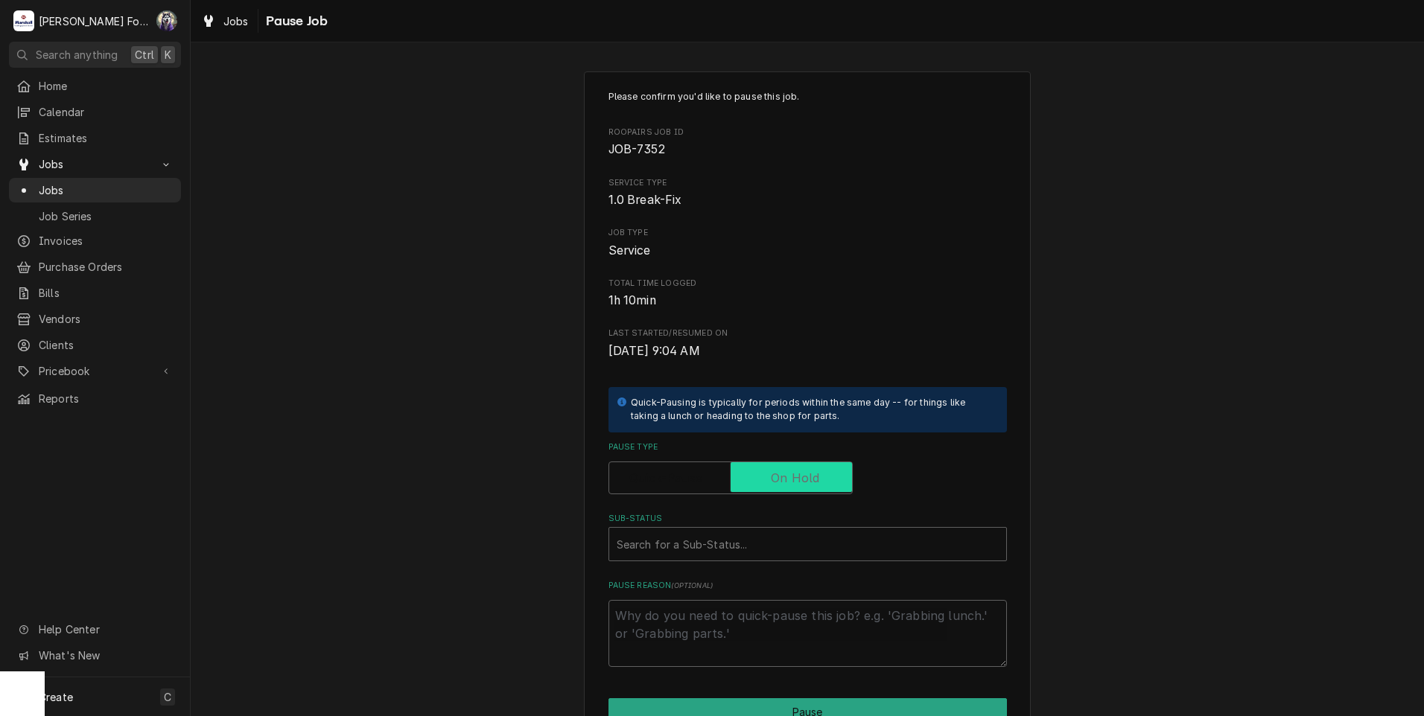
checkbox input "true"
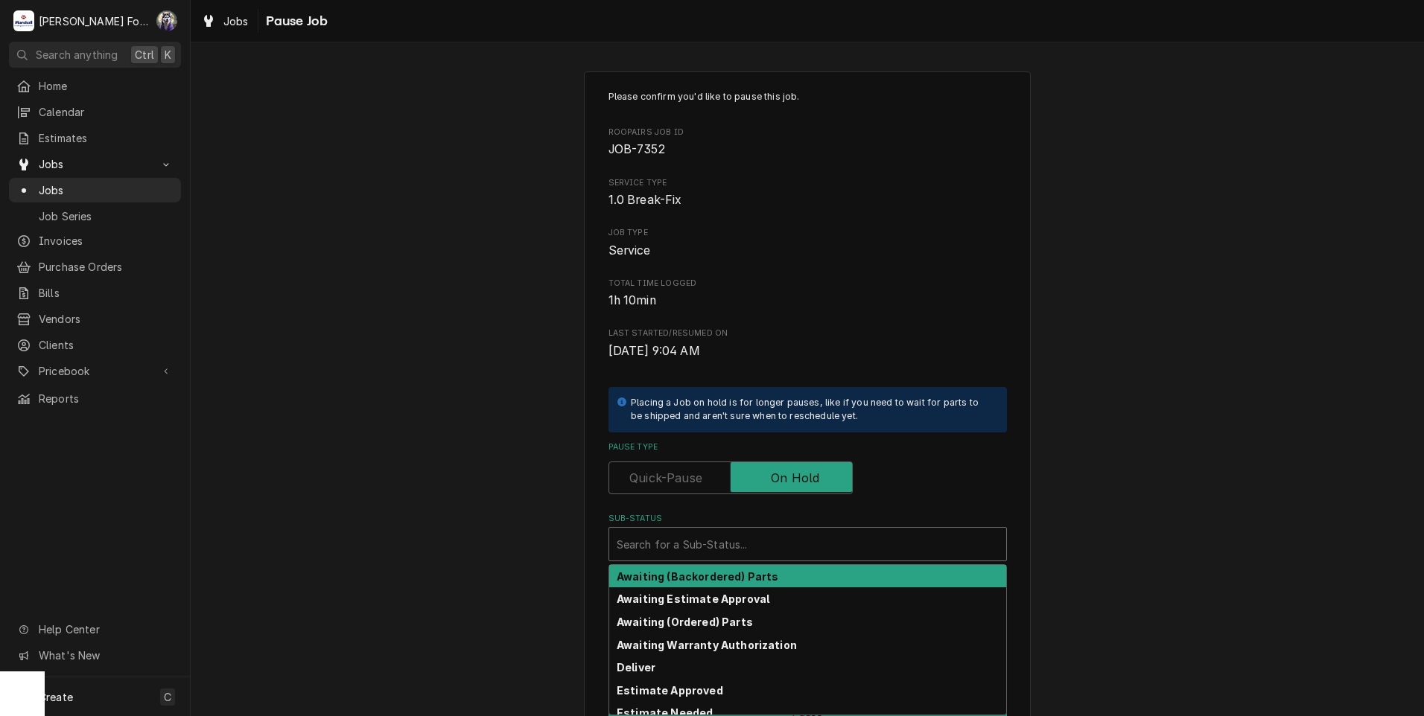
click at [757, 550] on div "Sub-Status" at bounding box center [808, 544] width 382 height 27
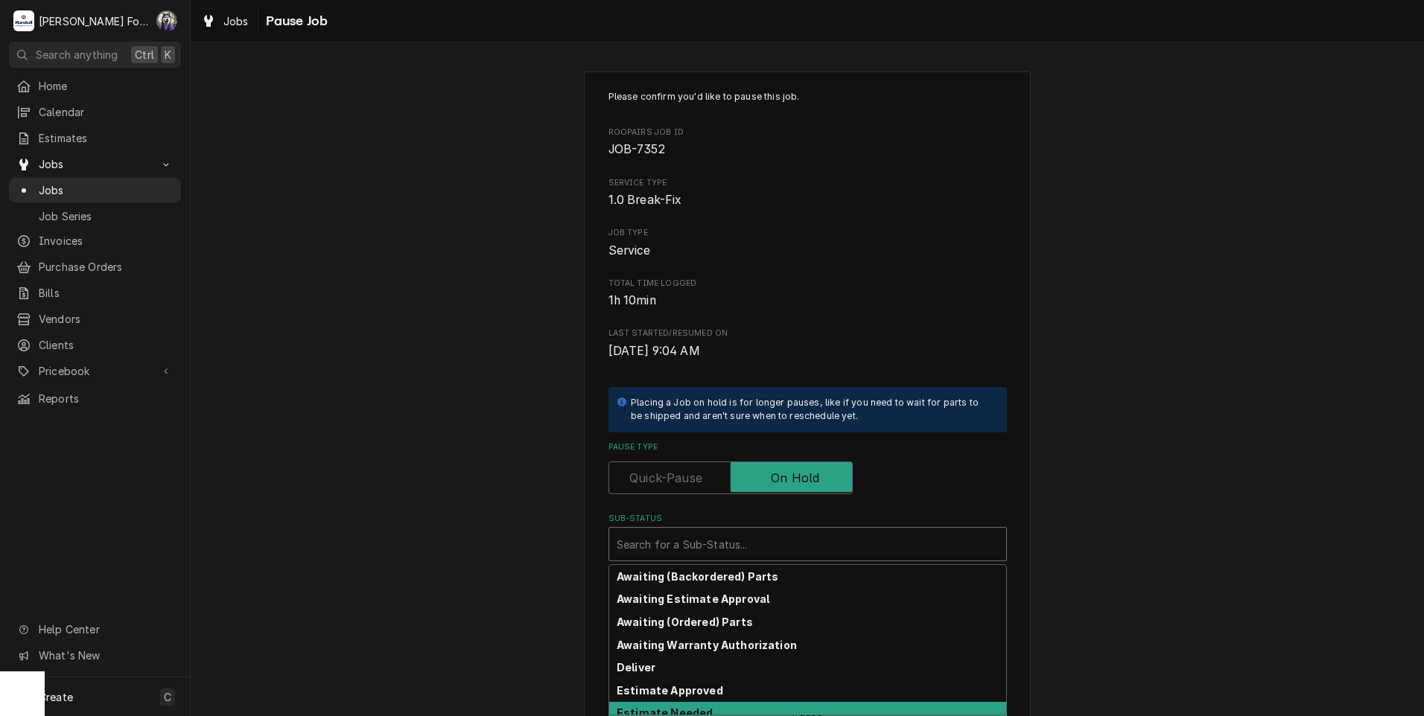
click at [715, 705] on div "Estimate Needed" at bounding box center [807, 713] width 397 height 23
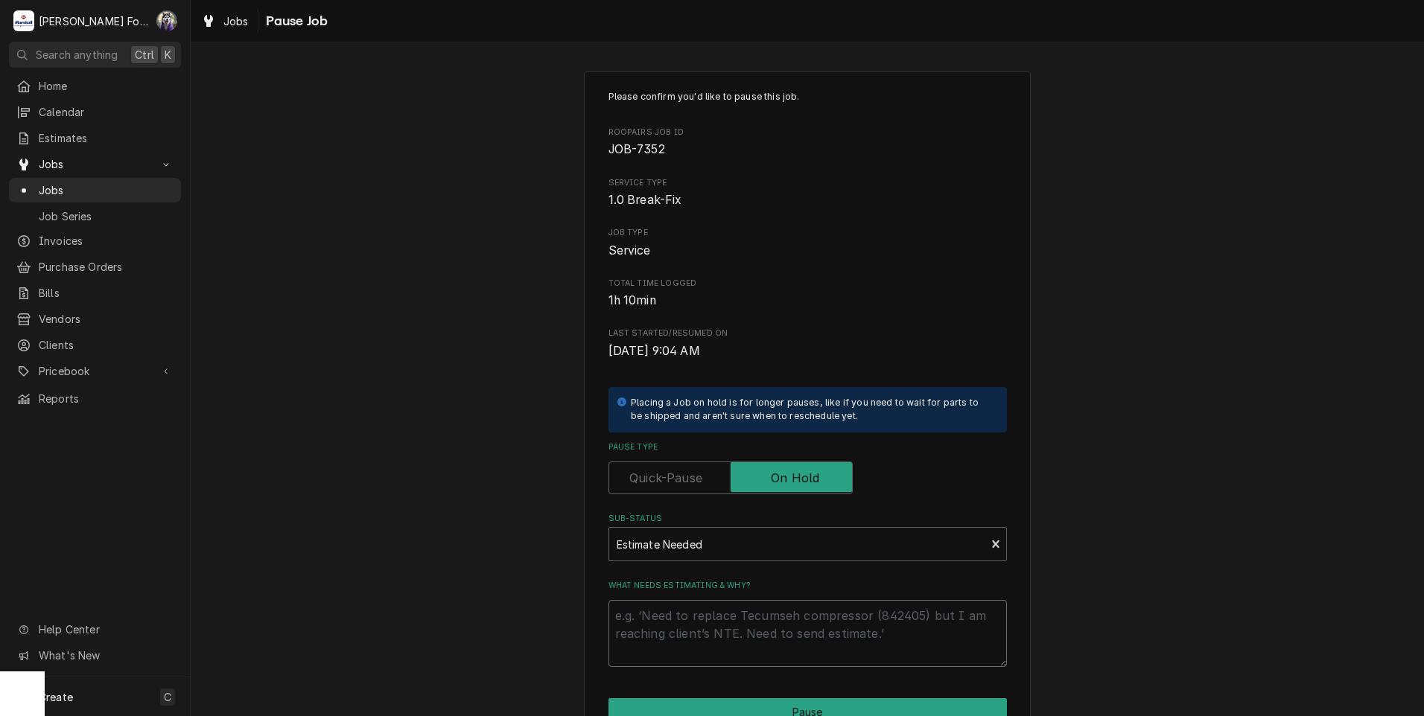
drag, startPoint x: 703, startPoint y: 635, endPoint x: 683, endPoint y: 599, distance: 41.0
click at [698, 634] on textarea "What needs estimating & why?" at bounding box center [807, 633] width 398 height 67
type textarea "x"
type textarea "P"
type textarea "x"
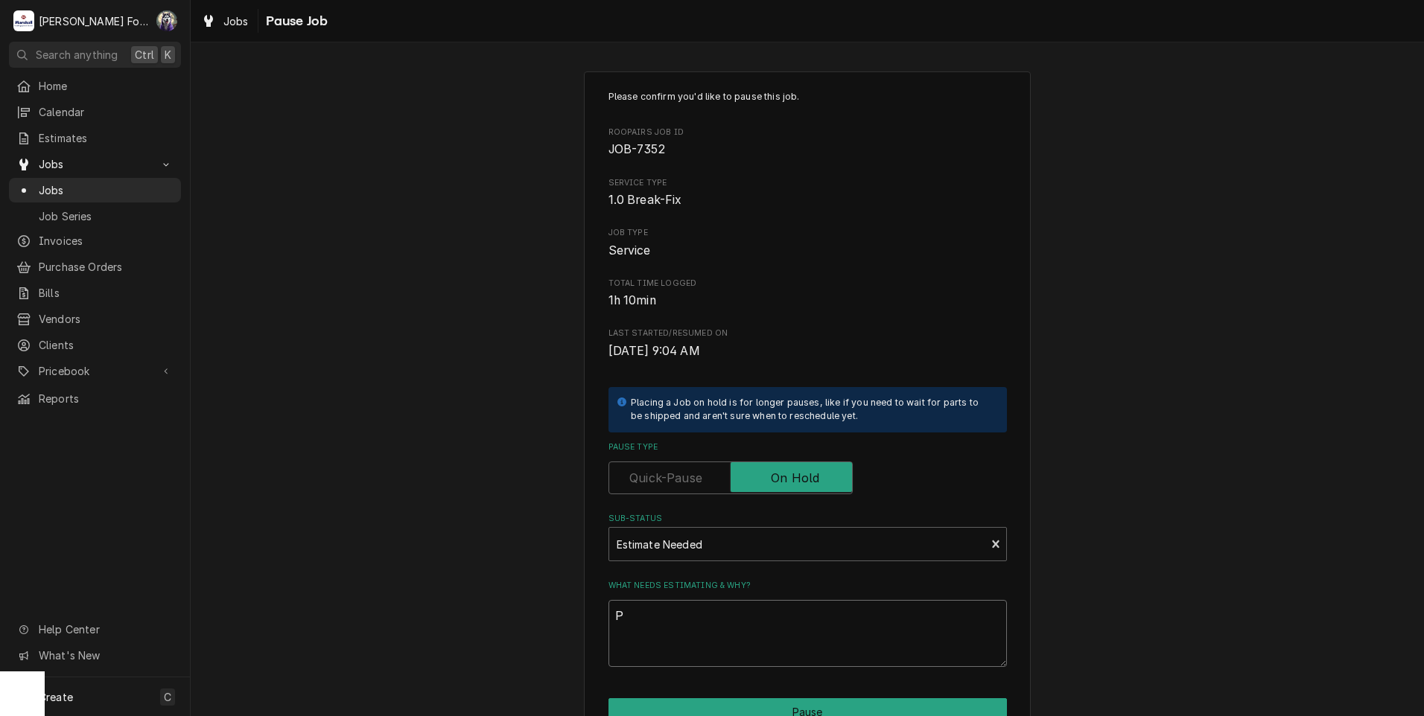
type textarea "PA"
type textarea "x"
type textarea "PAR"
type textarea "x"
type textarea "PART"
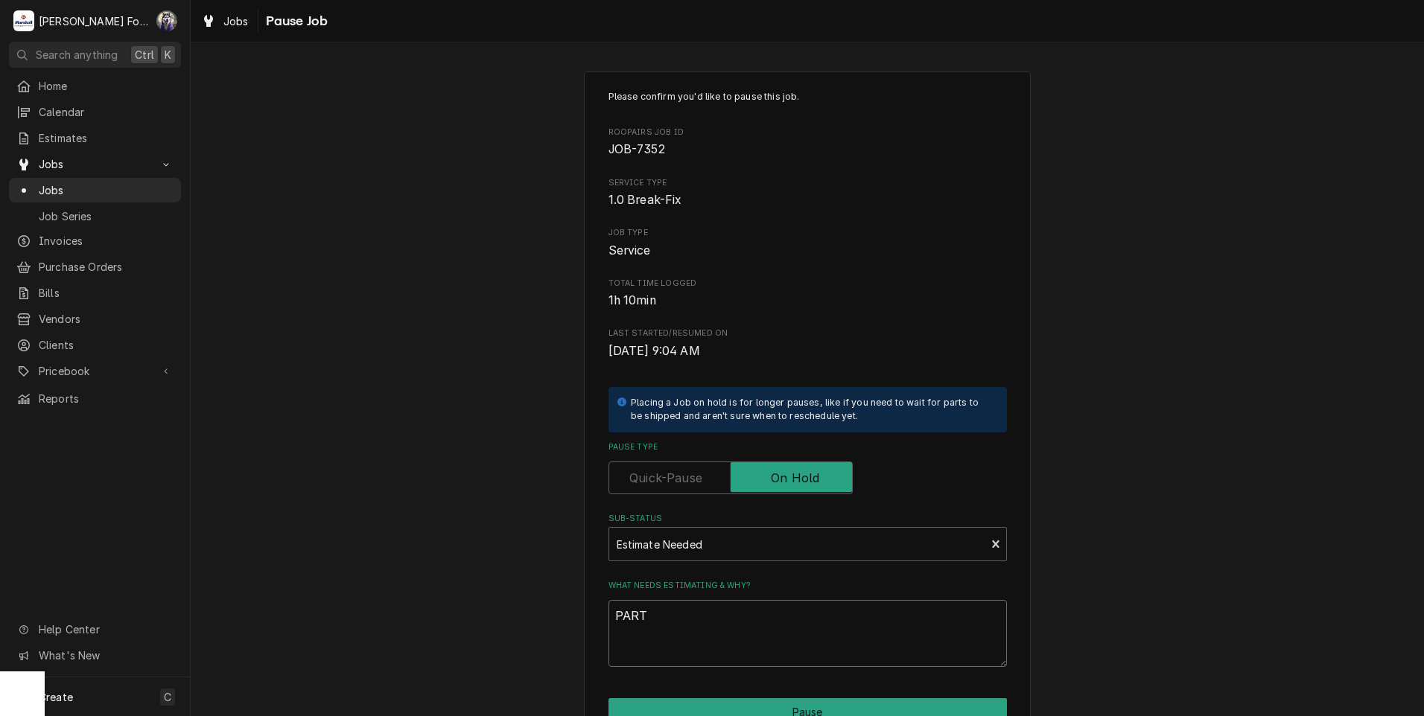
type textarea "x"
type textarea "PARTS"
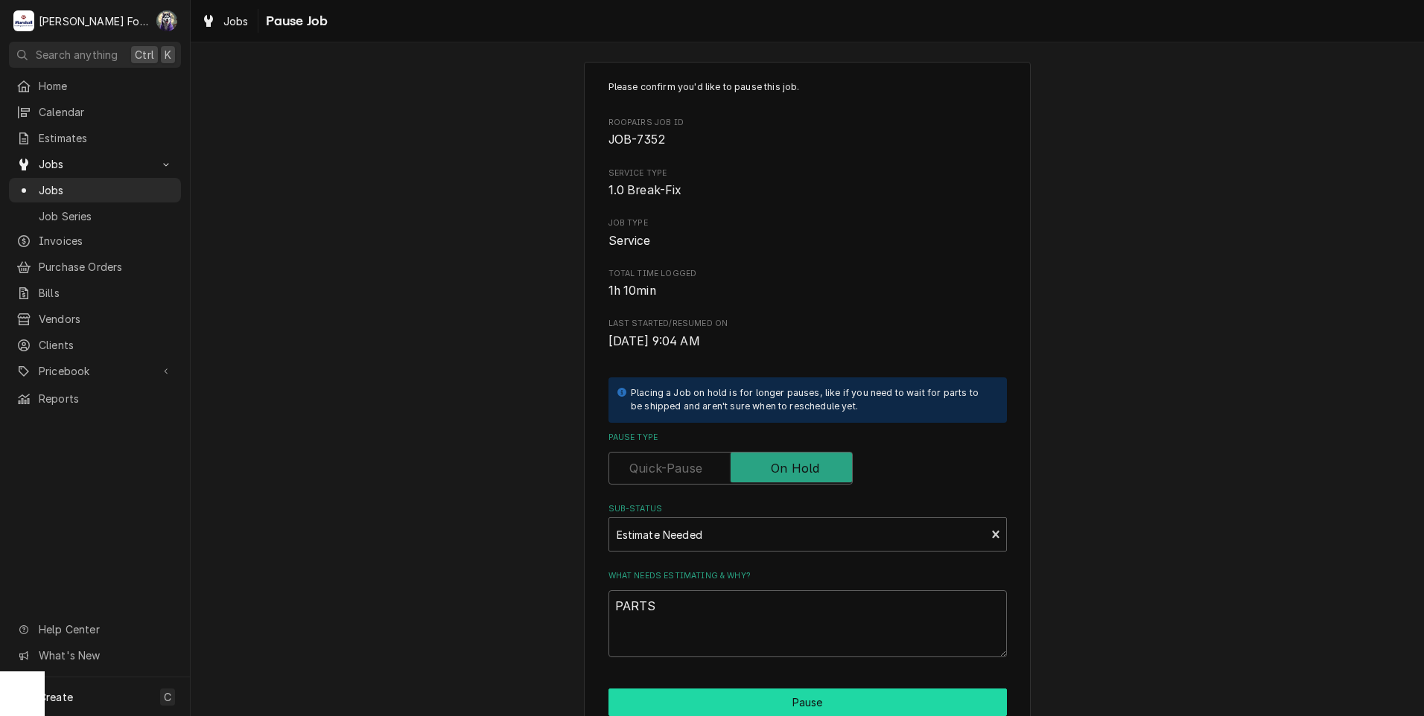
click at [688, 693] on button "Pause" at bounding box center [807, 703] width 398 height 28
type textarea "x"
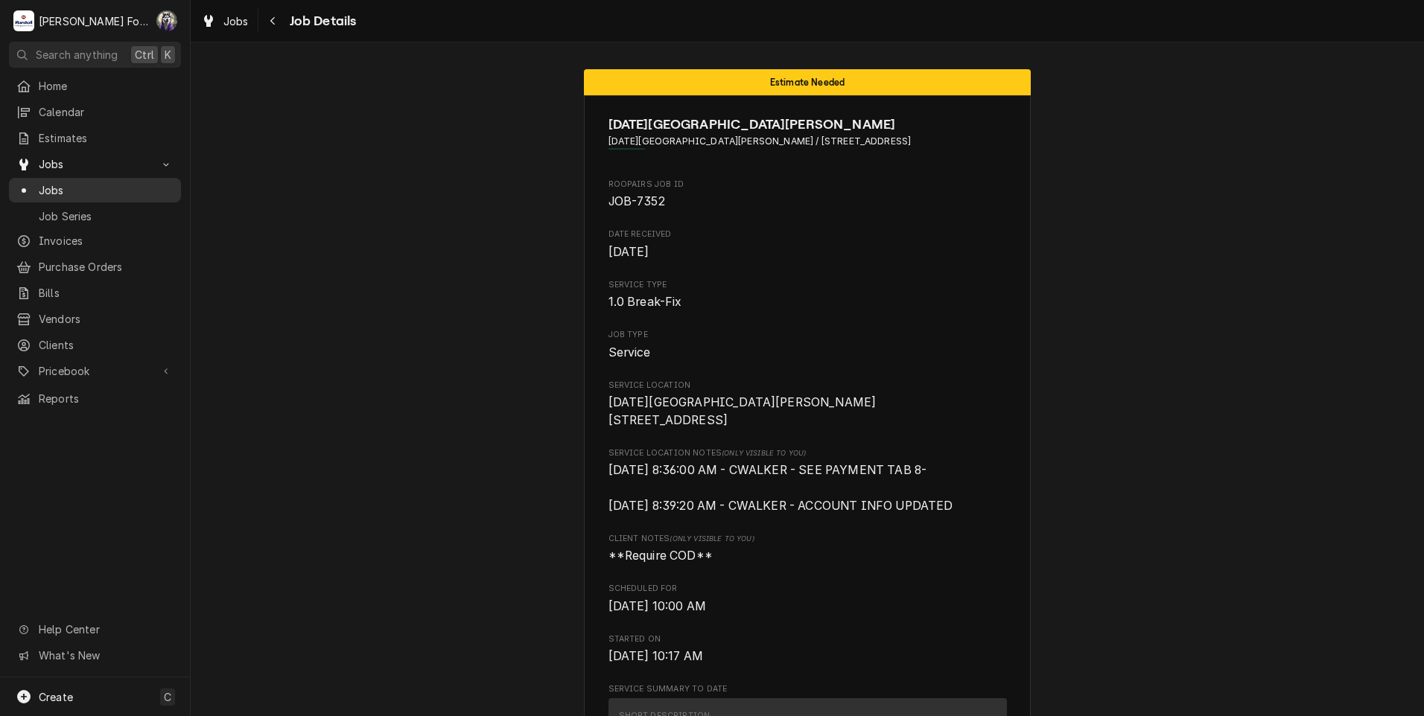
click at [47, 182] on span "Jobs" at bounding box center [106, 190] width 135 height 16
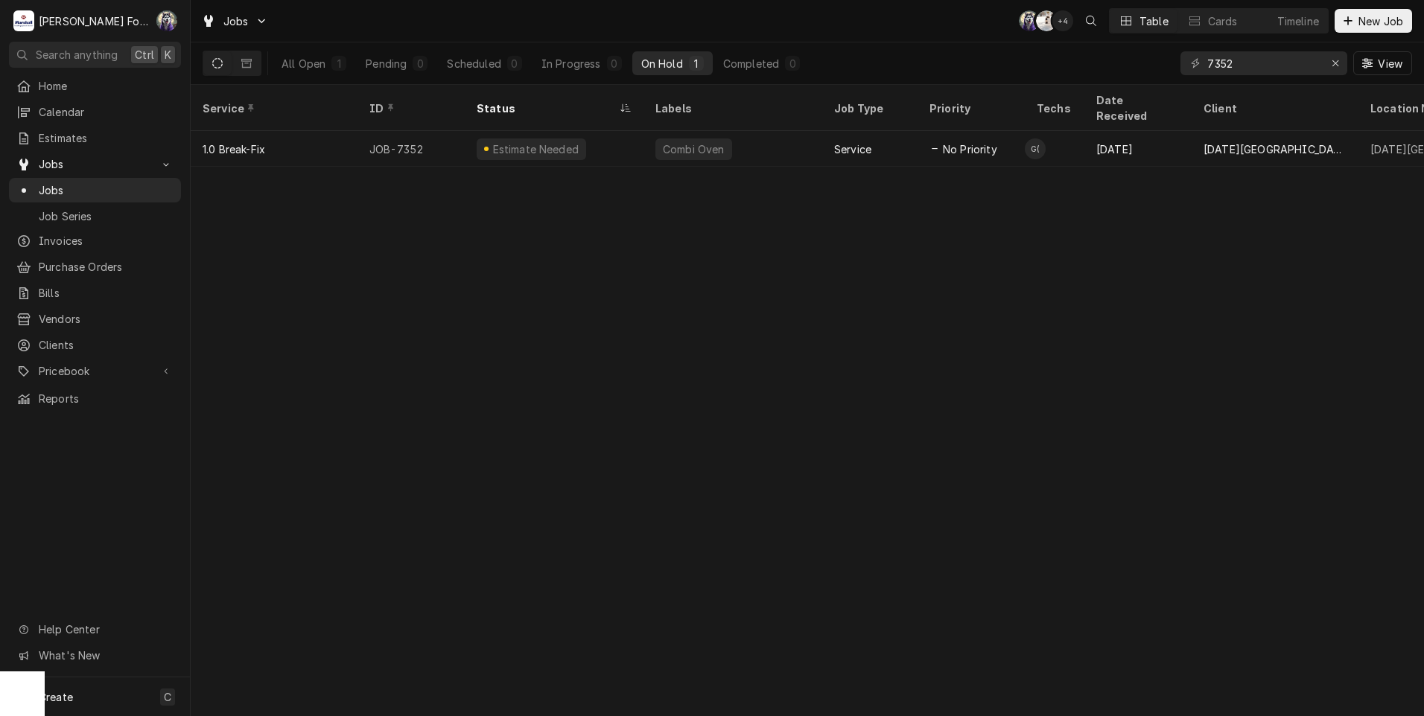
drag, startPoint x: 1263, startPoint y: 75, endPoint x: 1253, endPoint y: 63, distance: 15.4
click at [1251, 69] on div "7352 View" at bounding box center [1296, 63] width 232 height 42
drag, startPoint x: 1253, startPoint y: 63, endPoint x: 1106, endPoint y: 78, distance: 148.2
click at [1106, 78] on div "All Open 1 Pending 0 Scheduled 0 In Progress 0 On Hold 1 Completed 0 7352 View" at bounding box center [807, 63] width 1209 height 42
type input "7845"
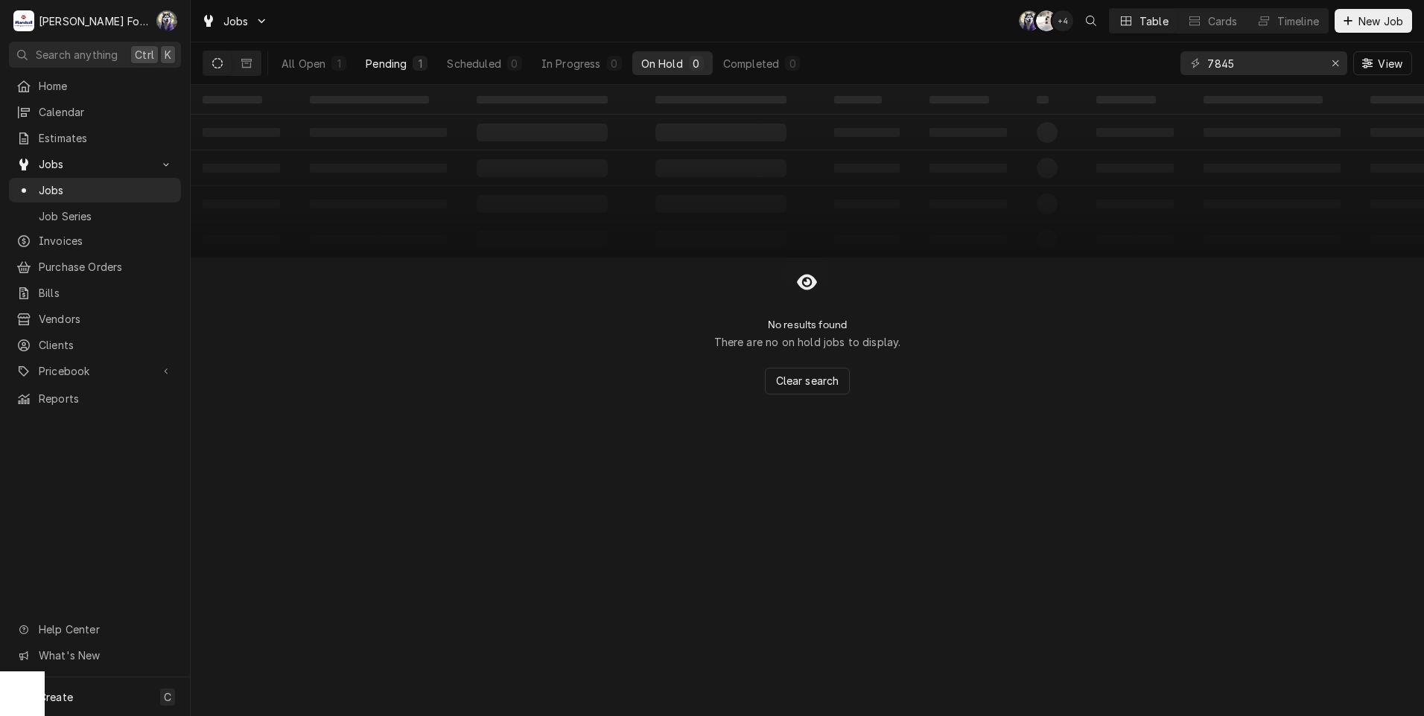
click at [408, 62] on button "Pending 1" at bounding box center [397, 63] width 80 height 24
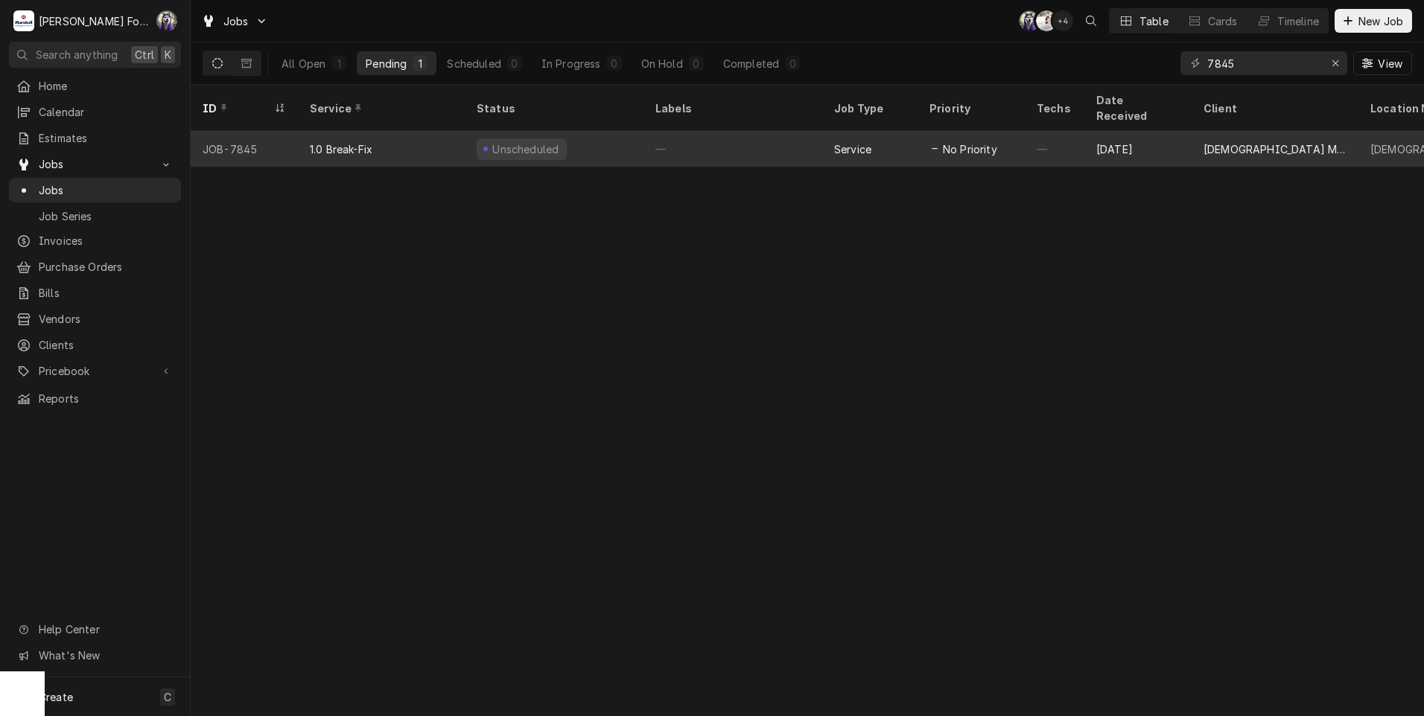
click at [770, 133] on div "—" at bounding box center [732, 149] width 179 height 36
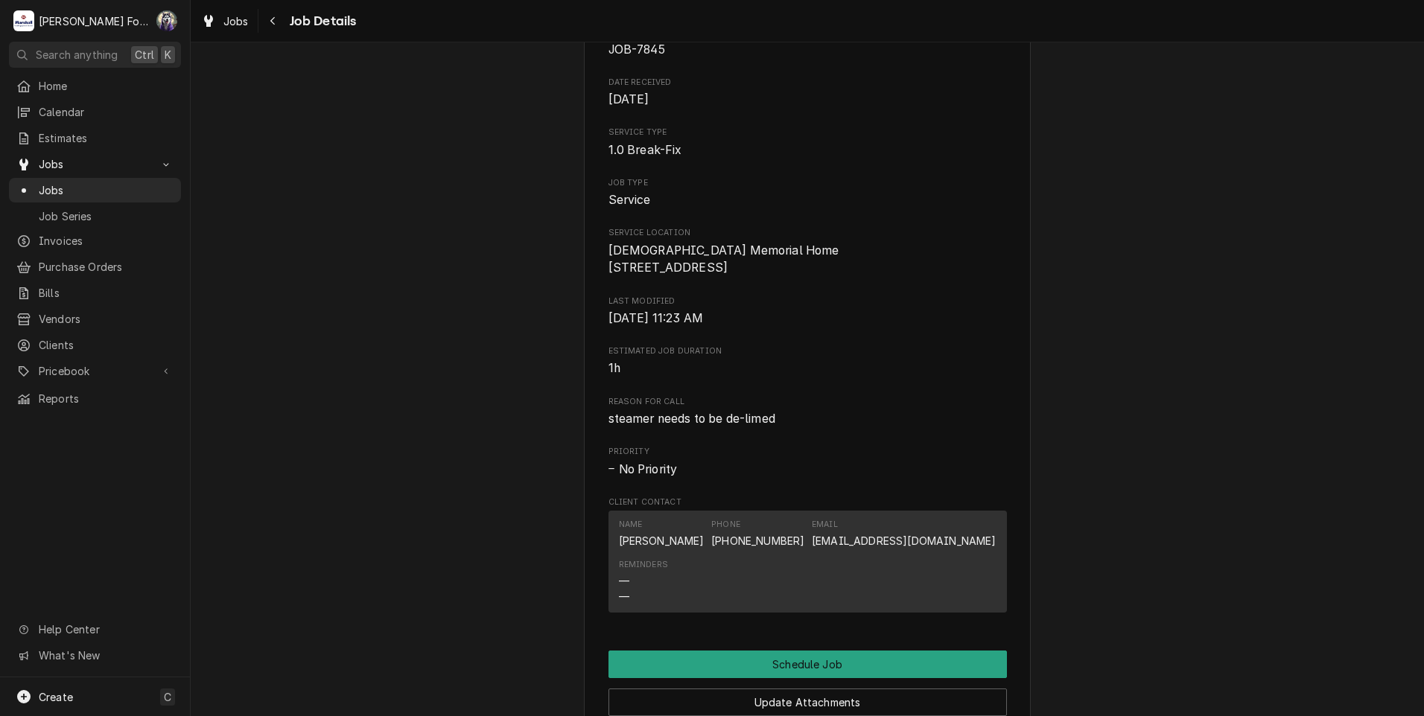
scroll to position [402, 0]
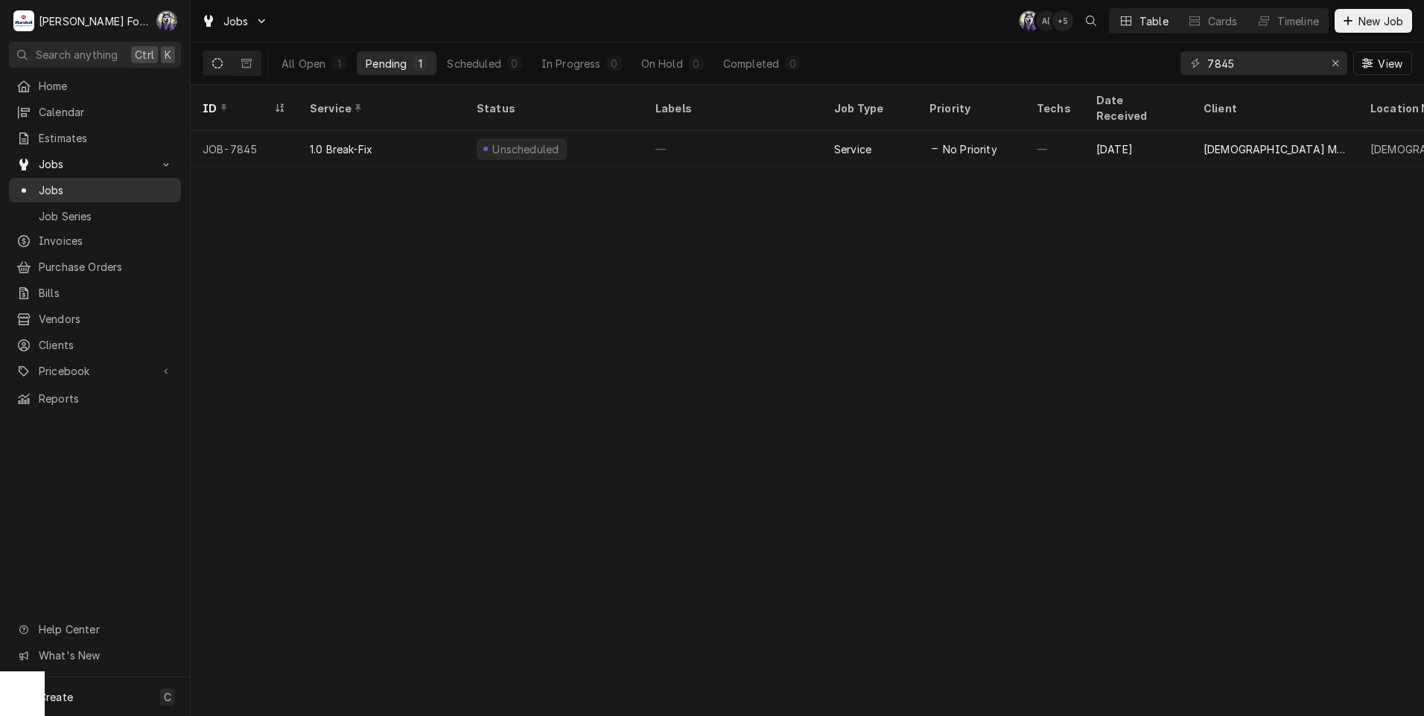
click at [46, 183] on span "Jobs" at bounding box center [106, 190] width 135 height 16
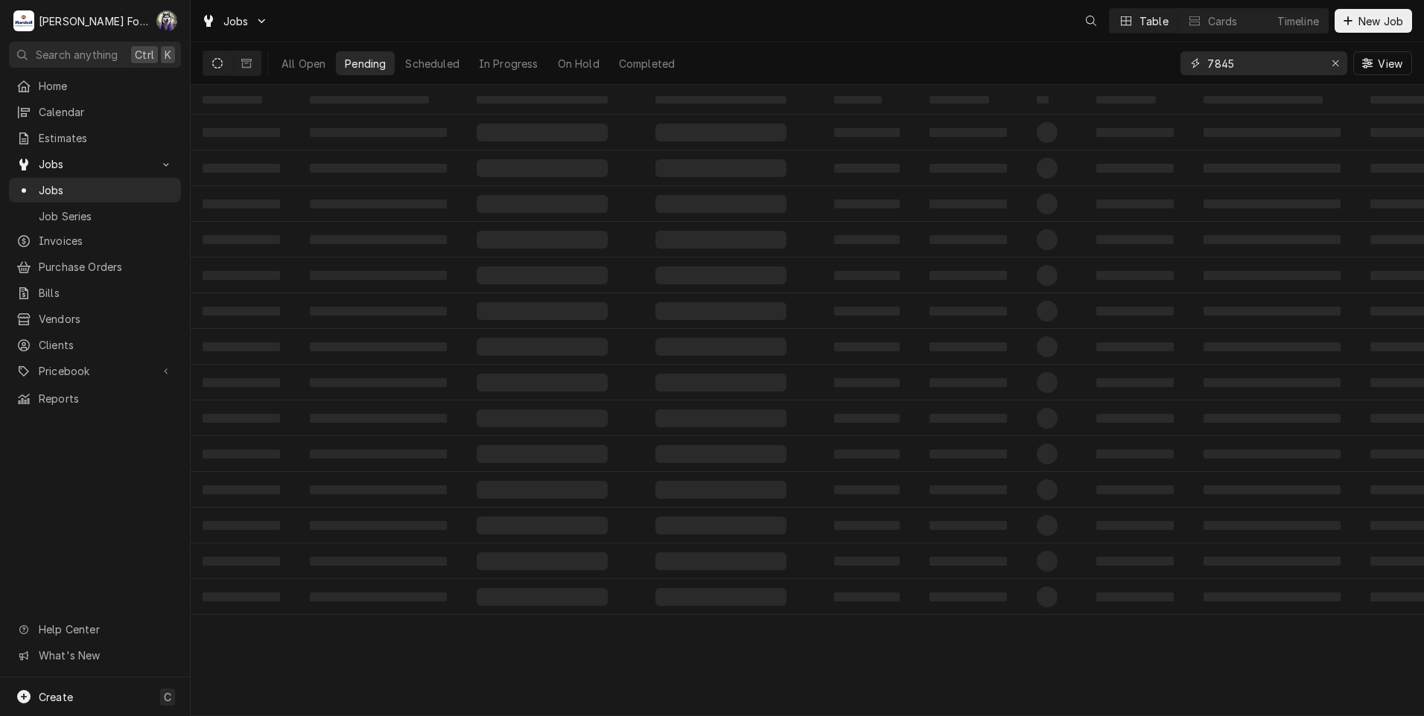
click at [1017, 88] on div "Jobs Table Cards Timeline New Job All Open Pending Scheduled In Progress On Hol…" at bounding box center [807, 358] width 1233 height 716
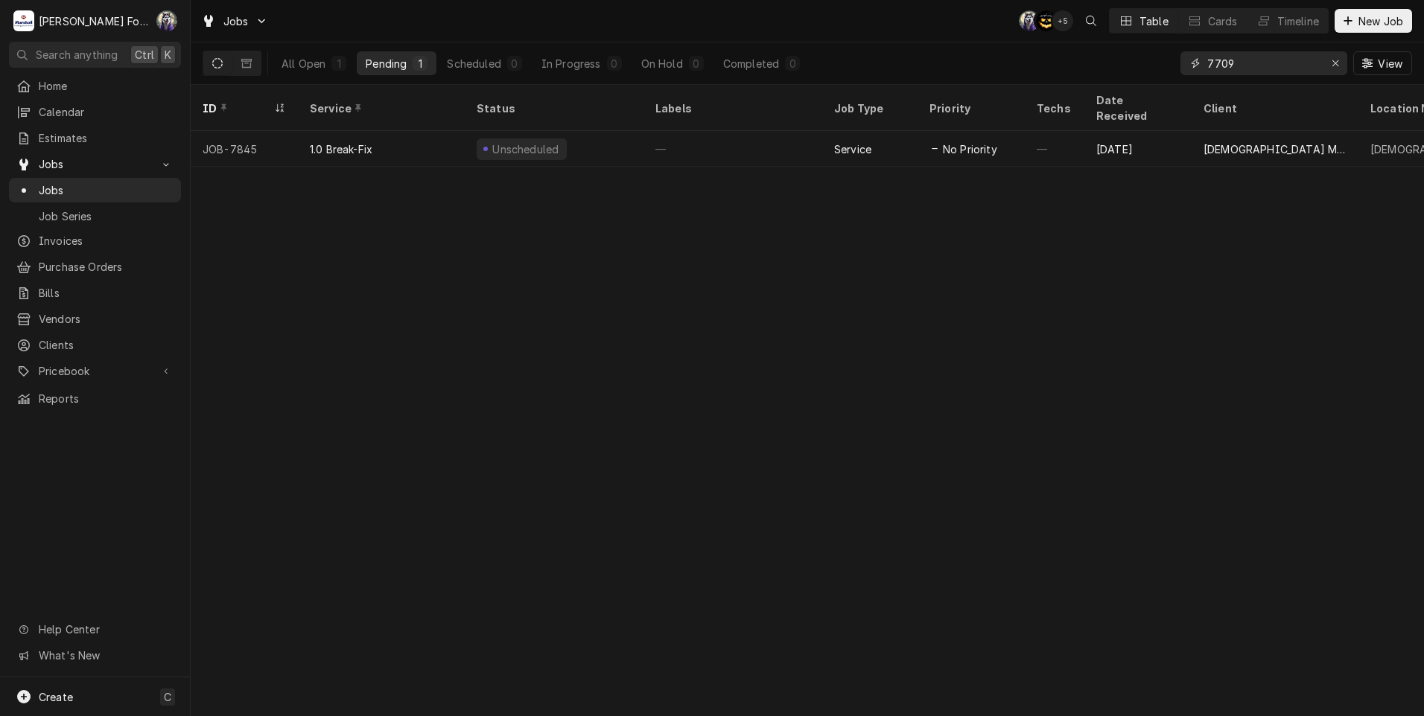
type input "7709"
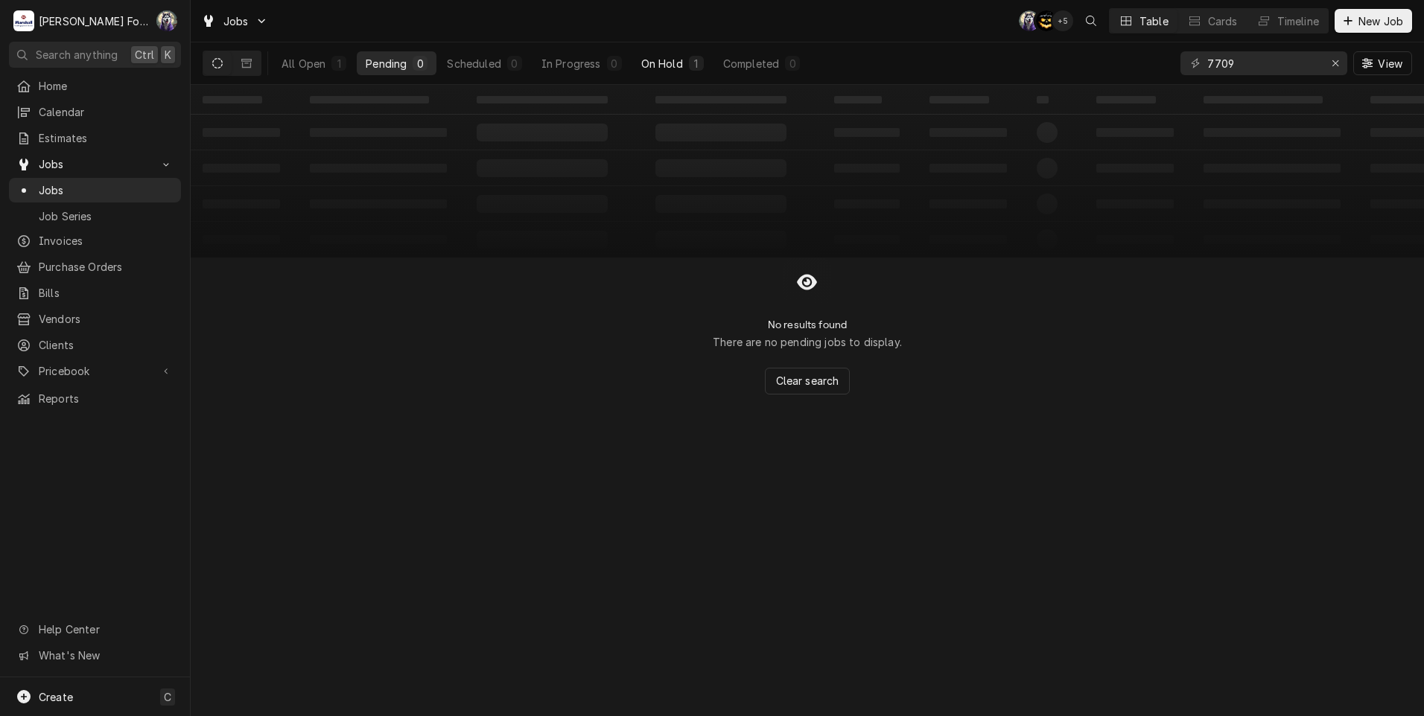
click at [669, 59] on div "On Hold" at bounding box center [662, 64] width 42 height 16
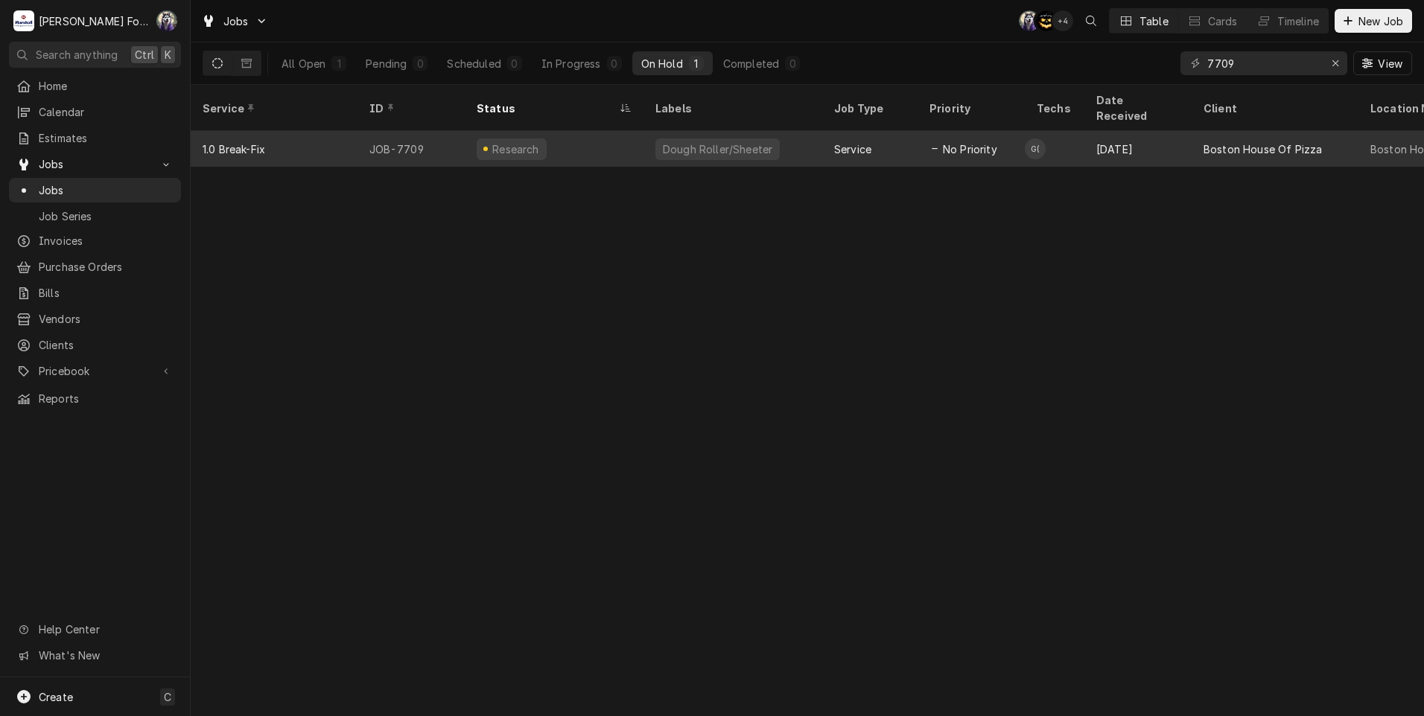
click at [591, 137] on div "Research" at bounding box center [554, 149] width 179 height 36
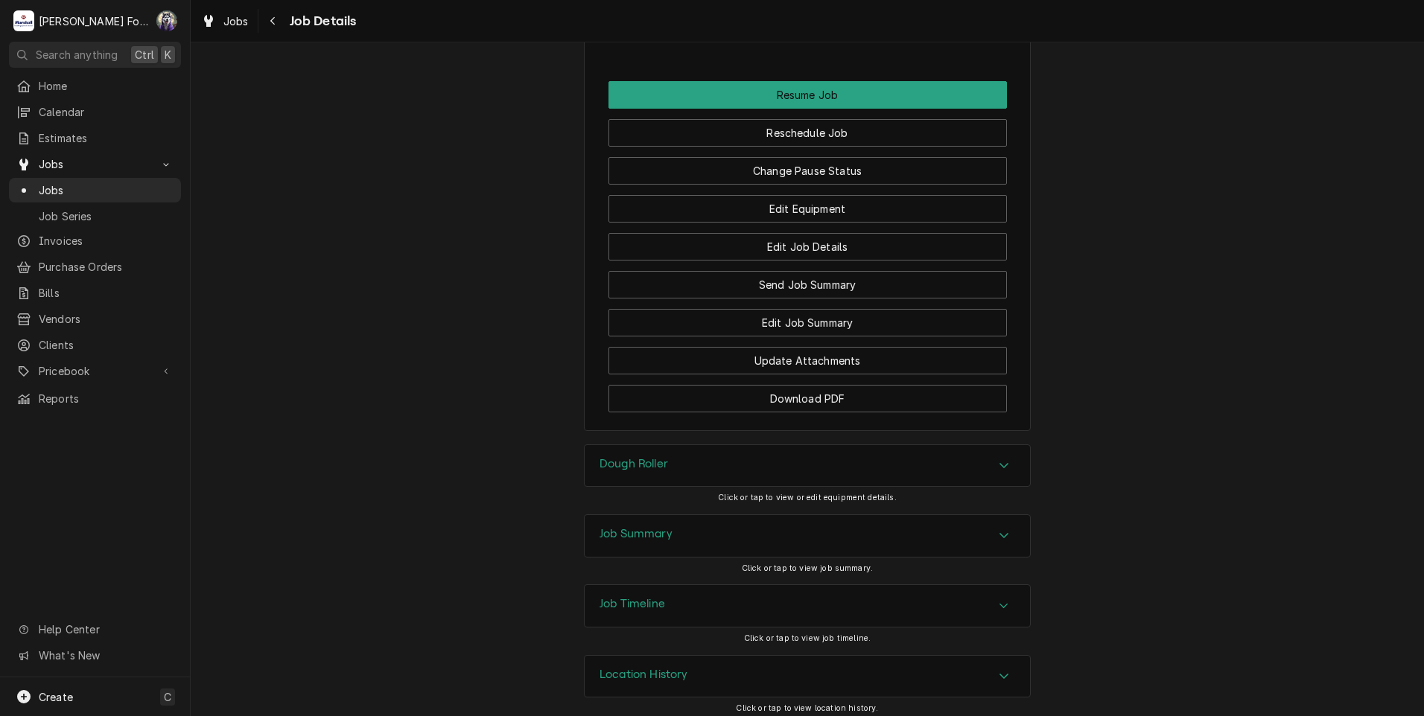
scroll to position [1764, 0]
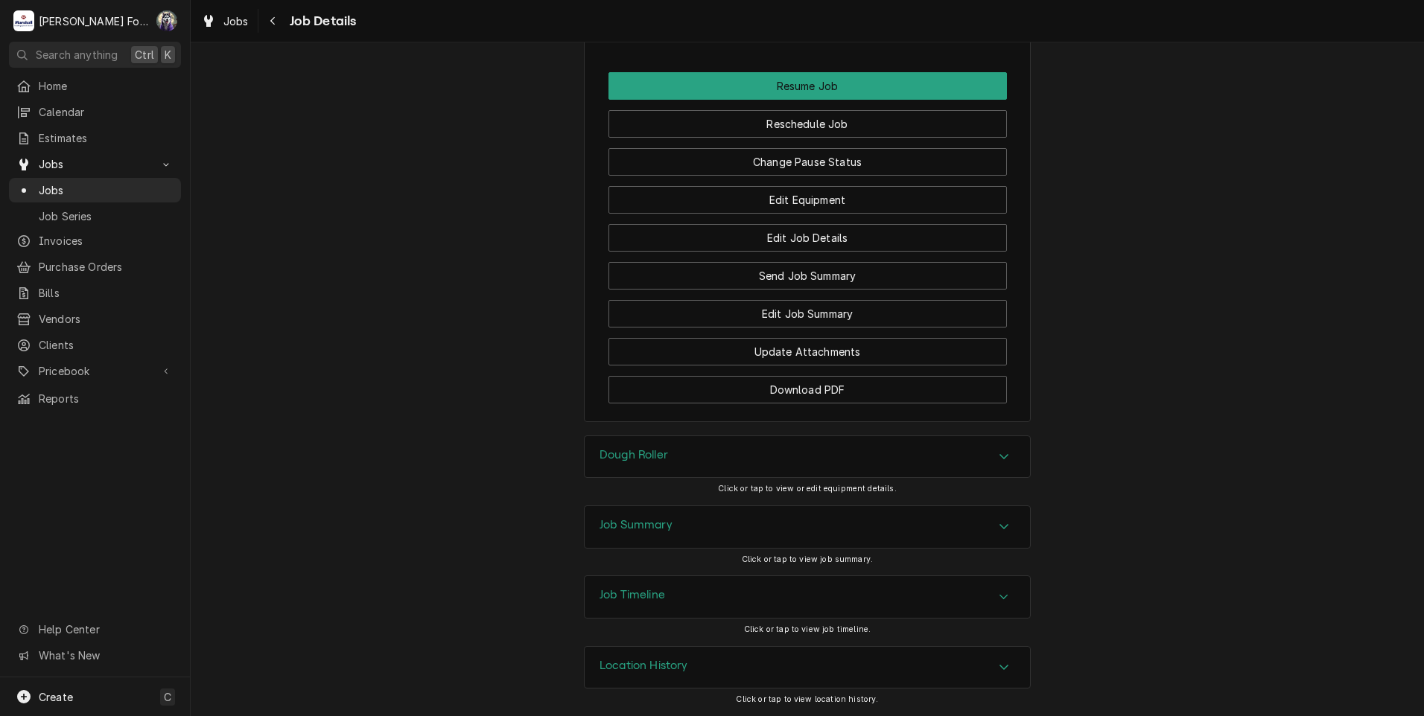
click at [743, 460] on div "Dough Roller" at bounding box center [807, 457] width 445 height 42
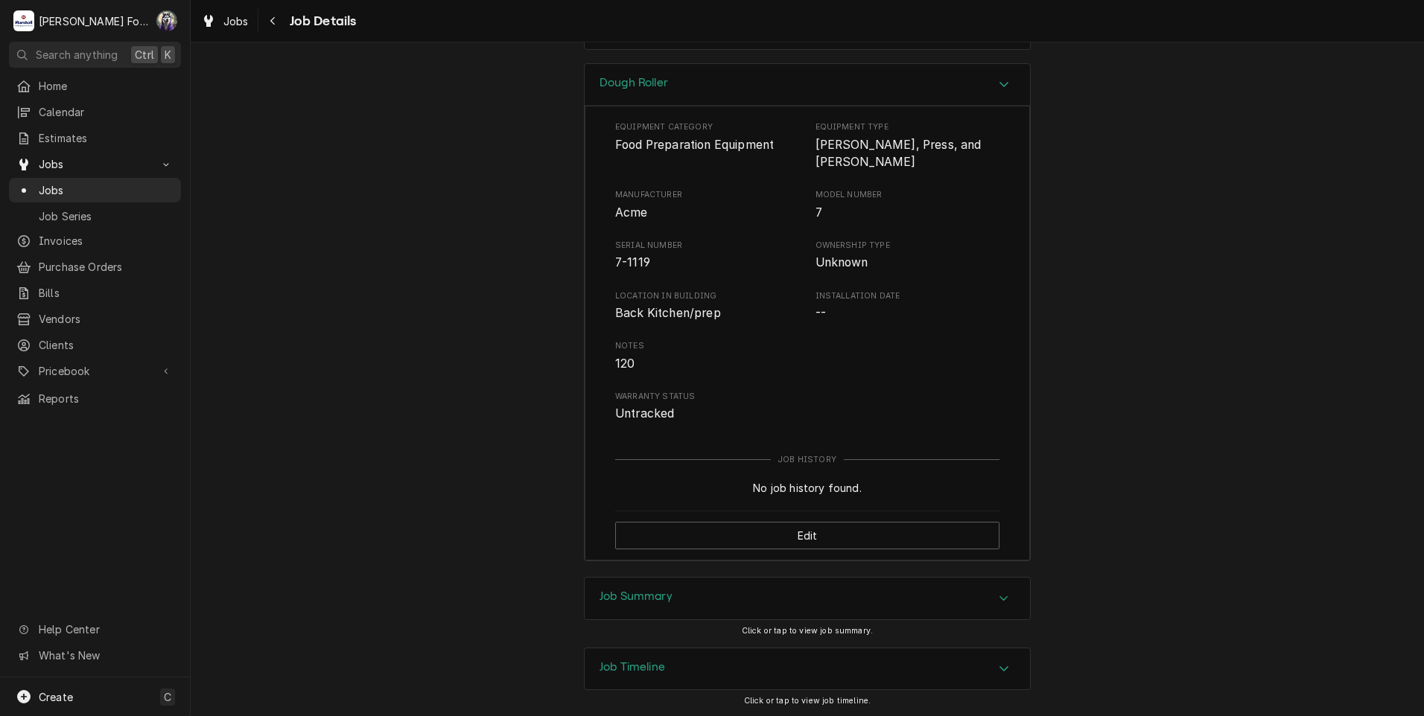
scroll to position [2208, 0]
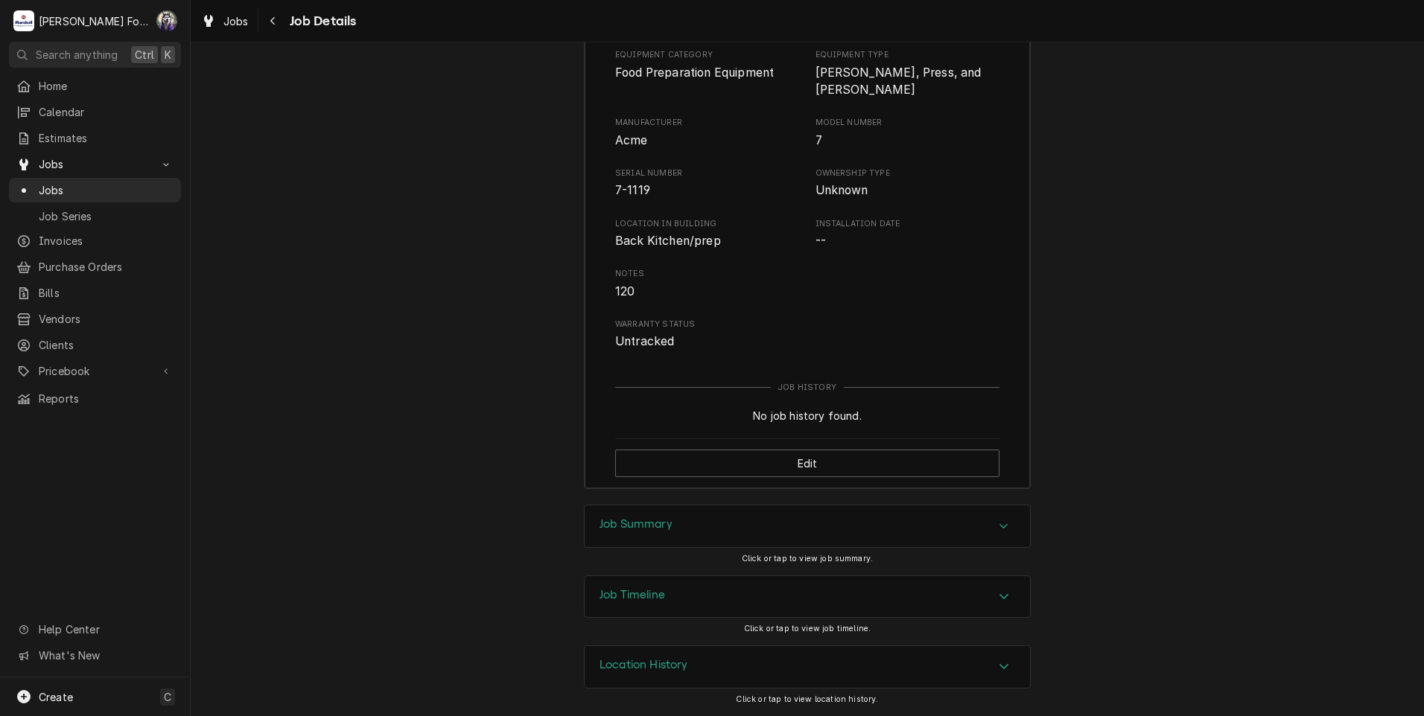
click at [738, 523] on div "Job Summary" at bounding box center [807, 527] width 445 height 42
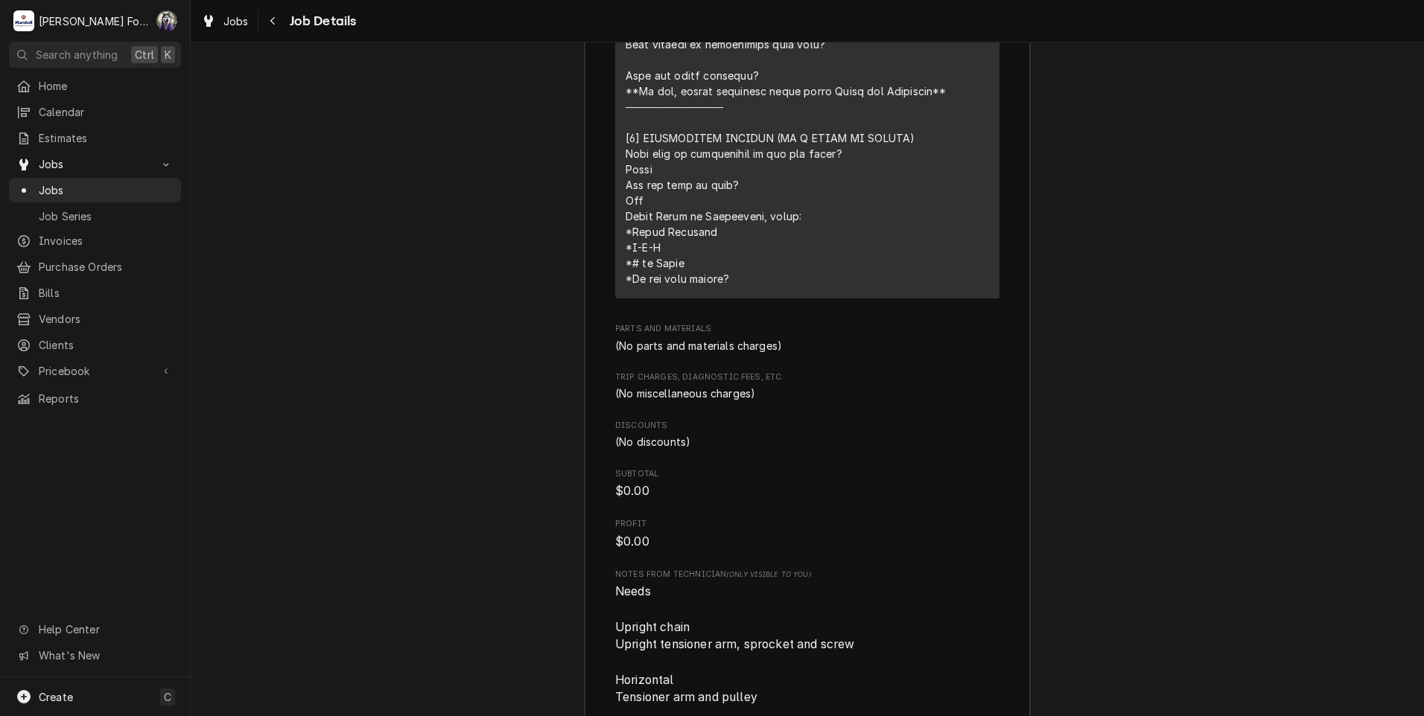
scroll to position [3325, 0]
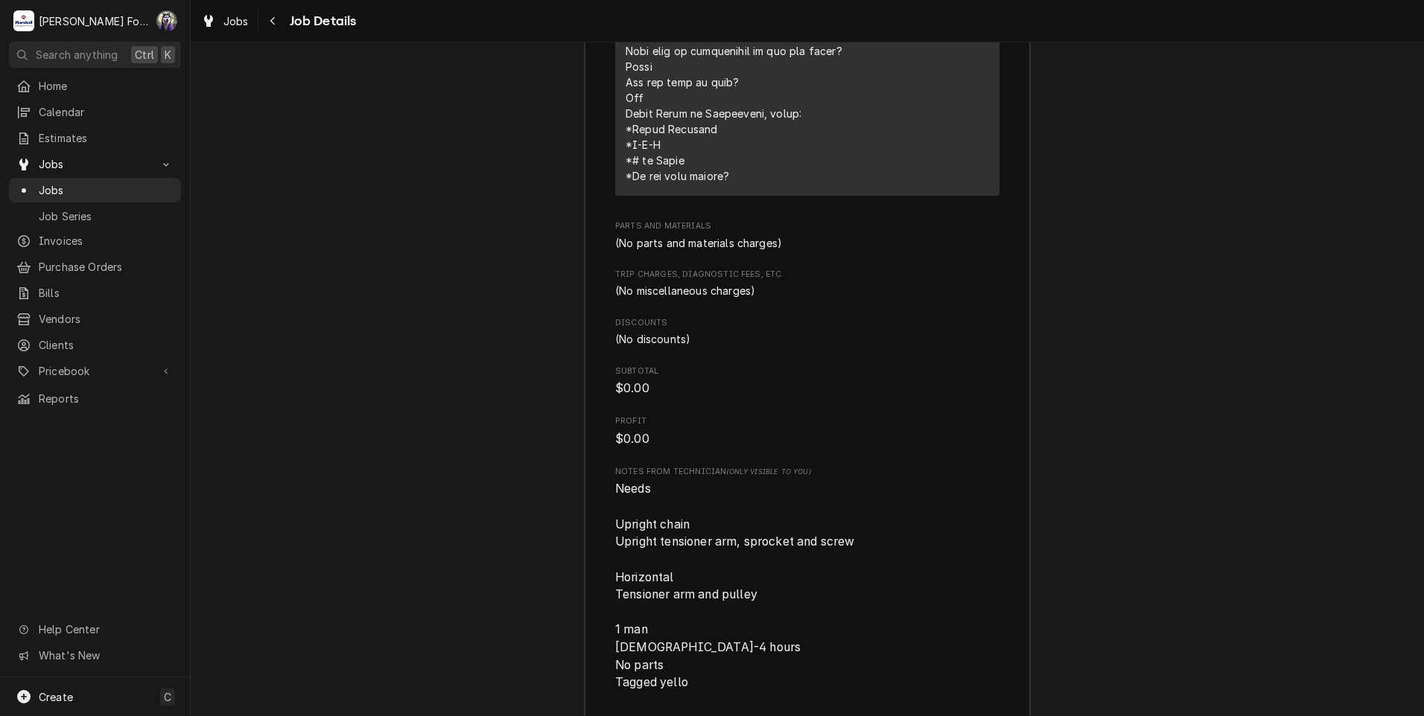
click at [344, 394] on div "Job Summary Roopairs Job ID JOB-7709 Service Type 1.0 Break-Fix Job Type Servic…" at bounding box center [807, 55] width 1233 height 1369
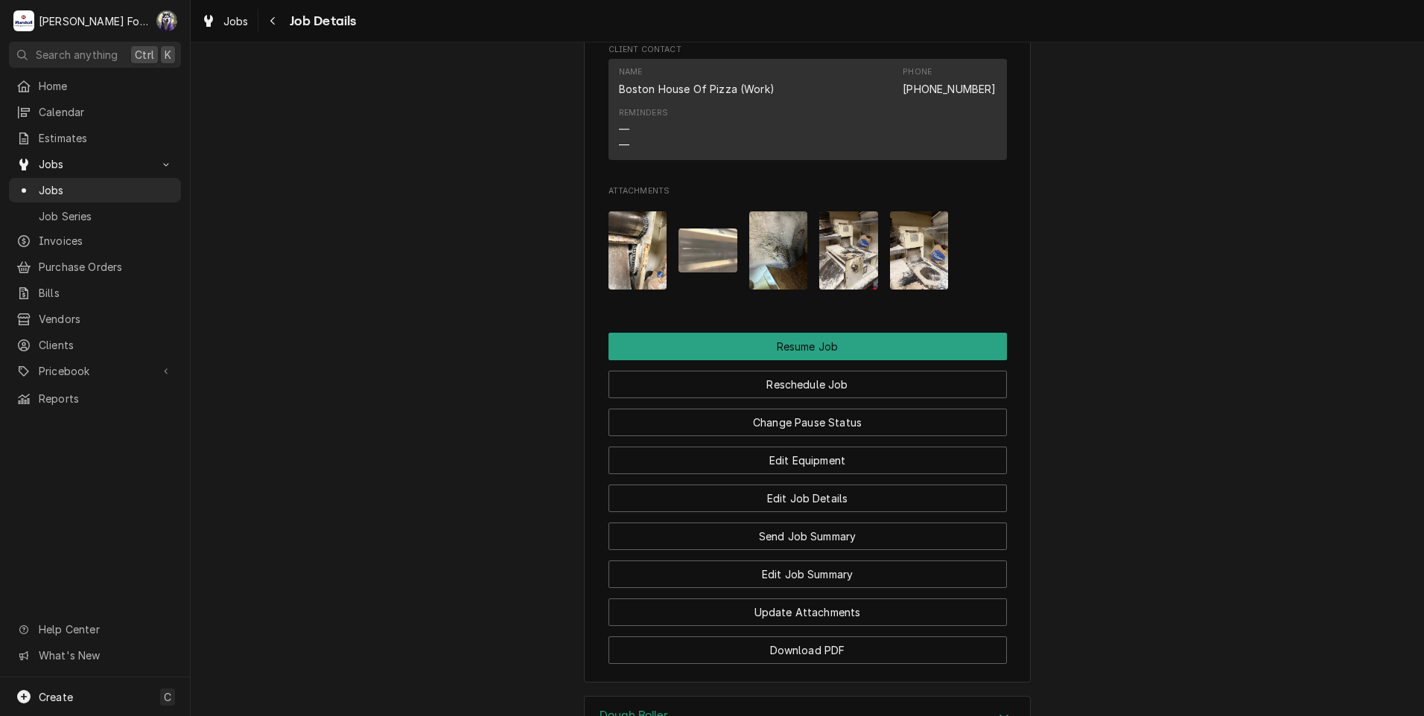
scroll to position [1489, 0]
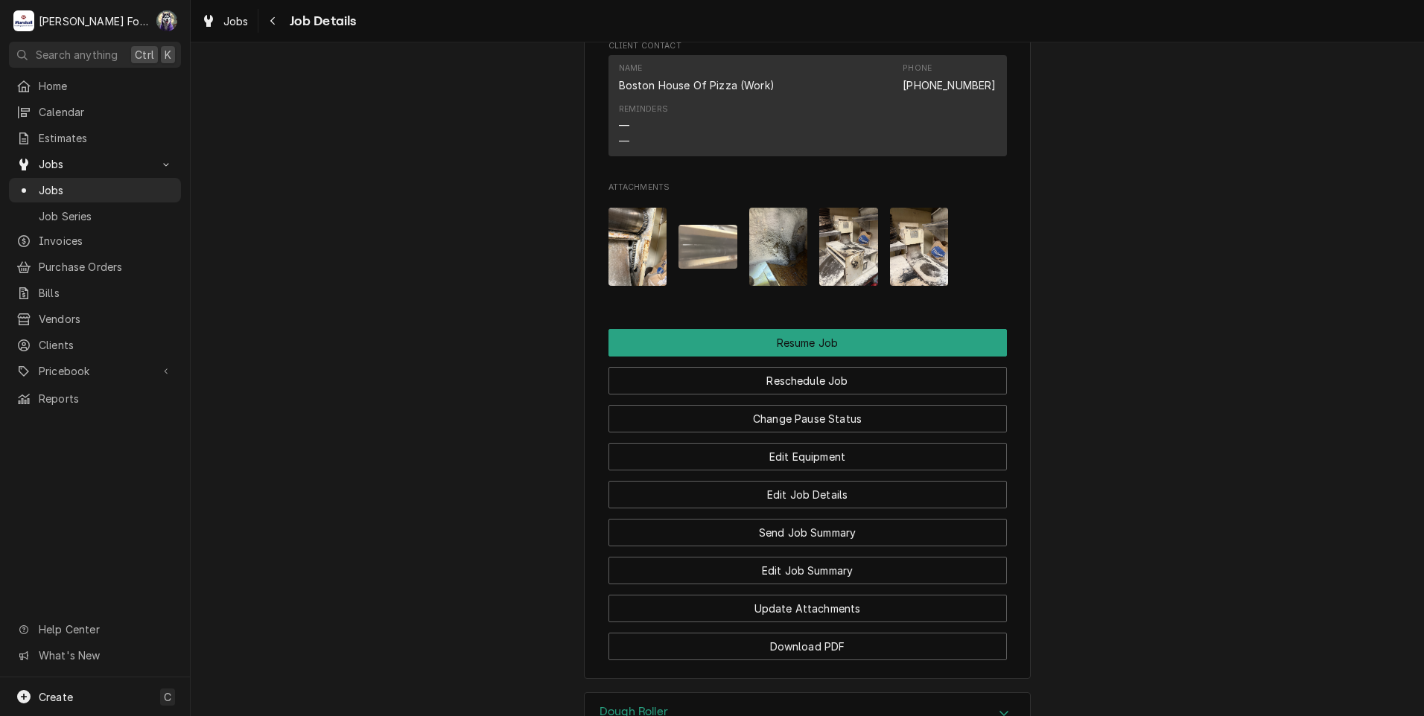
click at [624, 263] on img "Attachments" at bounding box center [637, 247] width 59 height 78
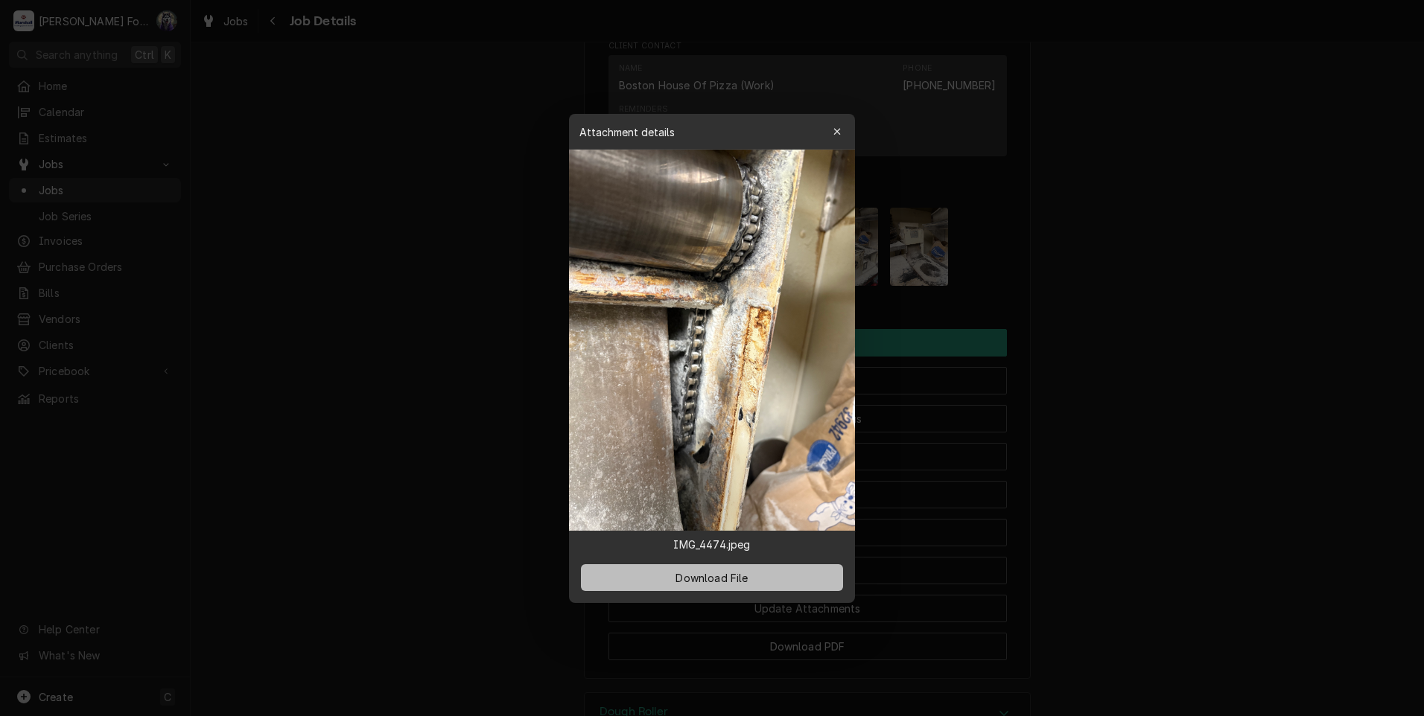
click at [667, 577] on button "Download File" at bounding box center [712, 577] width 262 height 27
click at [342, 300] on div at bounding box center [712, 358] width 1424 height 716
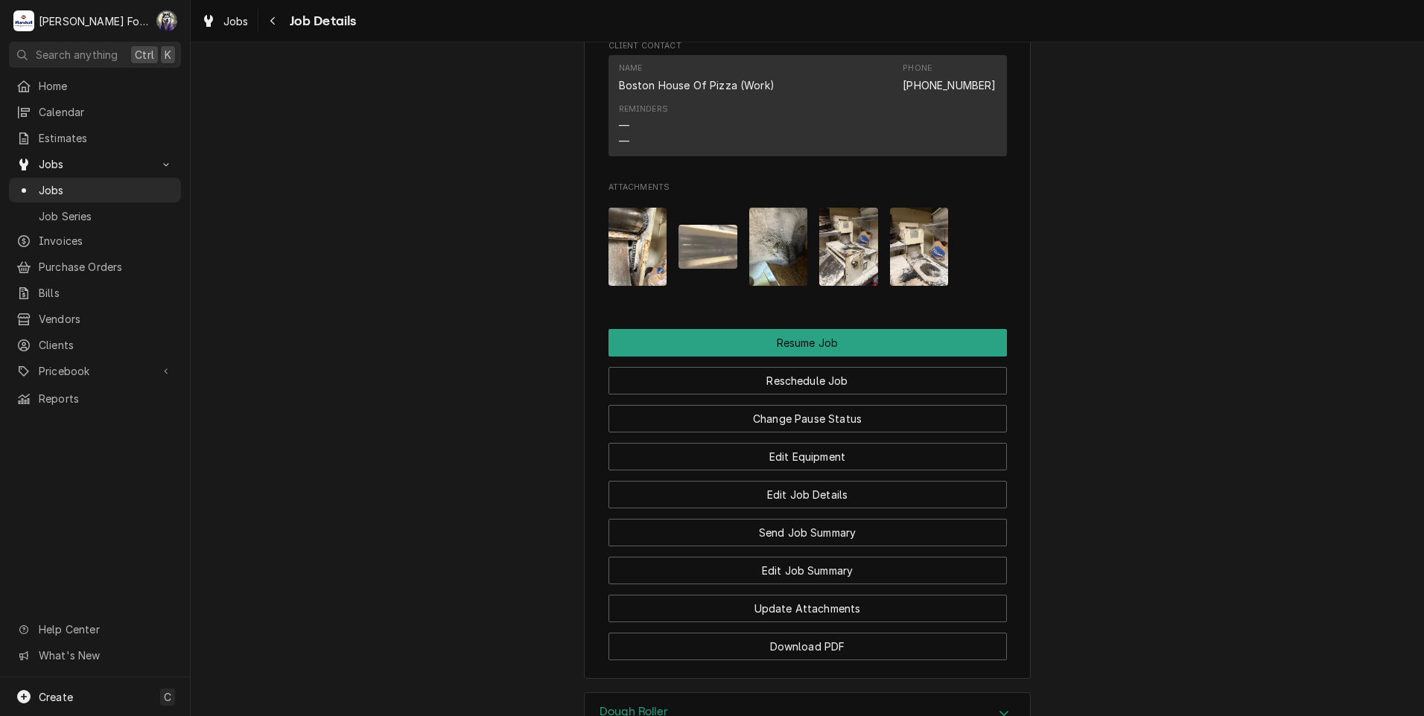
click at [705, 269] on img "Attachments" at bounding box center [707, 247] width 59 height 44
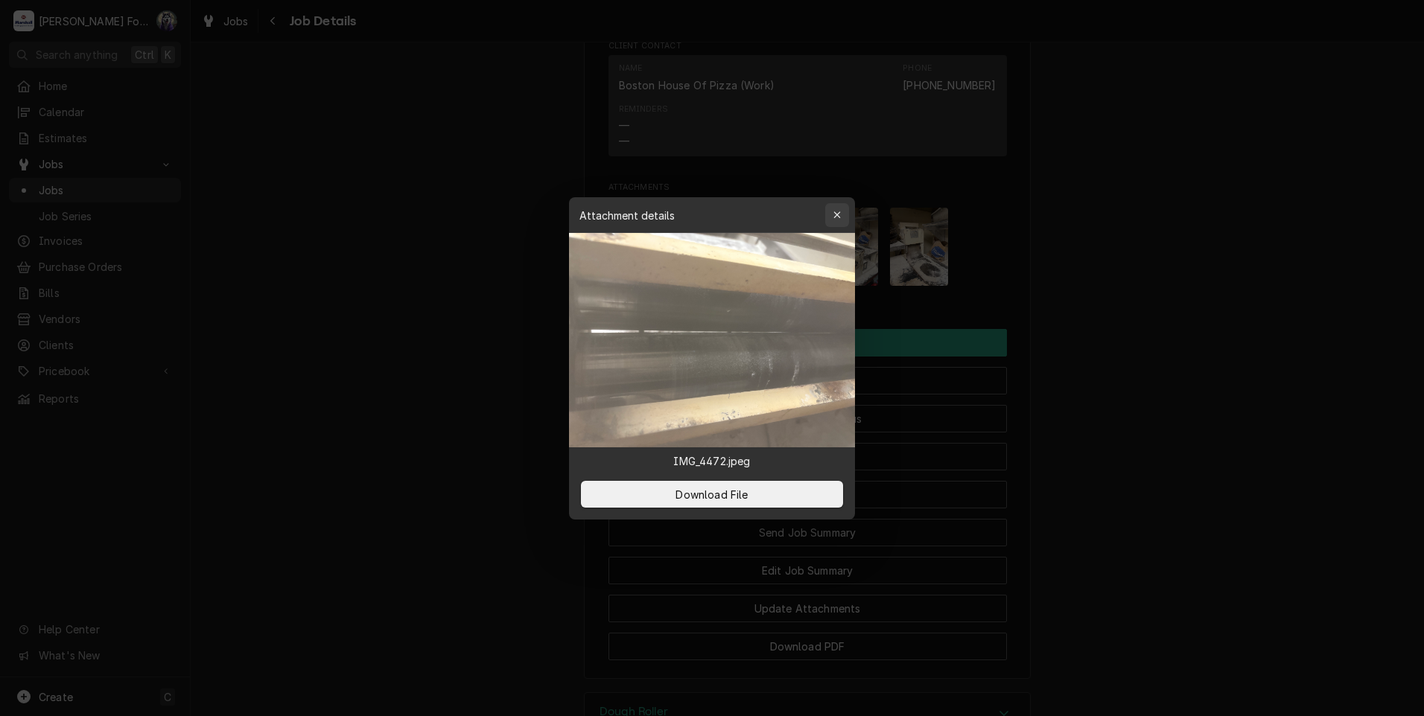
click at [846, 209] on button "button" at bounding box center [837, 215] width 24 height 24
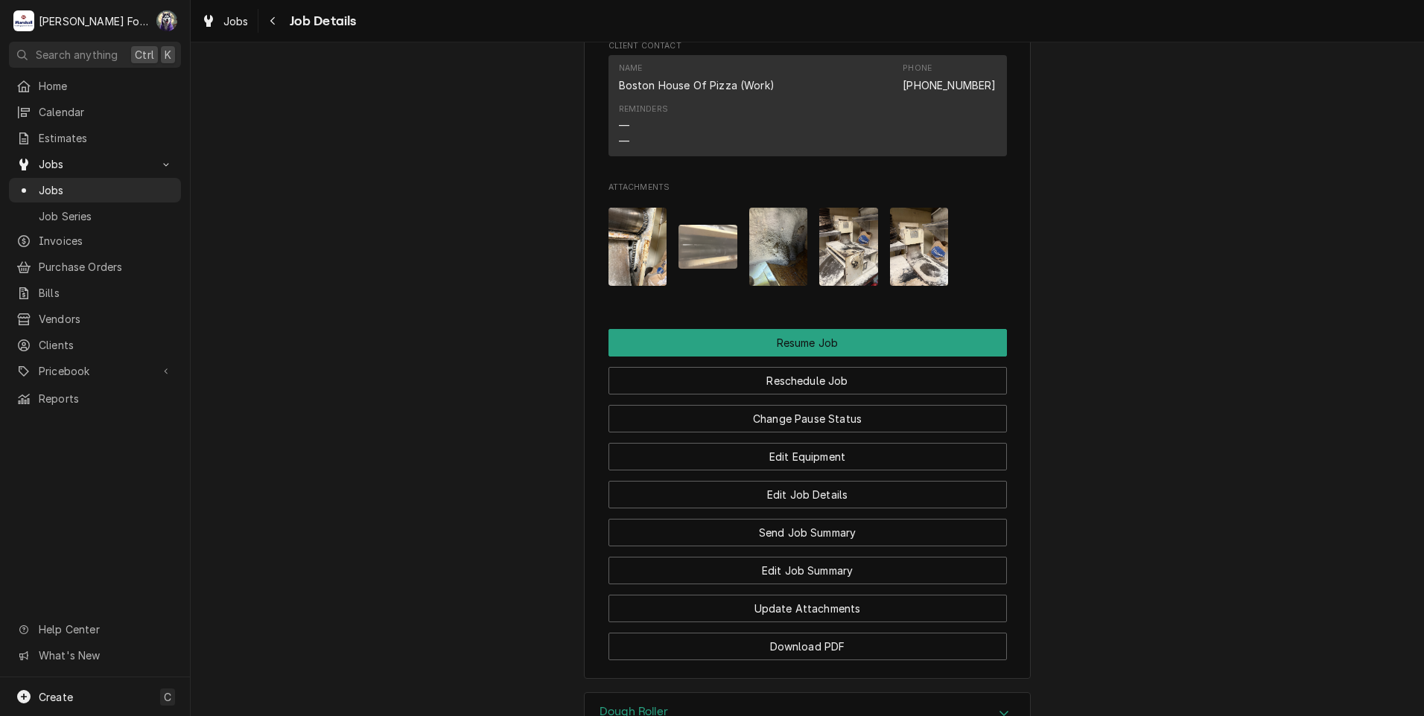
click at [770, 270] on img "Attachments" at bounding box center [778, 247] width 59 height 78
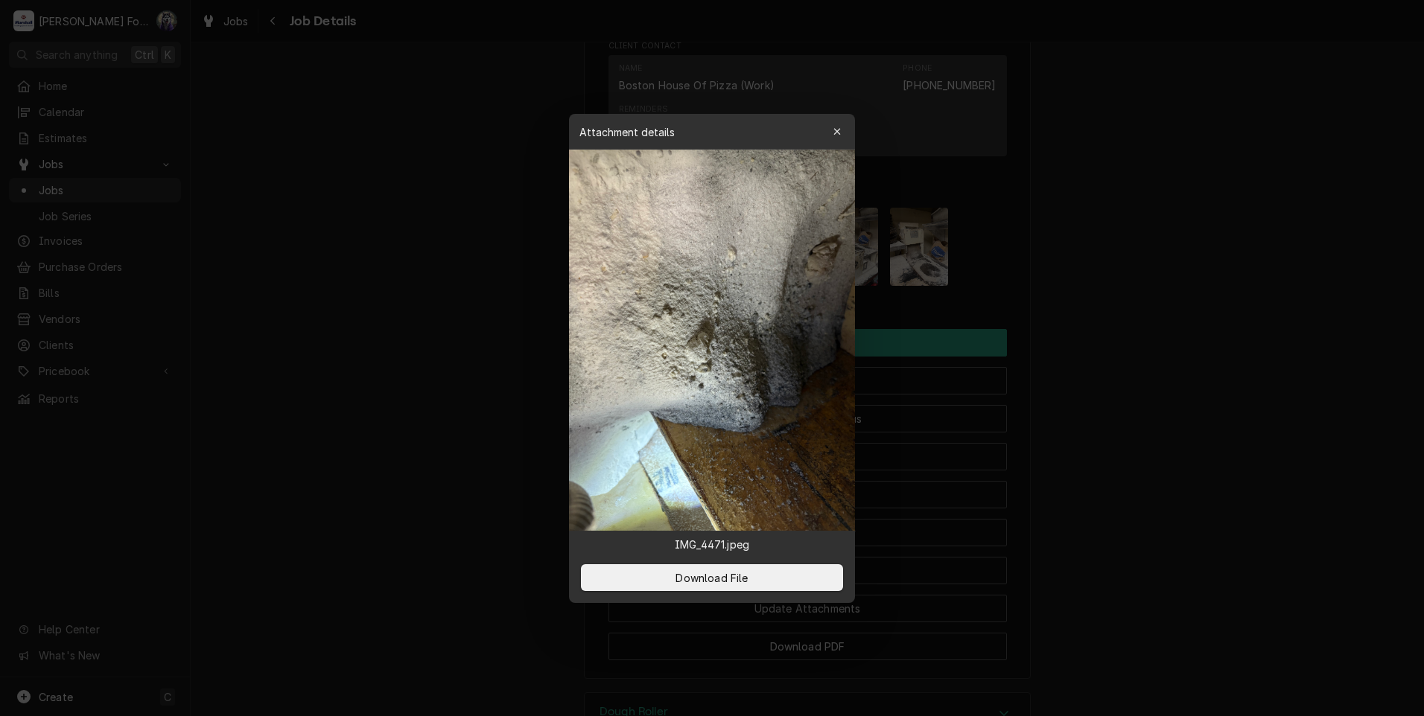
click at [1114, 314] on div at bounding box center [712, 358] width 1424 height 716
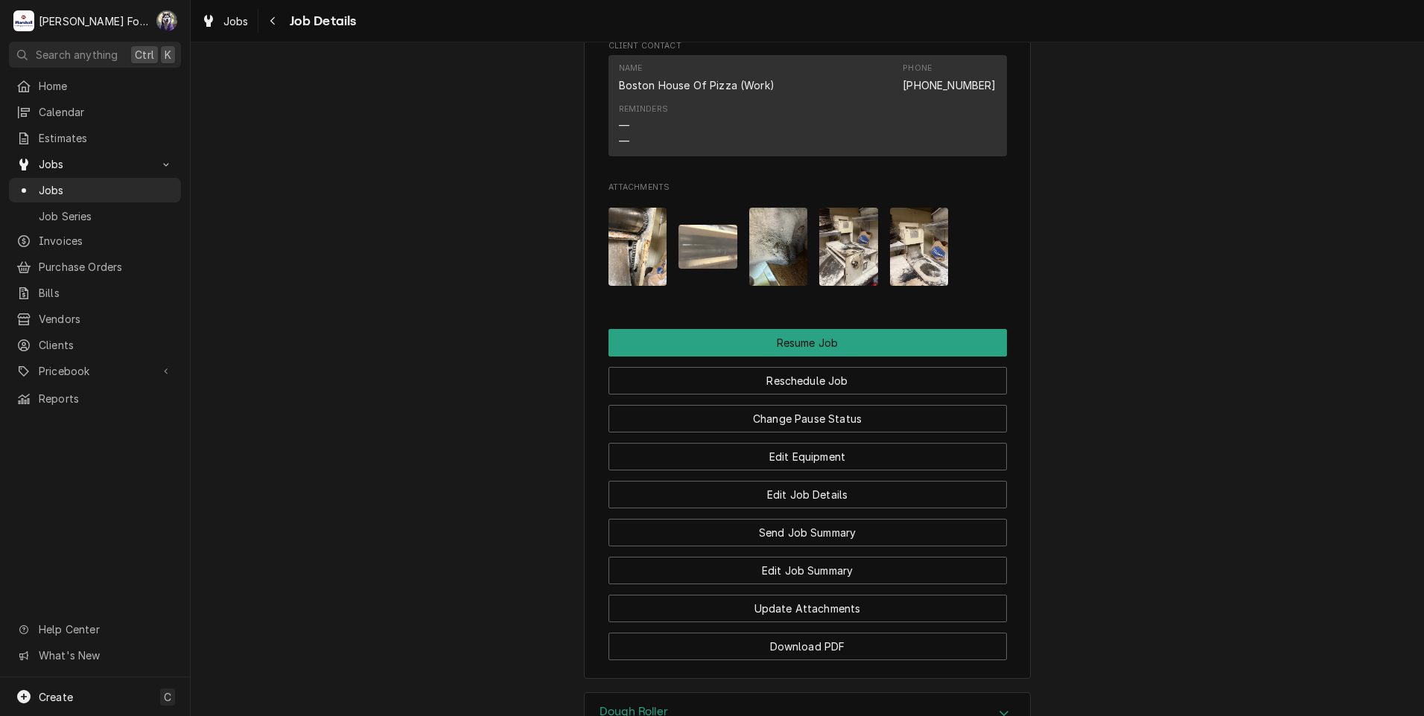
click at [834, 267] on img "Attachments" at bounding box center [848, 247] width 59 height 78
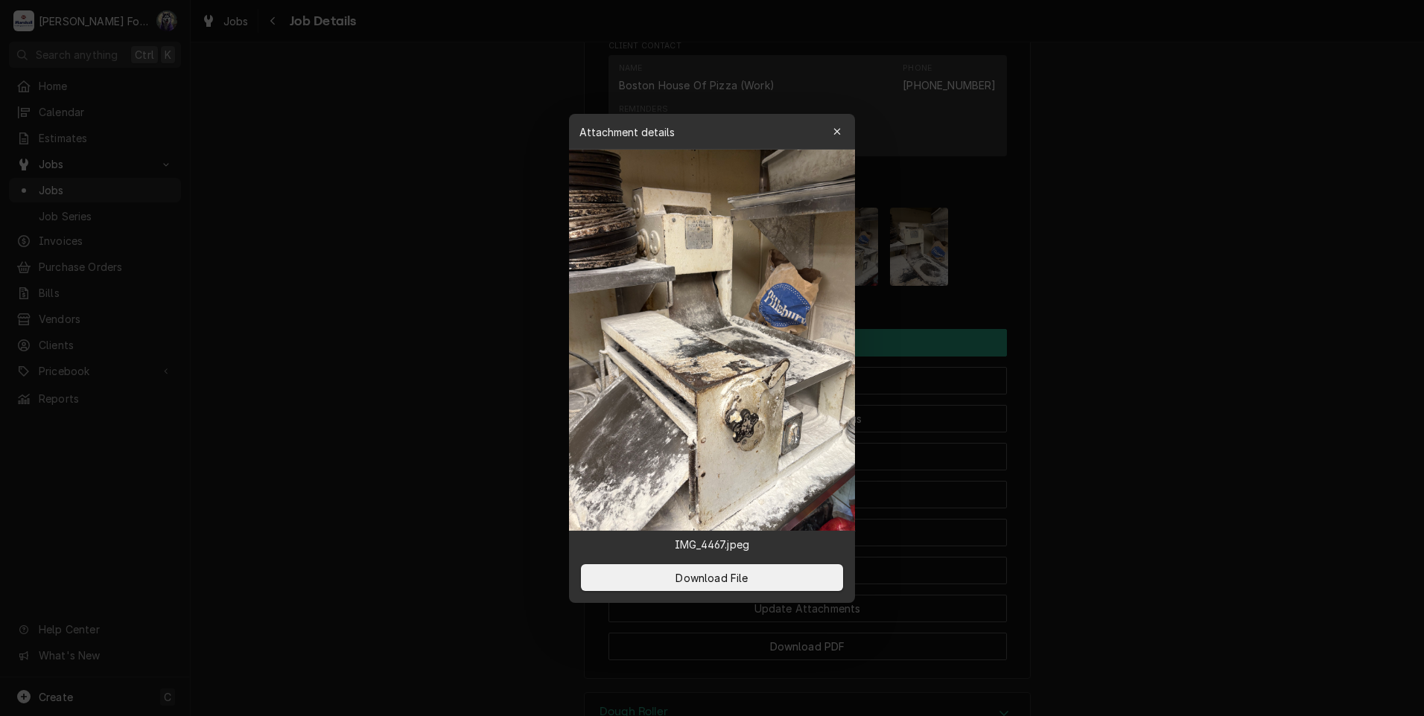
click at [1165, 299] on div at bounding box center [712, 358] width 1424 height 716
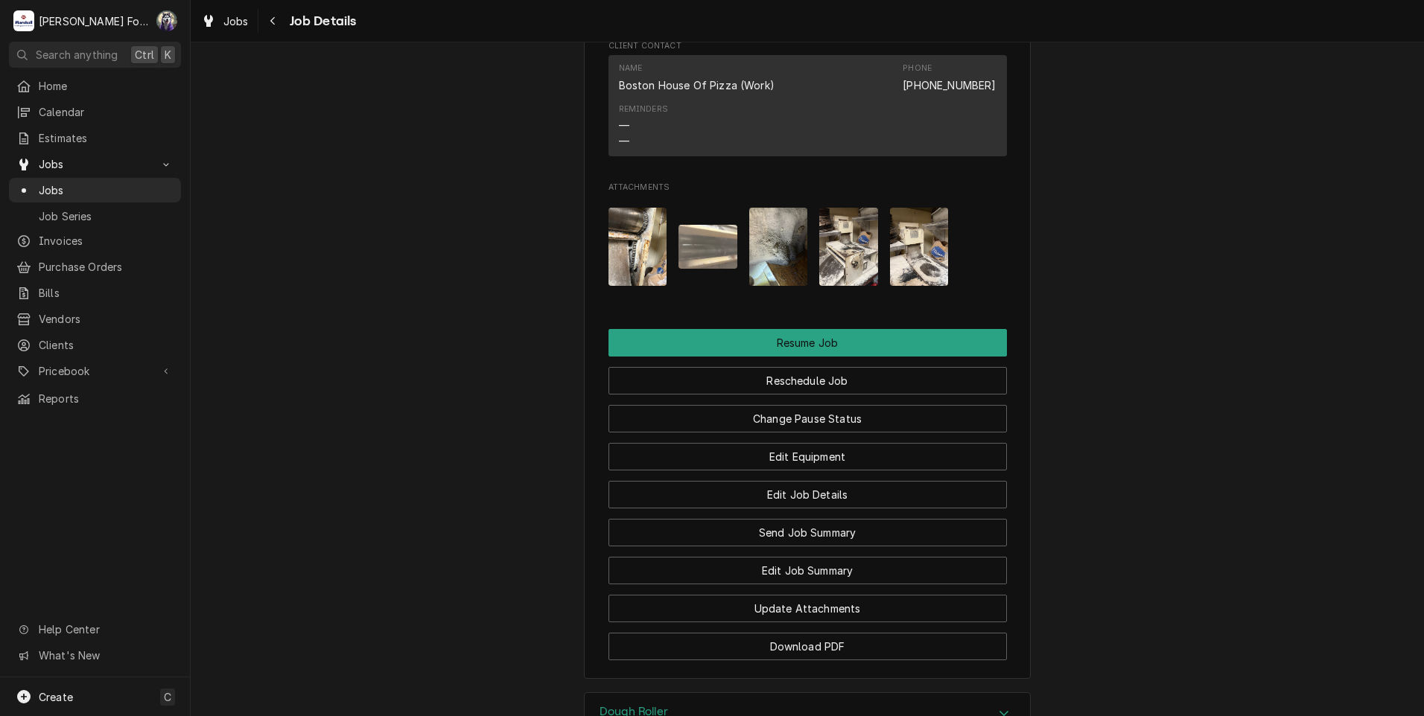
click at [903, 276] on img "Attachments" at bounding box center [919, 247] width 59 height 78
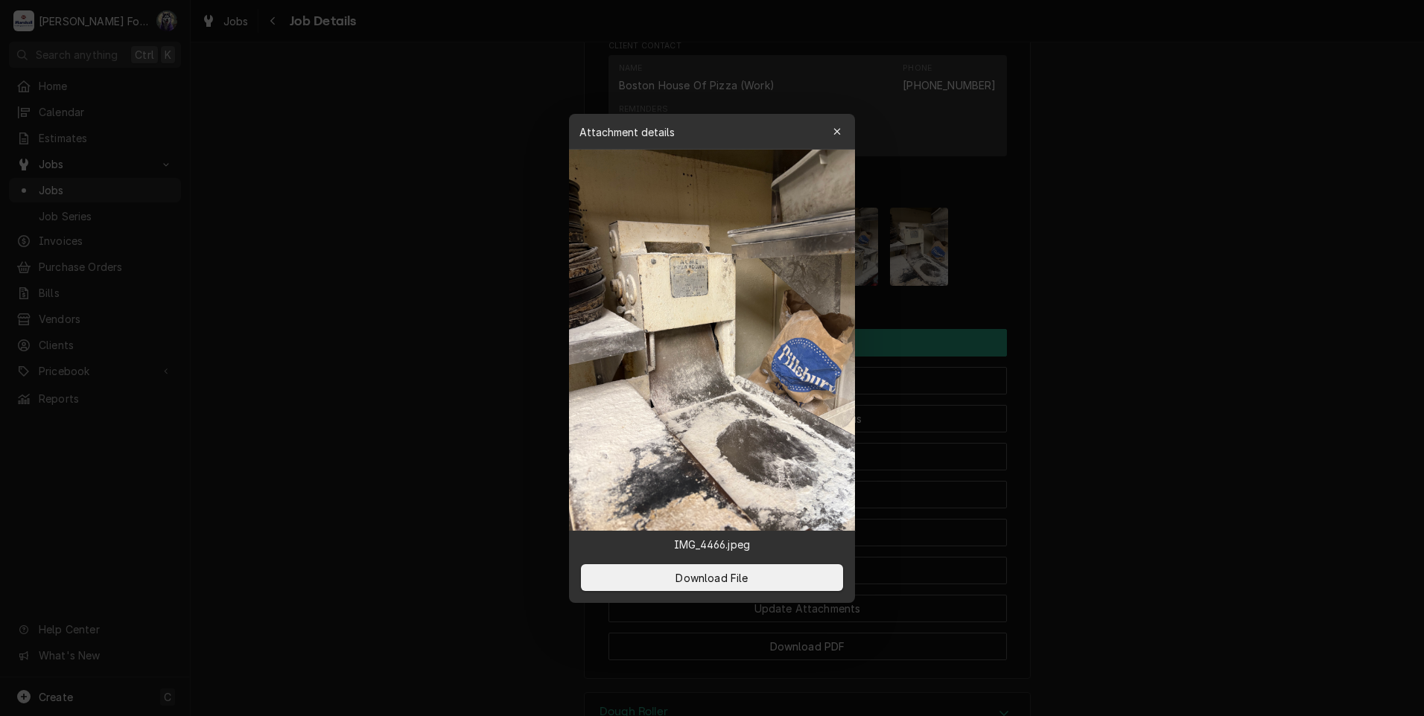
click at [1139, 349] on div at bounding box center [712, 358] width 1424 height 716
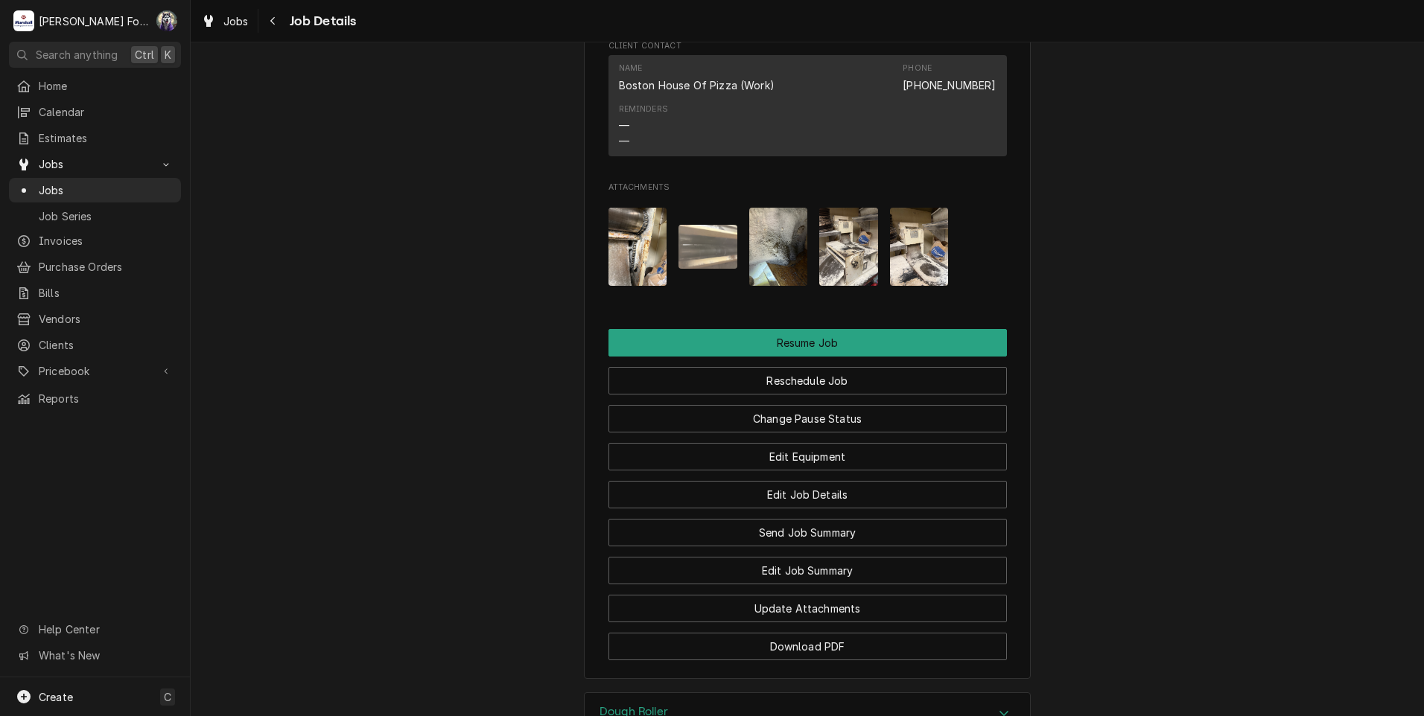
click at [852, 269] on img "Attachments" at bounding box center [848, 247] width 59 height 78
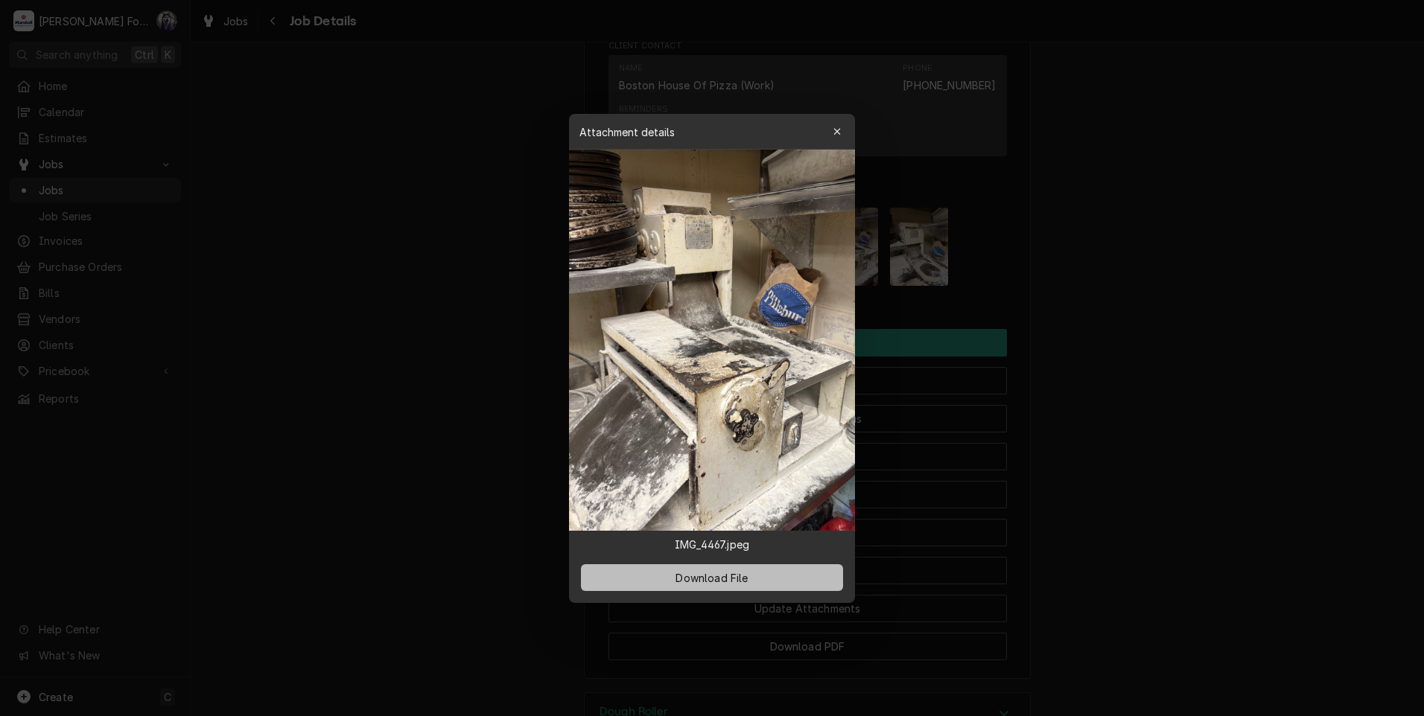
click at [681, 579] on span "Download File" at bounding box center [711, 578] width 78 height 16
click at [290, 249] on div at bounding box center [712, 358] width 1424 height 716
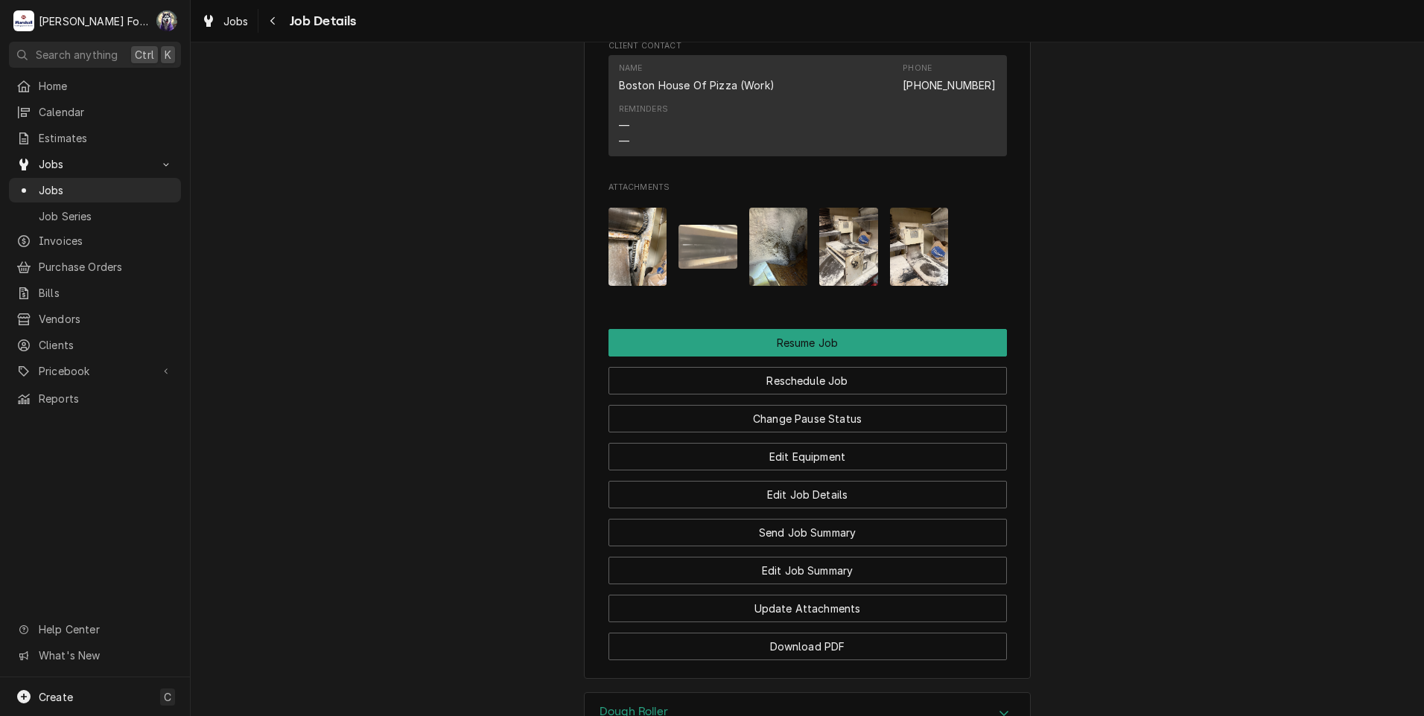
click at [36, 183] on div "Jobs" at bounding box center [94, 190] width 157 height 16
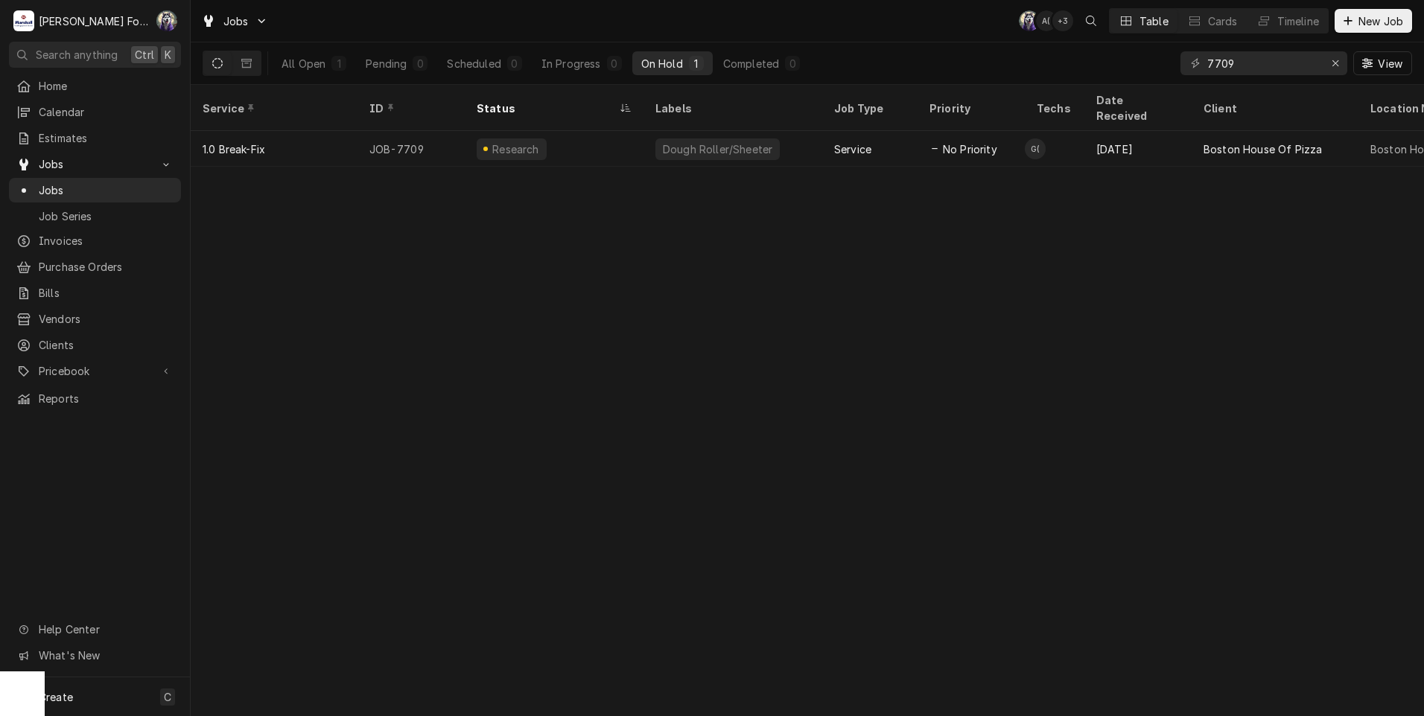
drag, startPoint x: 1380, startPoint y: 22, endPoint x: 1120, endPoint y: 175, distance: 301.4
click at [1120, 175] on div "Jobs C( A( + 3 Table Cards Timeline New Job All Open 1 Pending 0 Scheduled 0 In…" at bounding box center [807, 358] width 1233 height 716
drag, startPoint x: 1259, startPoint y: 72, endPoint x: 1103, endPoint y: 82, distance: 155.9
click at [1107, 81] on div "All Open 1 Pending 0 Scheduled 0 In Progress 0 On Hold 1 Completed 0 7709 View" at bounding box center [807, 63] width 1209 height 42
type input "7691"
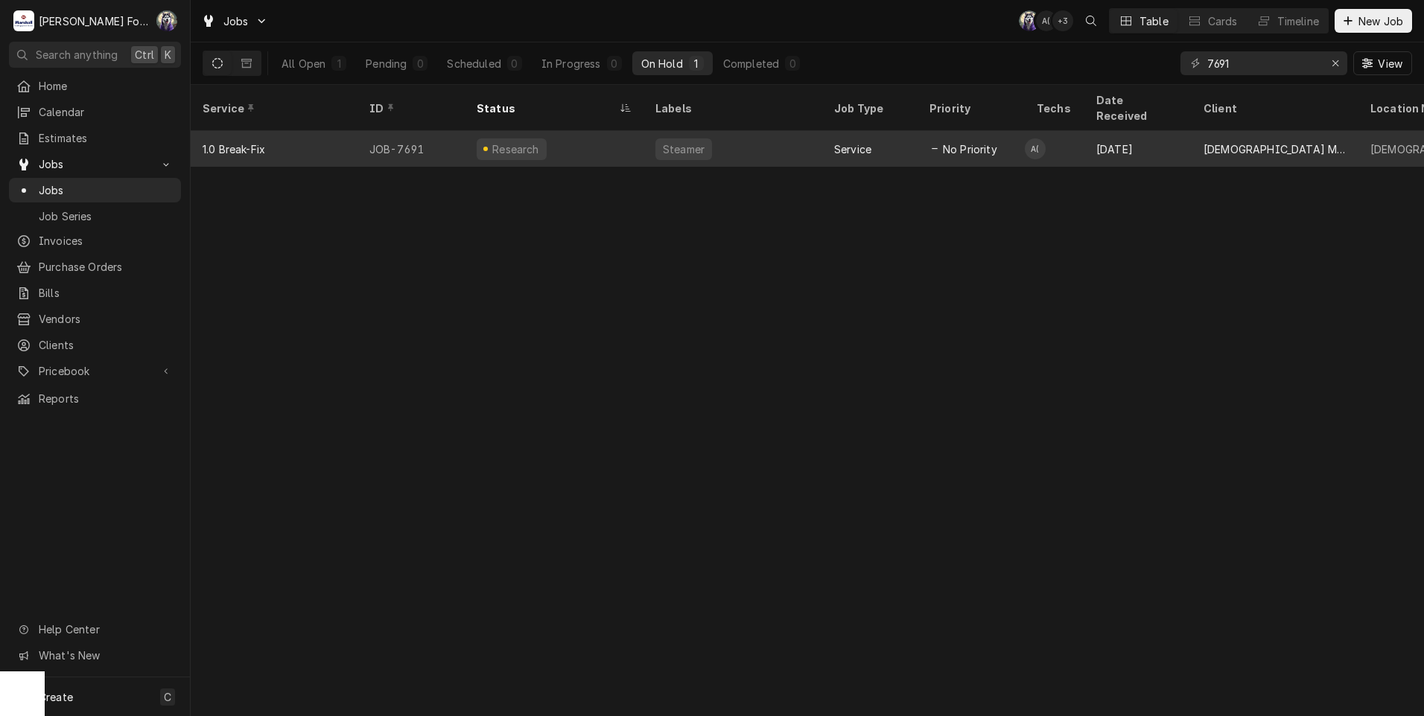
click at [683, 141] on div "Steamer" at bounding box center [683, 149] width 45 height 16
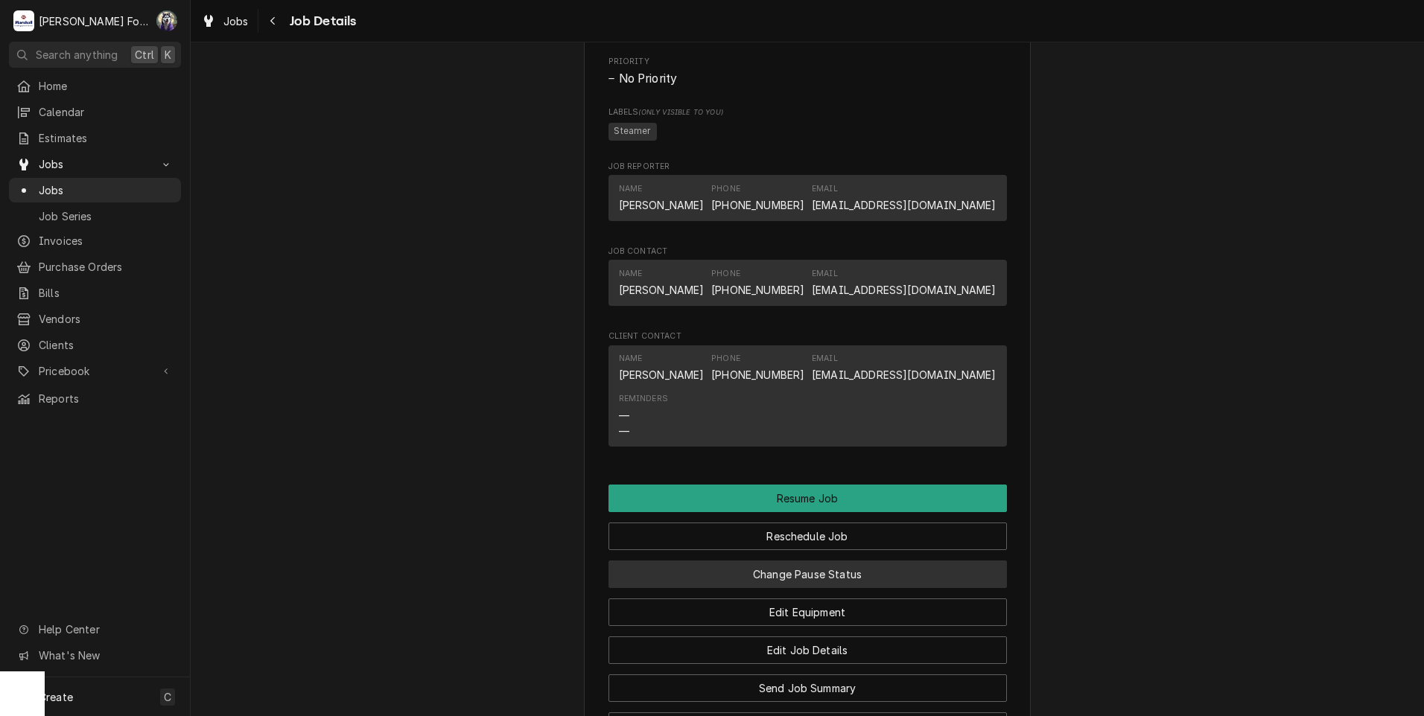
scroll to position [1489, 0]
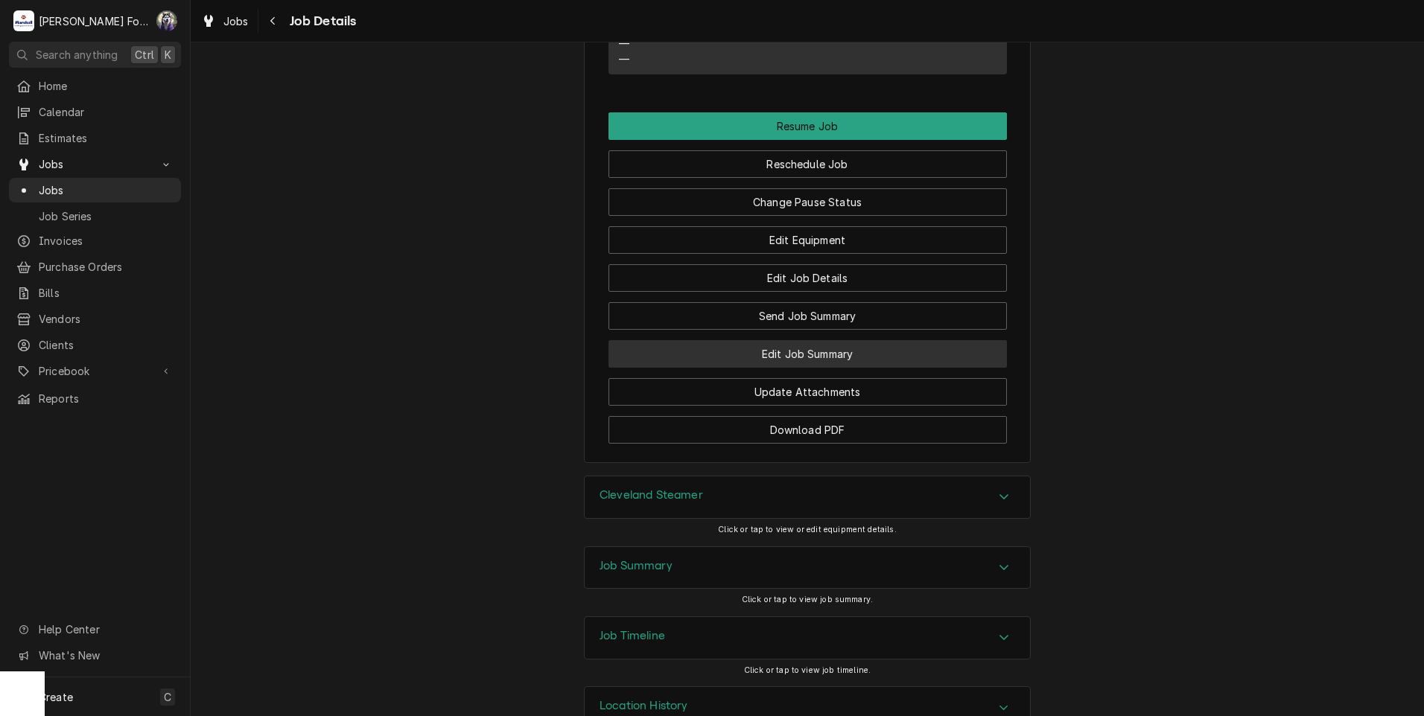
click at [792, 368] on button "Edit Job Summary" at bounding box center [807, 354] width 398 height 28
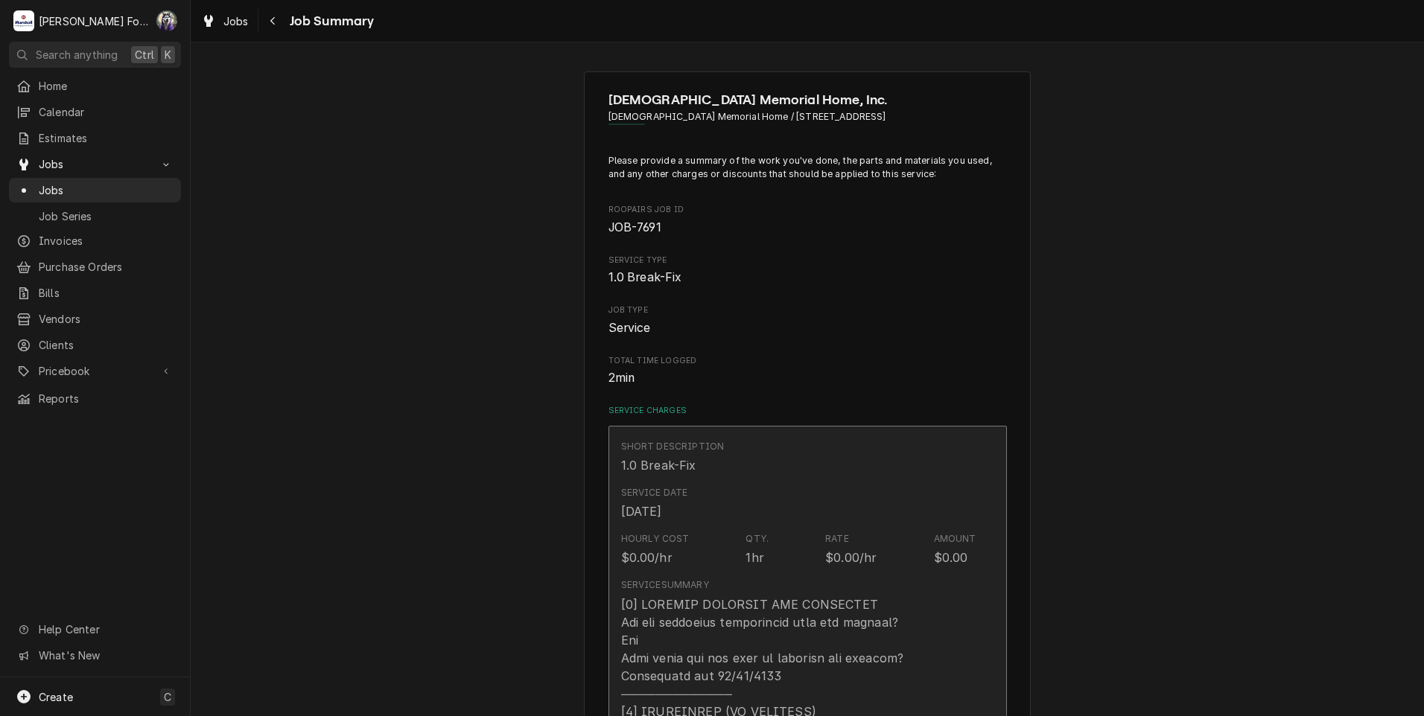
type textarea "x"
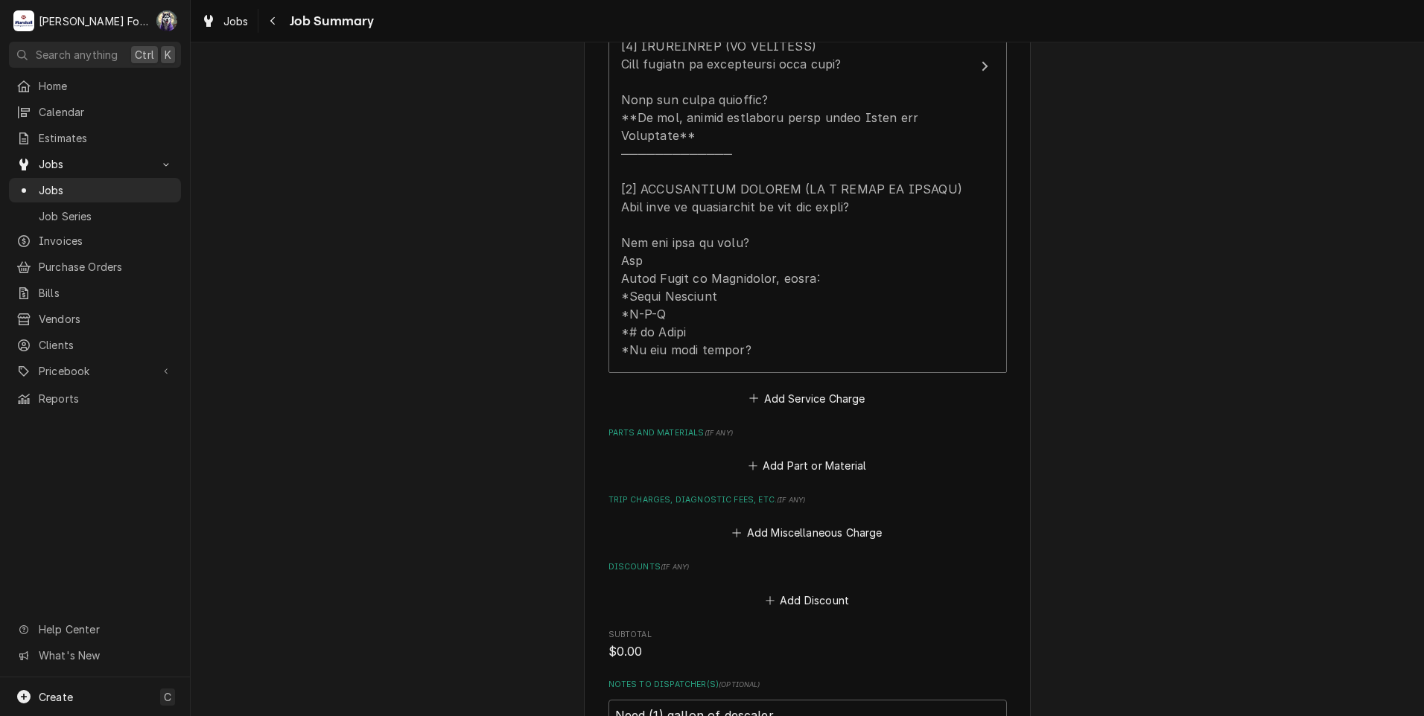
scroll to position [869, 0]
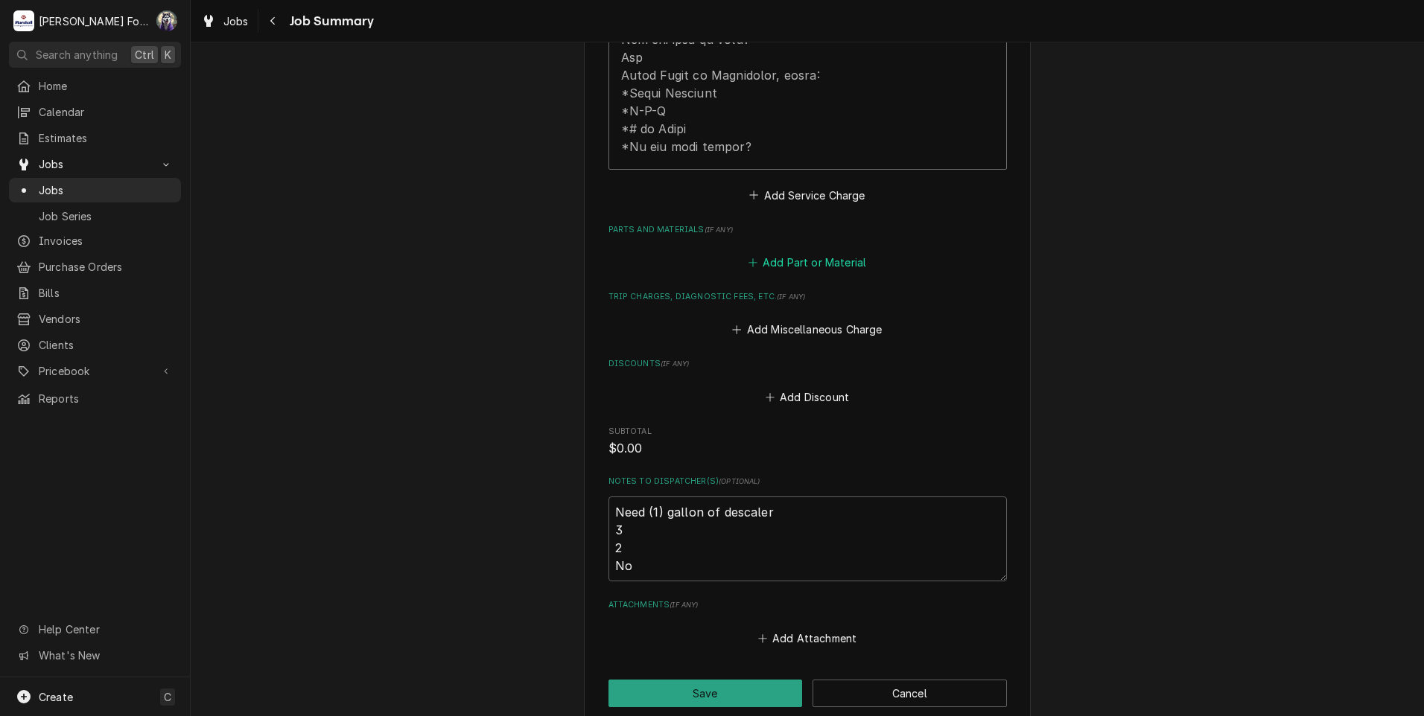
click at [788, 252] on button "Add Part or Material" at bounding box center [806, 262] width 123 height 21
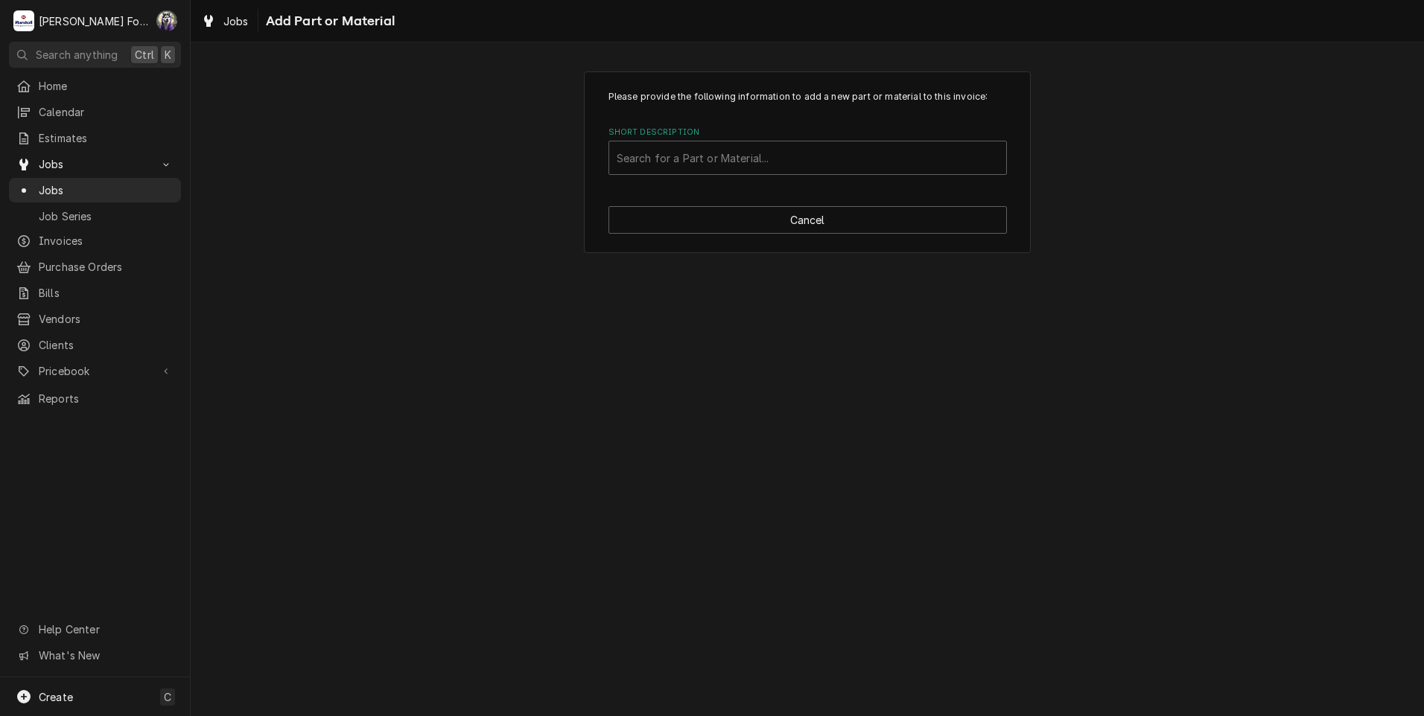
drag, startPoint x: 751, startPoint y: 149, endPoint x: 757, endPoint y: 130, distance: 19.5
click at [750, 149] on div "Short Description" at bounding box center [808, 157] width 382 height 27
type input "106174"
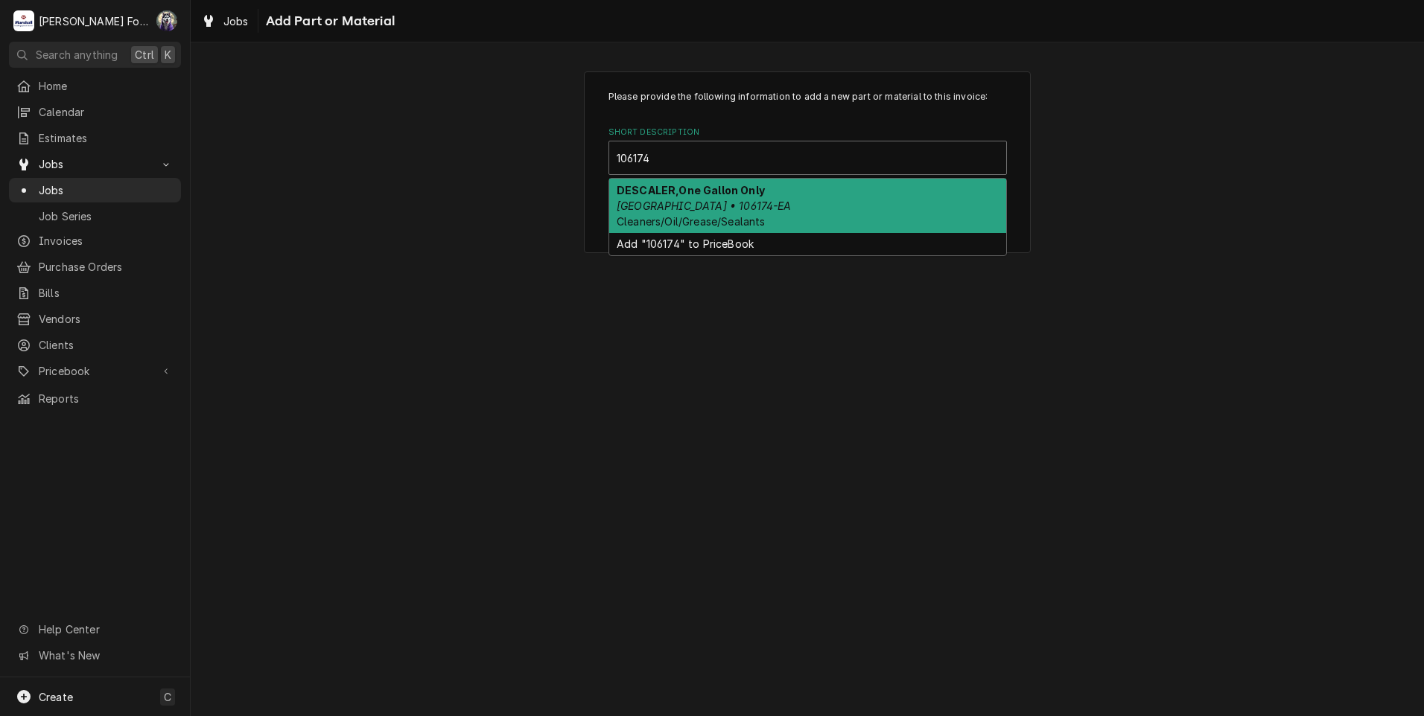
click at [753, 207] on div "DESCALER,One Gallon Only Cleveland • 106174-EA Cleaners/Oil/Grease/Sealants" at bounding box center [807, 206] width 397 height 54
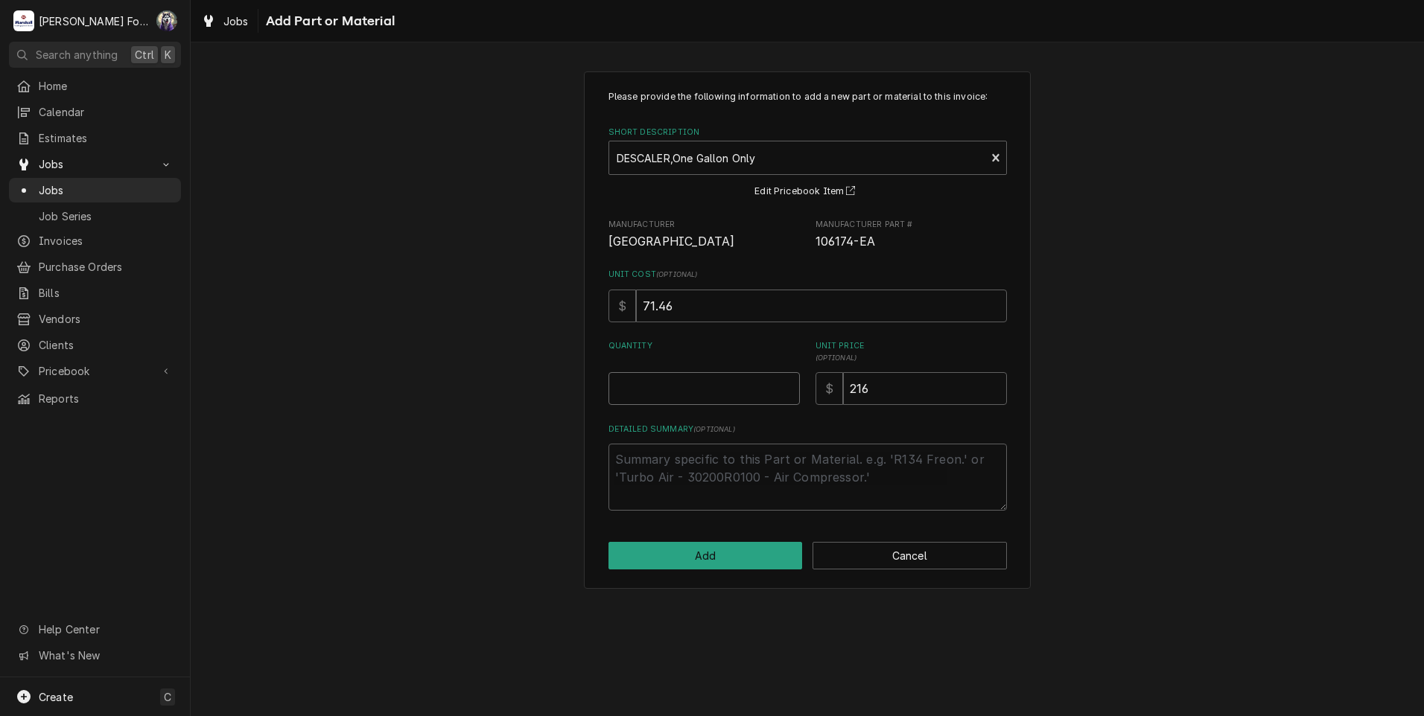
type textarea "x"
type input "0.5"
click at [786, 384] on input "0.5" at bounding box center [703, 388] width 191 height 33
type textarea "x"
type input "1"
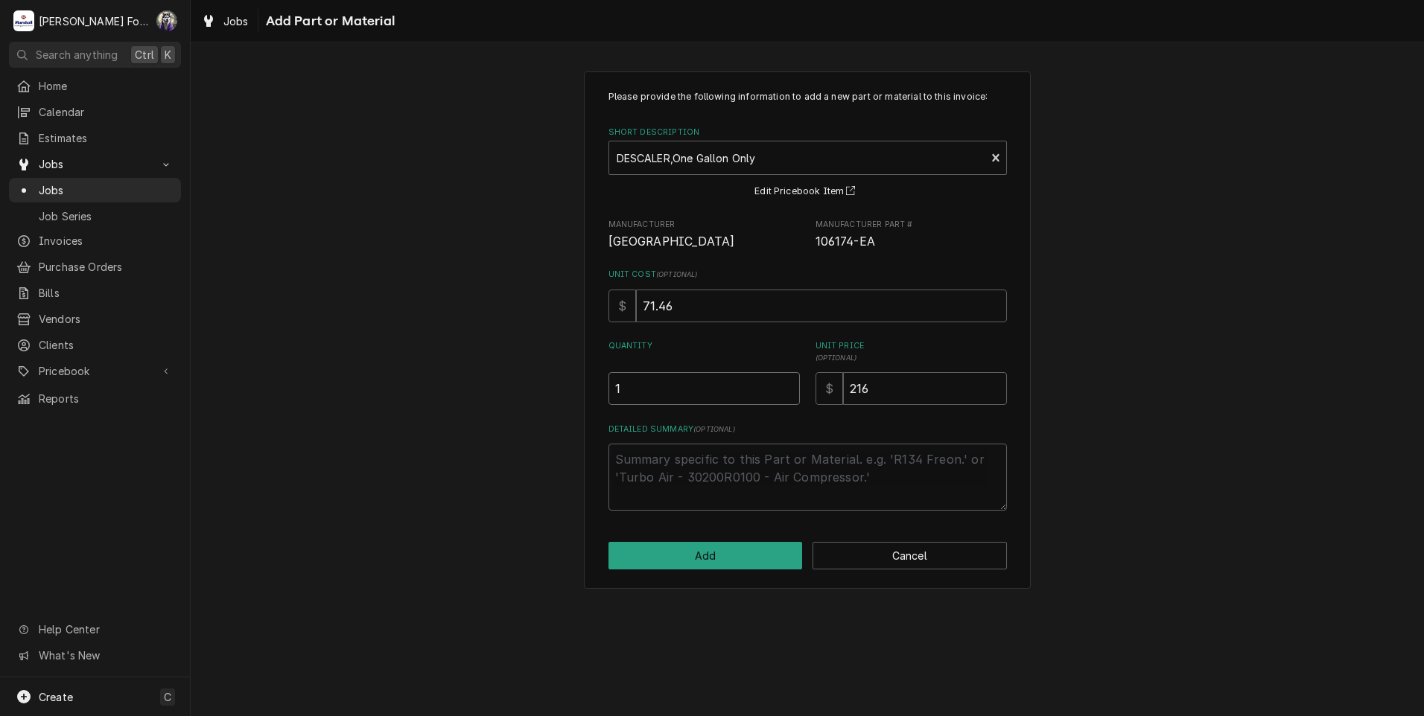
click at [786, 384] on input "1" at bounding box center [703, 388] width 191 height 33
drag, startPoint x: 886, startPoint y: 393, endPoint x: 766, endPoint y: 396, distance: 120.7
click at [766, 396] on div "Quantity 1 Unit Price ( optional ) $ 216" at bounding box center [807, 372] width 398 height 65
click at [694, 562] on button "Add" at bounding box center [705, 556] width 194 height 28
type textarea "x"
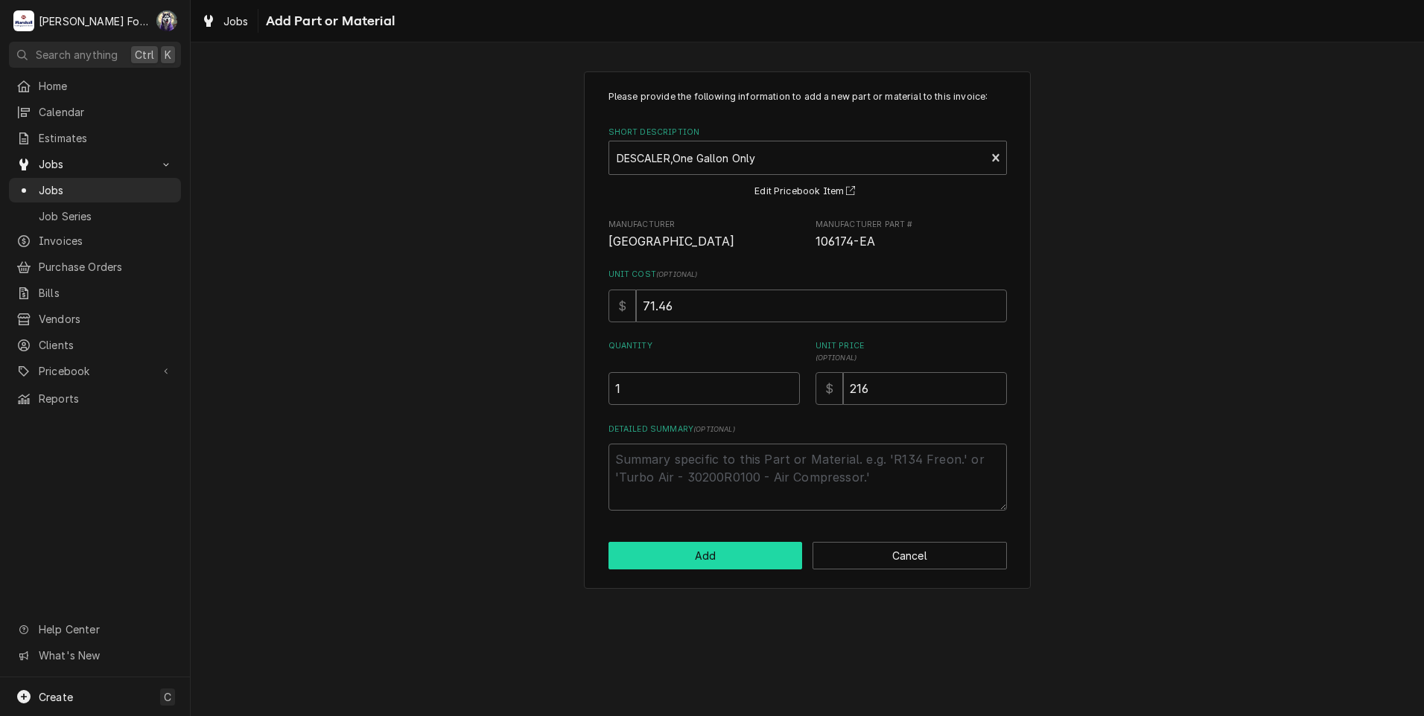
scroll to position [869, 0]
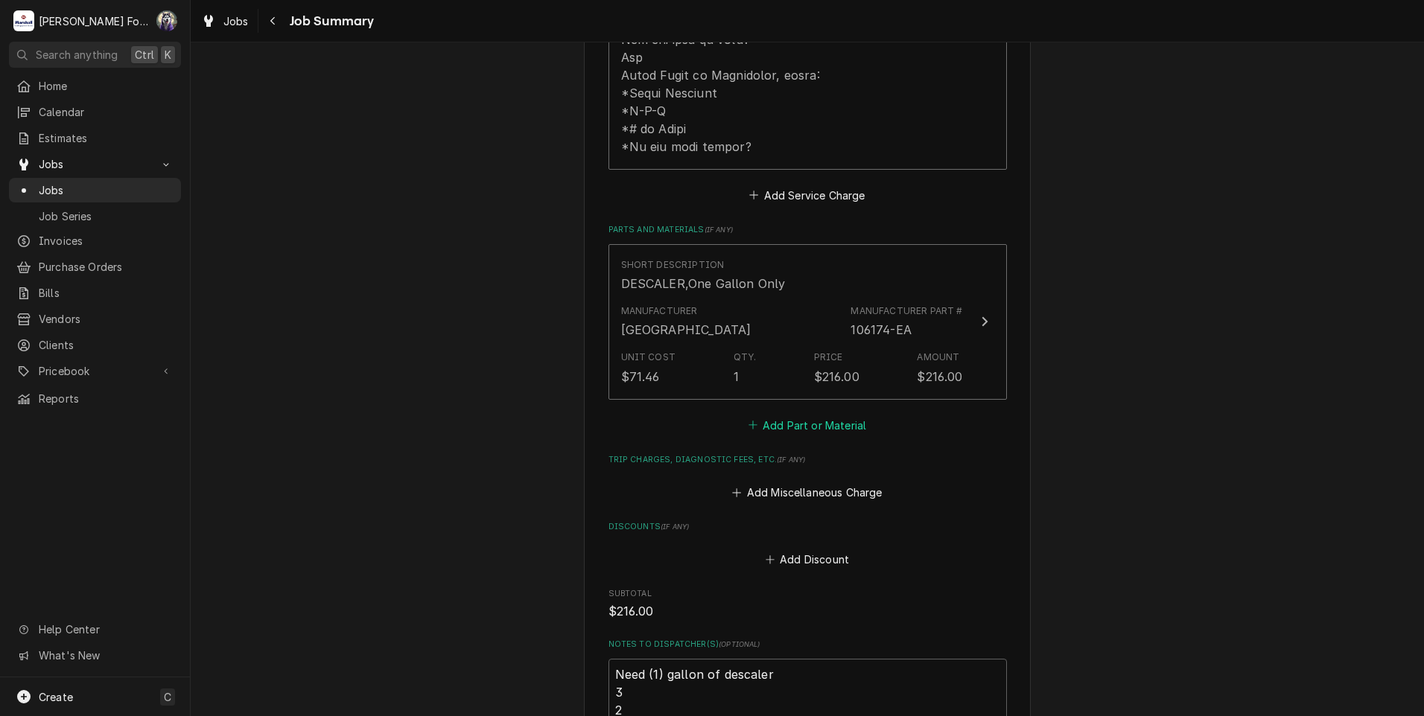
click at [786, 415] on button "Add Part or Material" at bounding box center [806, 425] width 123 height 21
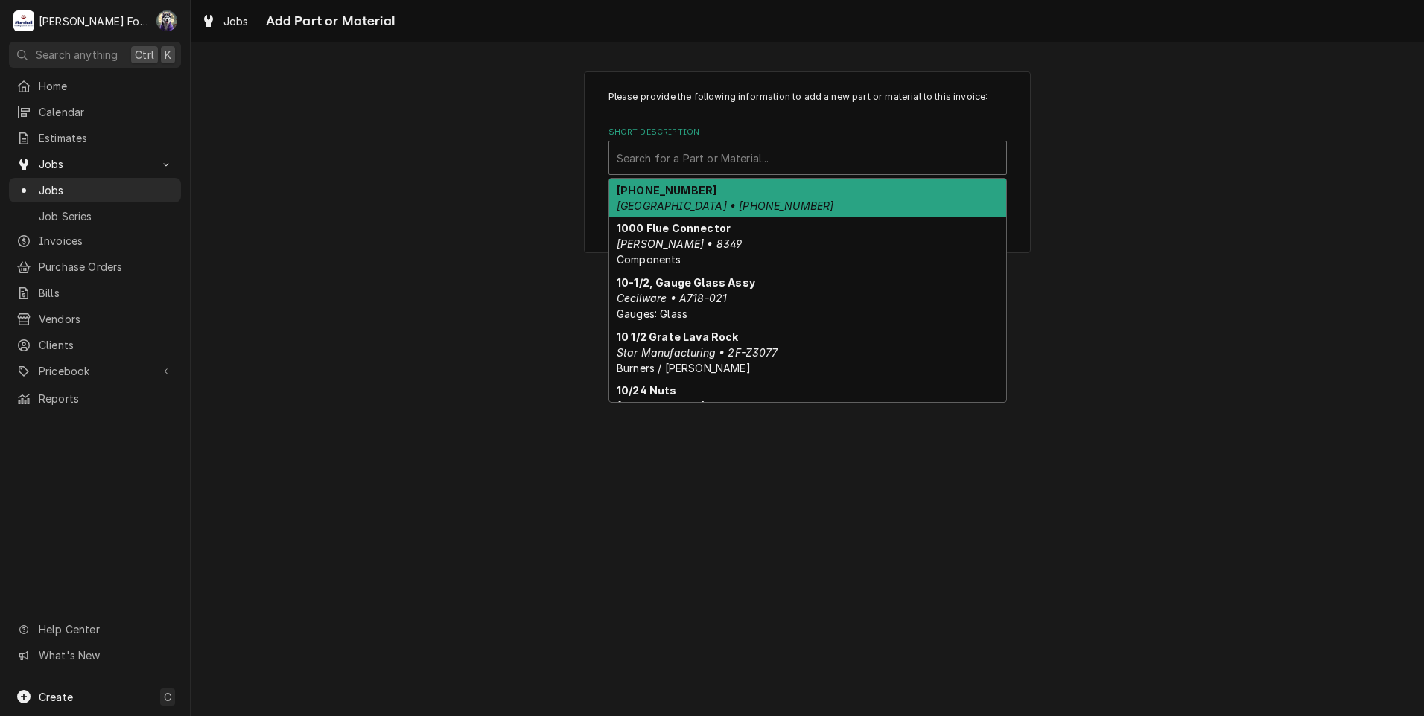
click at [815, 150] on div "Short Description" at bounding box center [808, 157] width 382 height 27
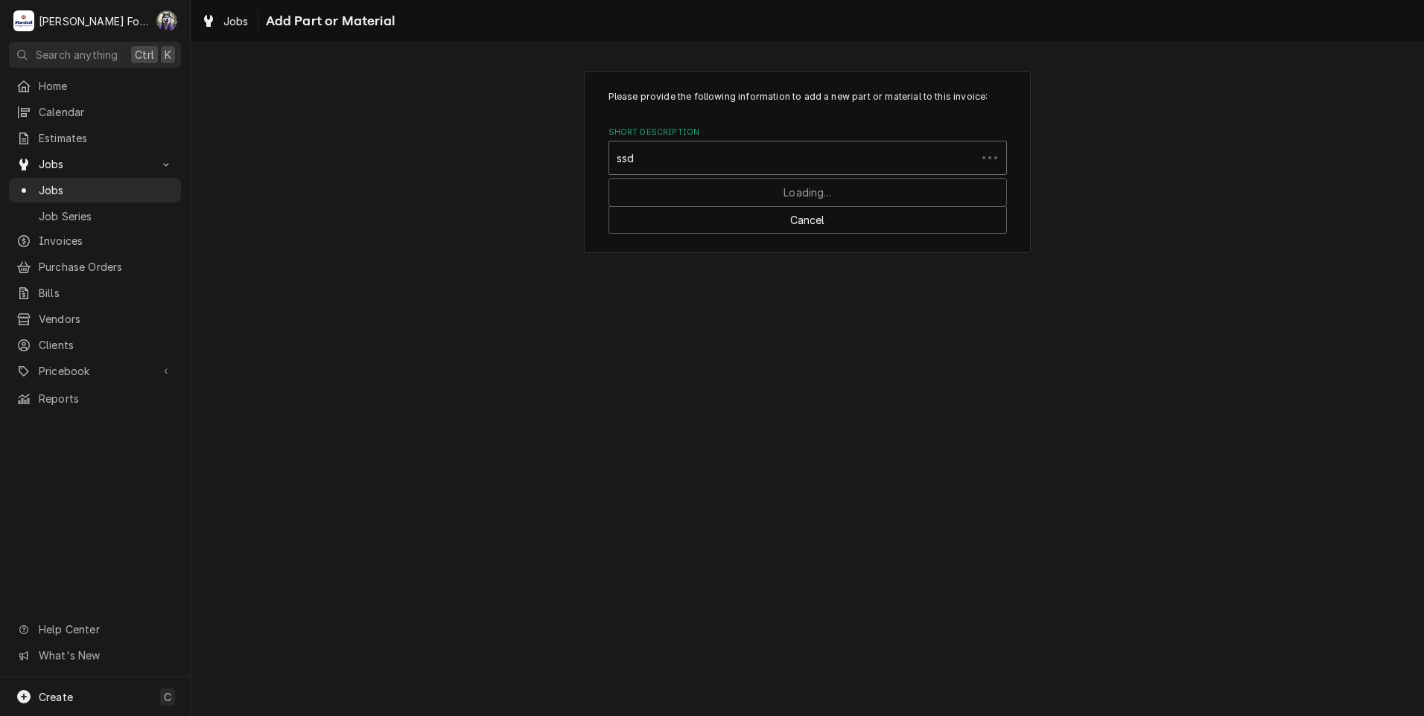
type input "ssdt"
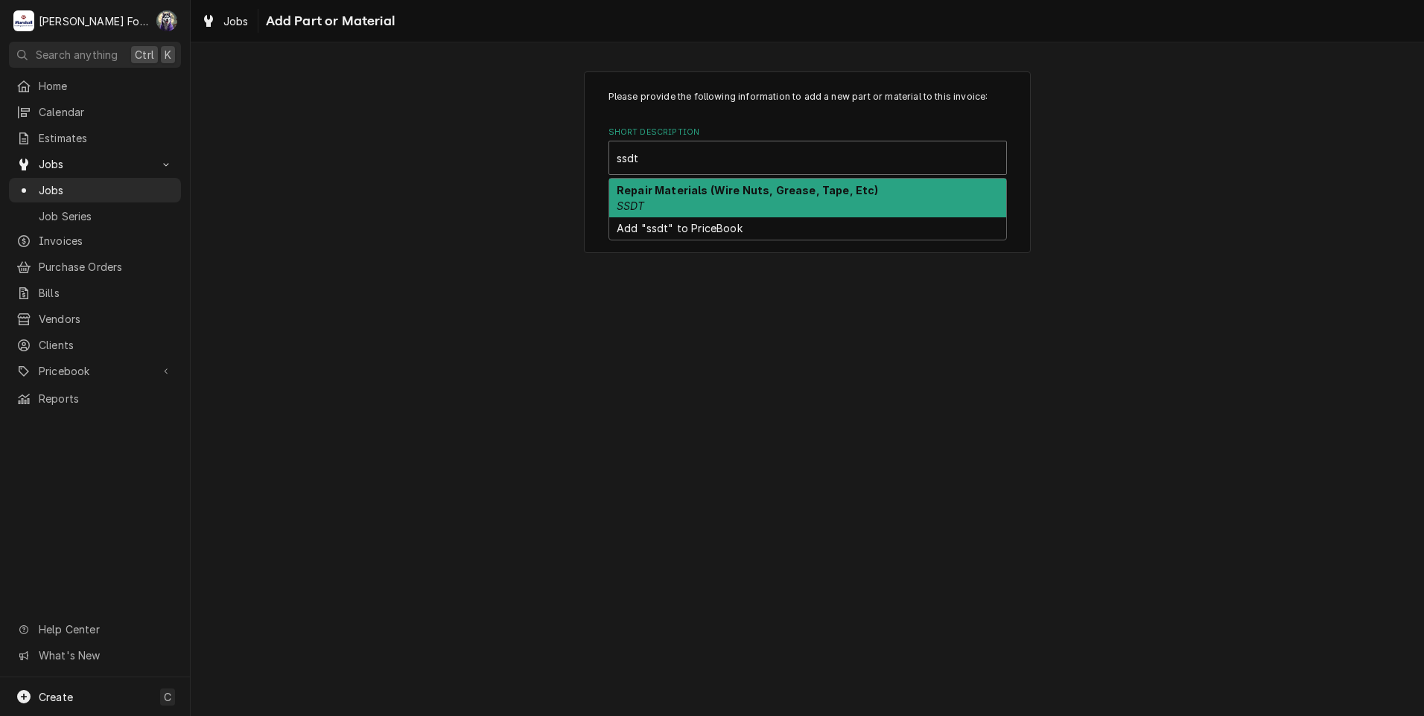
click at [729, 190] on strong "Repair Materials (Wire Nuts, Grease, Tape, Etc)" at bounding box center [748, 190] width 262 height 13
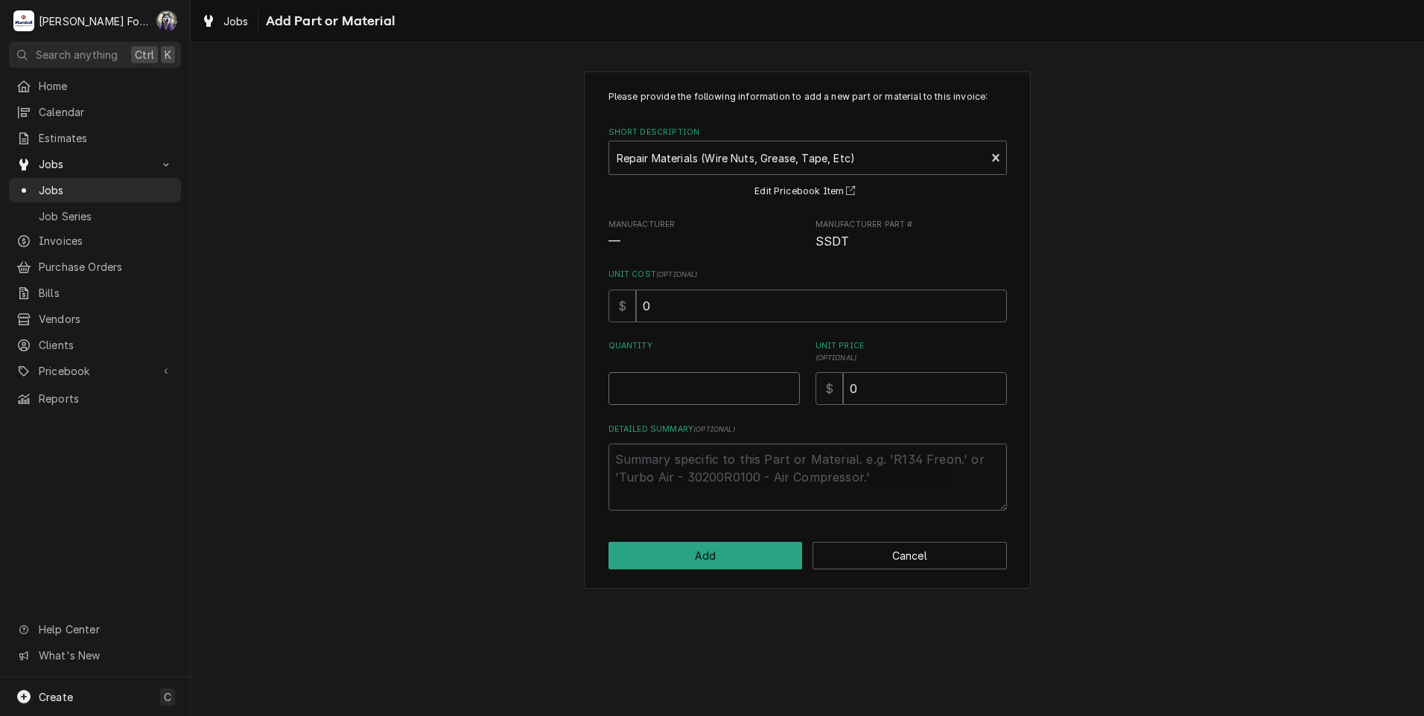
type textarea "x"
type input "0.5"
click at [788, 384] on input "0.5" at bounding box center [703, 388] width 191 height 33
type textarea "x"
type input "1"
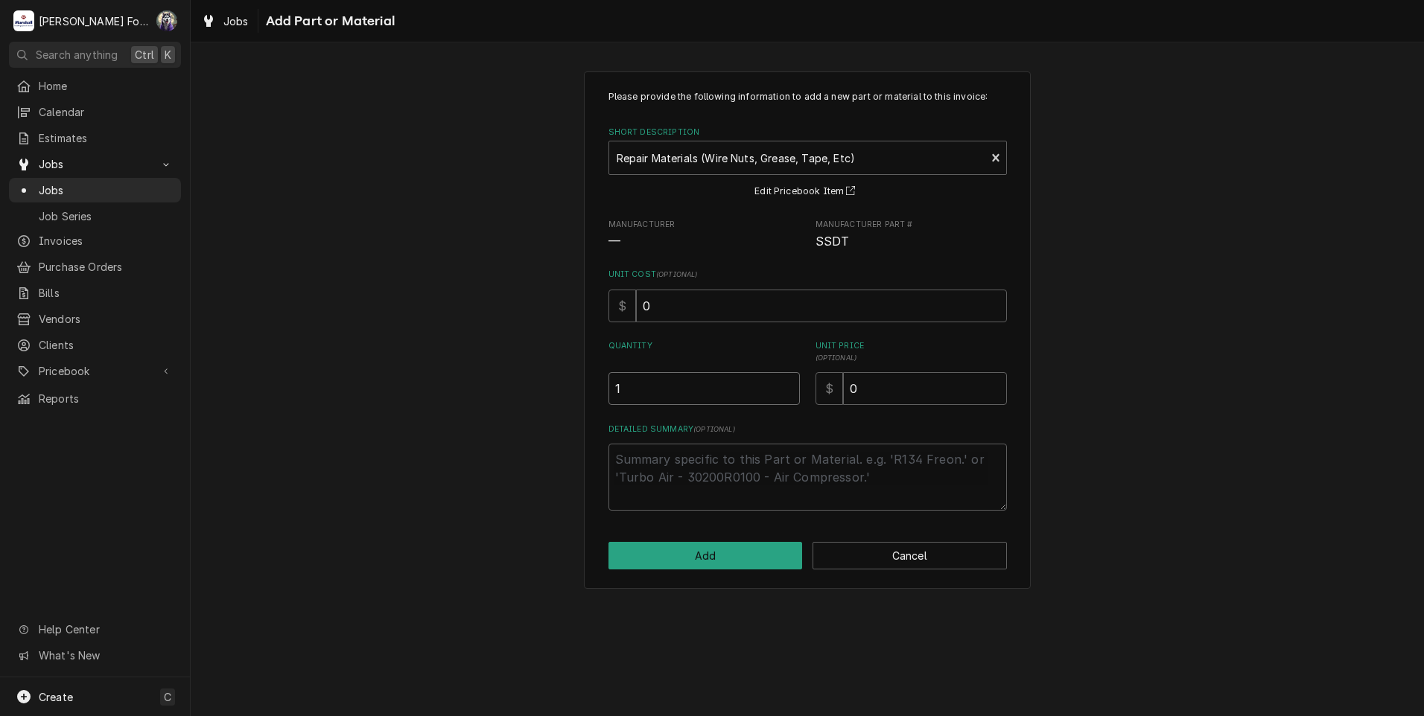
click at [788, 384] on input "1" at bounding box center [703, 388] width 191 height 33
drag, startPoint x: 865, startPoint y: 392, endPoint x: 719, endPoint y: 407, distance: 146.8
click at [722, 407] on div "Please provide the following information to add a new part or material to this …" at bounding box center [807, 300] width 398 height 421
type textarea "x"
type input "6"
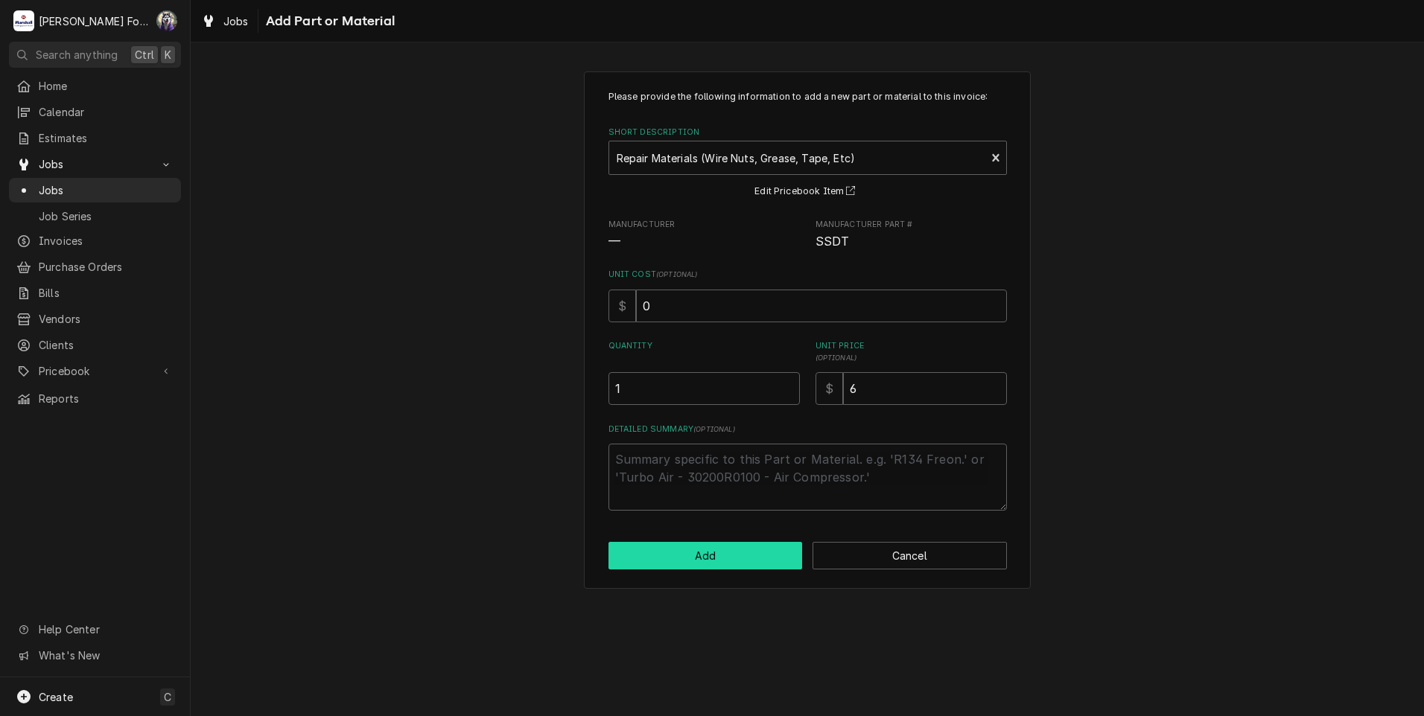
click at [708, 547] on button "Add" at bounding box center [705, 556] width 194 height 28
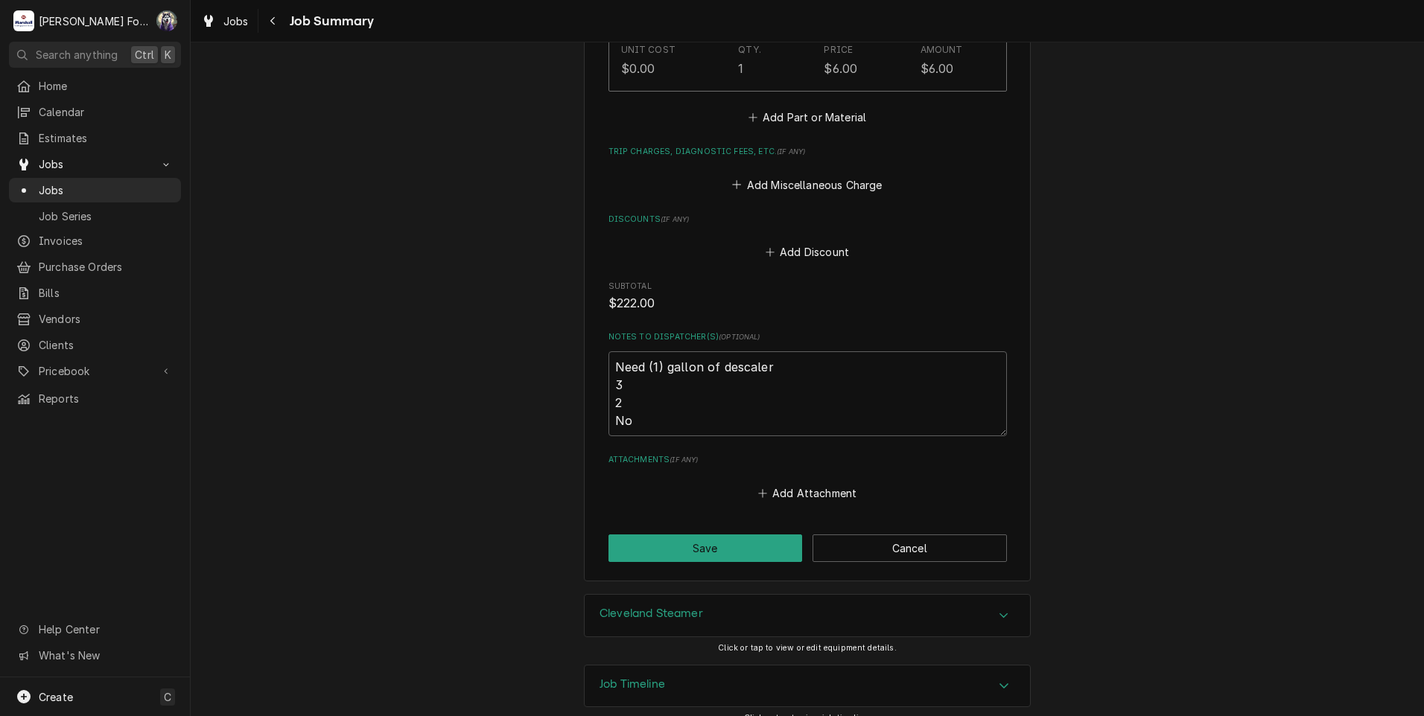
scroll to position [1340, 0]
click at [695, 534] on button "Save" at bounding box center [705, 548] width 194 height 28
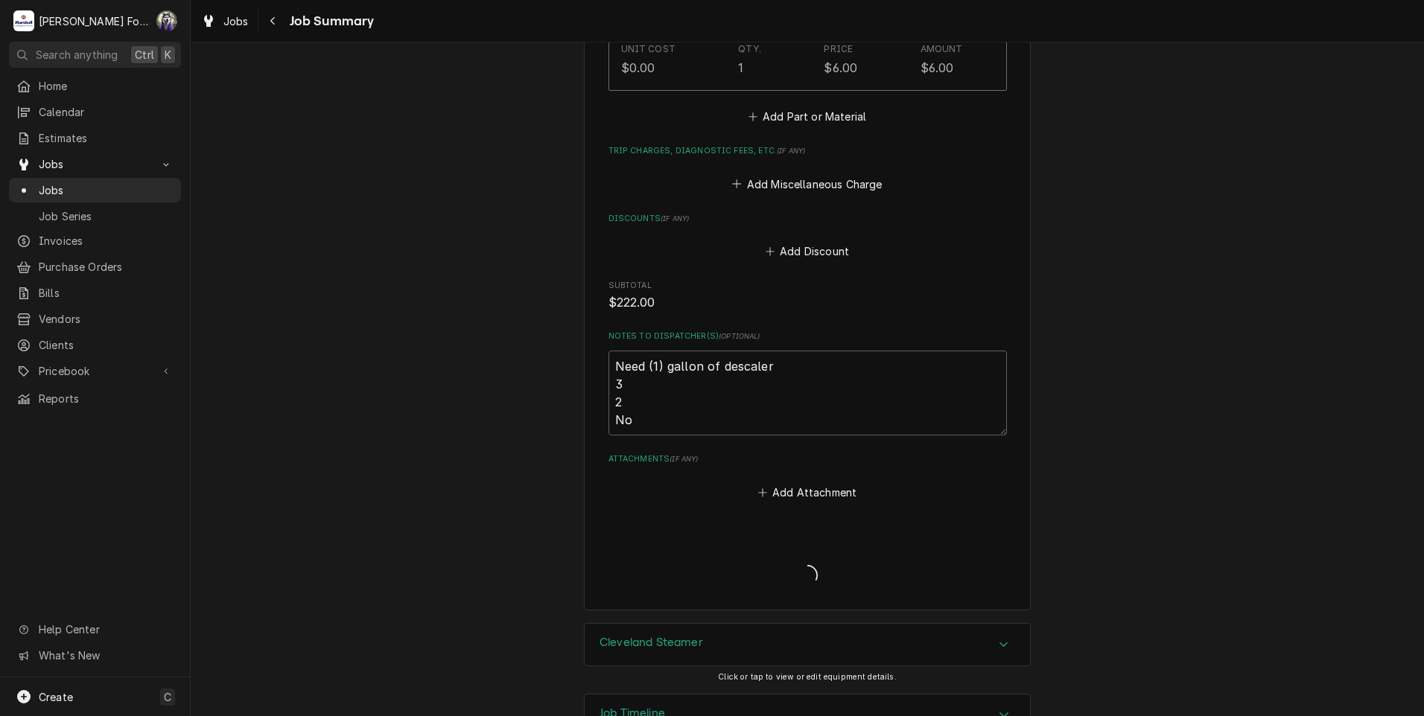
type textarea "x"
